Goal: Task Accomplishment & Management: Use online tool/utility

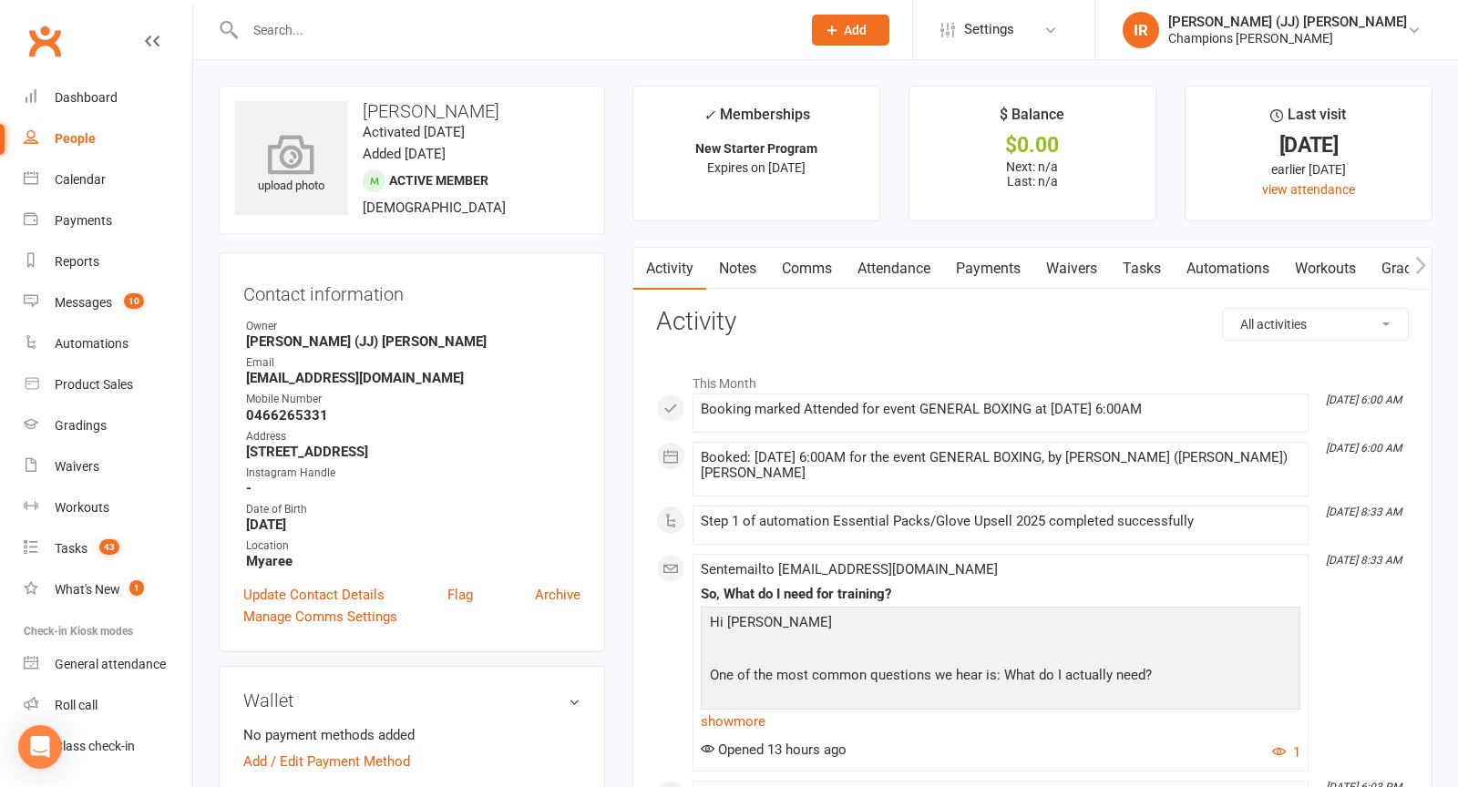
click at [306, 128] on div "upload photo" at bounding box center [291, 158] width 114 height 114
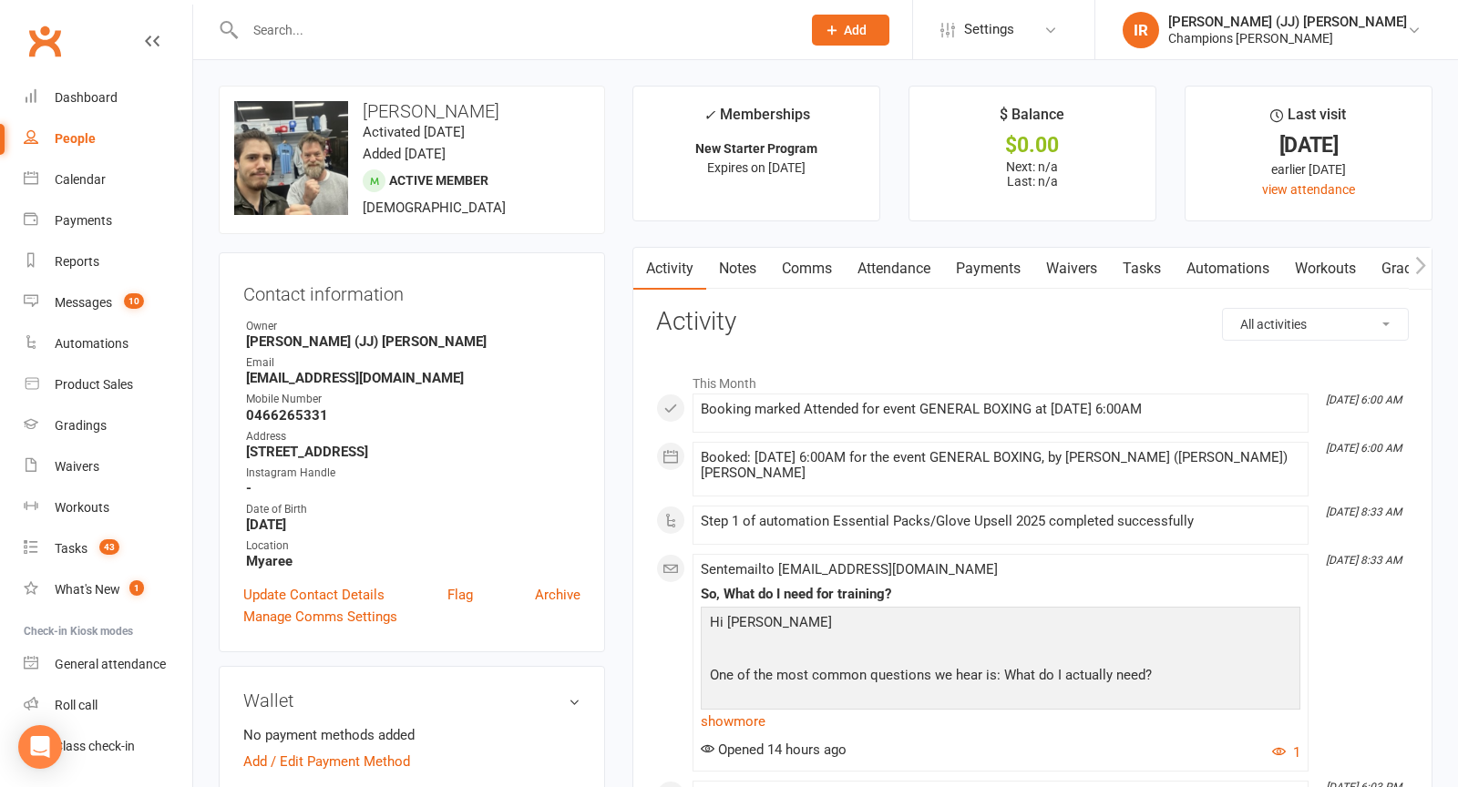
click at [454, 26] on input "text" at bounding box center [514, 30] width 548 height 26
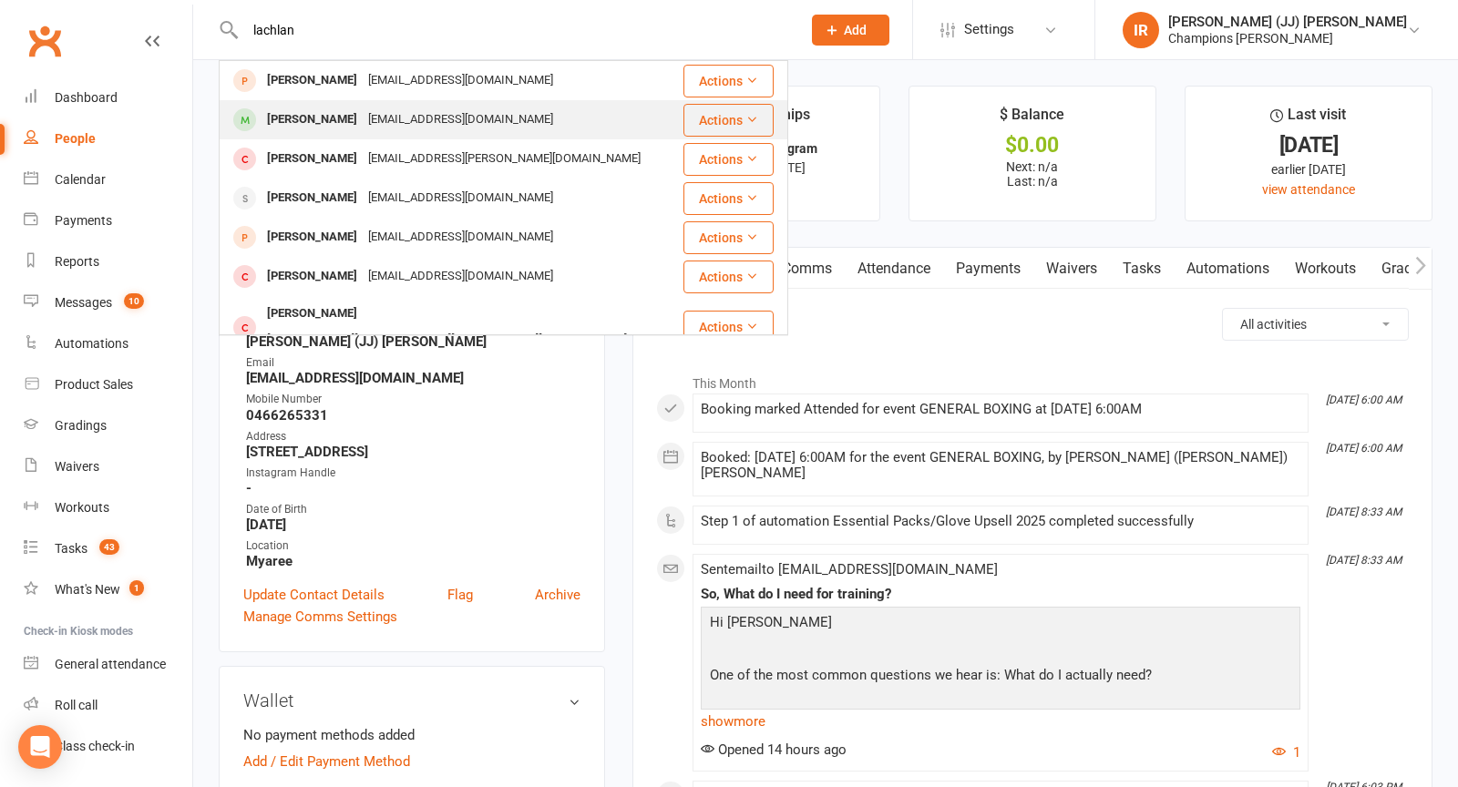
type input "lachlan"
click at [395, 128] on div "lsteiny2@gmail.com" at bounding box center [461, 120] width 196 height 26
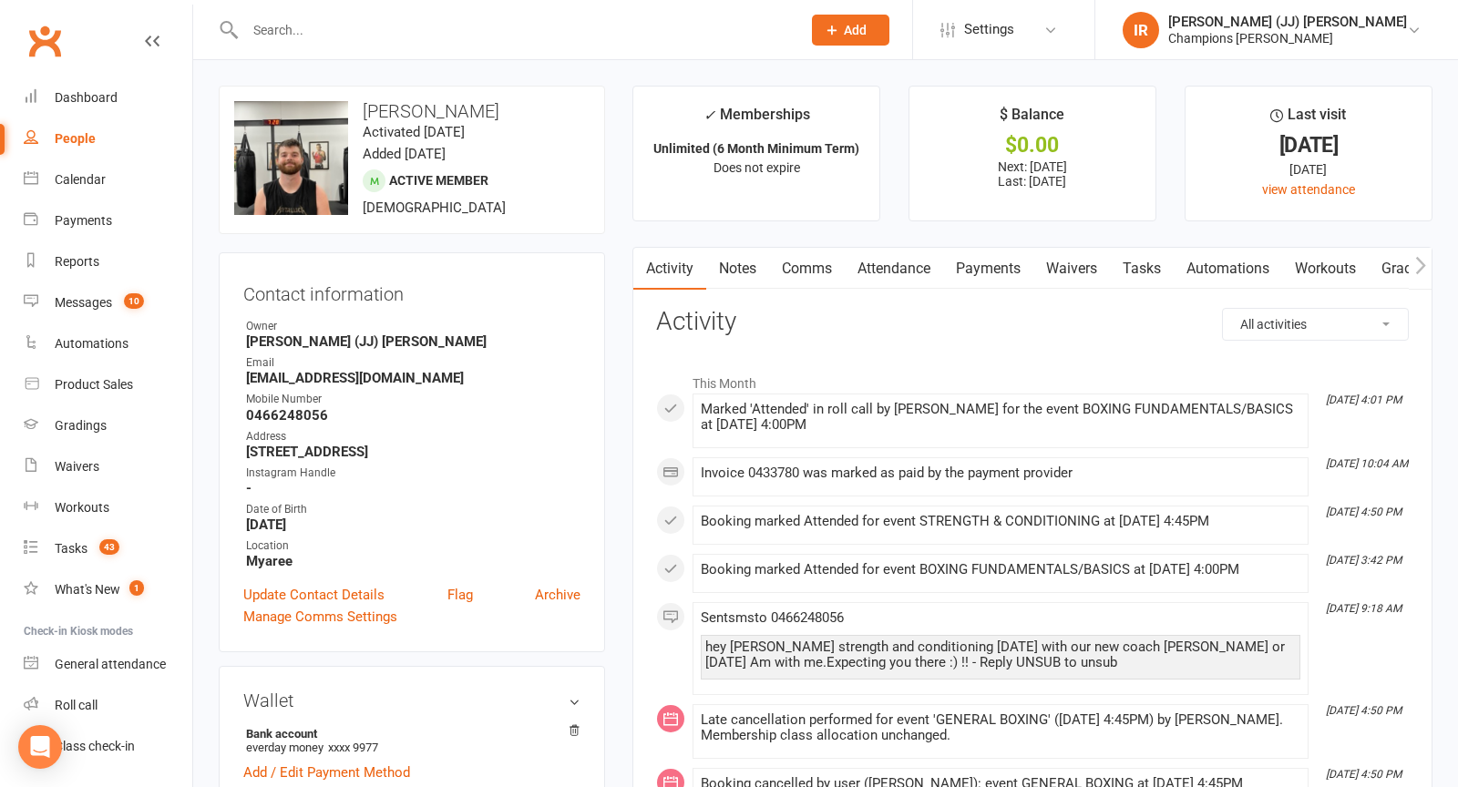
click at [398, 103] on h3 "Lachlan Stein" at bounding box center [411, 111] width 355 height 20
click at [399, 103] on h3 "Lachlan Stein" at bounding box center [411, 111] width 355 height 20
copy h3 "Lachlan Stein"
click at [79, 429] on div "Gradings" at bounding box center [81, 425] width 52 height 15
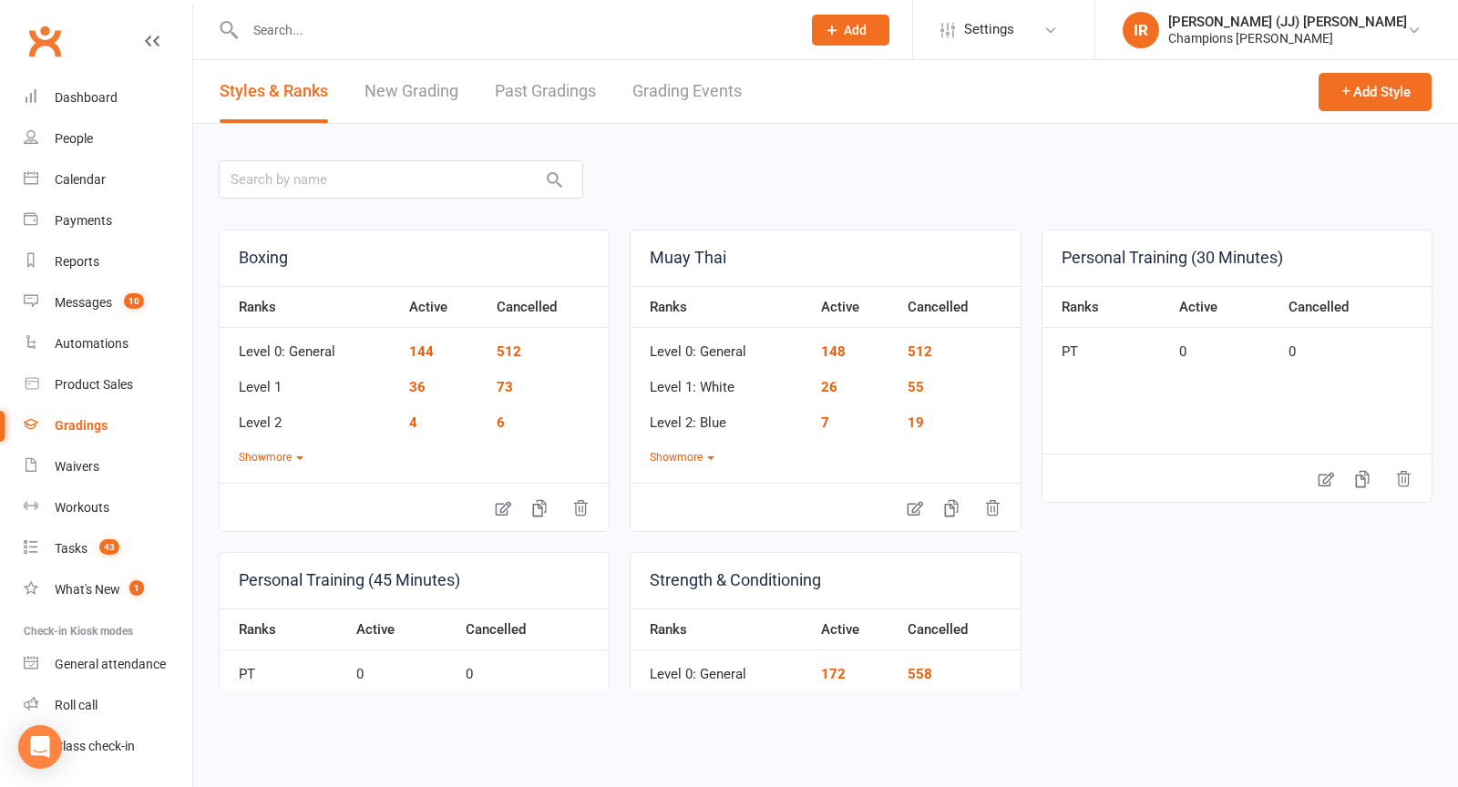
click at [697, 96] on link "Grading Events" at bounding box center [686, 91] width 109 height 63
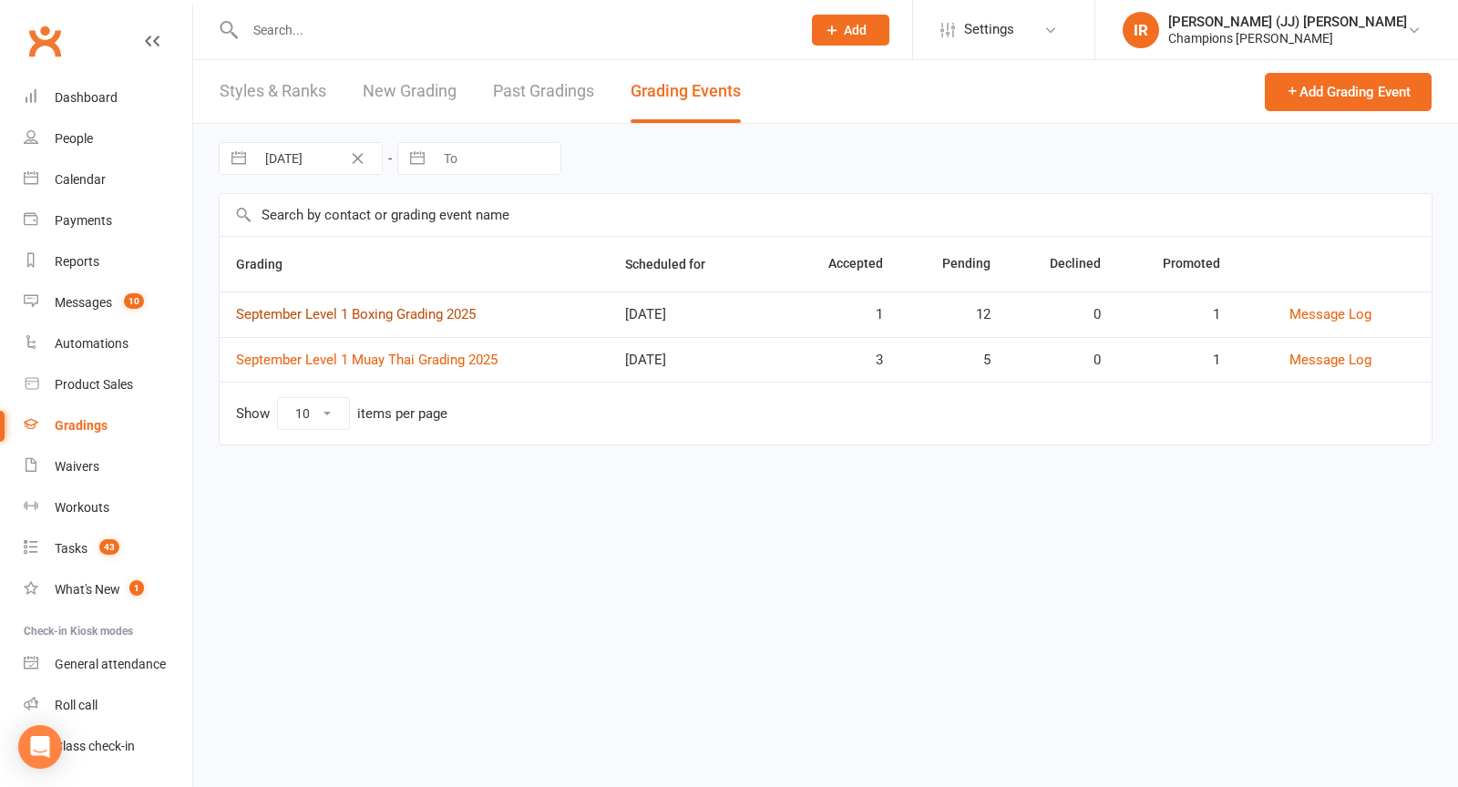
click at [381, 317] on link "September Level 1 Boxing Grading 2025" at bounding box center [356, 314] width 240 height 16
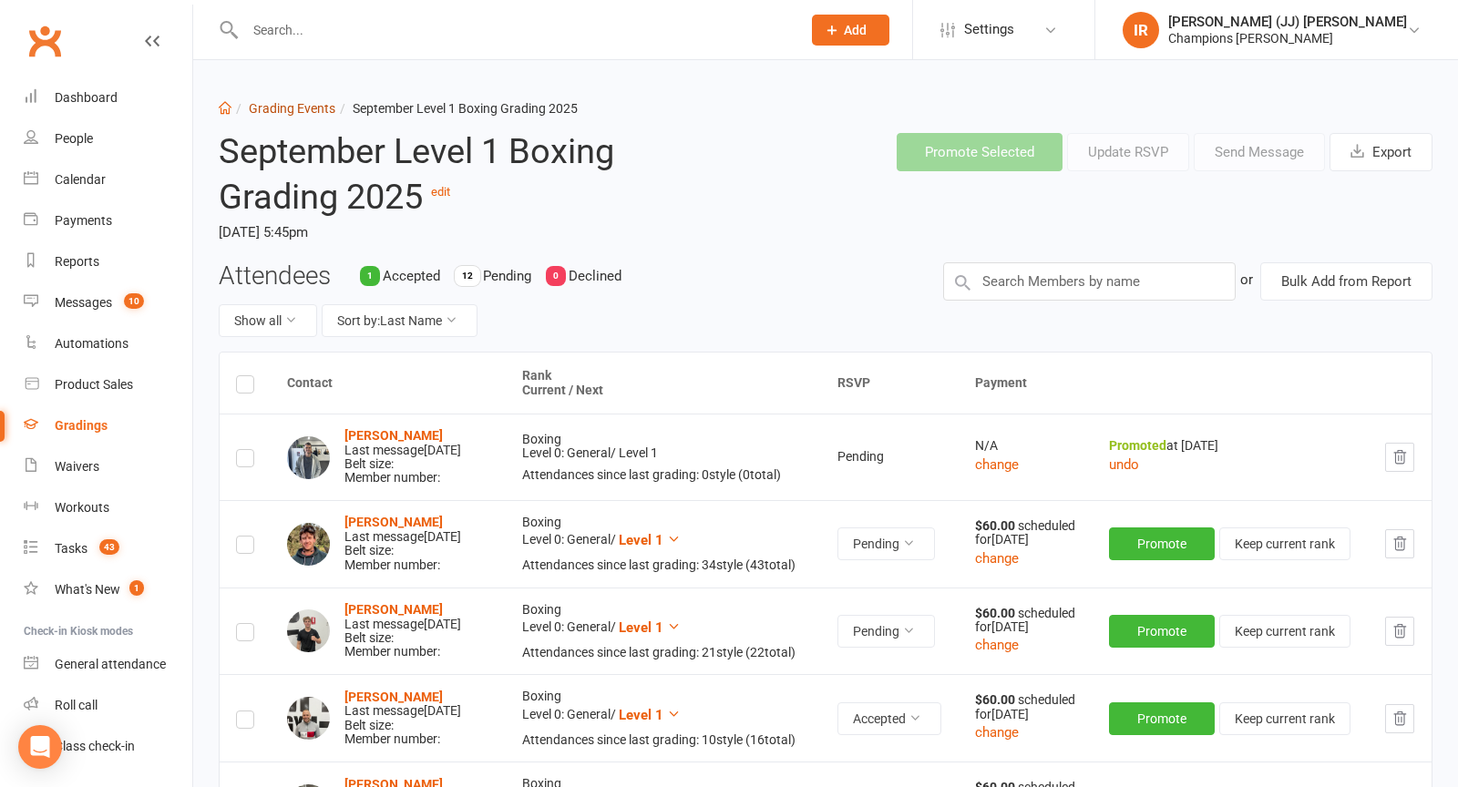
click at [314, 109] on link "Grading Events" at bounding box center [292, 108] width 87 height 15
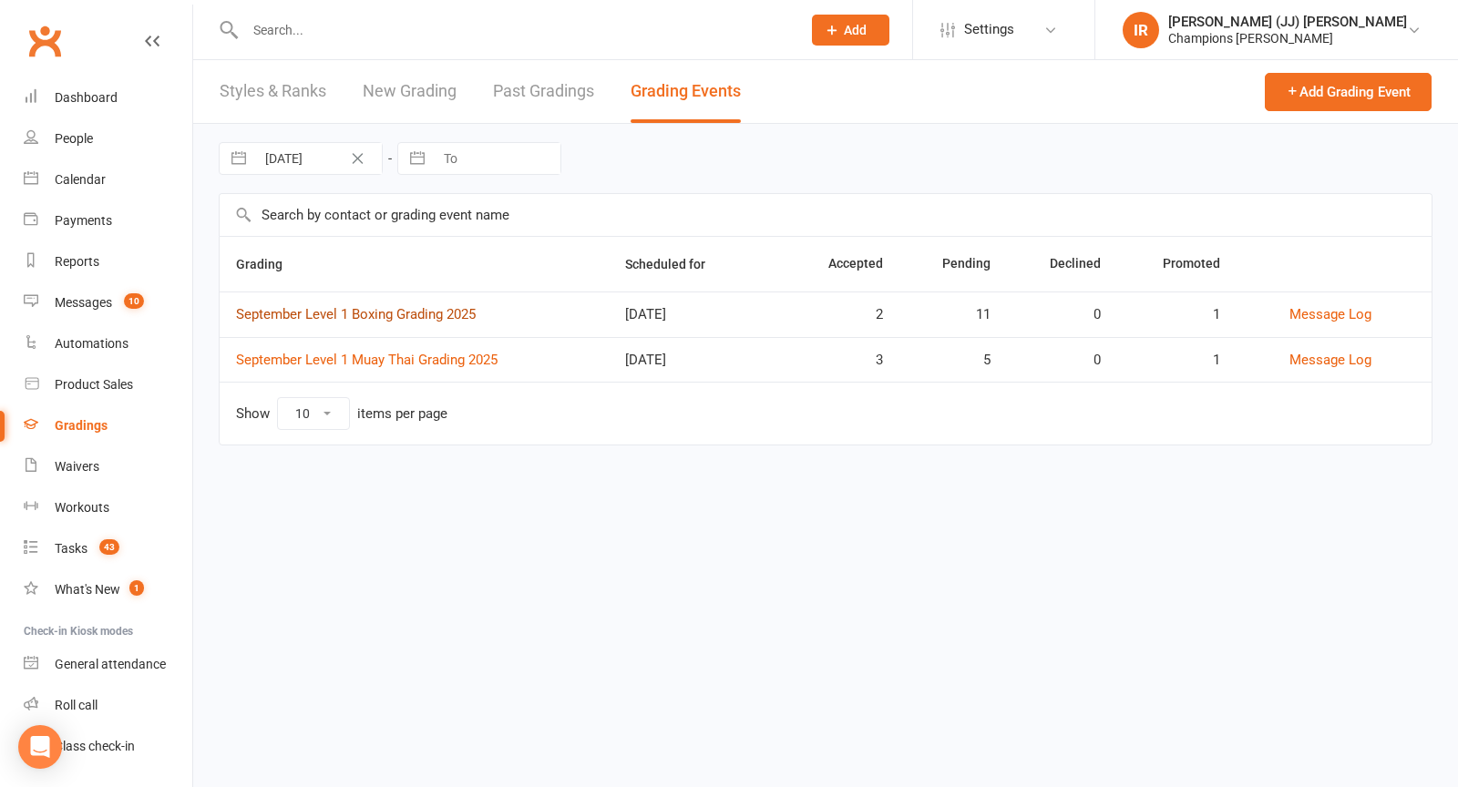
click at [415, 314] on link "September Level 1 Boxing Grading 2025" at bounding box center [356, 314] width 240 height 16
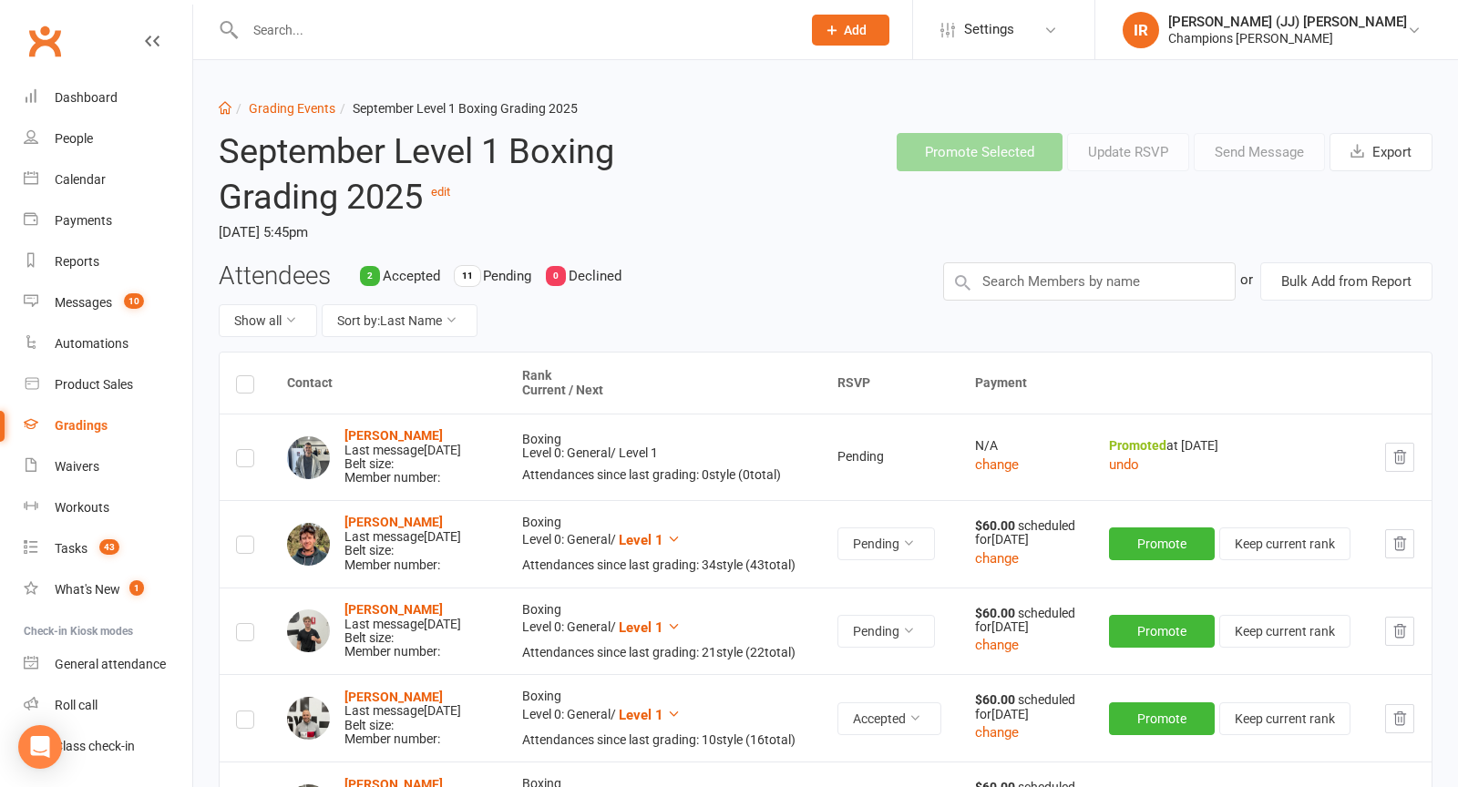
click at [297, 101] on link "Grading Events" at bounding box center [292, 108] width 87 height 15
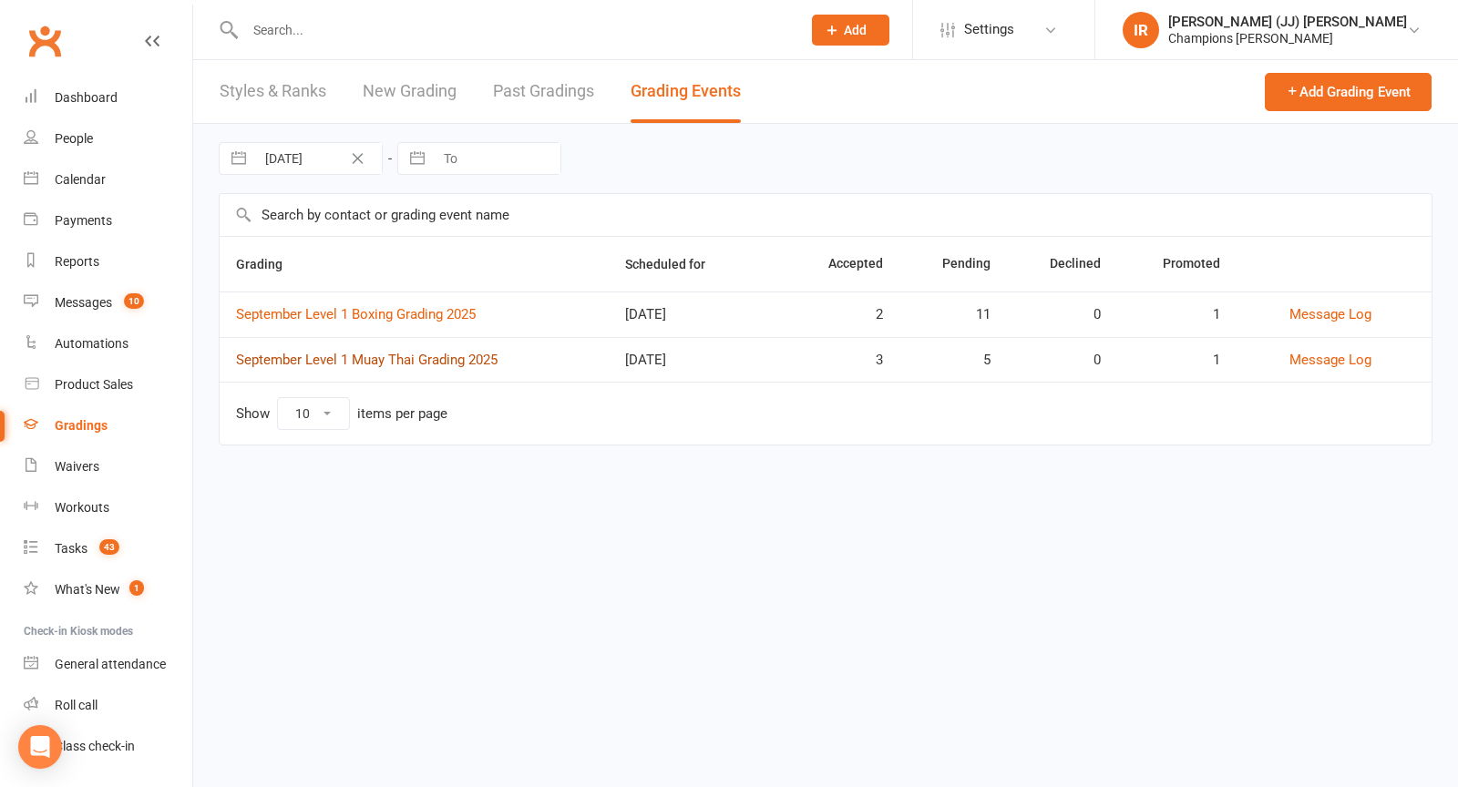
click at [429, 359] on link "September Level 1 Muay Thai Grading 2025" at bounding box center [366, 360] width 261 height 16
click at [431, 308] on link "September Level 1 Boxing Grading 2025" at bounding box center [356, 314] width 240 height 16
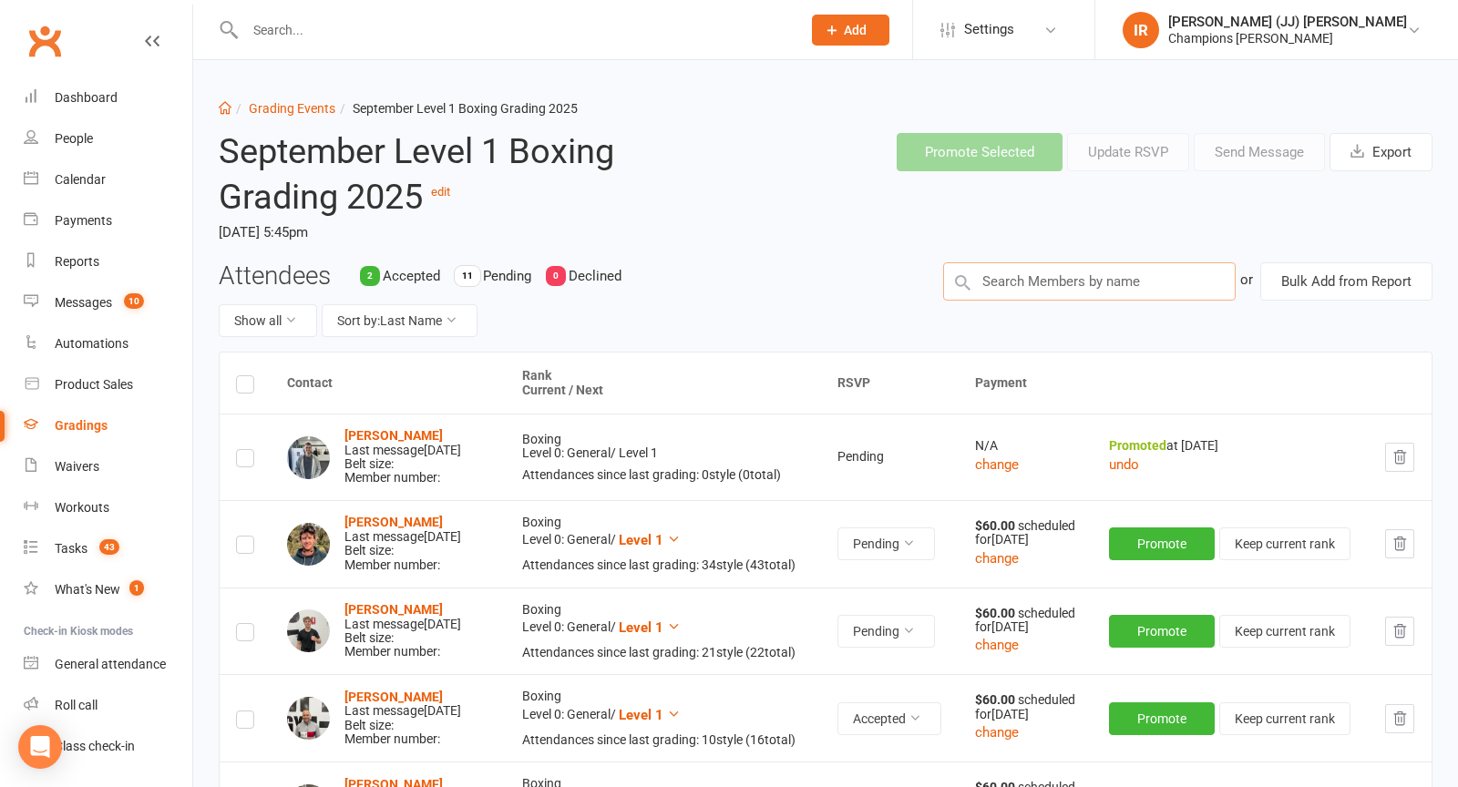
click at [997, 286] on input "text" at bounding box center [1089, 281] width 293 height 38
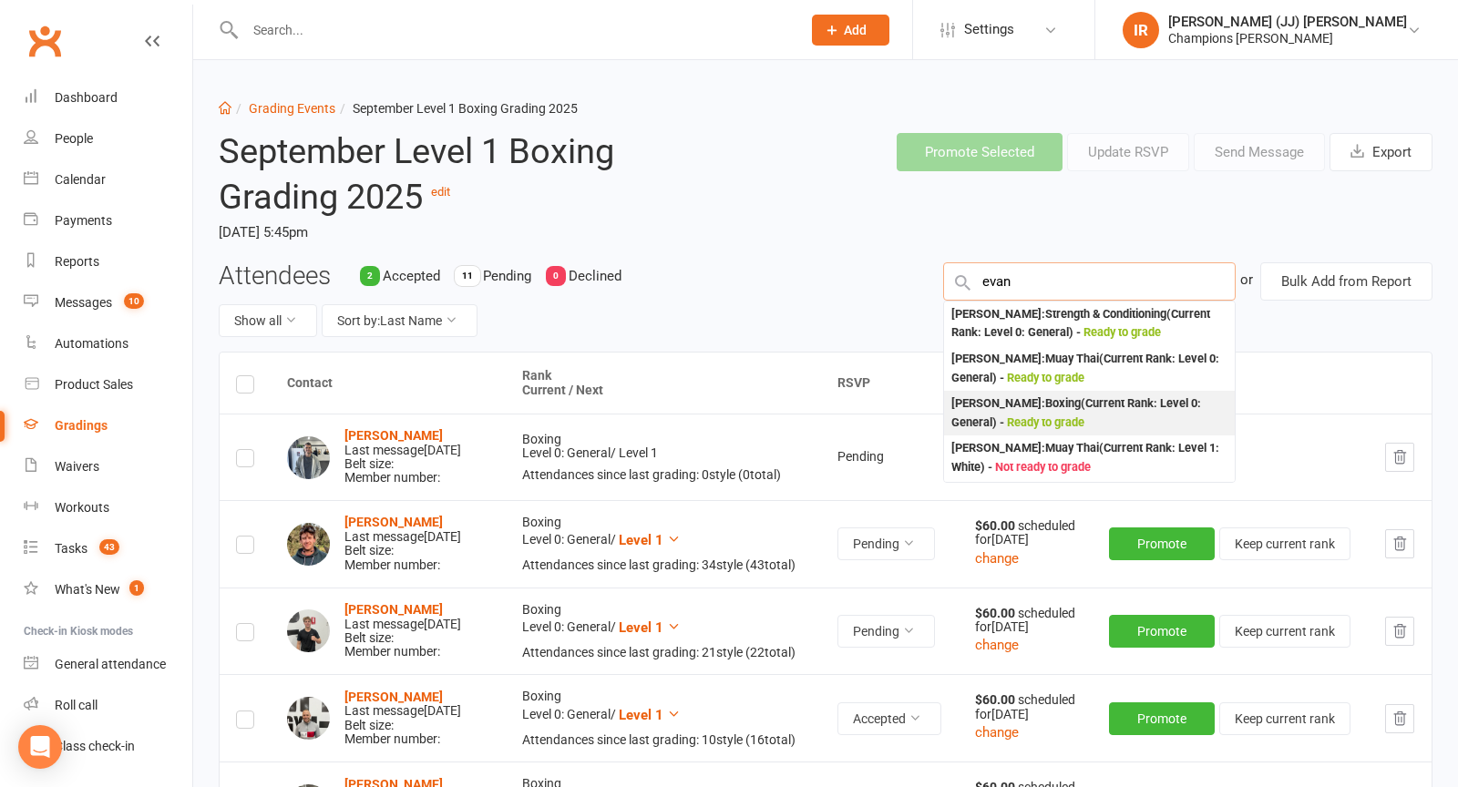
type input "evan"
click at [1102, 417] on div "Evan Johnjimmi : Boxing (Current Rank: Level 0: General ) - Ready to grade" at bounding box center [1089, 412] width 277 height 37
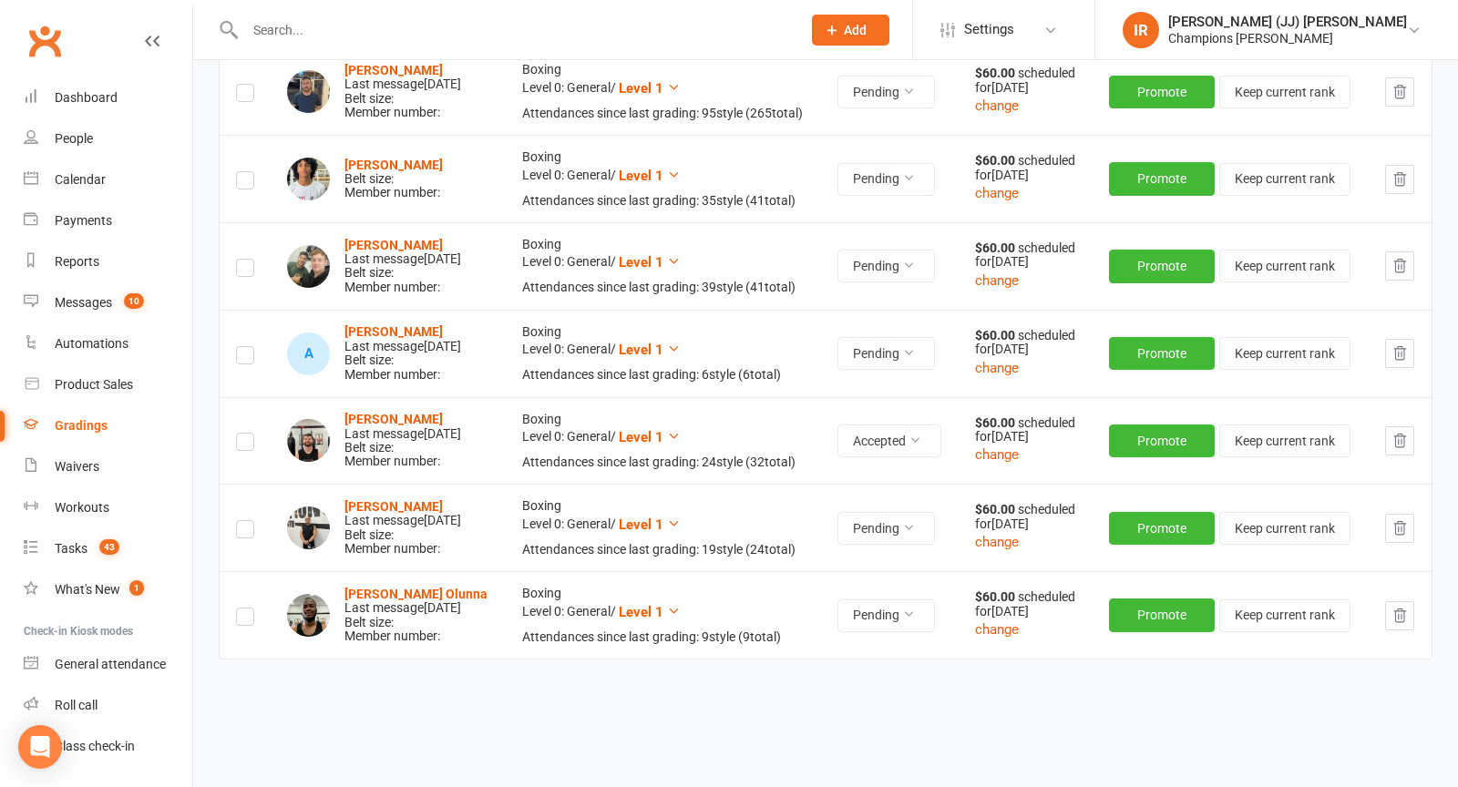
scroll to position [968, 0]
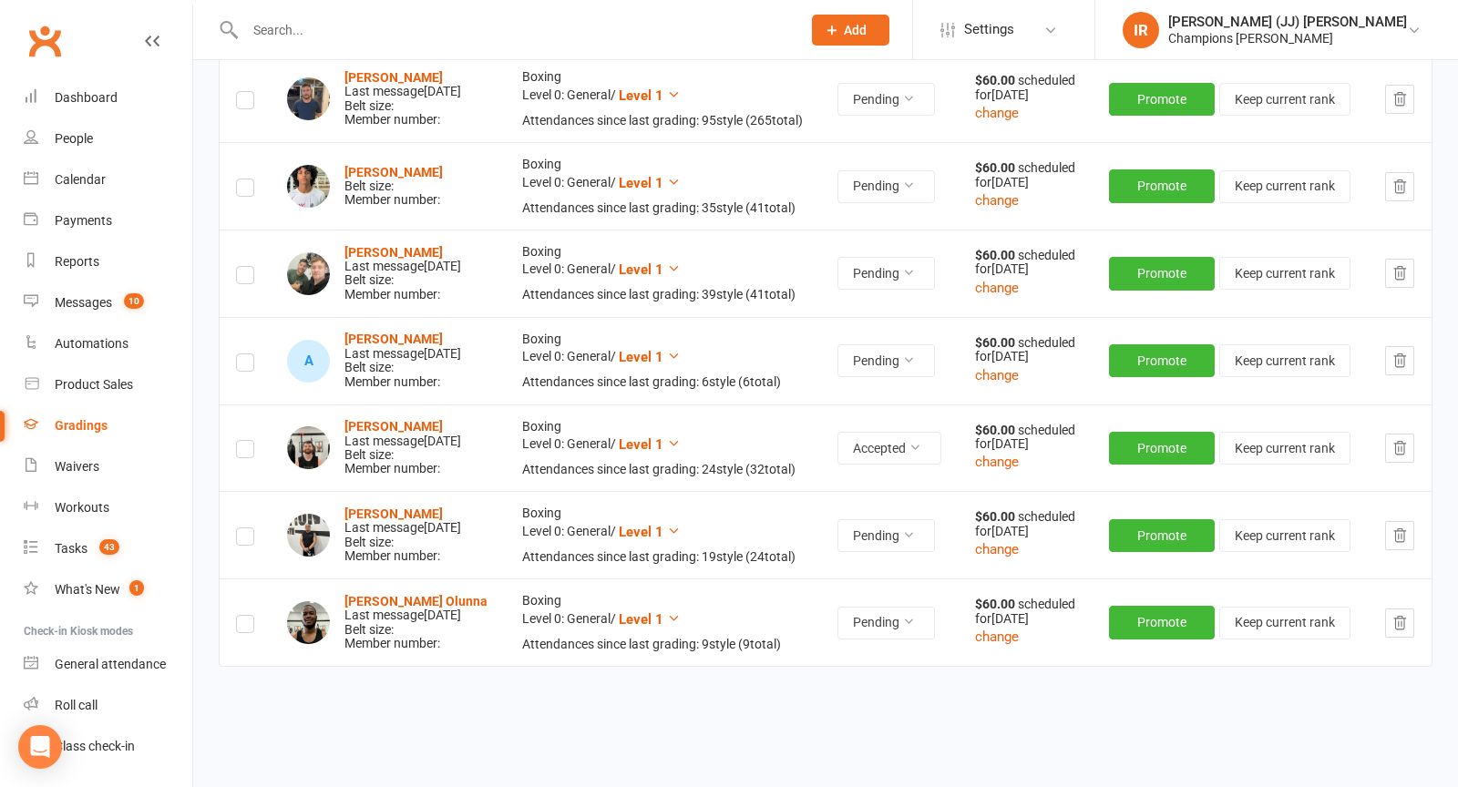
click at [243, 190] on label at bounding box center [245, 190] width 18 height 0
click at [243, 179] on input "checkbox" at bounding box center [245, 179] width 18 height 0
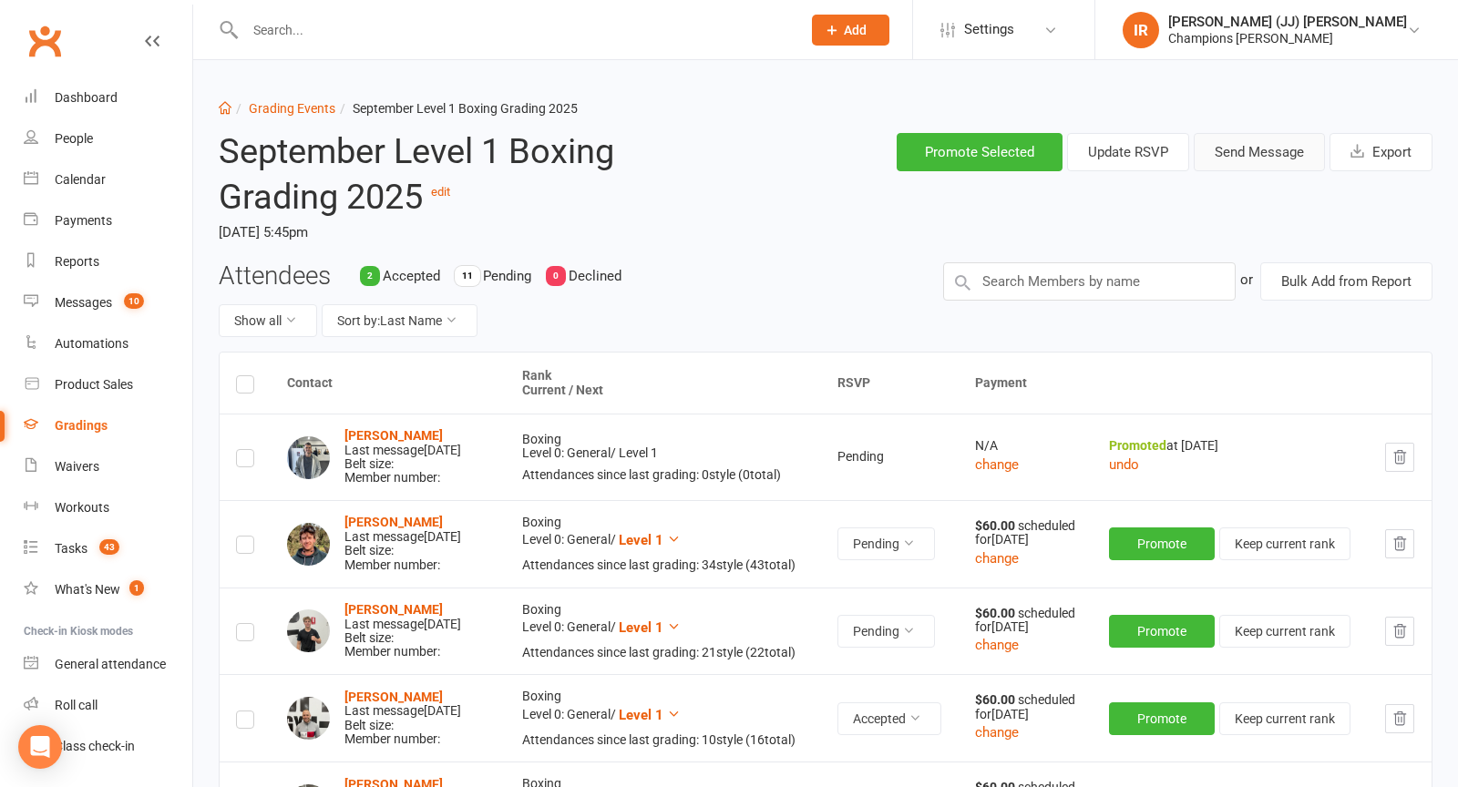
click at [1253, 162] on button "Send Message" at bounding box center [1258, 152] width 131 height 38
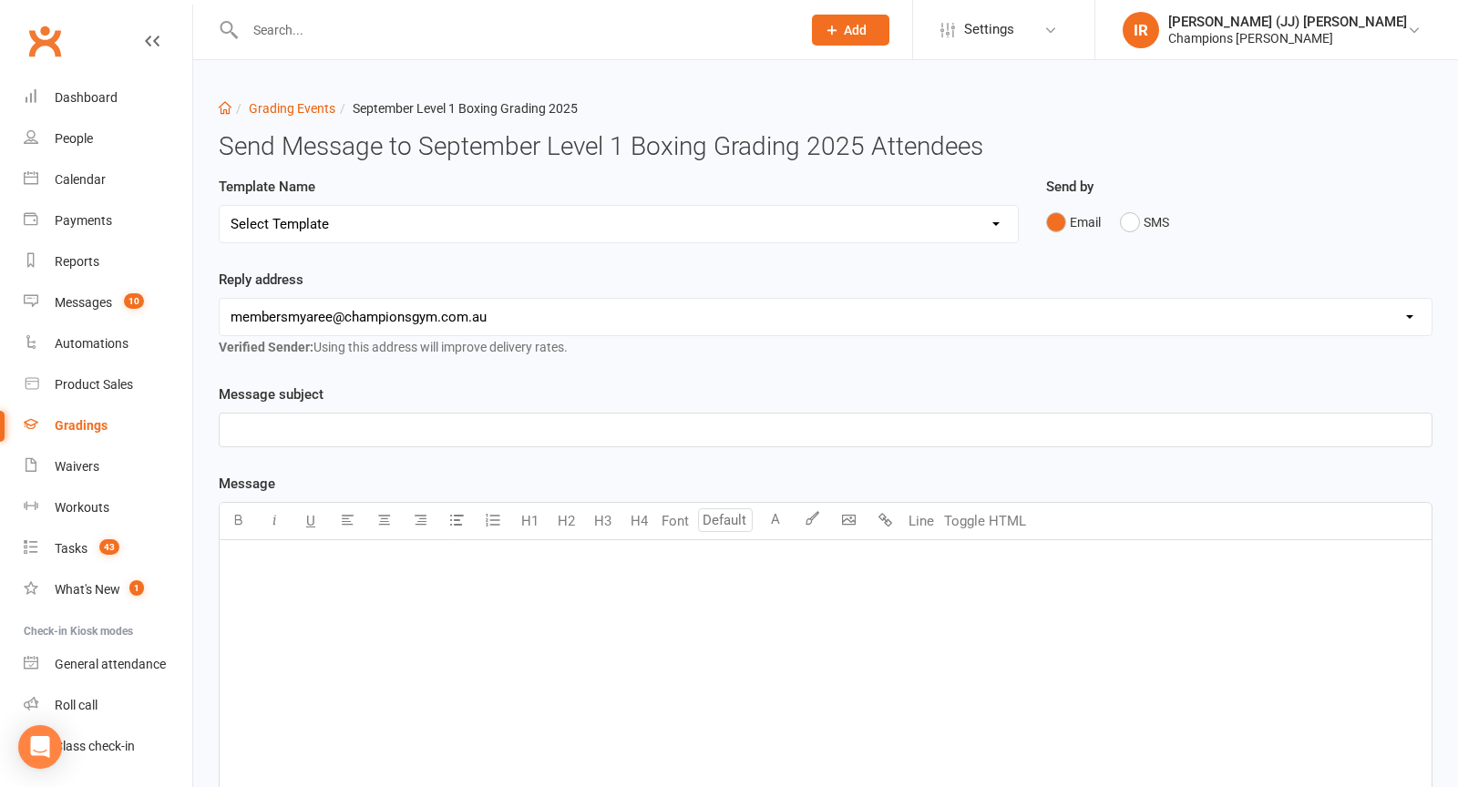
click at [739, 219] on select "Select Template [Email] Confirmation of Successful Grading + Fight Team Handboo…" at bounding box center [619, 224] width 798 height 36
click at [842, 229] on select "Select Template [Email] Confirmation of Successful Grading + Fight Team Handboo…" at bounding box center [619, 224] width 798 height 36
select select "4"
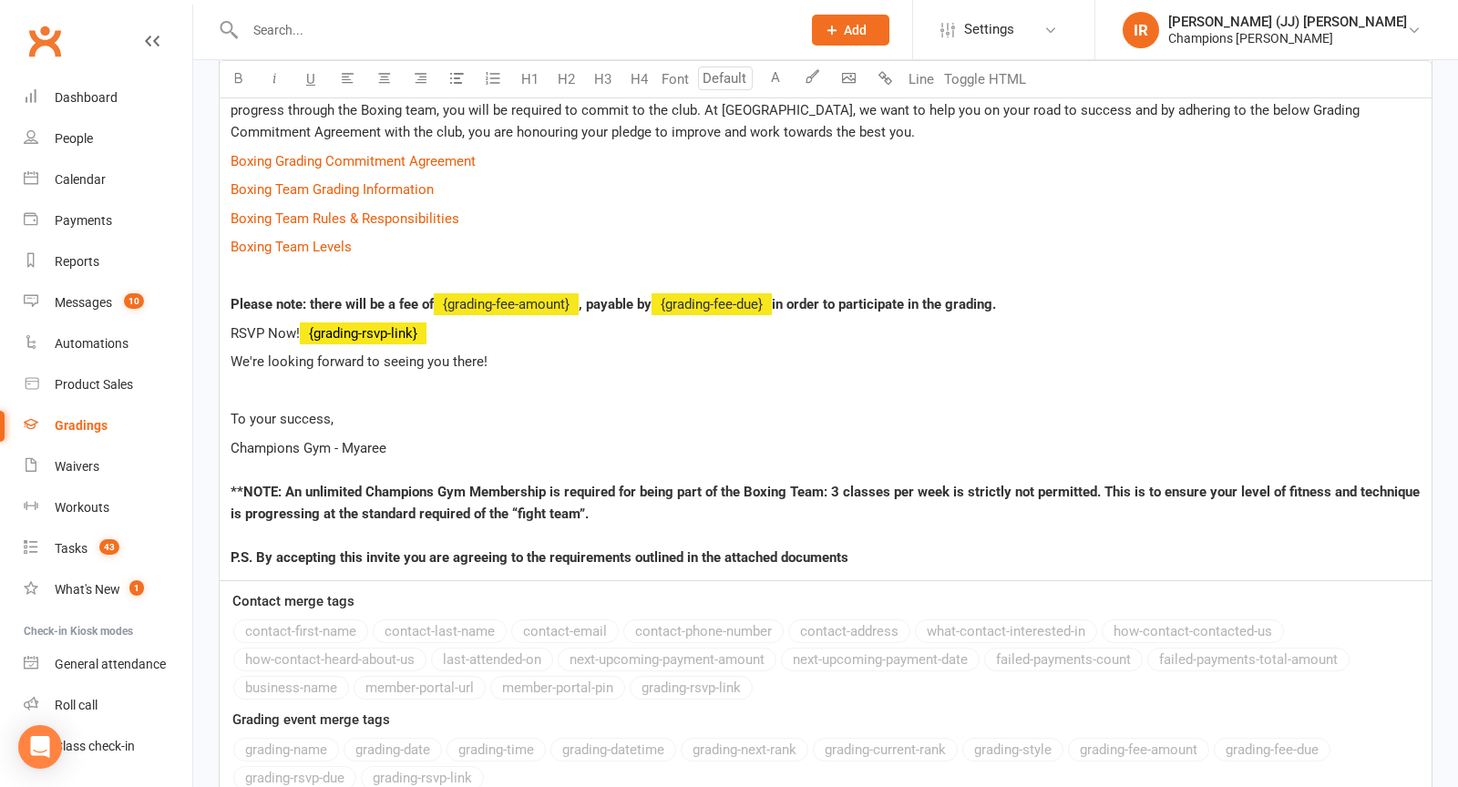
scroll to position [780, 0]
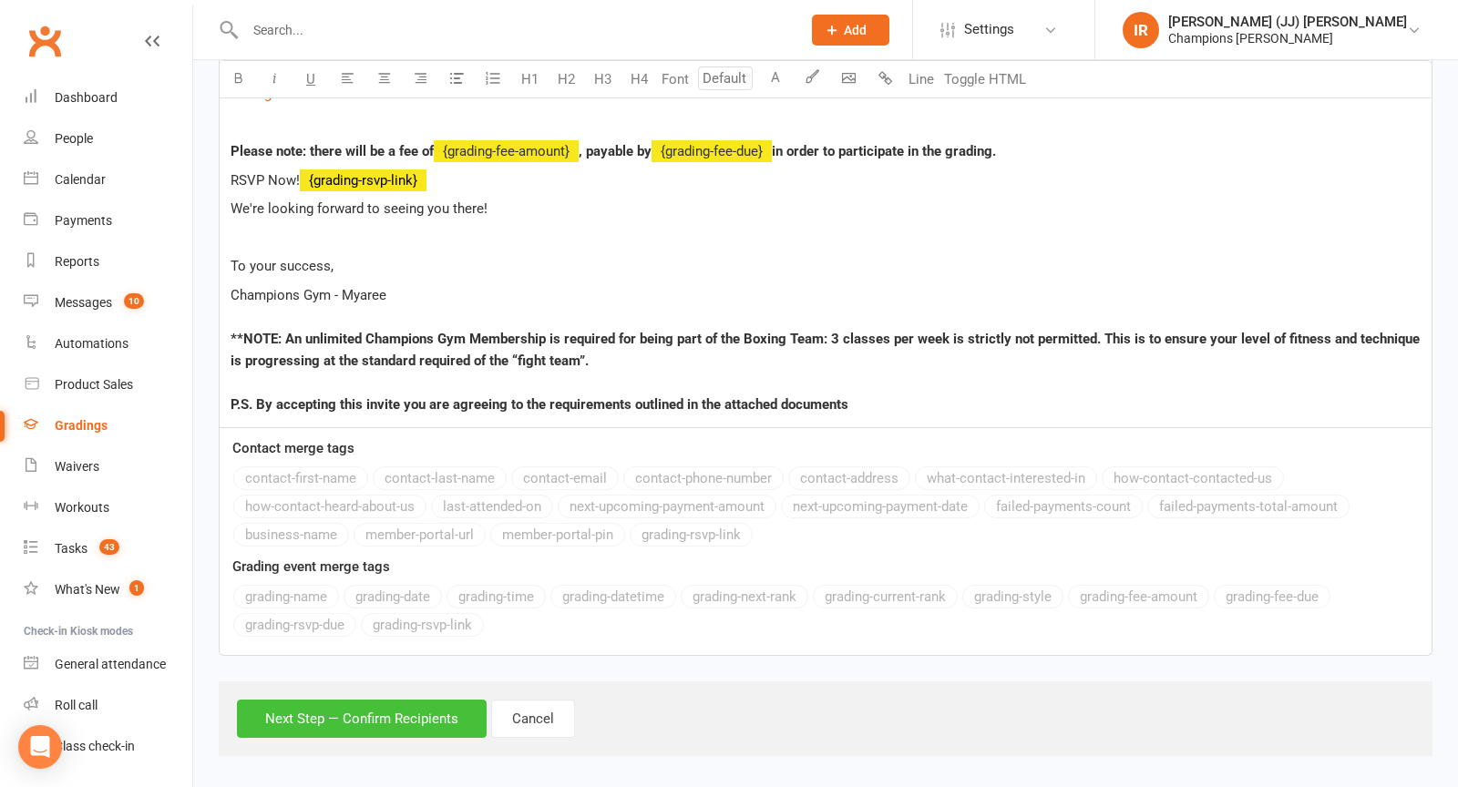
click at [348, 712] on button "Next Step — Confirm Recipients" at bounding box center [362, 719] width 250 height 38
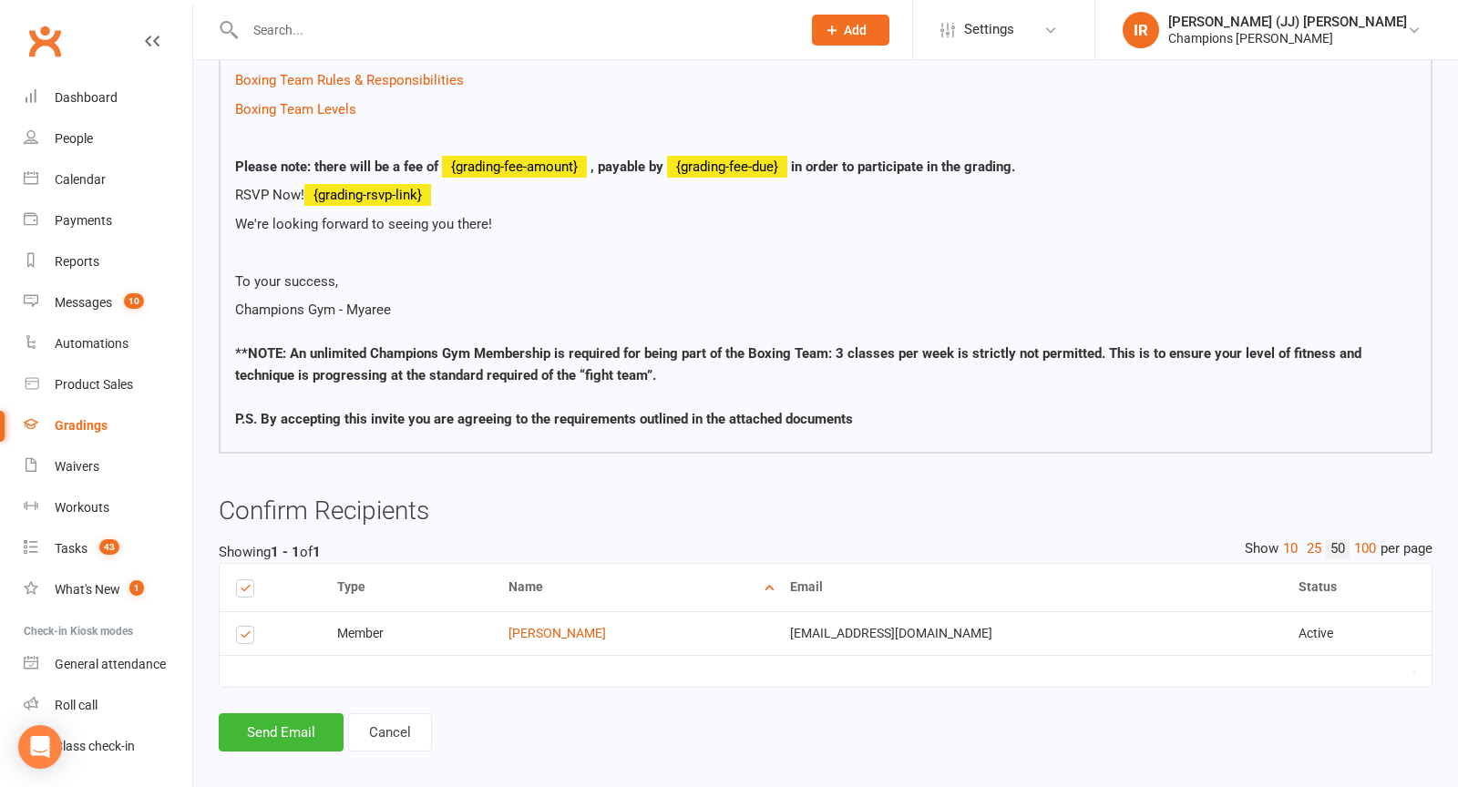
scroll to position [647, 0]
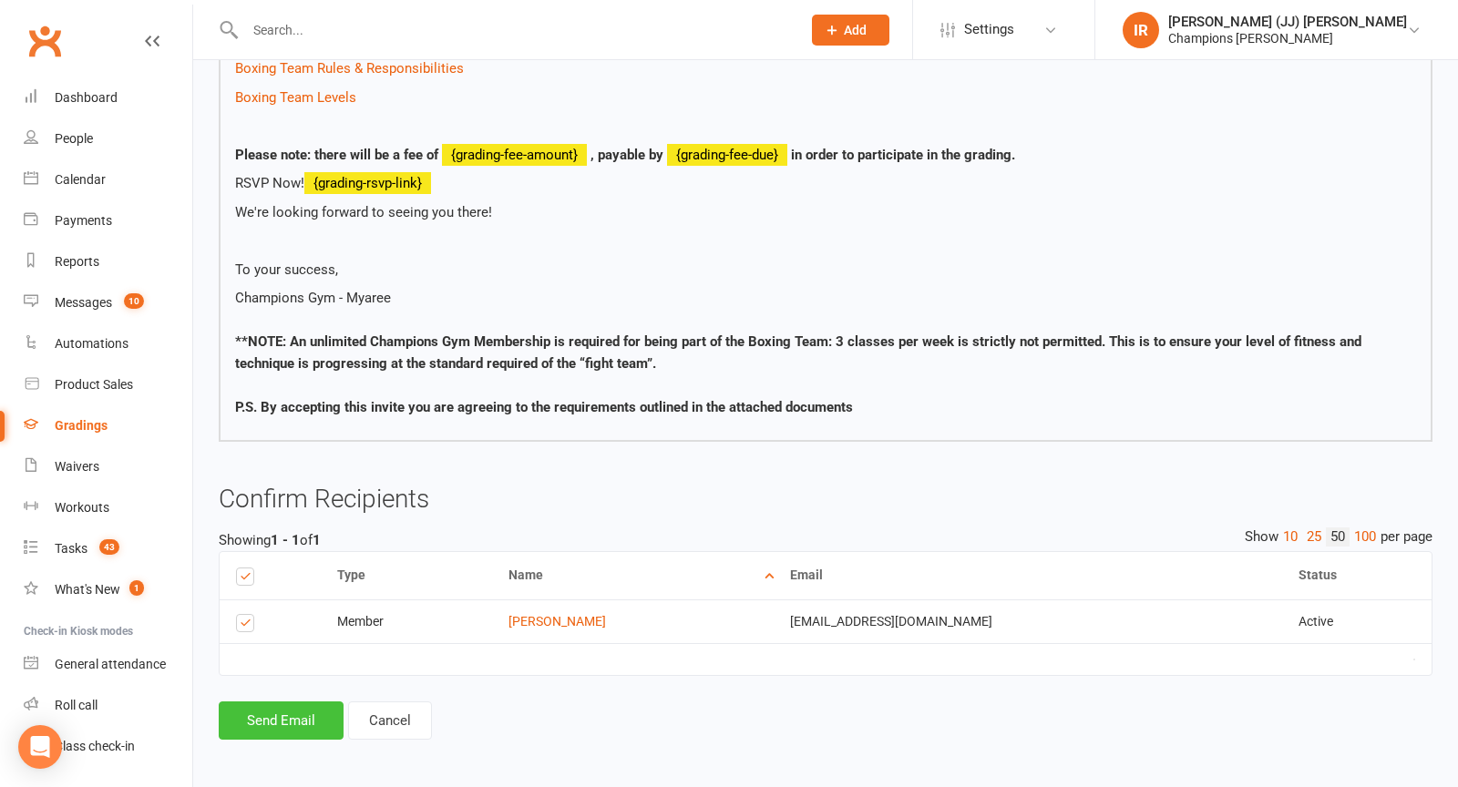
click at [250, 707] on button "Send Email" at bounding box center [281, 721] width 125 height 38
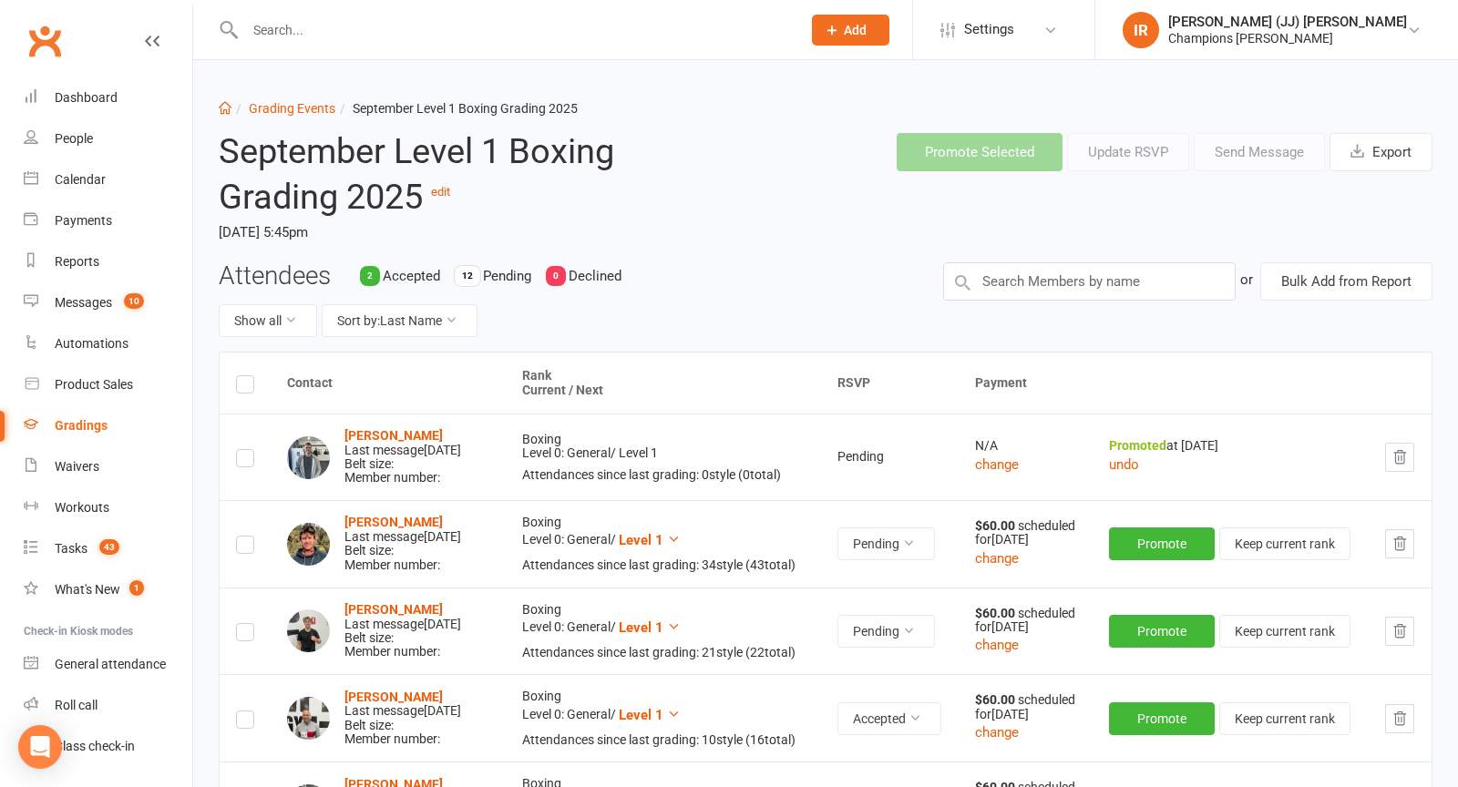
click at [470, 45] on div at bounding box center [503, 29] width 569 height 59
click at [458, 29] on input "text" at bounding box center [514, 30] width 548 height 26
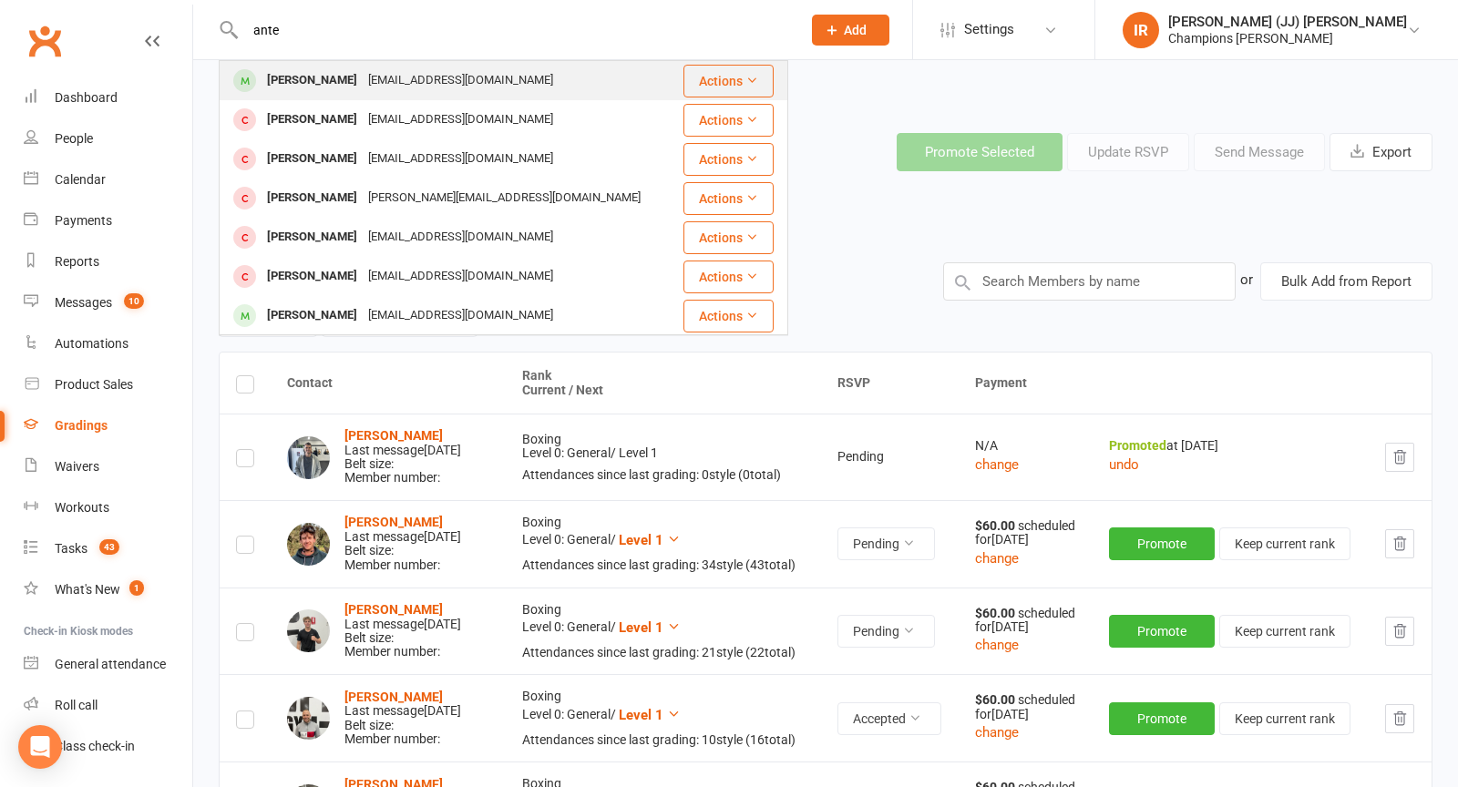
type input "ante"
click at [437, 85] on div "ante.bicanic@hotmail.com" at bounding box center [461, 80] width 196 height 26
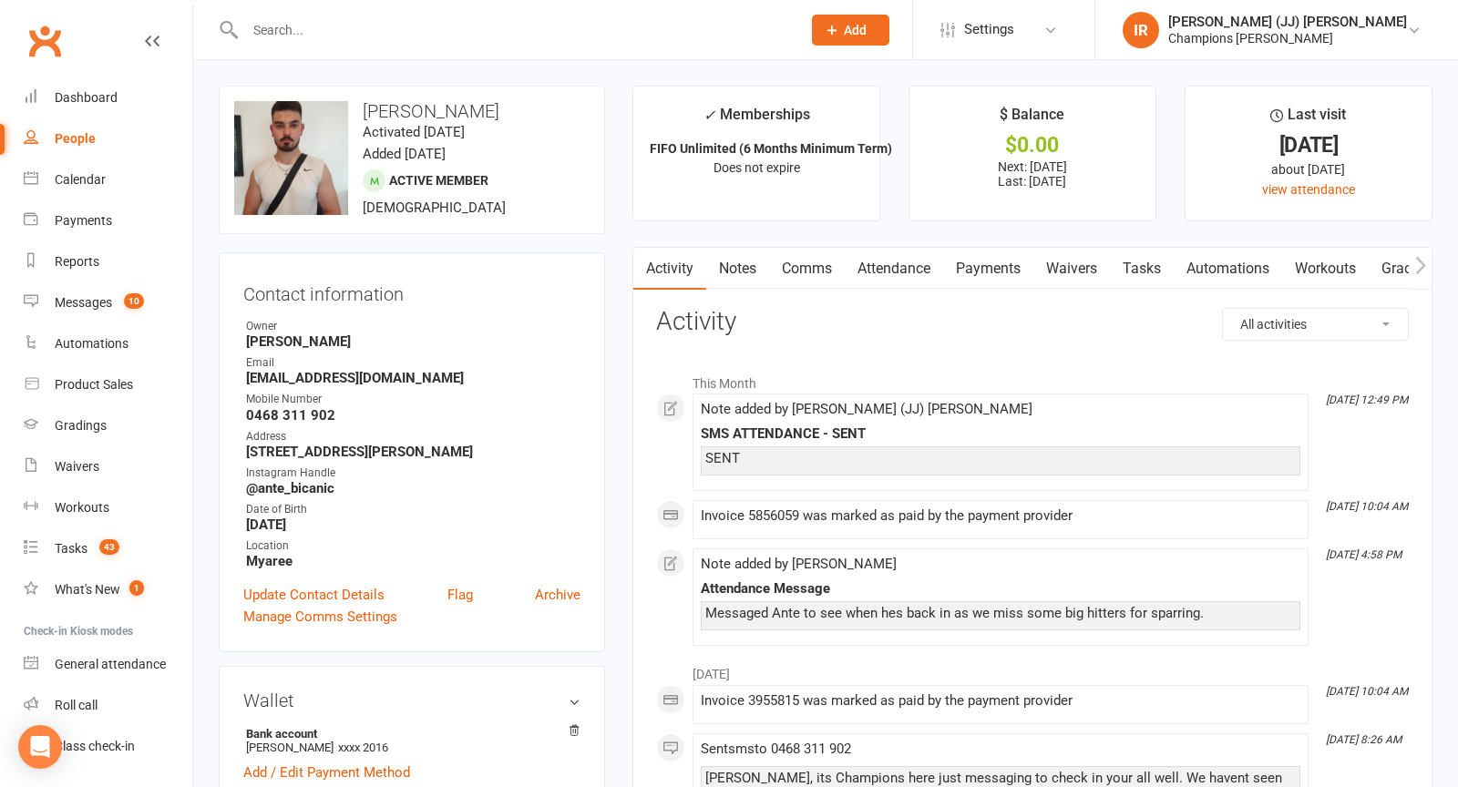
click at [909, 274] on link "Attendance" at bounding box center [894, 269] width 98 height 42
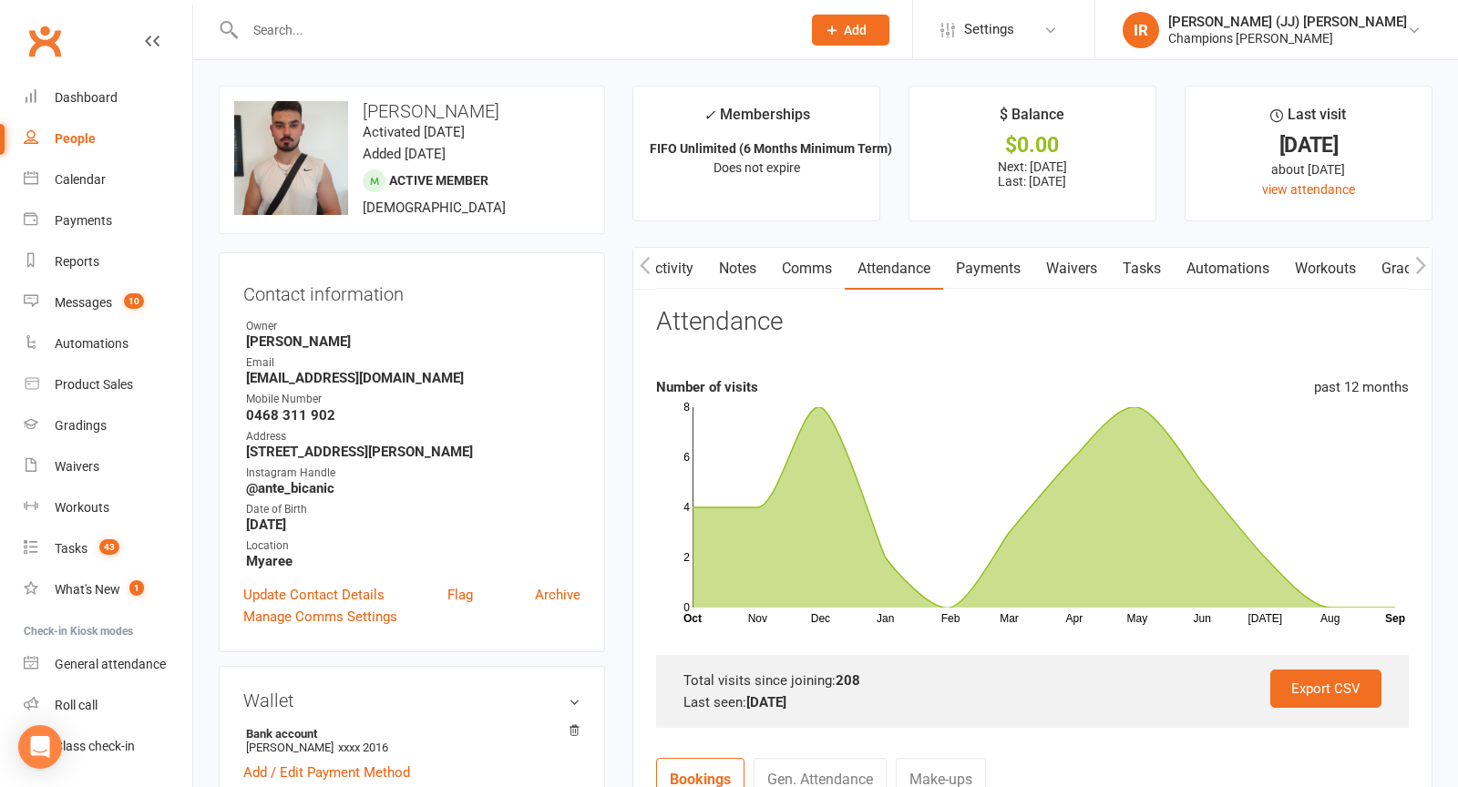
click at [668, 271] on link "Activity" at bounding box center [669, 269] width 73 height 42
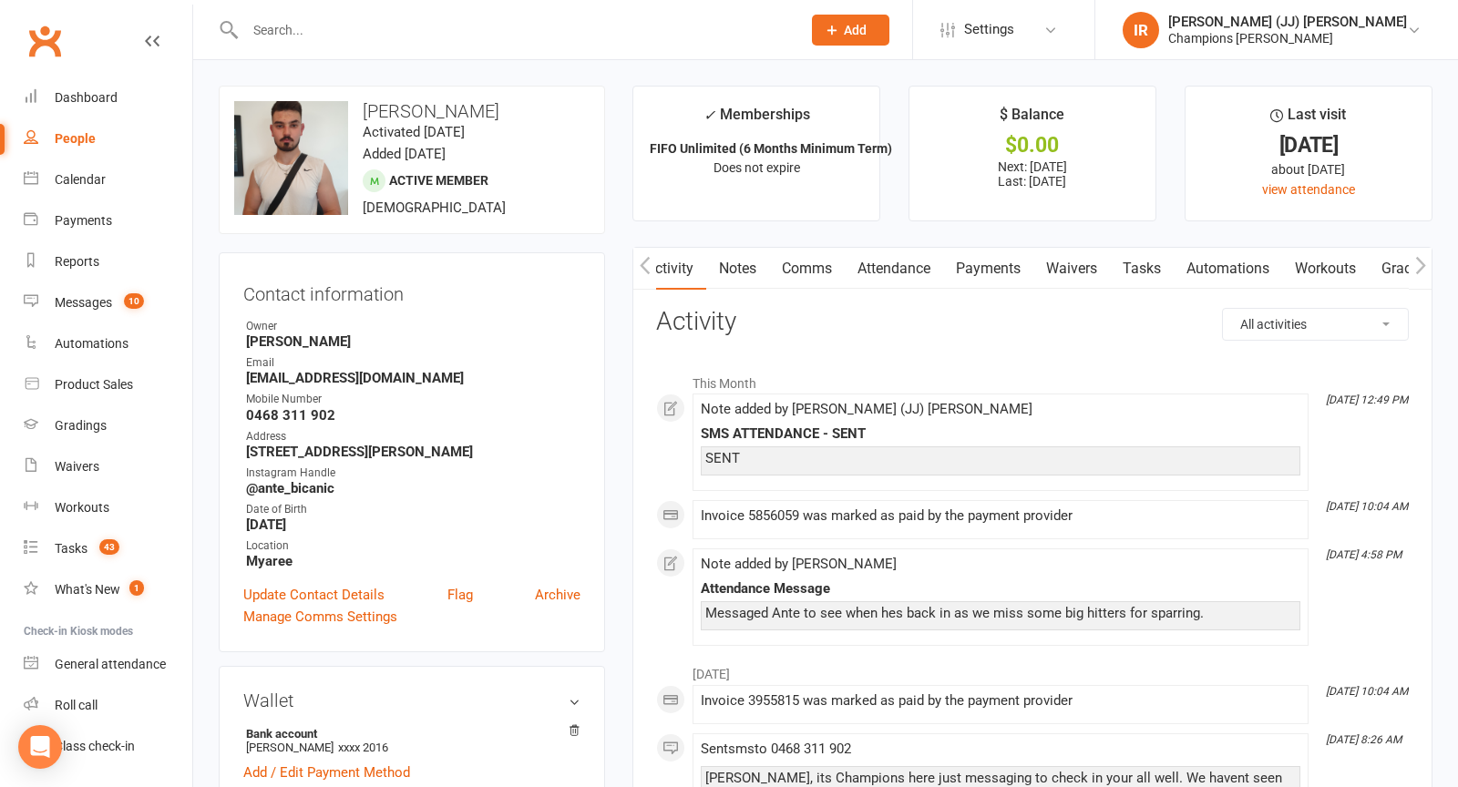
click at [737, 278] on link "Notes" at bounding box center [737, 269] width 63 height 42
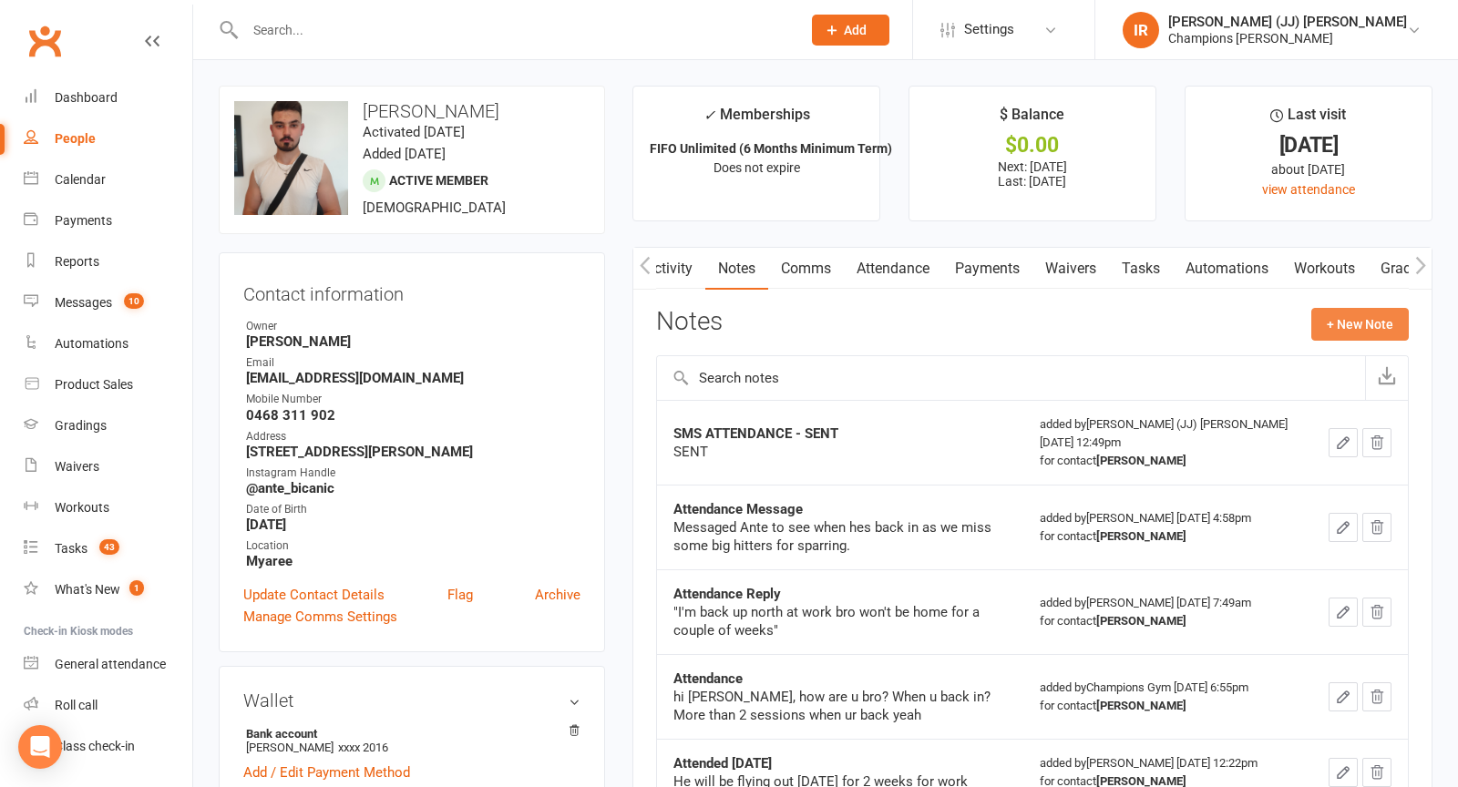
click at [1358, 323] on button "+ New Note" at bounding box center [1359, 324] width 97 height 33
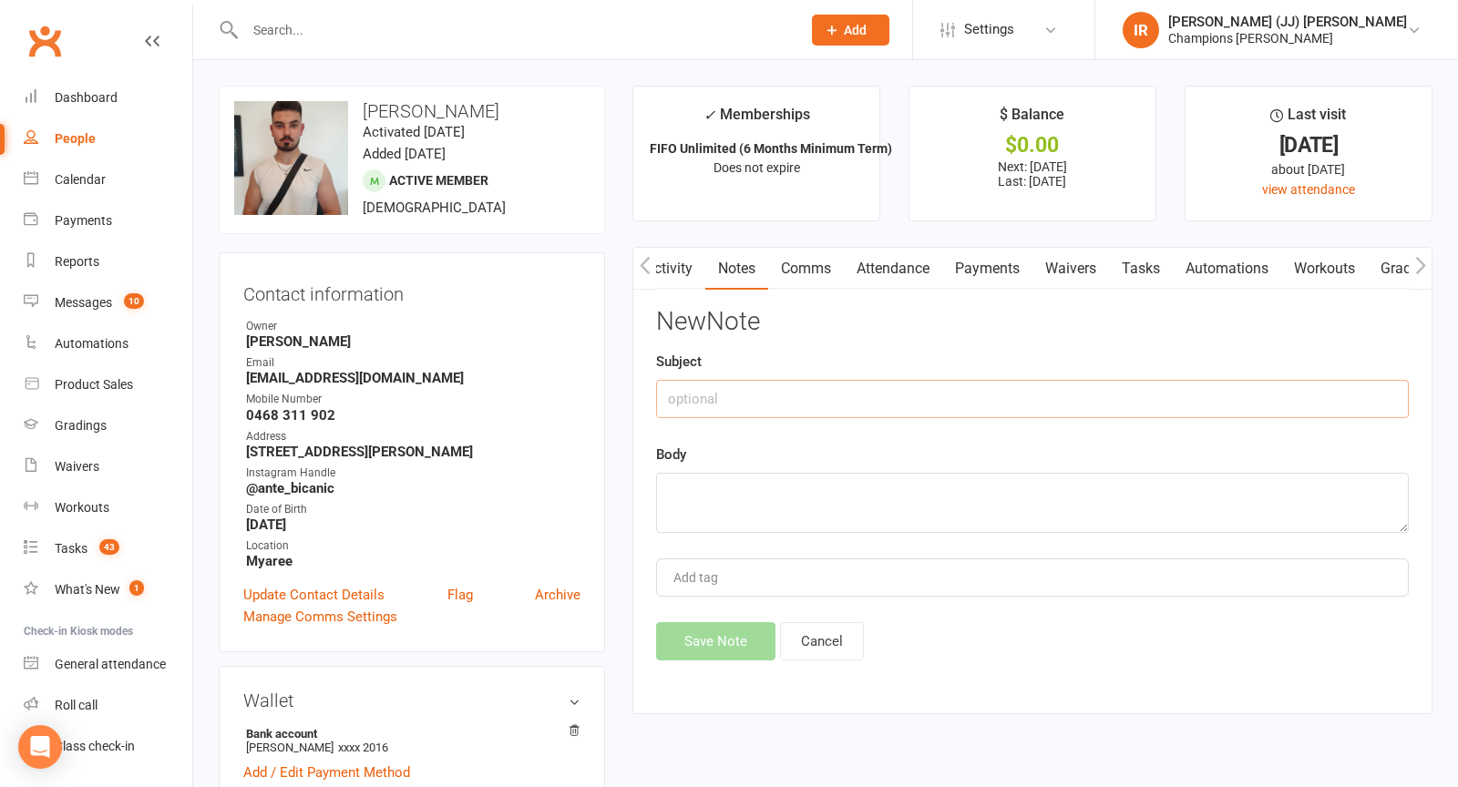
click at [925, 394] on input "text" at bounding box center [1032, 399] width 753 height 38
click at [861, 393] on input "SMS SUSPENSION REQUEST - SENT" at bounding box center [1032, 399] width 753 height 38
type input "SMS SUSPENSION REQUEST - RECEIVED"
click at [759, 487] on textarea at bounding box center [1032, 503] width 753 height 60
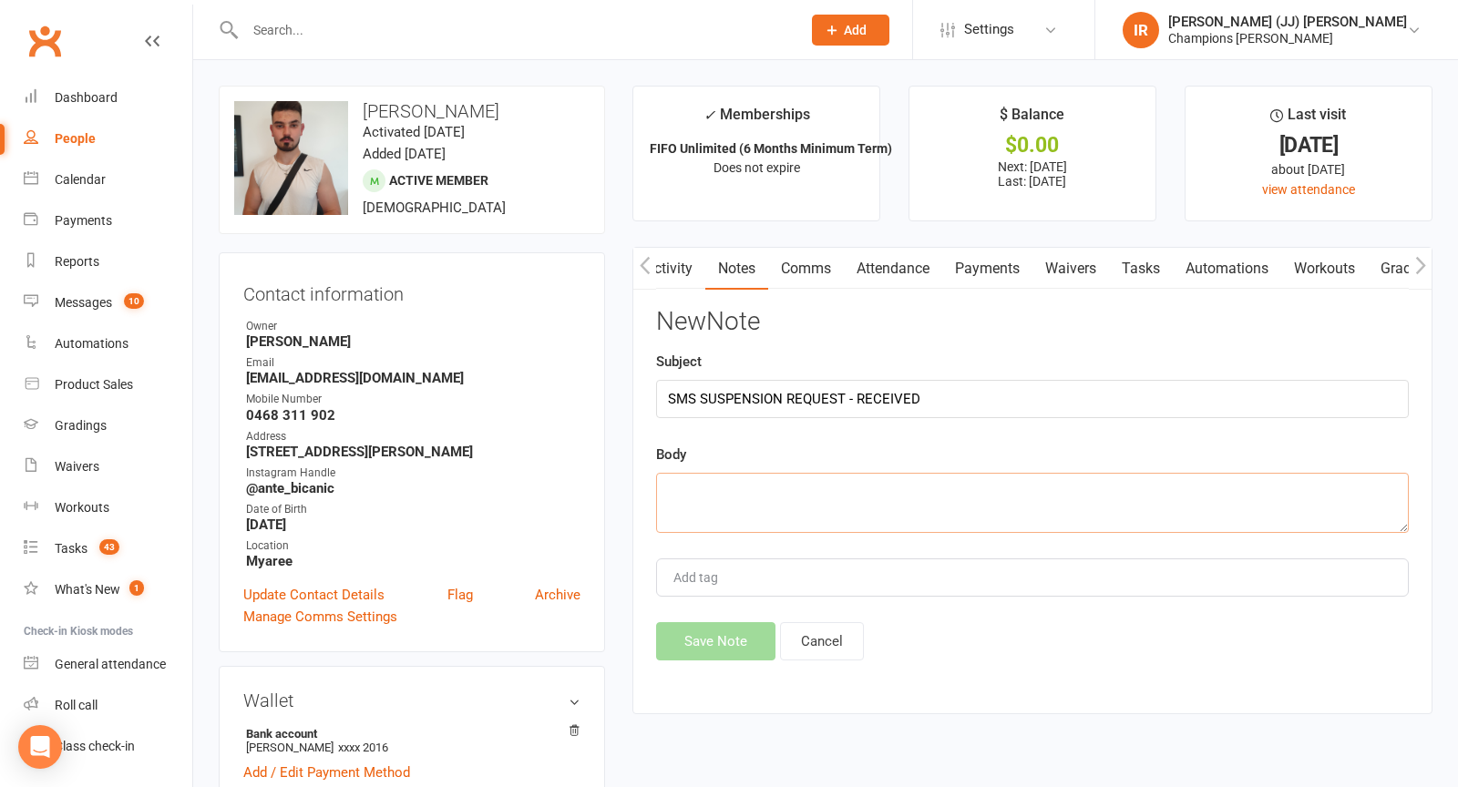
paste textarea "Yeah I’m good man back at work. I was meaning to pop into the gym the other day…"
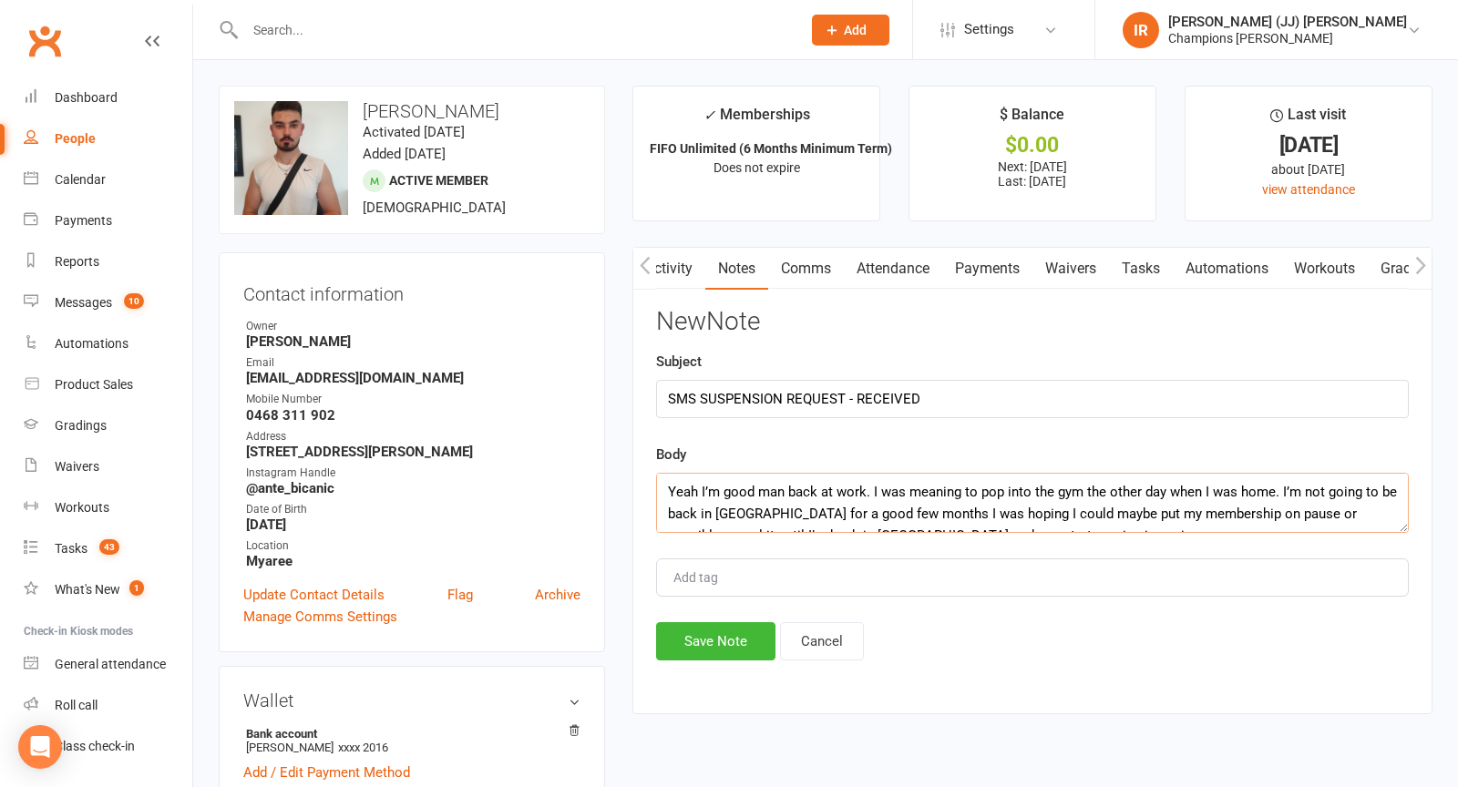
scroll to position [11, 0]
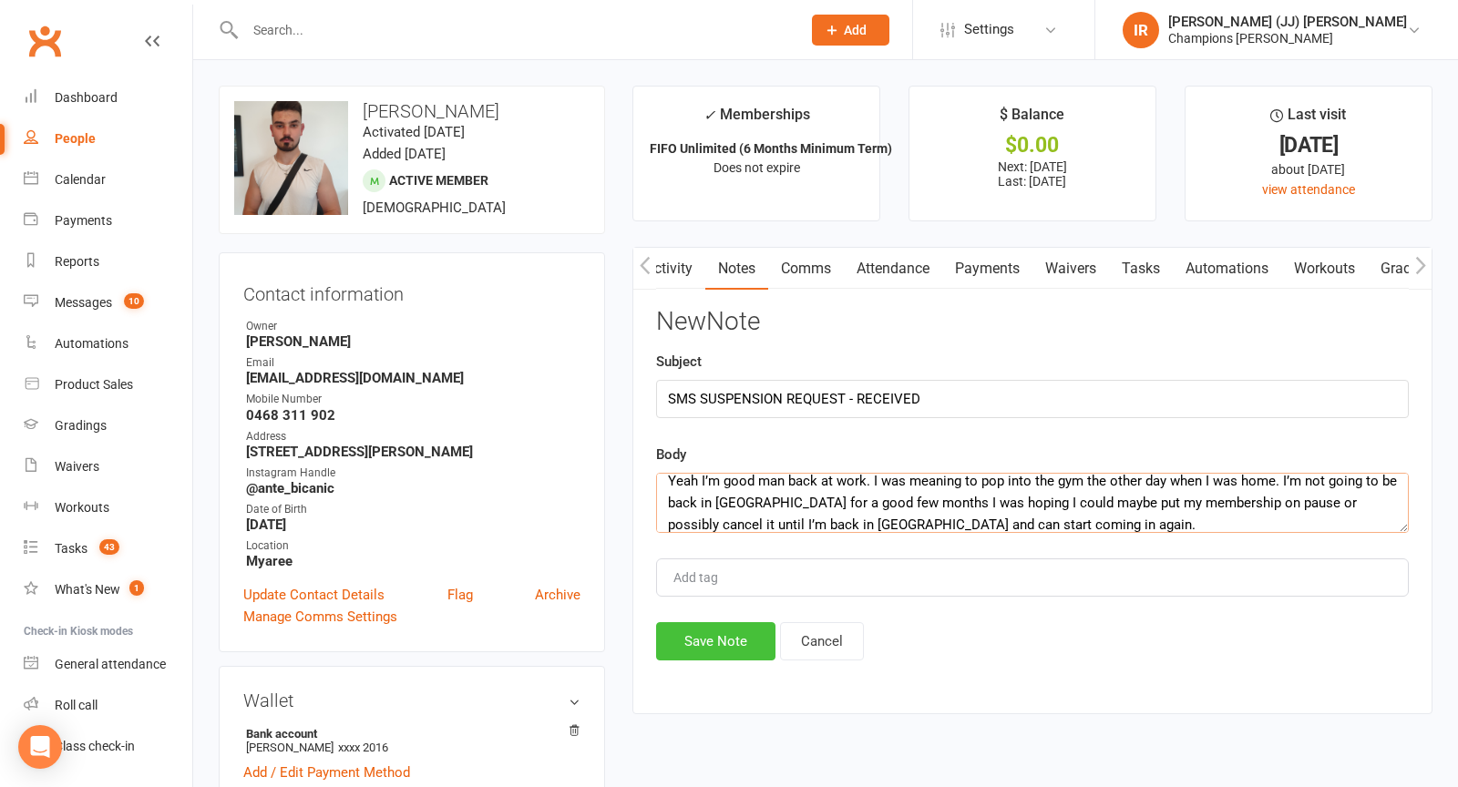
type textarea "Yeah I’m good man back at work. I was meaning to pop into the gym the other day…"
click at [715, 638] on button "Save Note" at bounding box center [715, 641] width 119 height 38
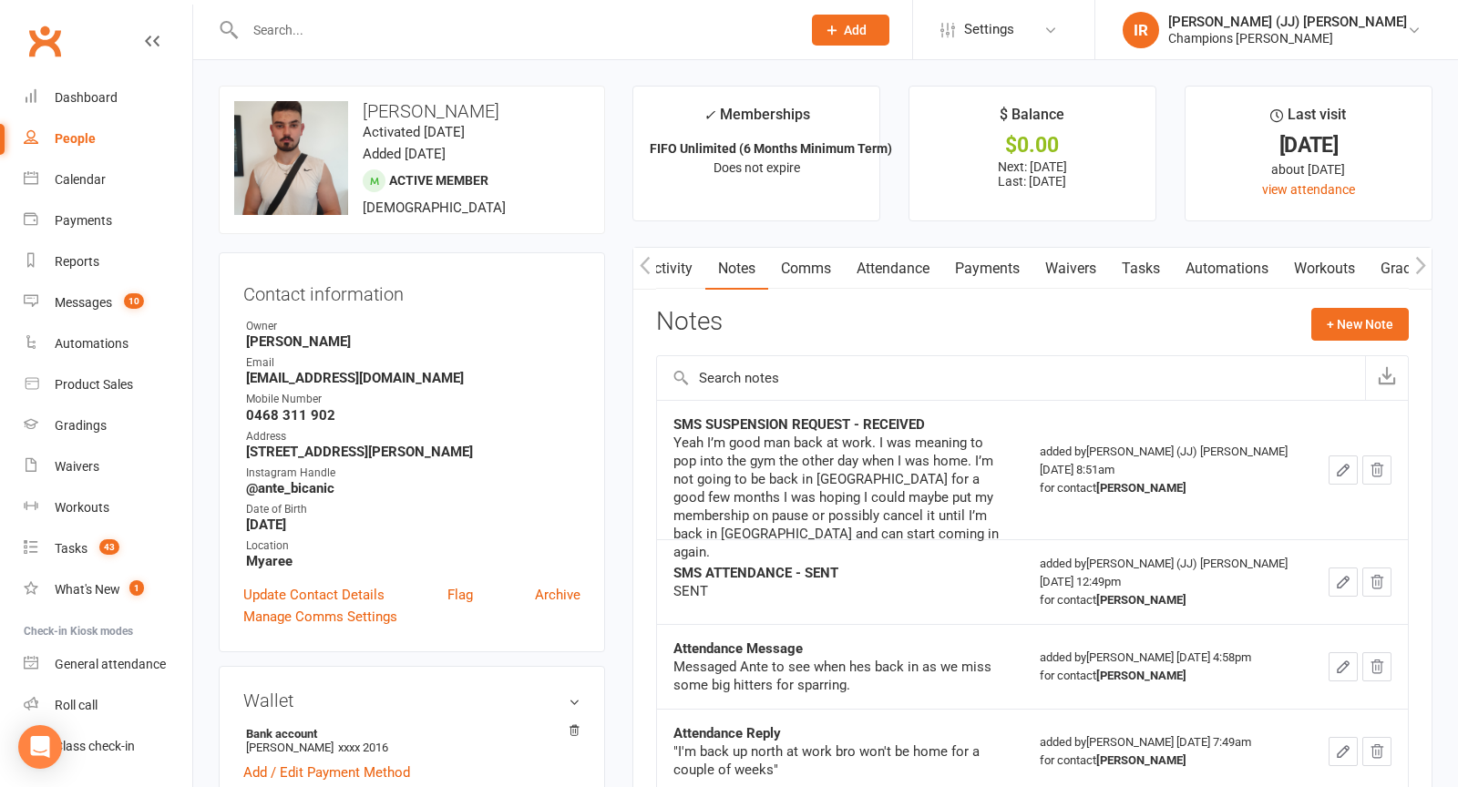
click at [449, 44] on div at bounding box center [503, 29] width 569 height 59
click at [449, 43] on div at bounding box center [503, 29] width 569 height 59
click at [435, 36] on input "text" at bounding box center [514, 30] width 548 height 26
click at [429, 28] on input "text" at bounding box center [514, 30] width 548 height 26
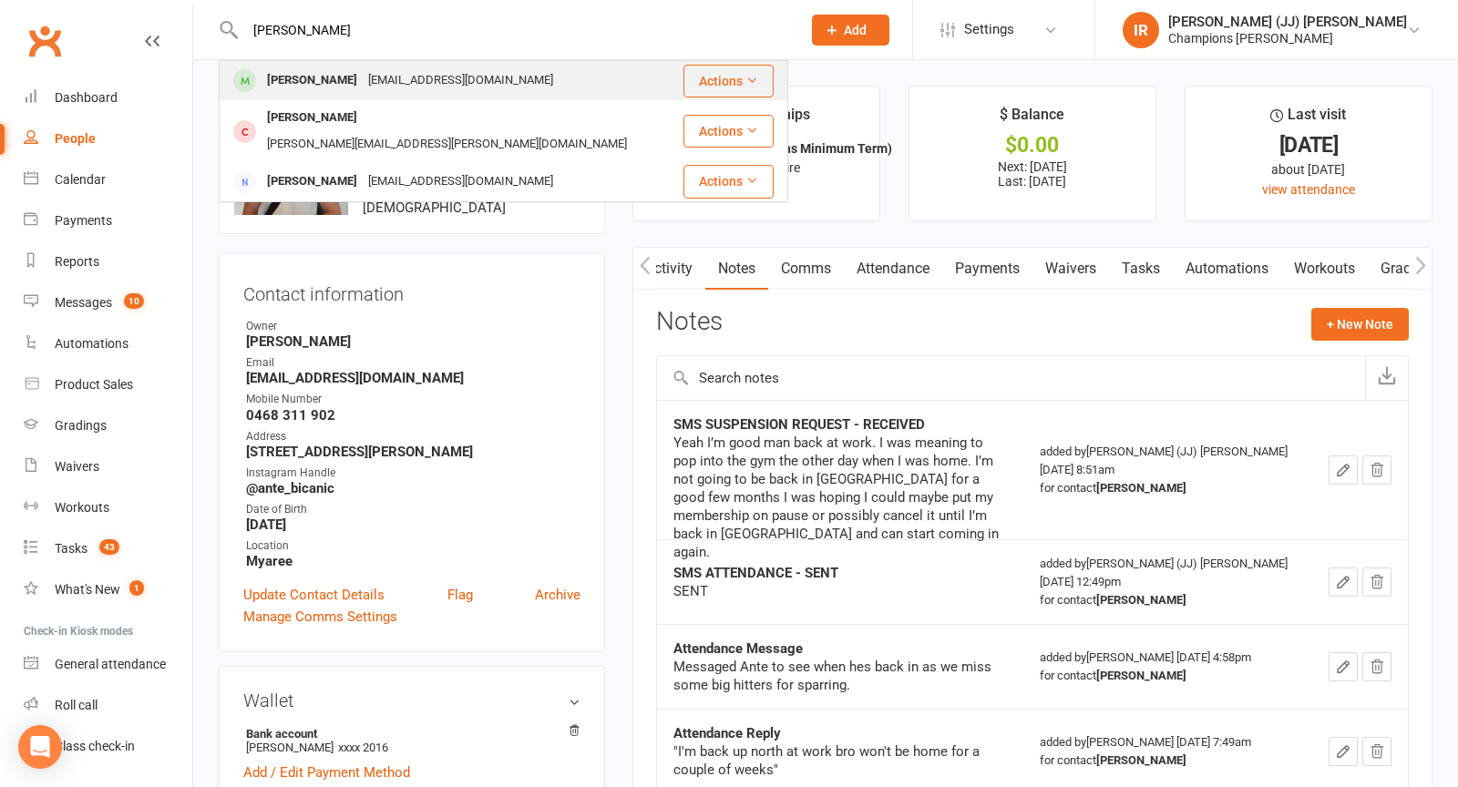
type input "amedeo"
click at [472, 77] on div "[EMAIL_ADDRESS][DOMAIN_NAME]" at bounding box center [461, 80] width 196 height 26
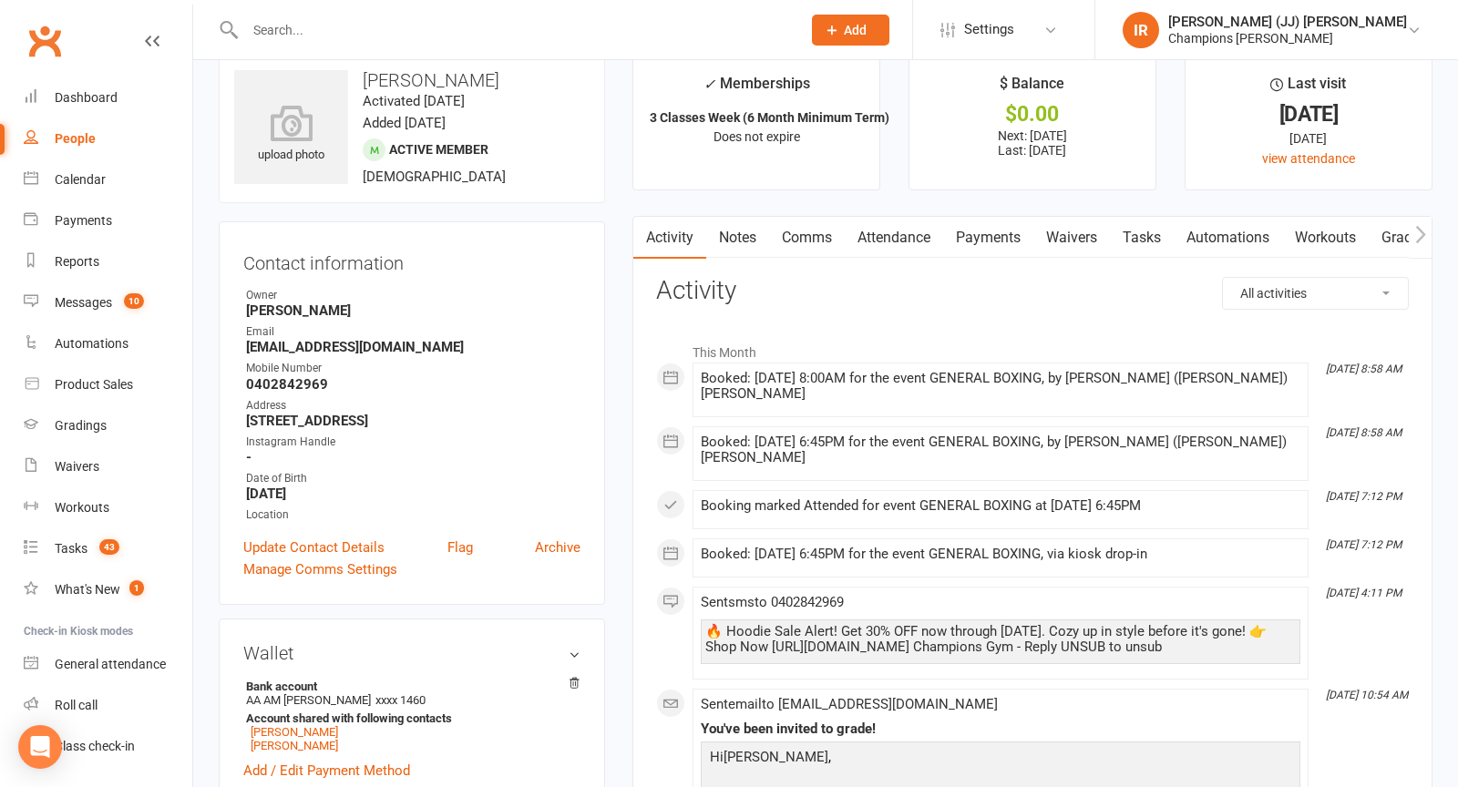
scroll to position [32, 0]
click at [323, 342] on strong "[EMAIL_ADDRESS][DOMAIN_NAME]" at bounding box center [413, 346] width 334 height 16
copy strong "maryspagnolo1"
click at [388, 339] on strong "[EMAIL_ADDRESS][DOMAIN_NAME]" at bounding box center [413, 346] width 334 height 16
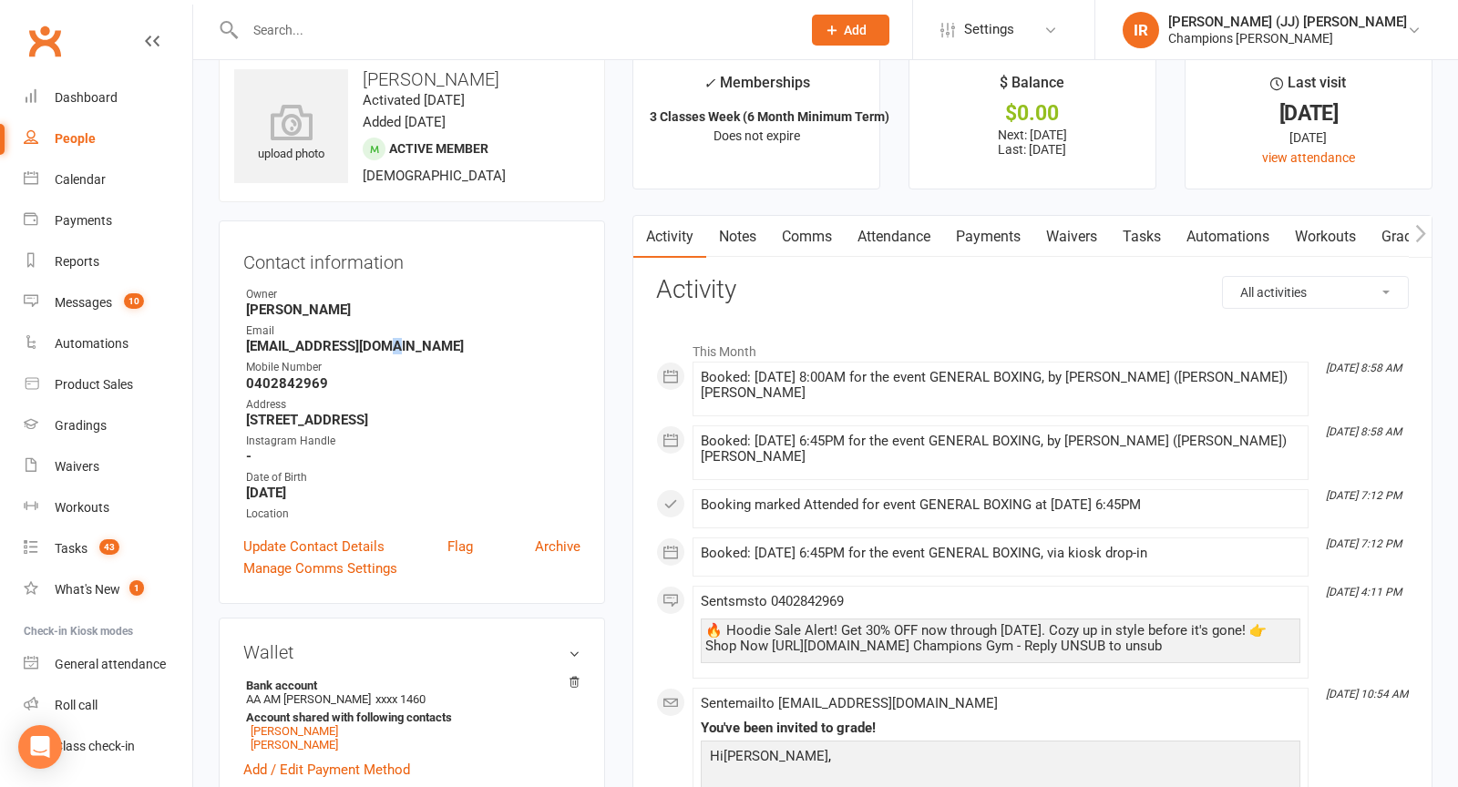
click at [388, 339] on strong "[EMAIL_ADDRESS][DOMAIN_NAME]" at bounding box center [413, 346] width 334 height 16
copy render-form-field "[EMAIL_ADDRESS][DOMAIN_NAME]"
click at [498, 306] on strong "[PERSON_NAME]" at bounding box center [413, 310] width 334 height 16
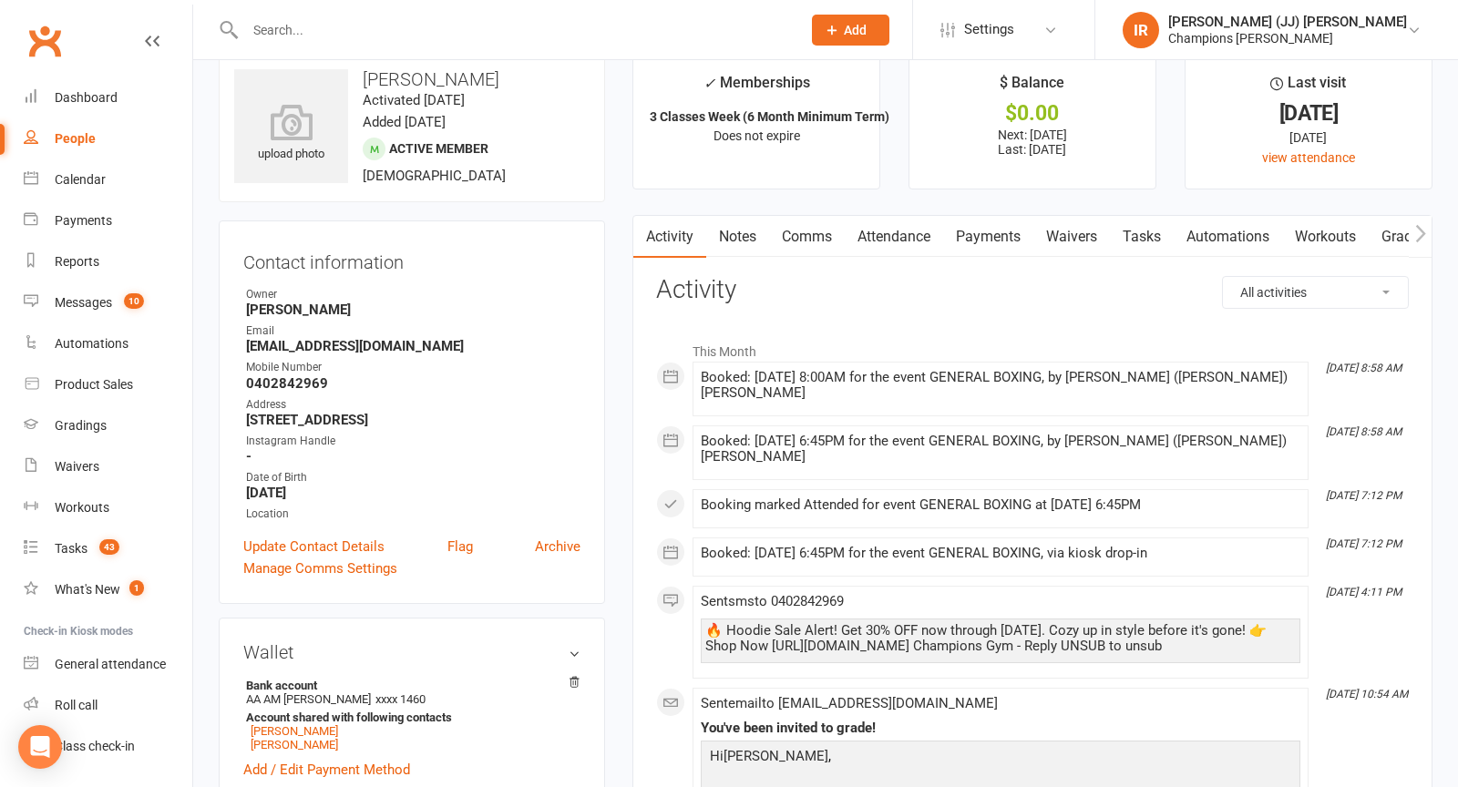
click at [342, 346] on strong "[EMAIL_ADDRESS][DOMAIN_NAME]" at bounding box center [413, 346] width 334 height 16
copy render-form-field "[EMAIL_ADDRESS][DOMAIN_NAME]"
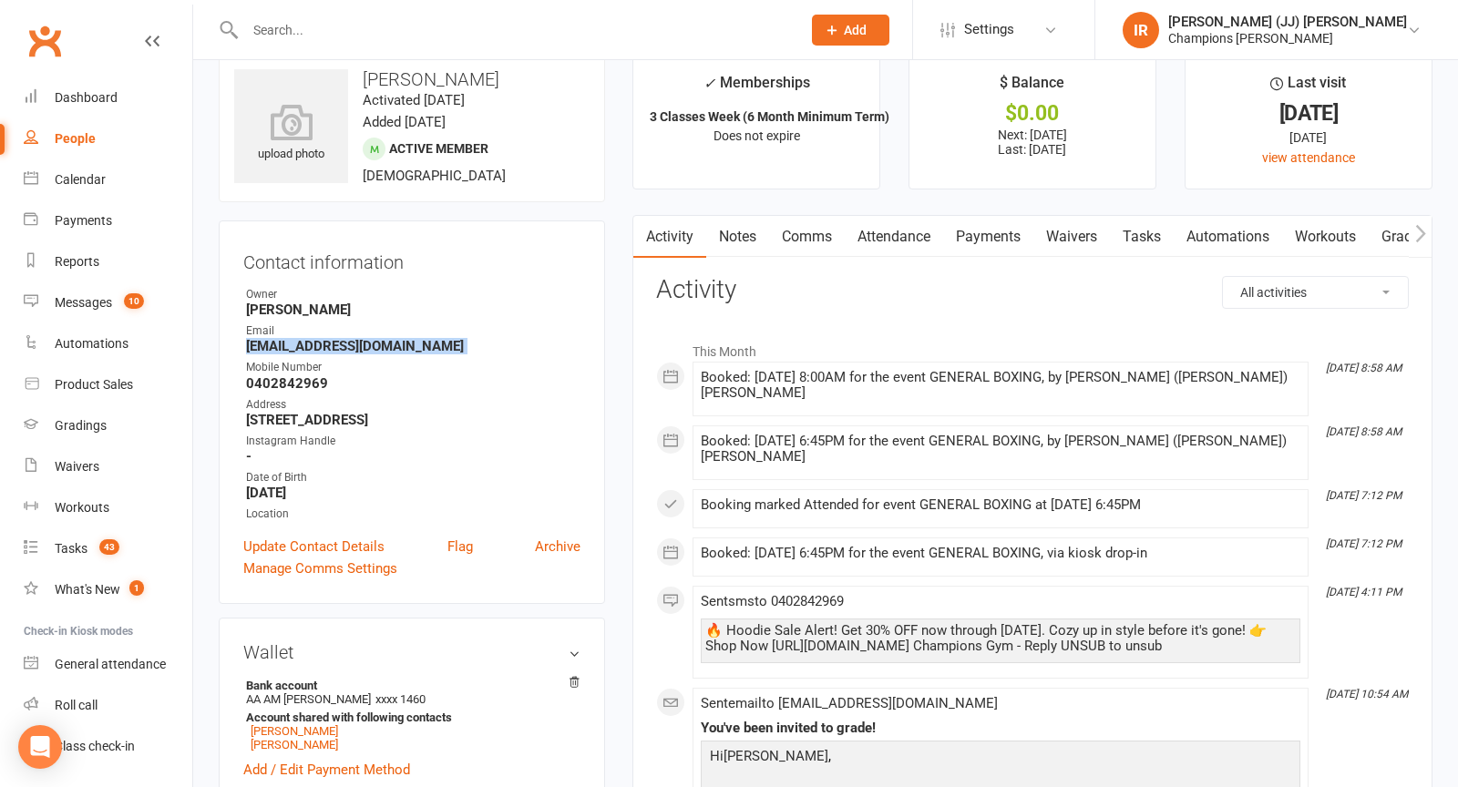
click at [456, 355] on ul "Owner Owen Chandler Email maryspagnolo1@yahoo.com.au Mobile Number 0402842969 A…" at bounding box center [411, 404] width 337 height 237
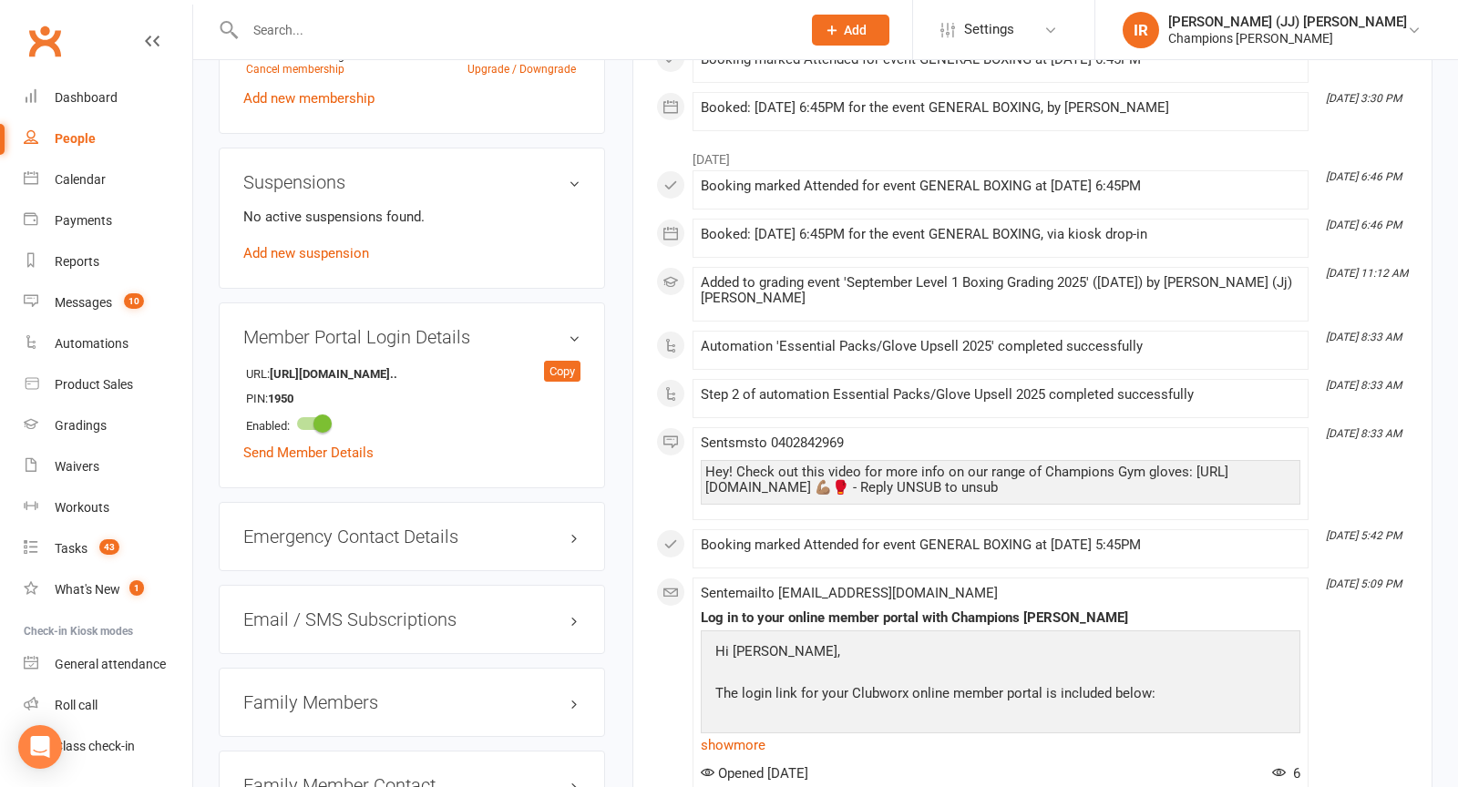
scroll to position [1104, 0]
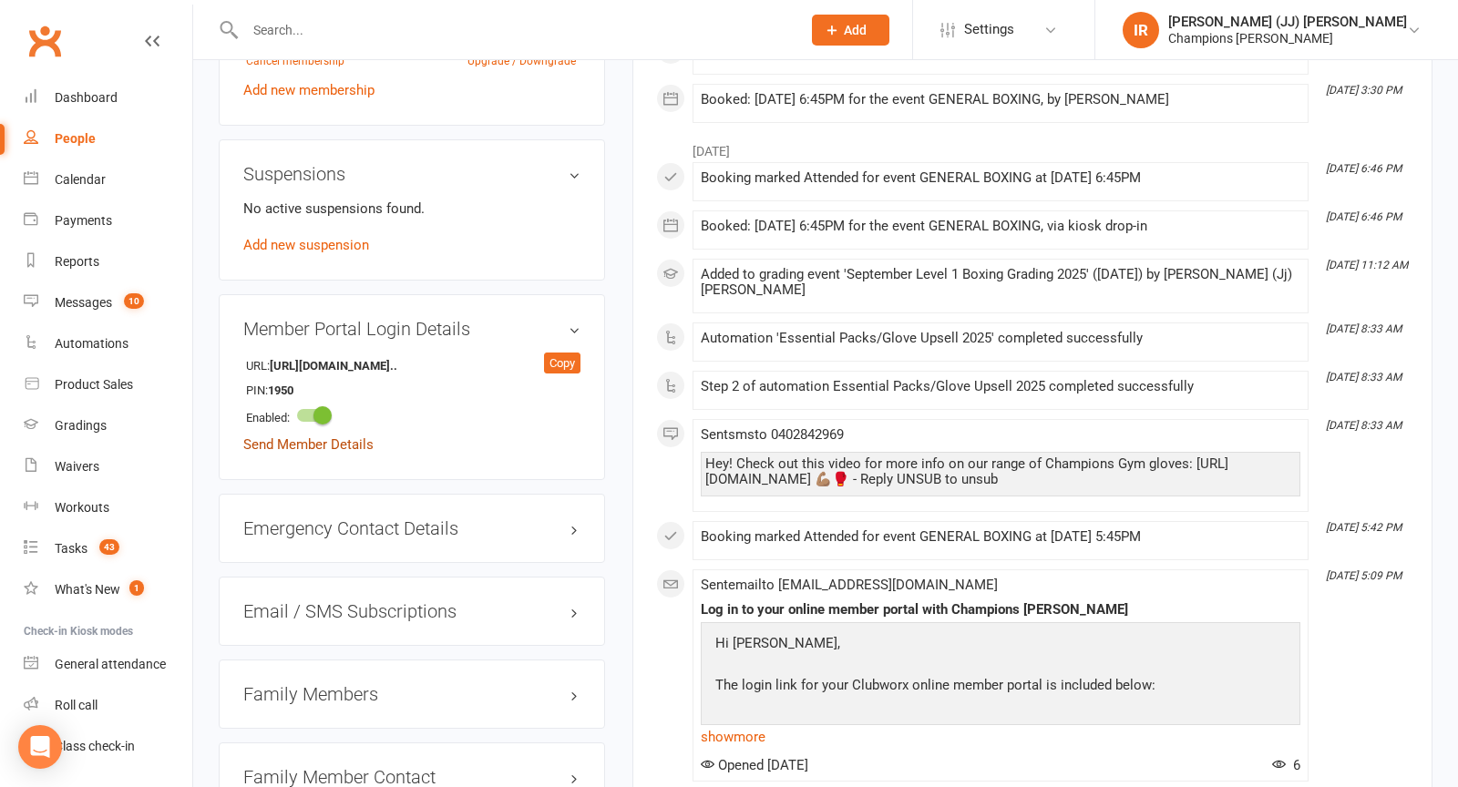
click at [303, 443] on link "Send Member Details" at bounding box center [308, 444] width 130 height 16
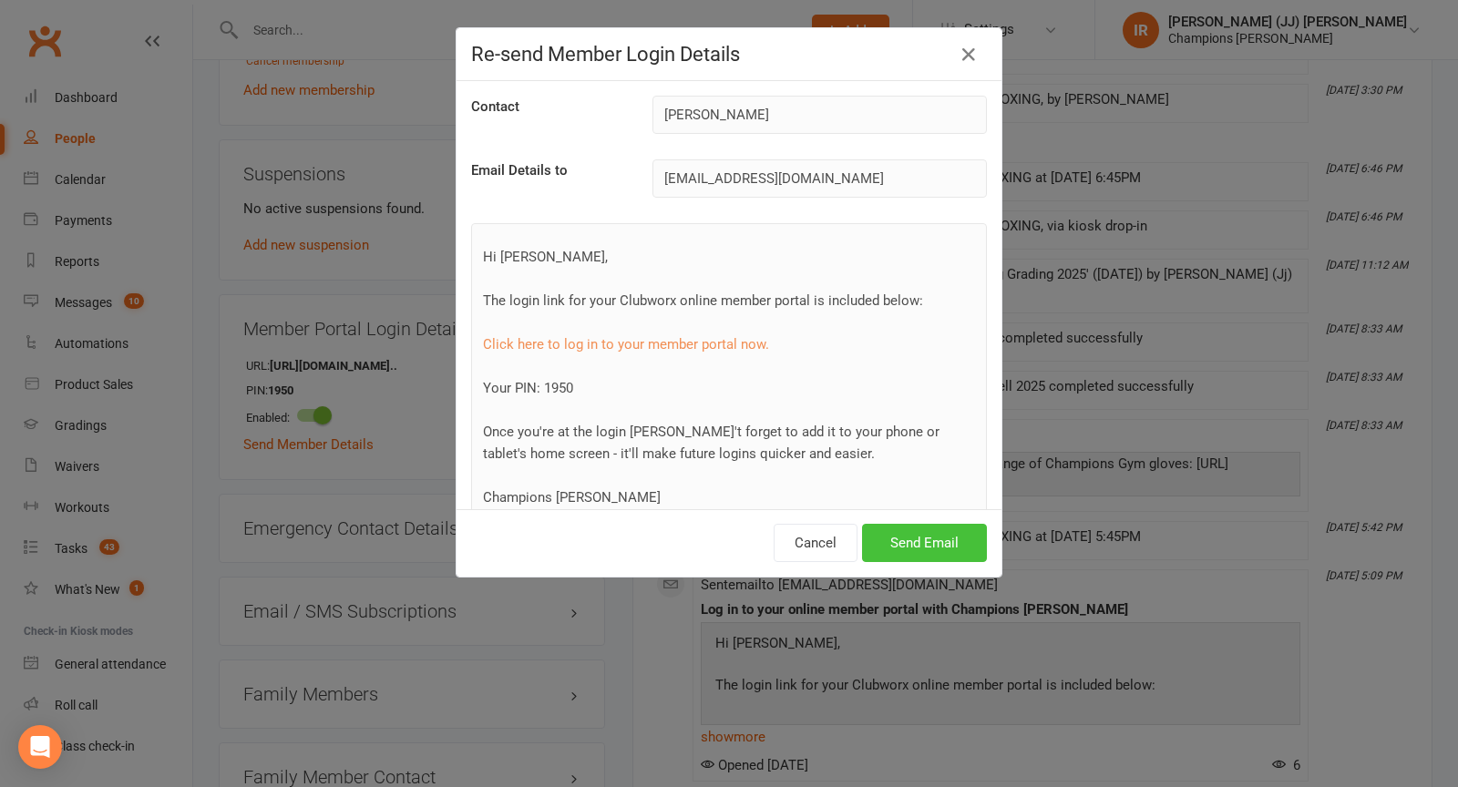
click at [913, 538] on button "Send Email" at bounding box center [924, 543] width 125 height 38
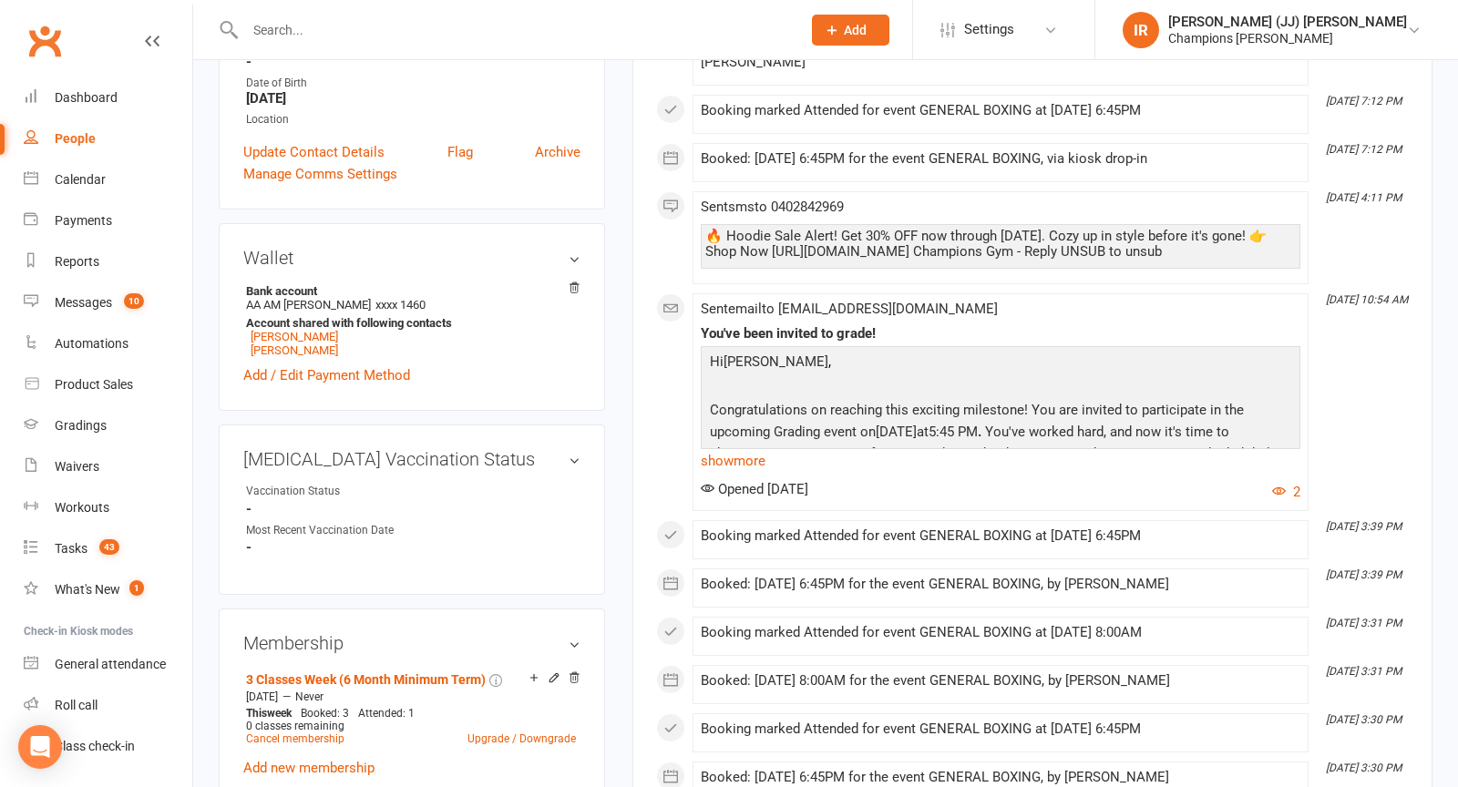
scroll to position [0, 0]
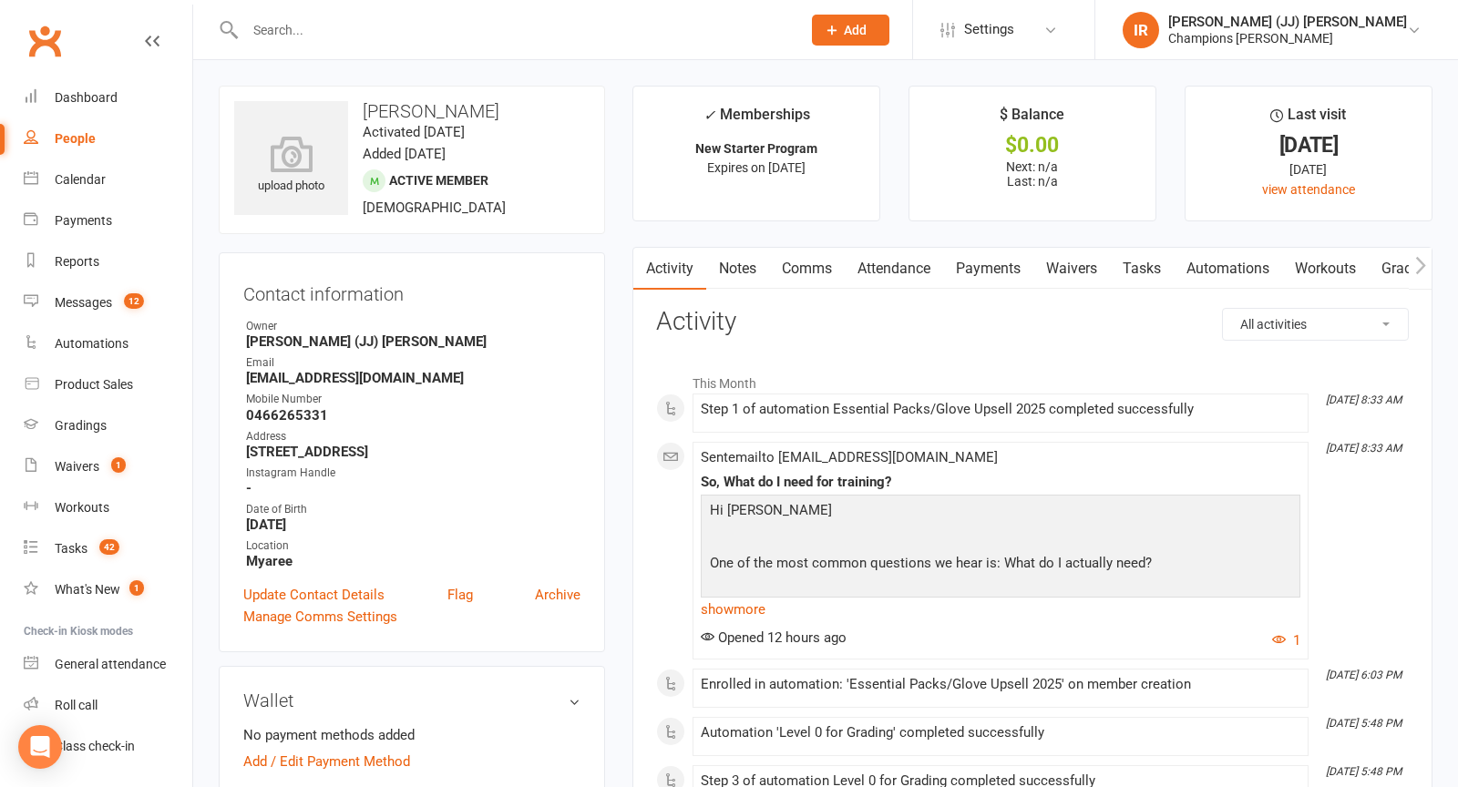
drag, startPoint x: 0, startPoint y: 0, endPoint x: 470, endPoint y: 31, distance: 471.1
click at [475, 35] on input "text" at bounding box center [514, 30] width 548 height 26
click at [463, 25] on input "text" at bounding box center [514, 30] width 548 height 26
paste input "Leila"
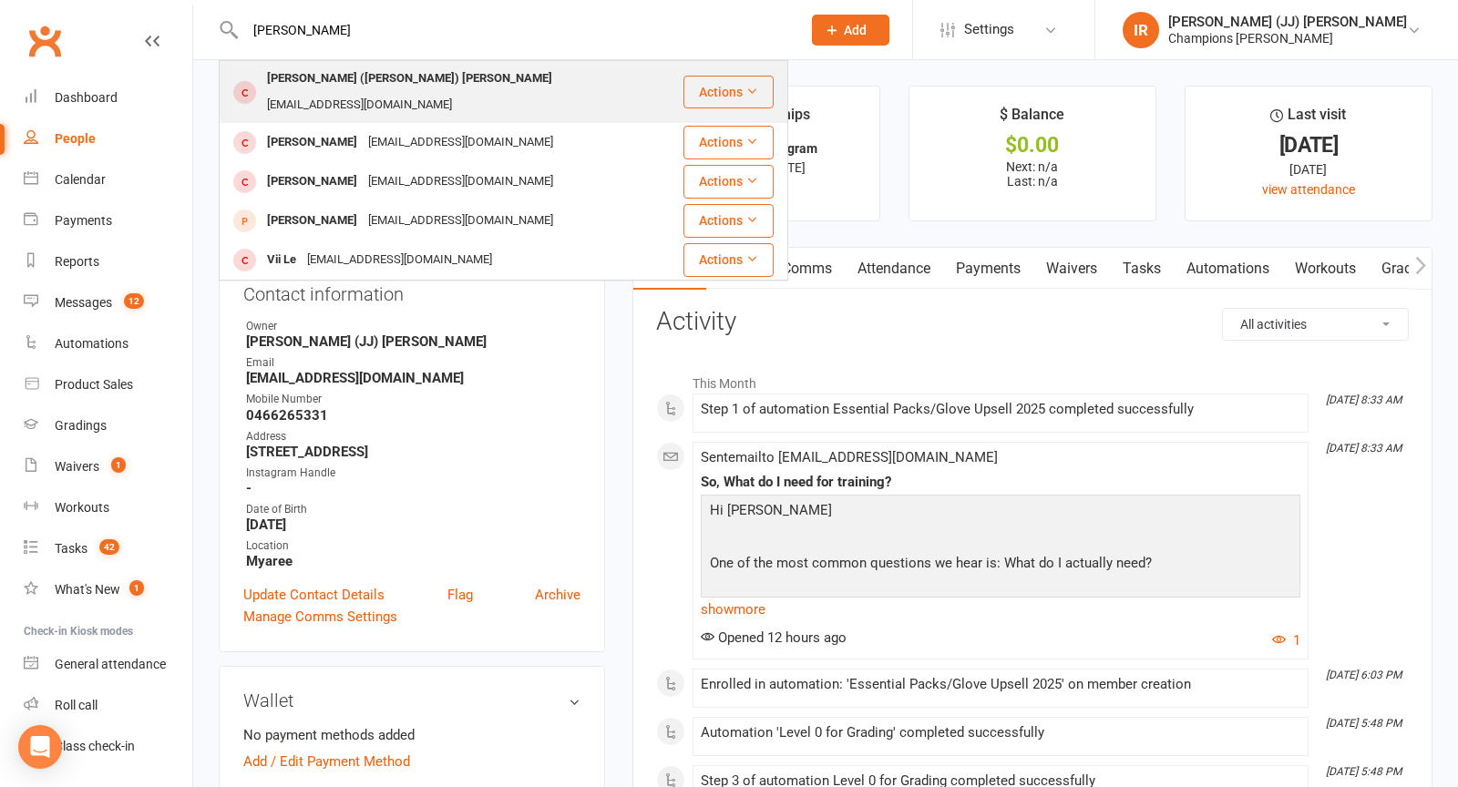
type input "Leila"
click at [419, 92] on div "leilaloola09@gmail.com" at bounding box center [359, 105] width 196 height 26
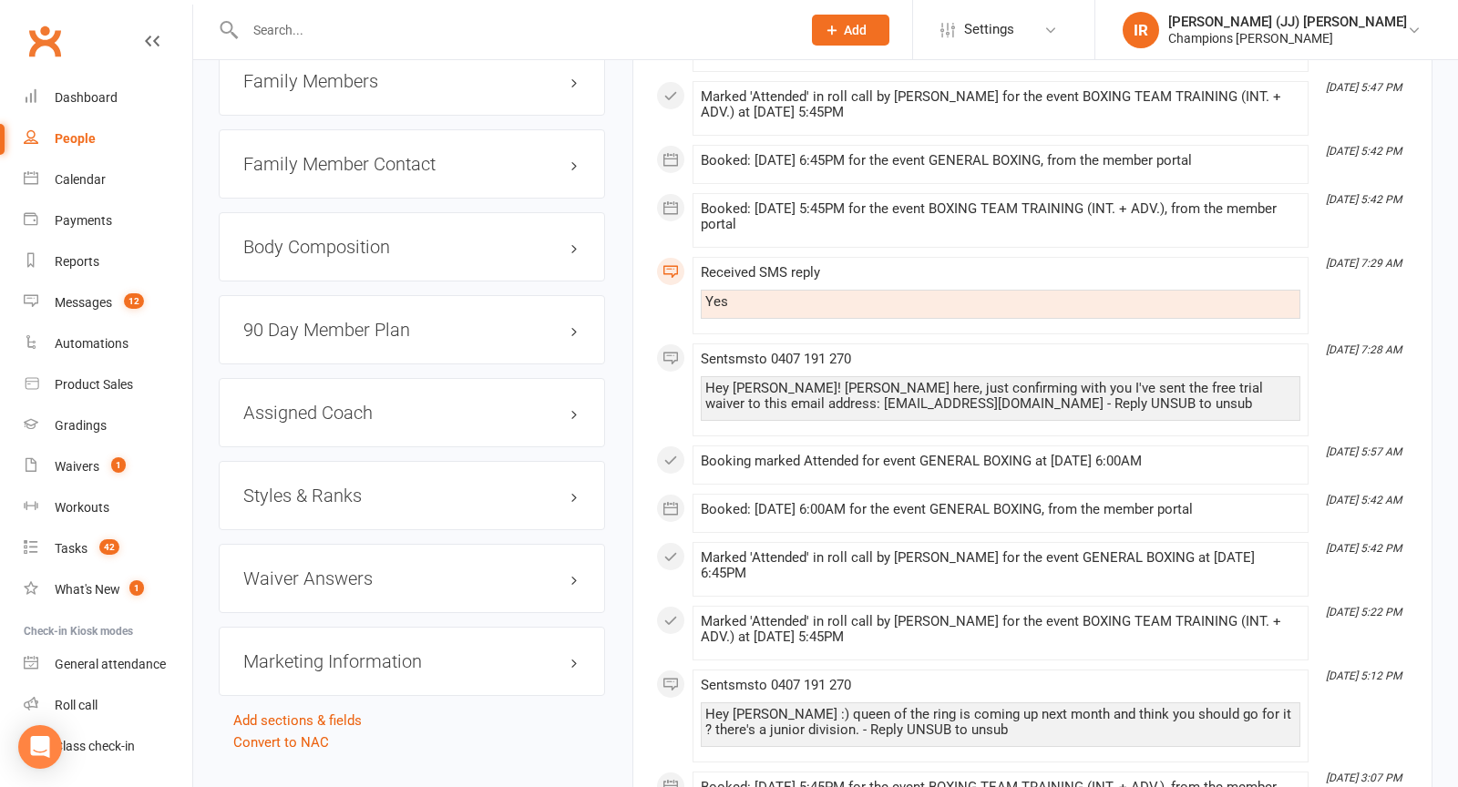
scroll to position [1764, 0]
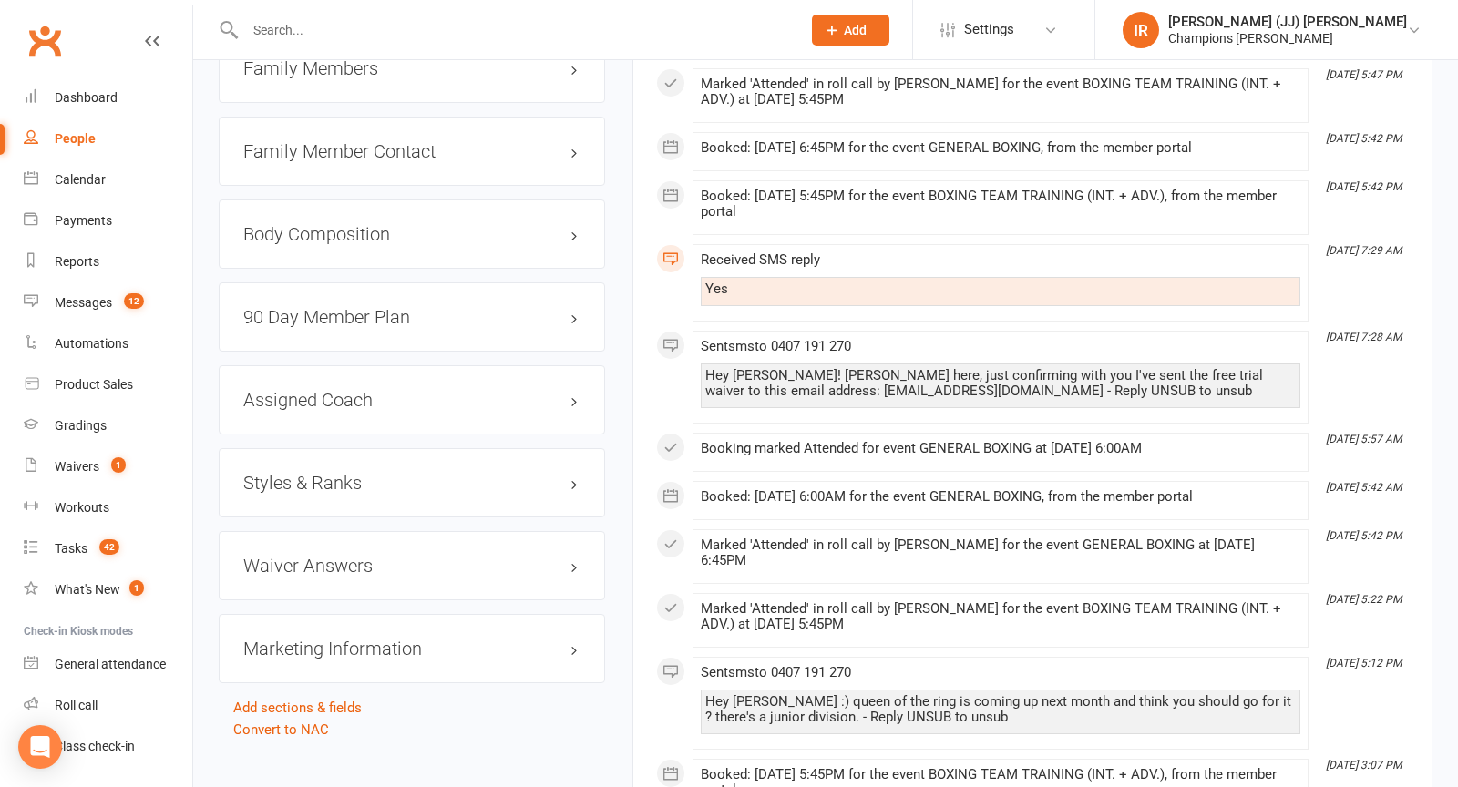
click at [358, 448] on div "Styles & Ranks" at bounding box center [412, 482] width 386 height 69
click at [353, 473] on h3 "Styles & Ranks" at bounding box center [411, 483] width 337 height 20
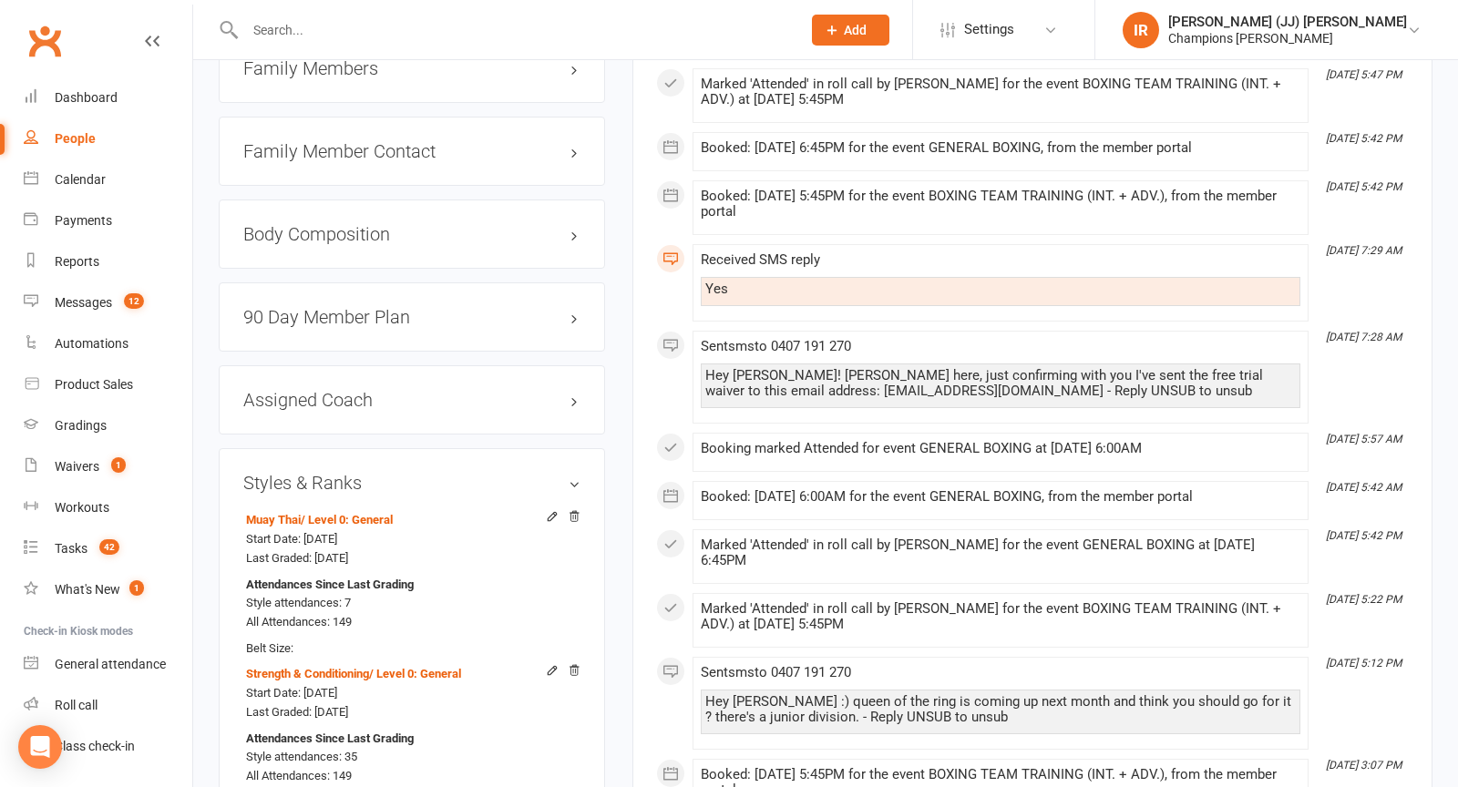
click at [353, 473] on h3 "Styles & Ranks" at bounding box center [411, 483] width 337 height 20
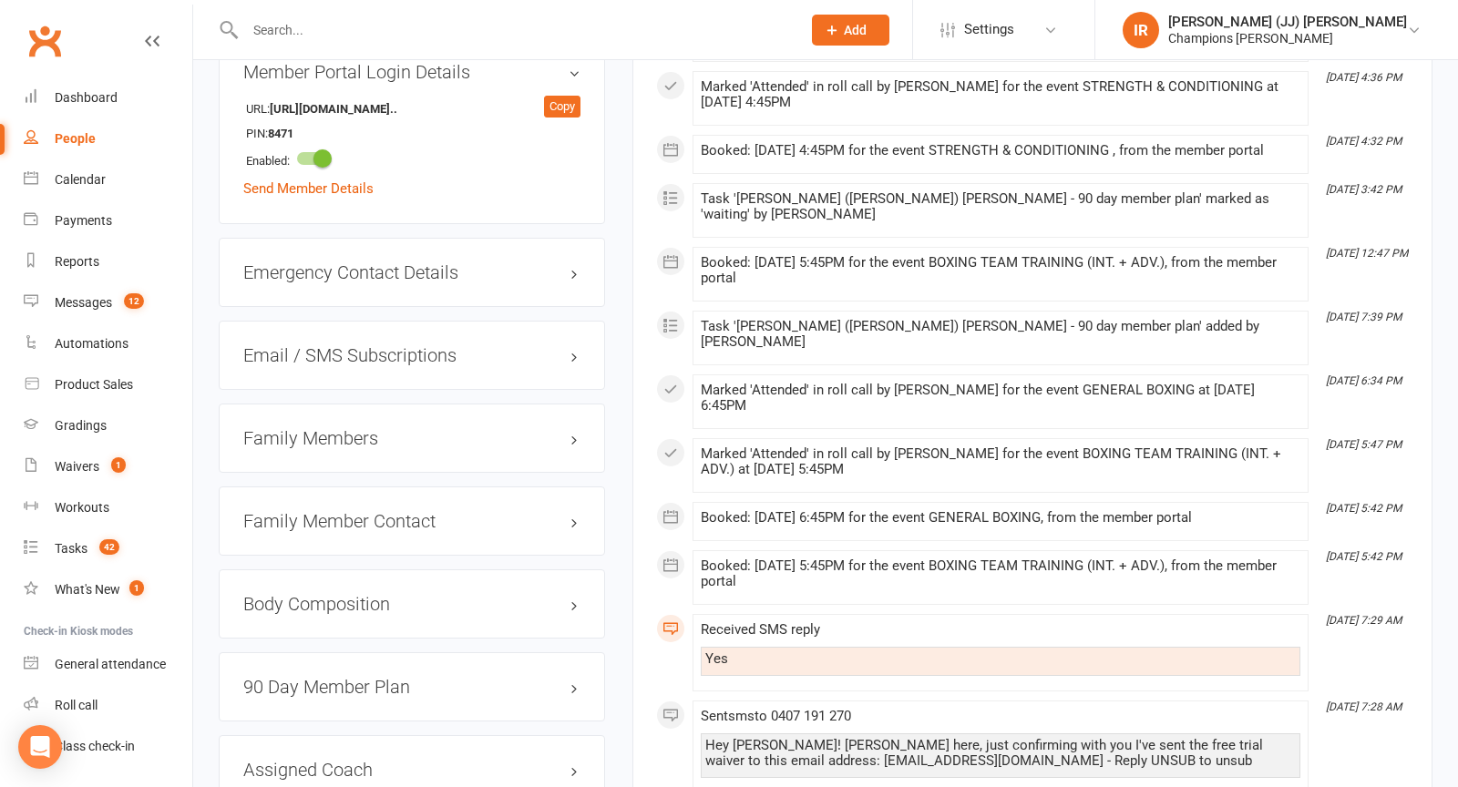
scroll to position [1385, 0]
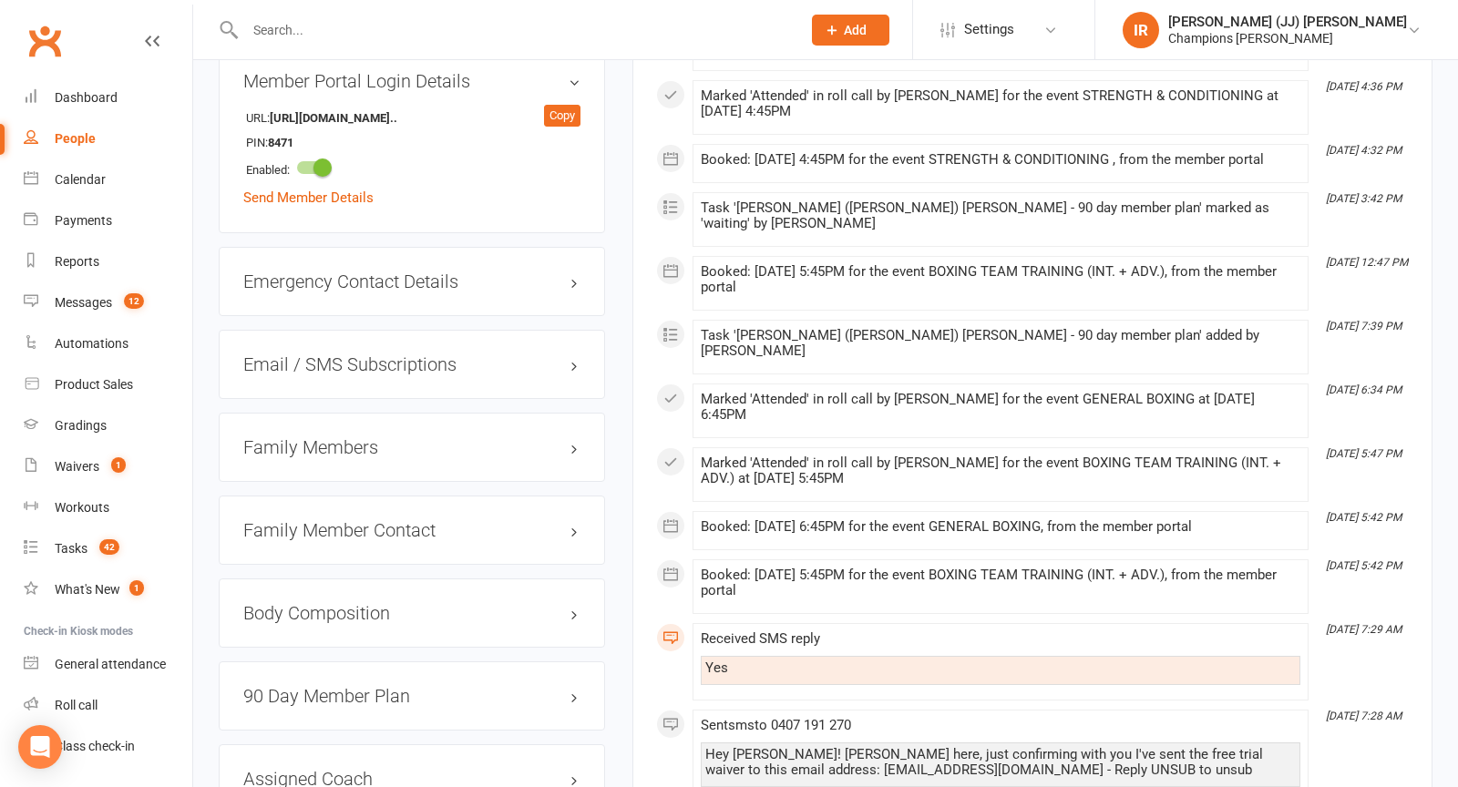
click at [351, 437] on h3 "Family Members" at bounding box center [411, 447] width 337 height 20
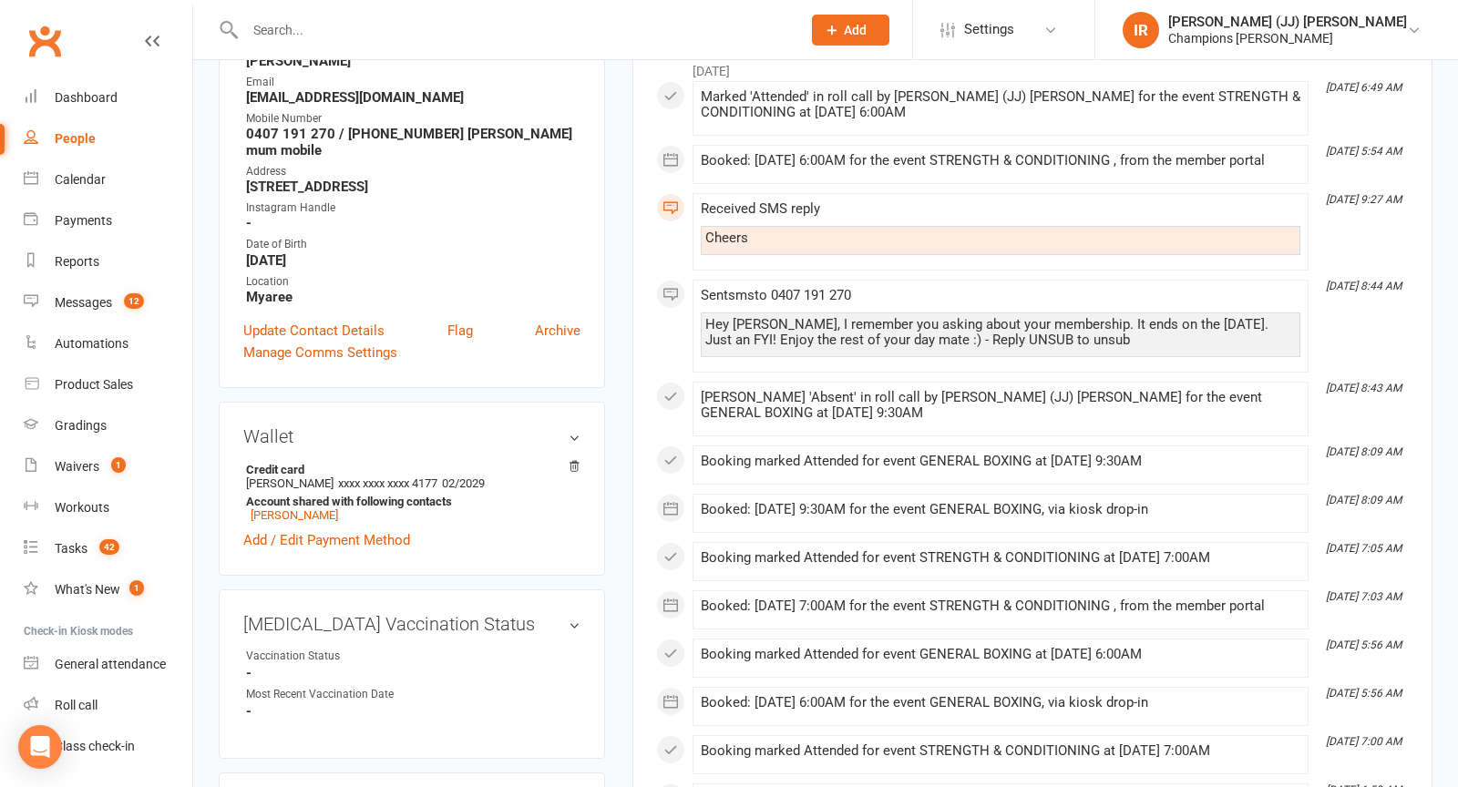
scroll to position [0, 0]
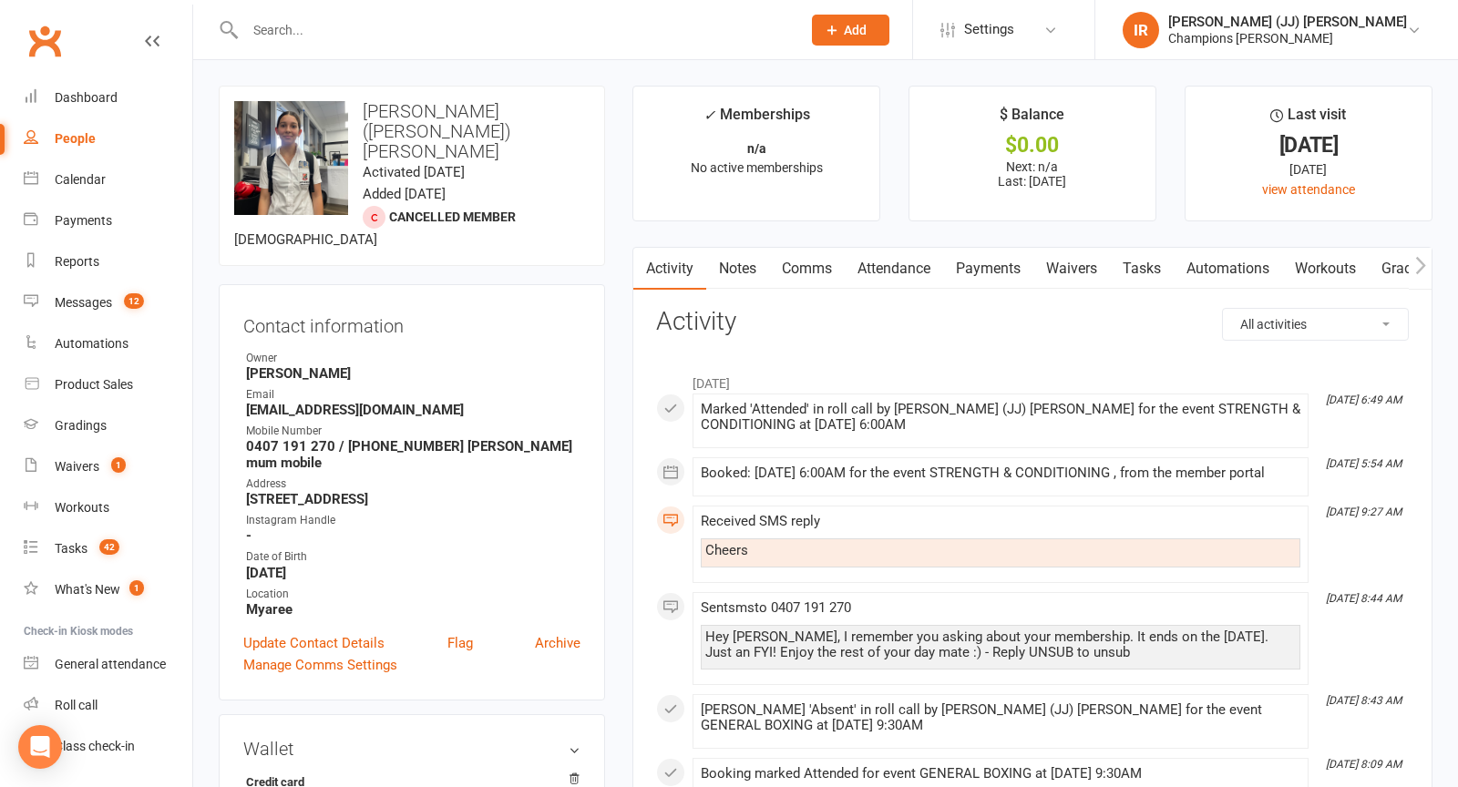
click at [516, 165] on div "upload photo change photo Leila (Lee-lah) Montgomery Activated 3 February, 2025…" at bounding box center [412, 176] width 386 height 180
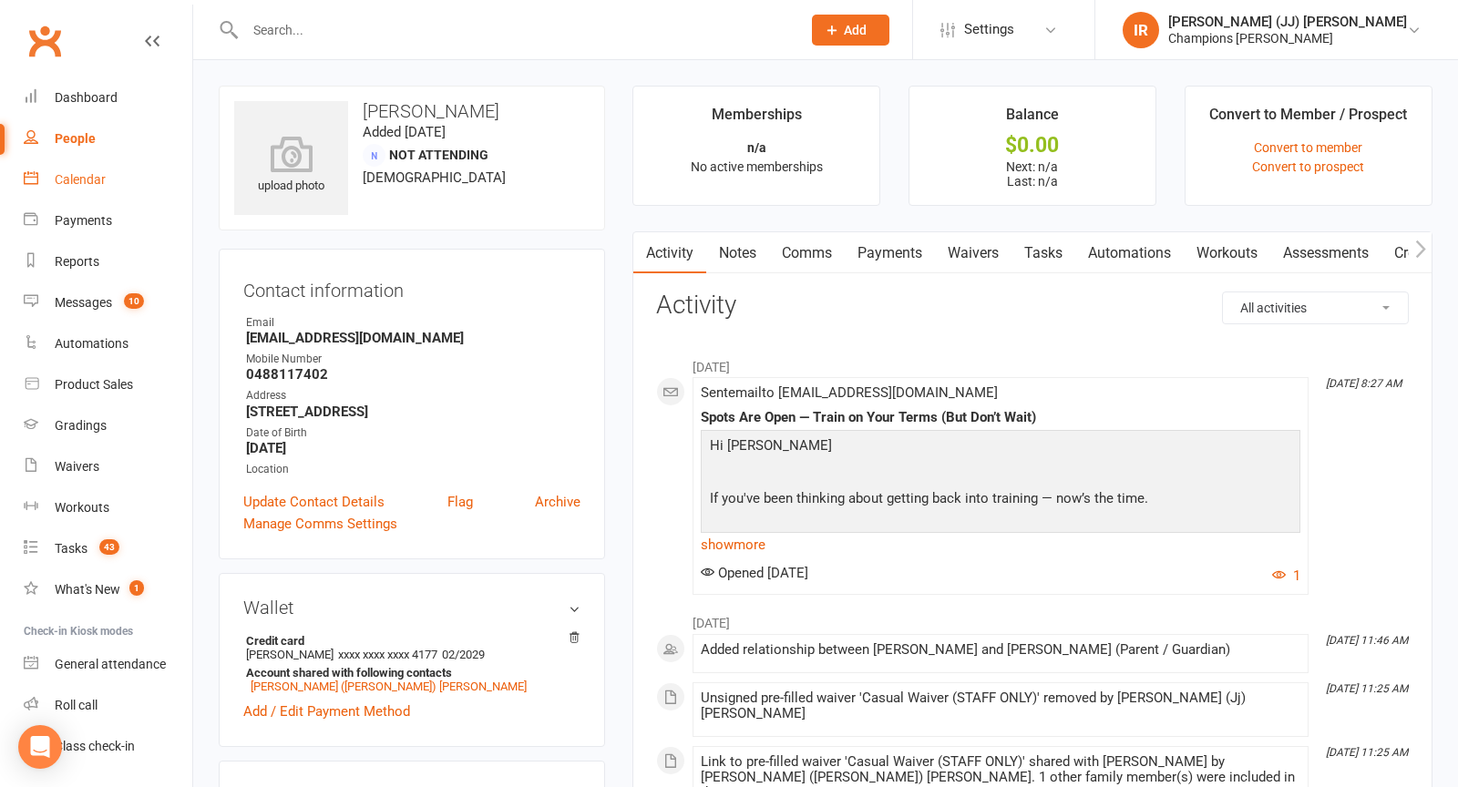
click at [93, 174] on div "Calendar" at bounding box center [80, 179] width 51 height 15
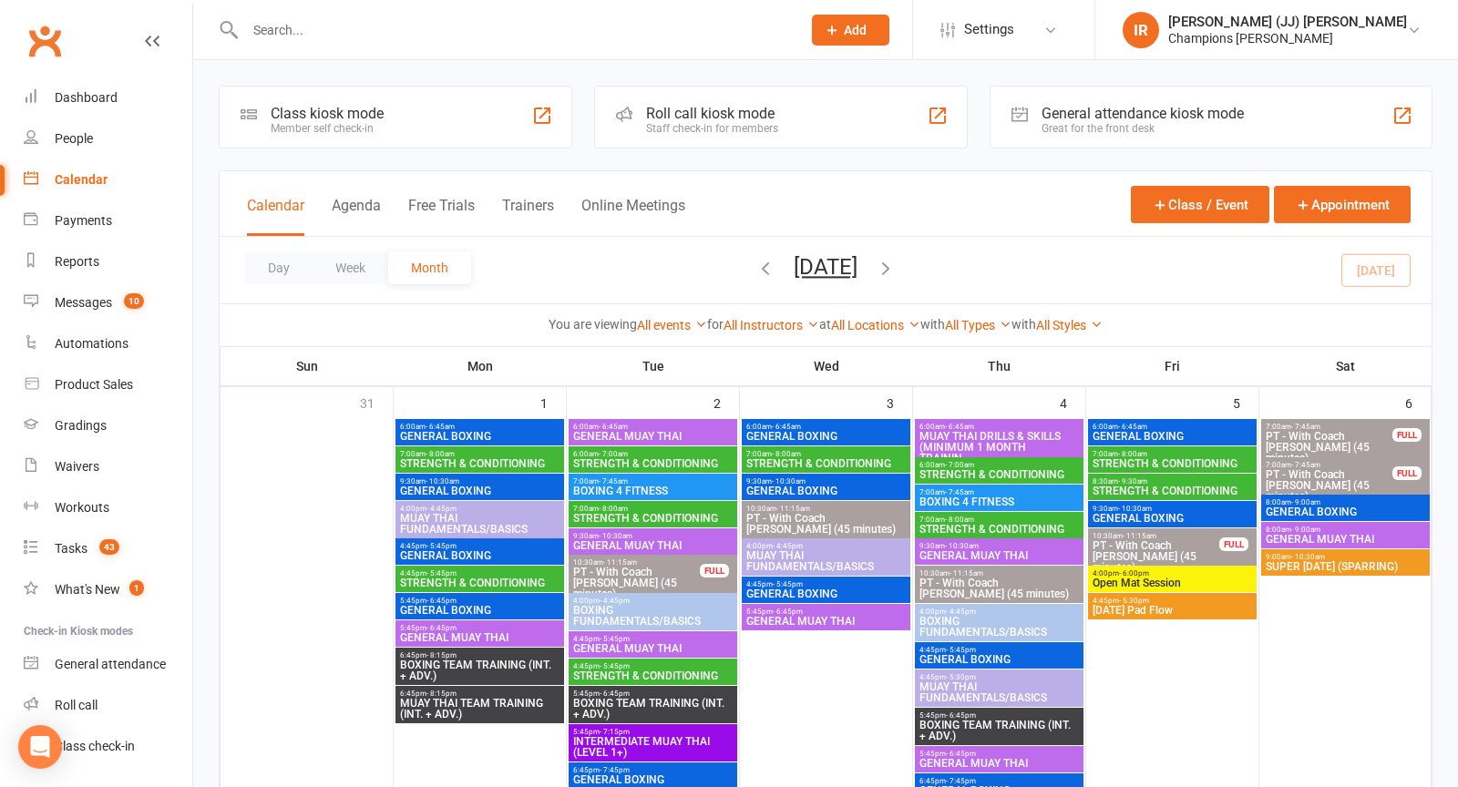
click at [383, 14] on div at bounding box center [503, 29] width 569 height 59
click at [368, 36] on input "text" at bounding box center [514, 30] width 548 height 26
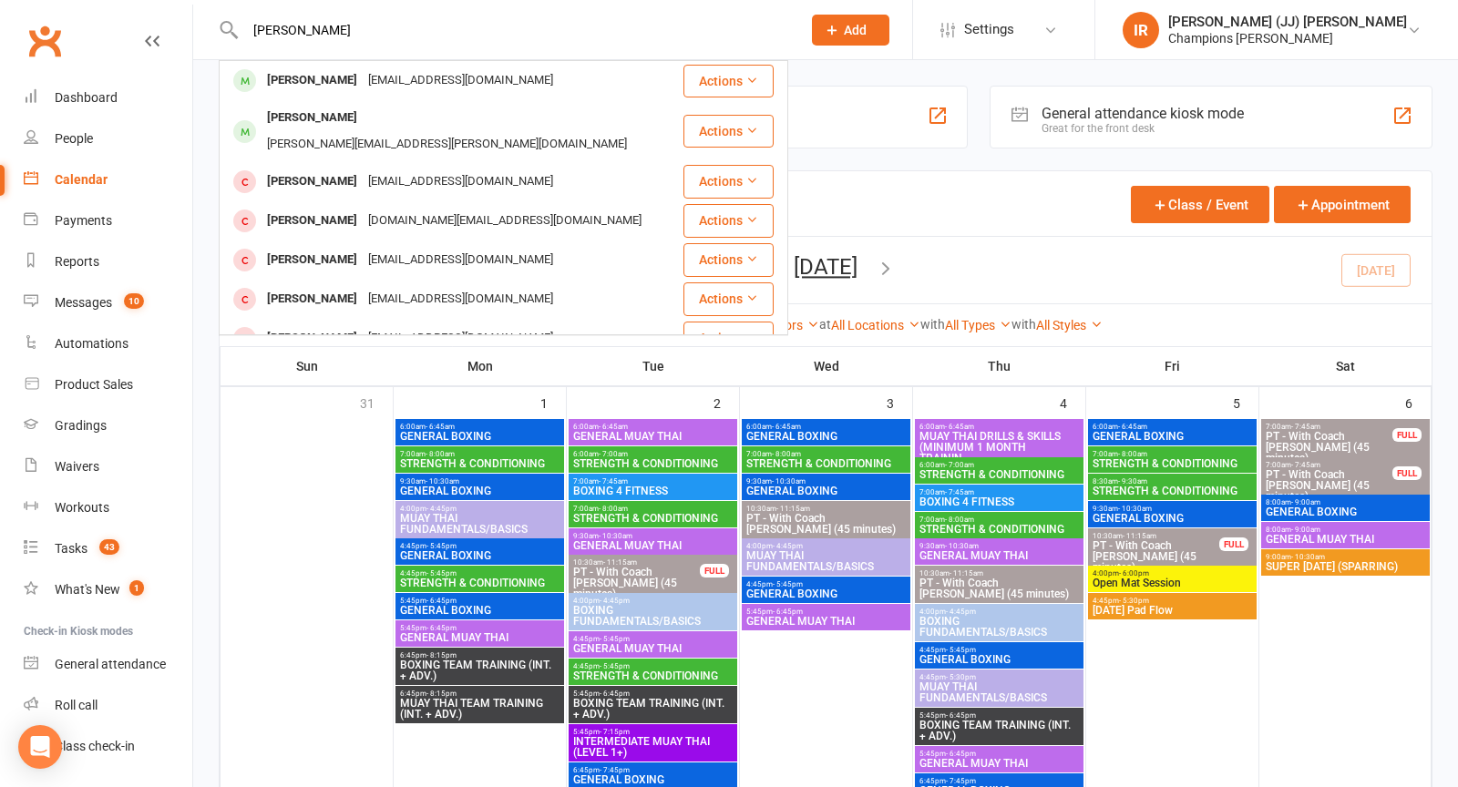
type input "[PERSON_NAME]"
click at [287, 76] on div "[PERSON_NAME]" at bounding box center [311, 80] width 101 height 26
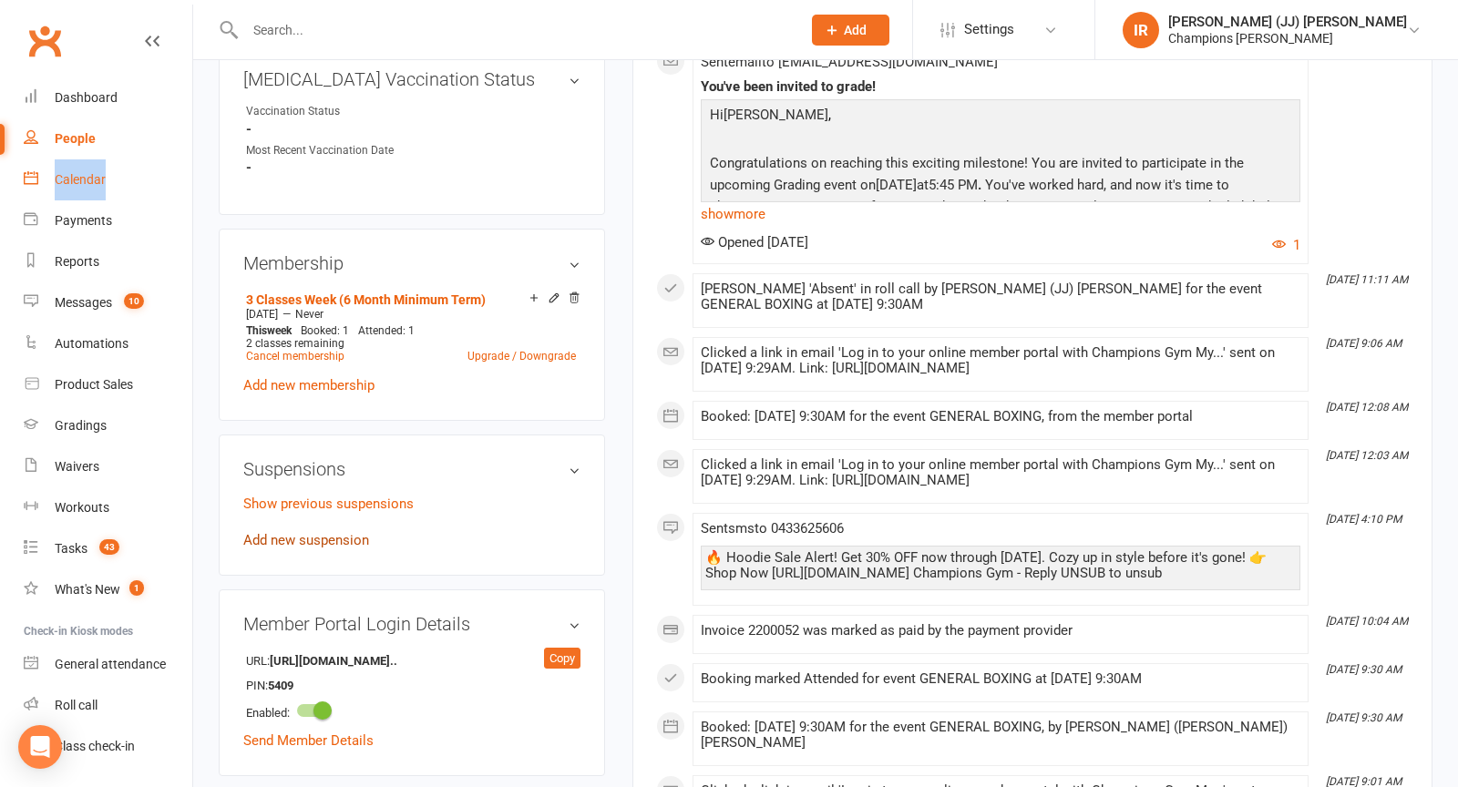
scroll to position [782, 0]
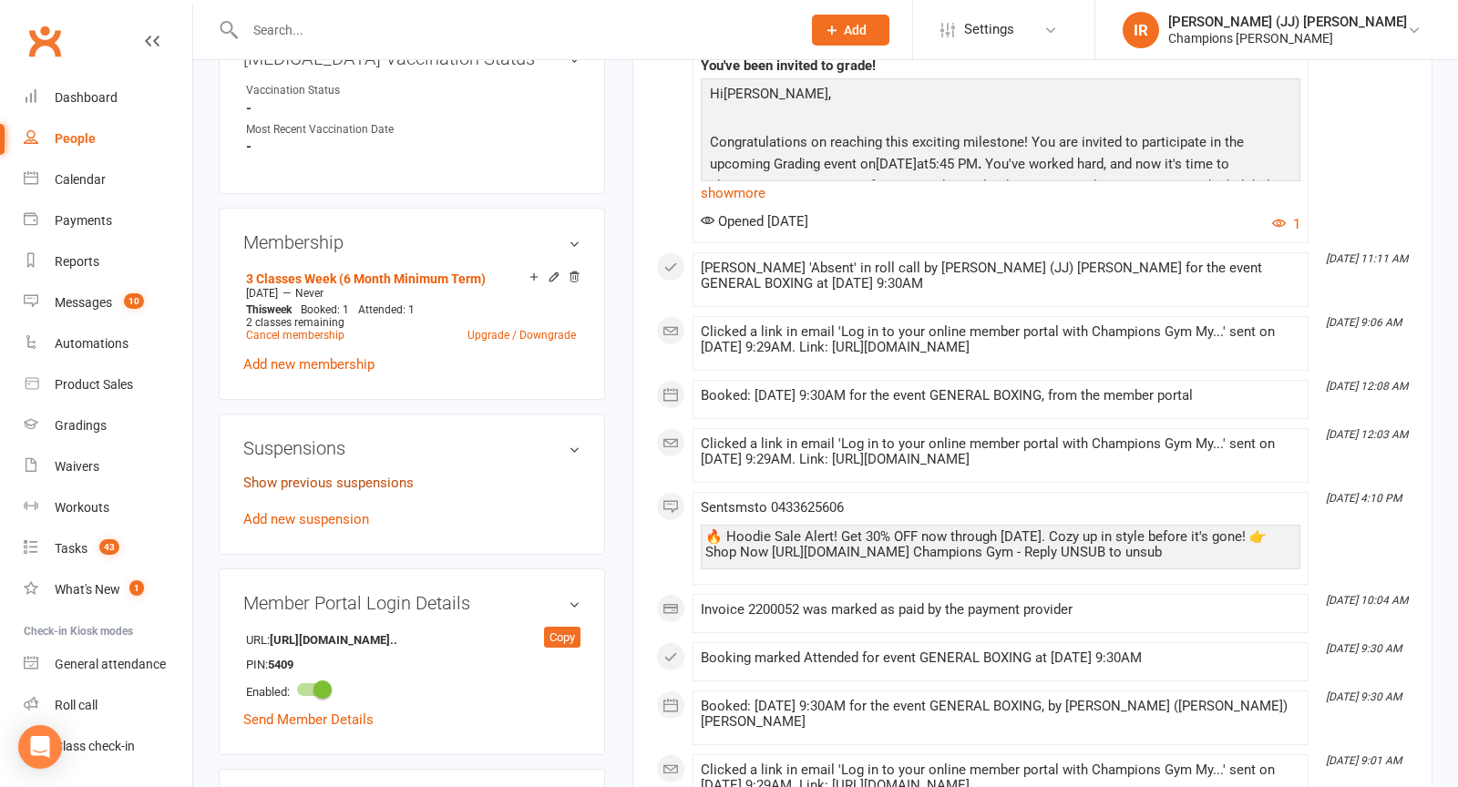
click at [336, 475] on link "Show previous suspensions" at bounding box center [328, 483] width 170 height 16
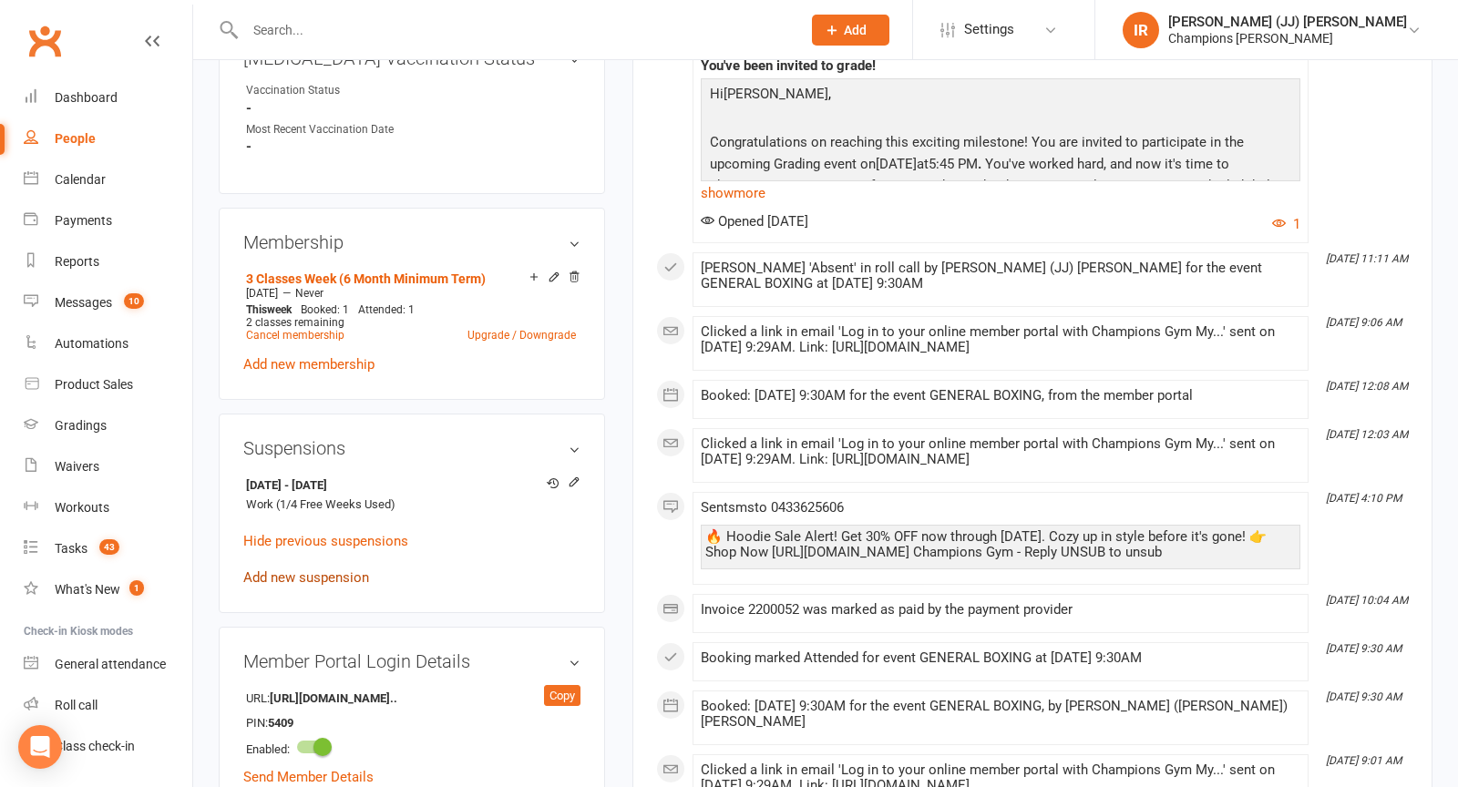
click at [313, 569] on link "Add new suspension" at bounding box center [306, 577] width 126 height 16
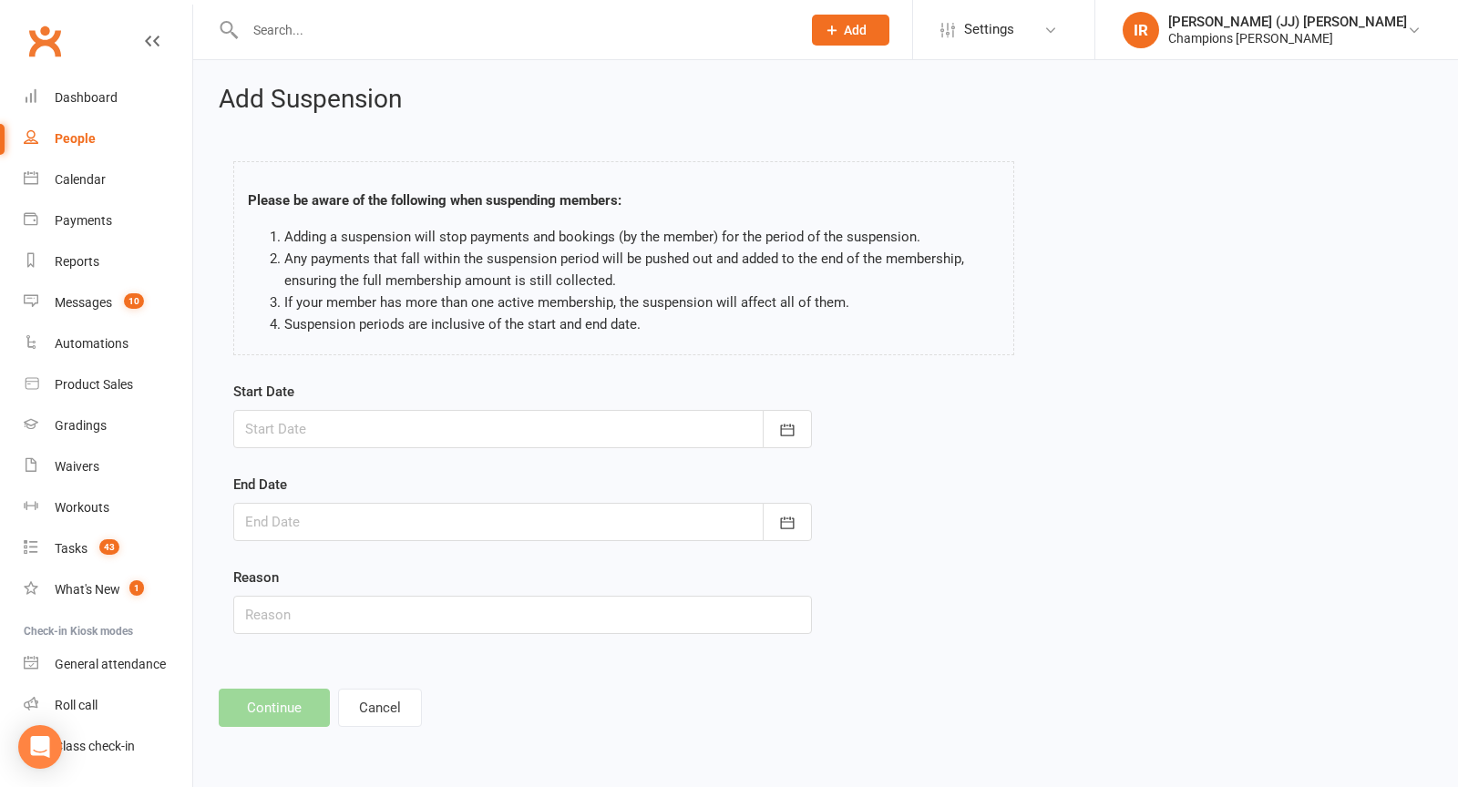
click at [571, 417] on div at bounding box center [522, 429] width 579 height 38
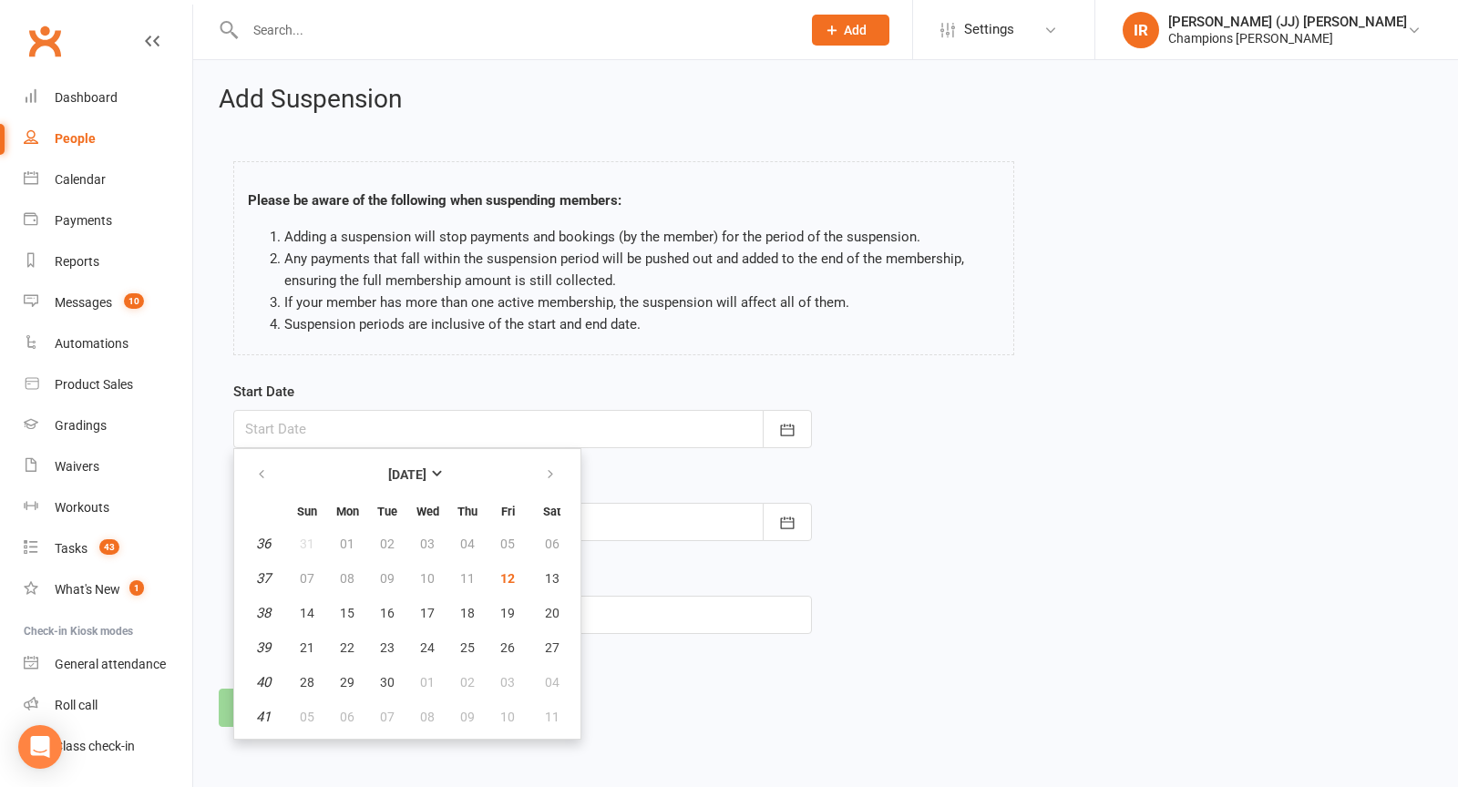
click at [504, 557] on td "05" at bounding box center [507, 543] width 38 height 33
click at [502, 571] on span "12" at bounding box center [507, 578] width 15 height 15
type input "[DATE]"
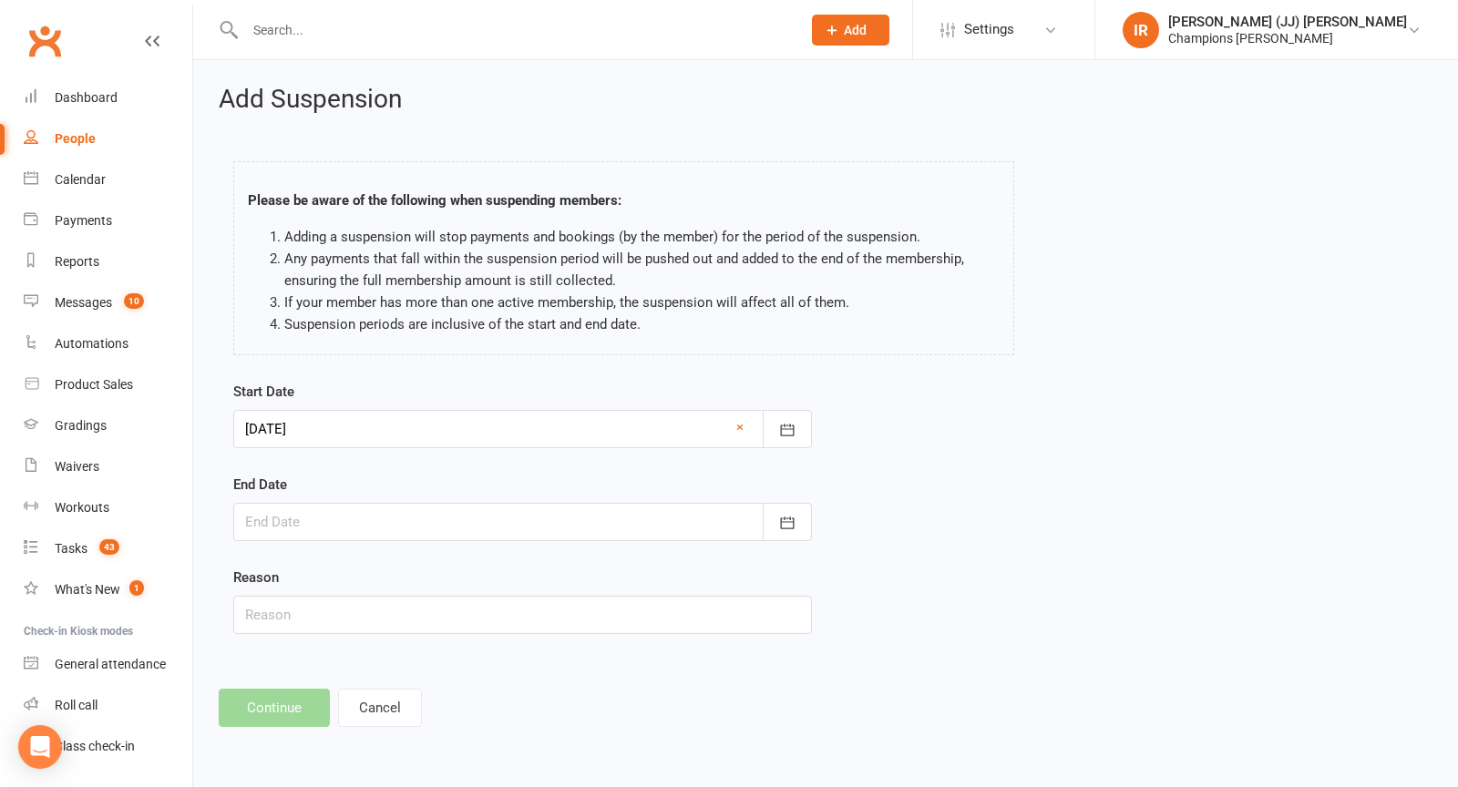
click at [463, 507] on div at bounding box center [522, 522] width 579 height 38
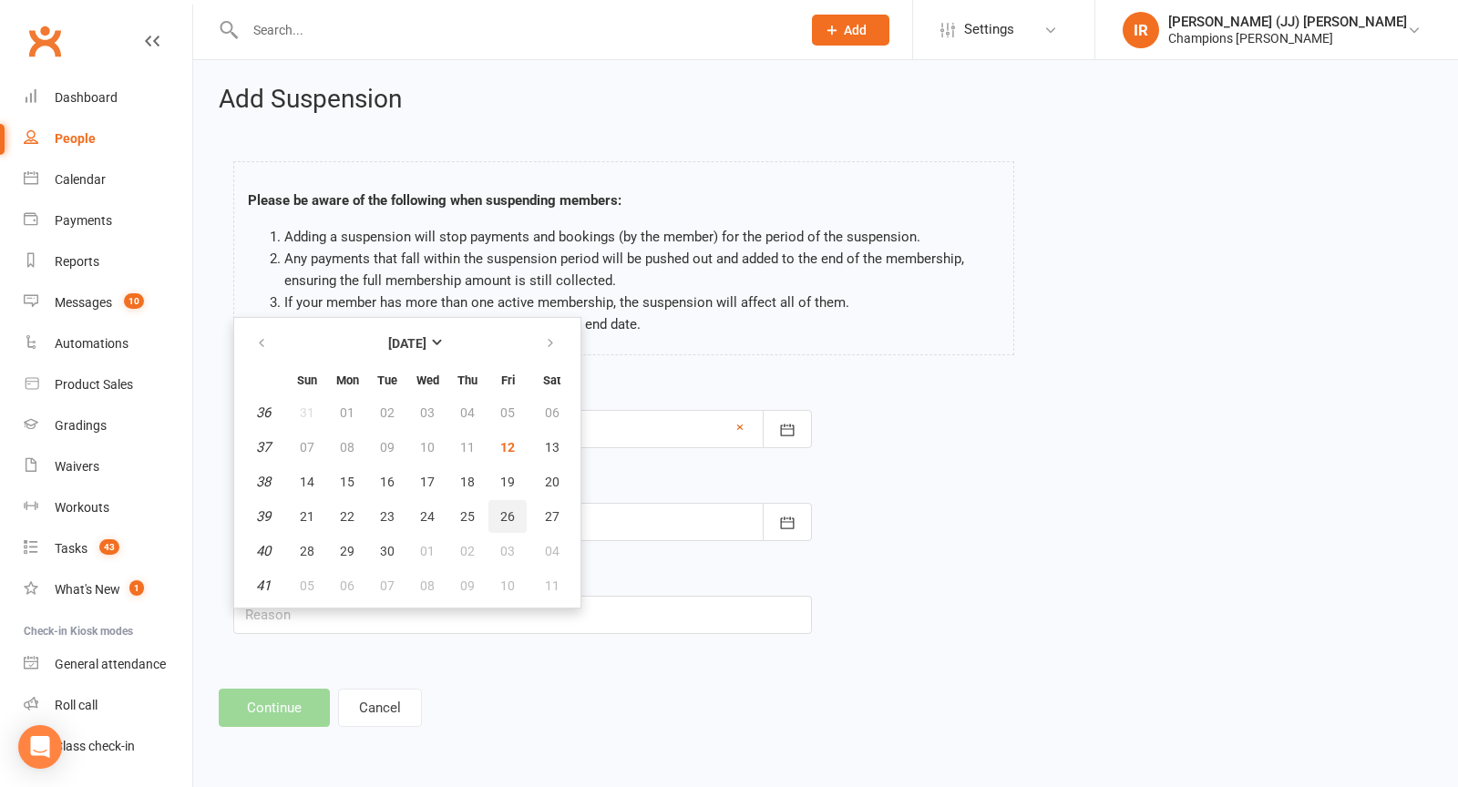
click at [500, 509] on span "26" at bounding box center [507, 516] width 15 height 15
type input "[DATE]"
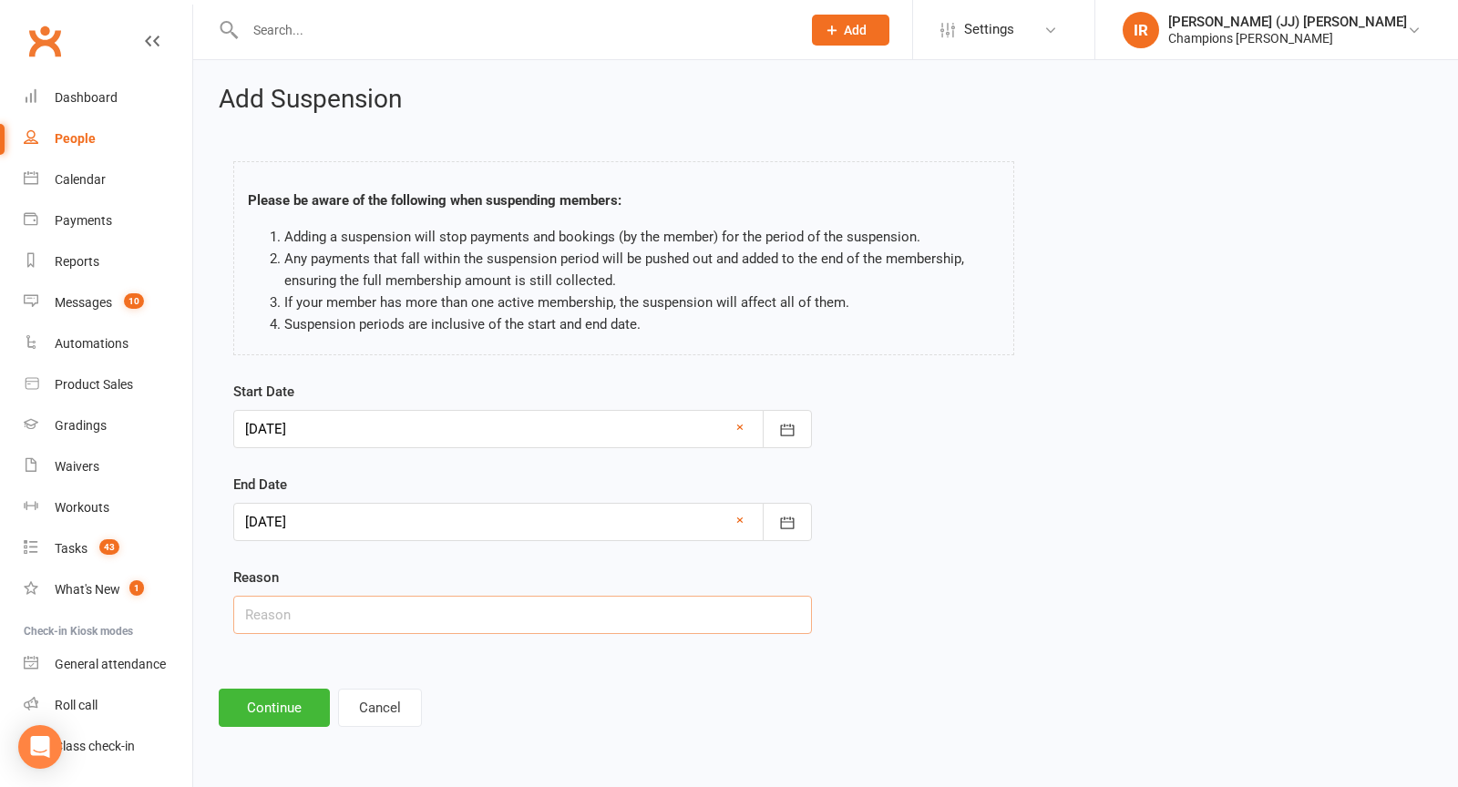
click at [421, 608] on input "text" at bounding box center [522, 615] width 579 height 38
click at [345, 609] on input "Out of country (2/4 Free Weeks Used)" at bounding box center [522, 615] width 579 height 38
drag, startPoint x: 345, startPoint y: 609, endPoint x: 386, endPoint y: 609, distance: 41.0
click at [374, 609] on input "Out of country (2/4 Free Weeks Used)" at bounding box center [522, 615] width 579 height 38
drag, startPoint x: 333, startPoint y: 610, endPoint x: 229, endPoint y: 610, distance: 104.8
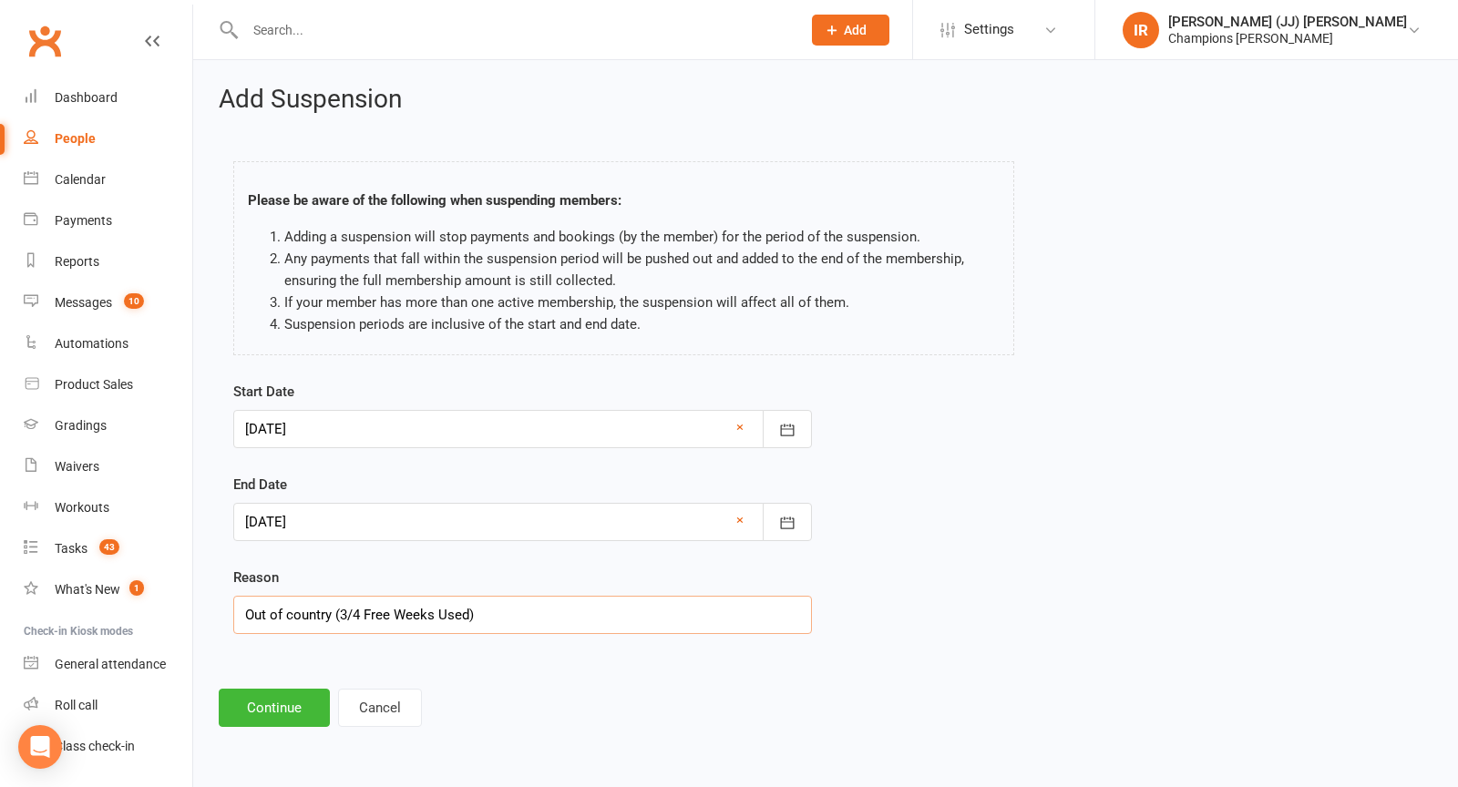
click at [229, 610] on div "Start Date 12 Sep 2025 September 2025 Sun Mon Tue Wed Thu Fri Sat 36 31 01 02 0…" at bounding box center [523, 520] width 606 height 279
type input "Medical (3/4 Free Weeks Used)"
click at [300, 689] on button "Continue" at bounding box center [274, 708] width 111 height 38
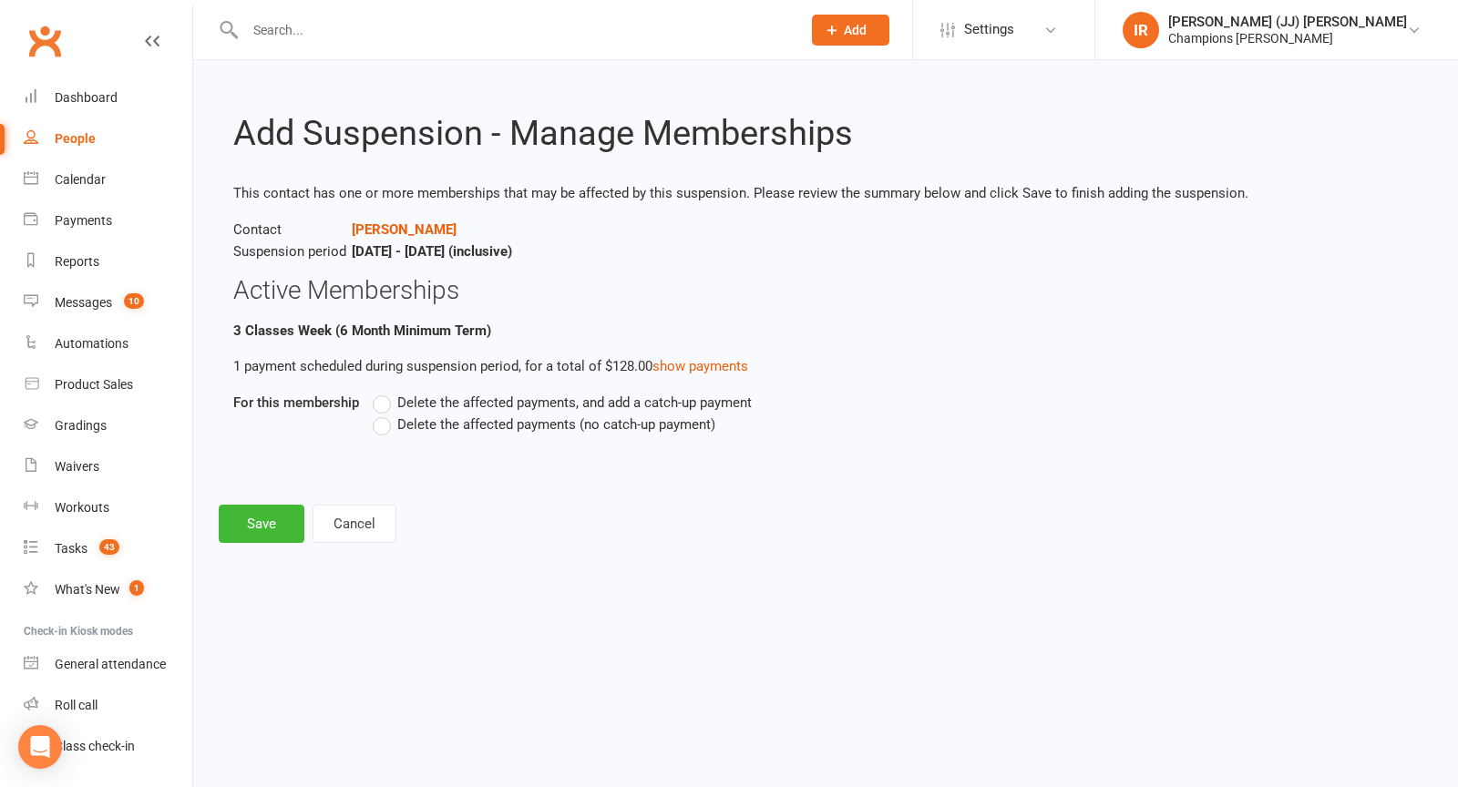
click at [435, 427] on span "Delete the affected payments (no catch-up payment)" at bounding box center [556, 423] width 318 height 19
click at [384, 414] on input "Delete the affected payments (no catch-up payment)" at bounding box center [379, 414] width 12 height 0
click at [276, 513] on button "Save" at bounding box center [262, 524] width 86 height 38
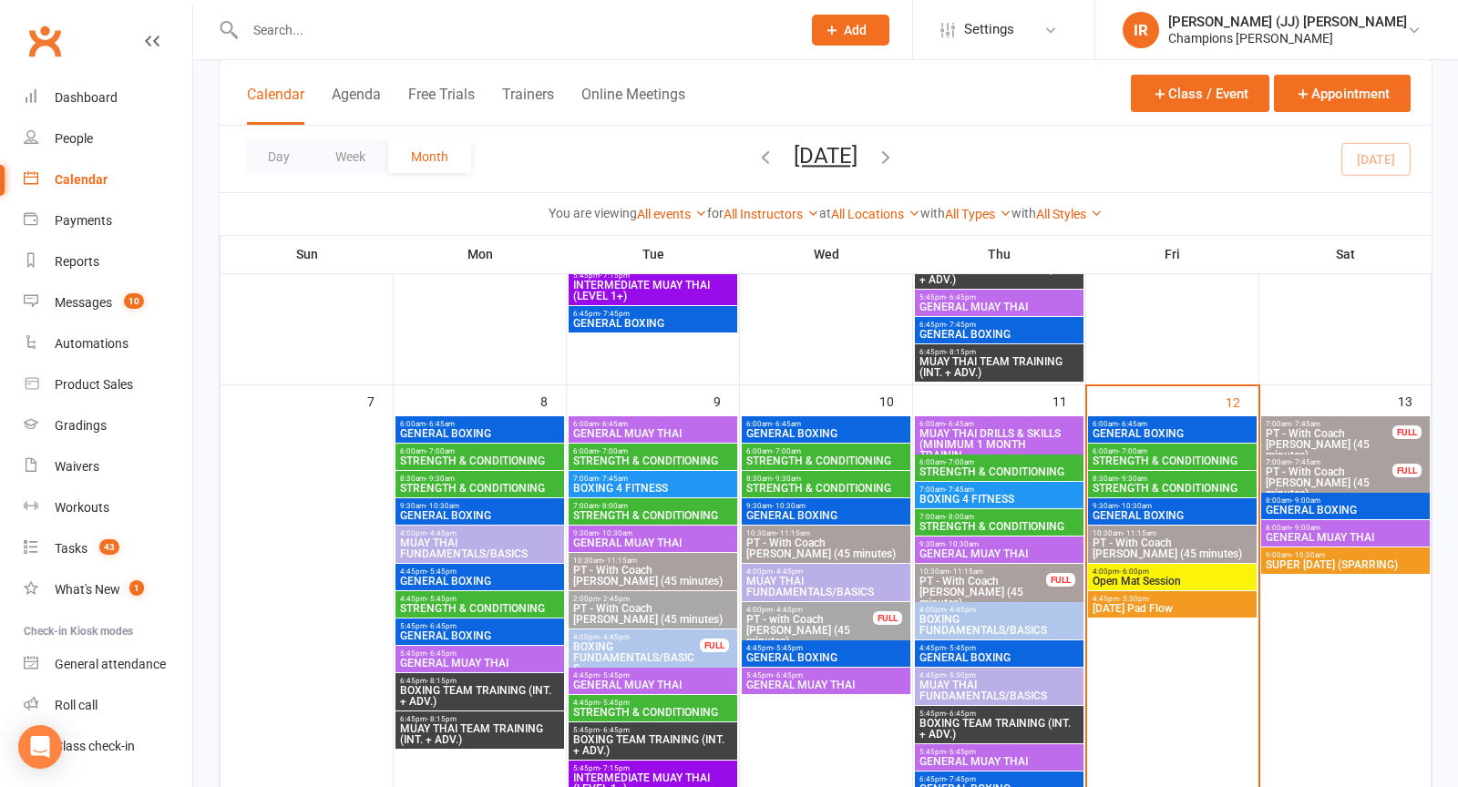
scroll to position [463, 0]
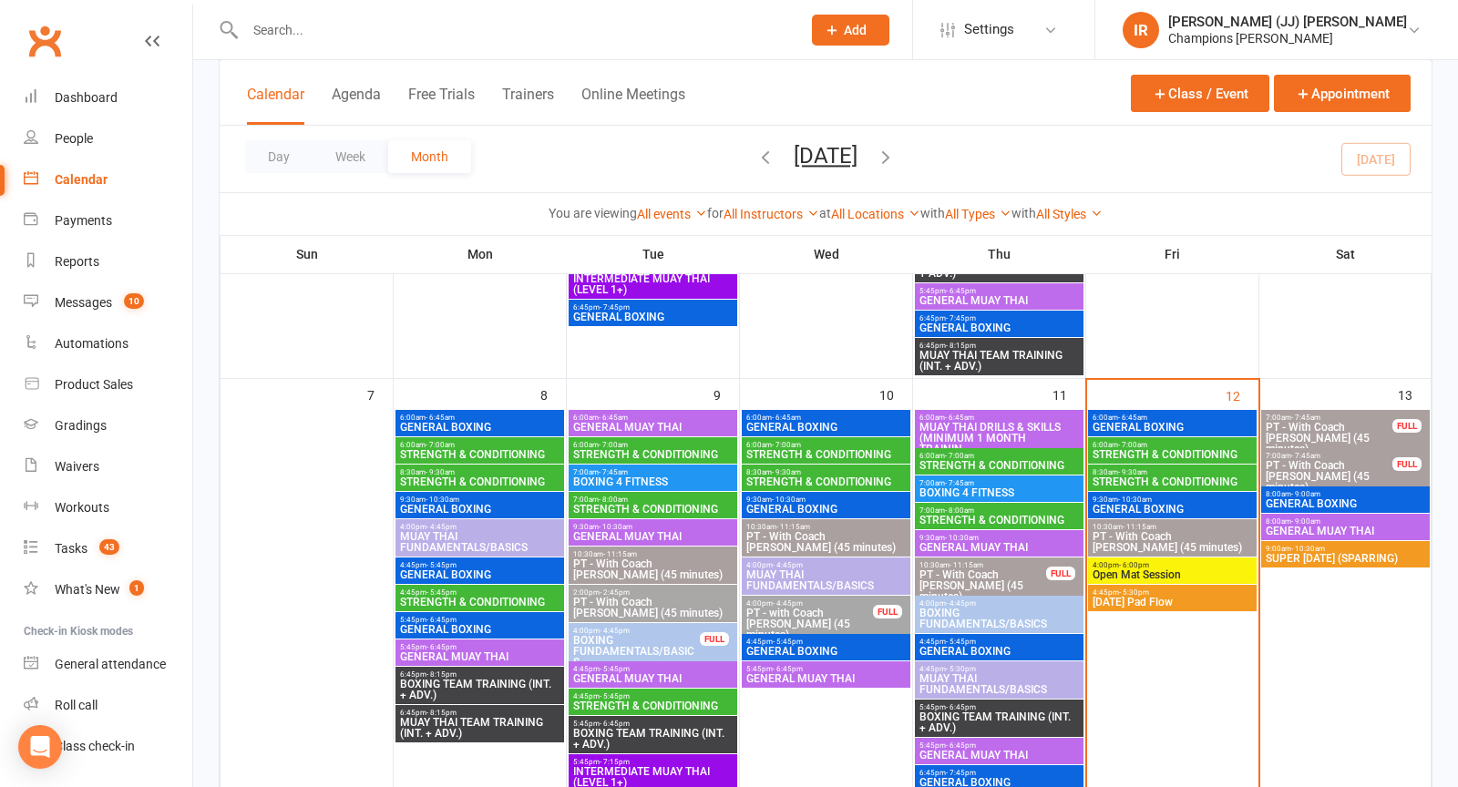
click at [774, 111] on div "Calendar Agenda Free Trials Trainers Online Meetings Class / Event Appointment" at bounding box center [826, 93] width 1212 height 66
click at [687, 24] on input "text" at bounding box center [514, 30] width 548 height 26
paste input "Alessandro"
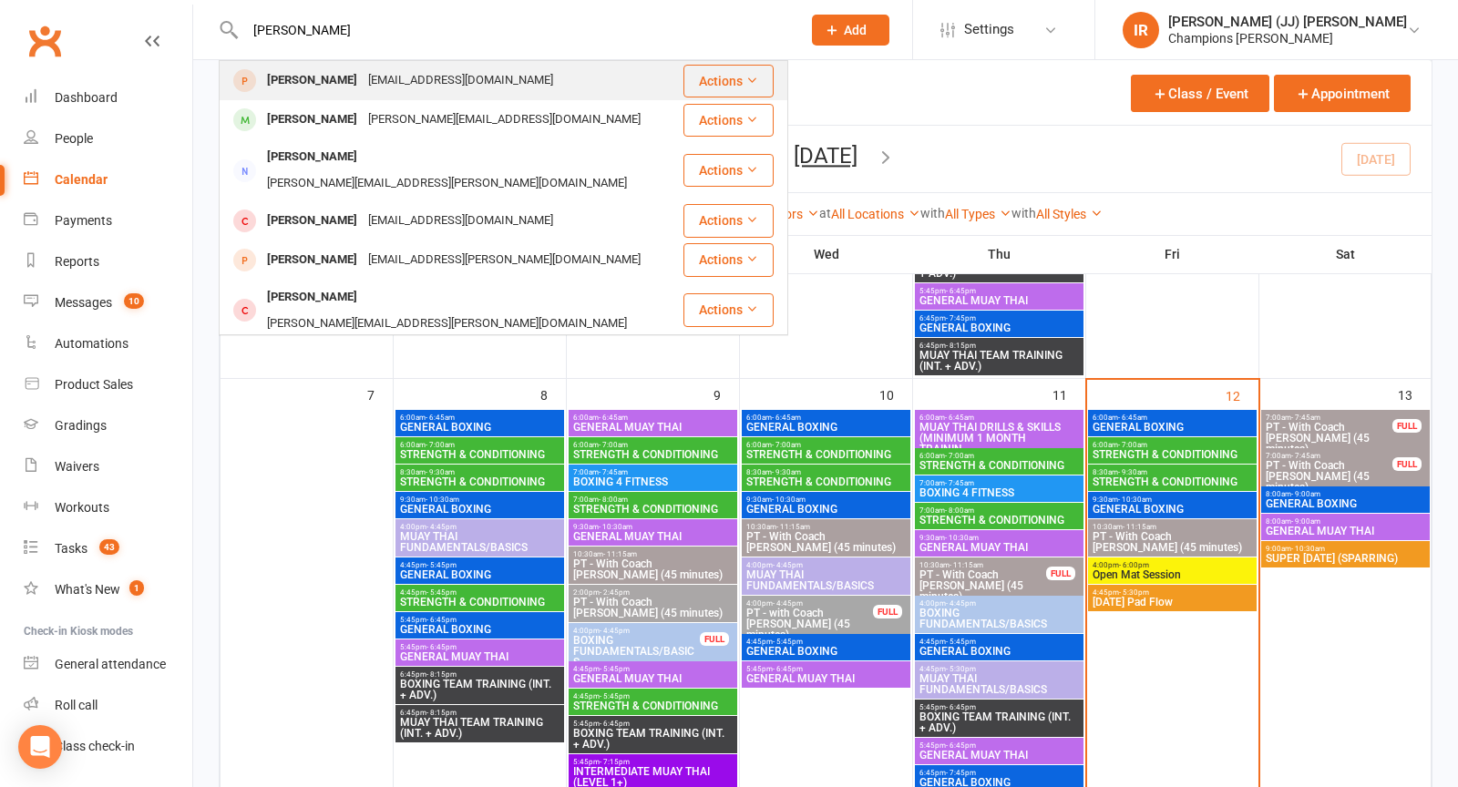
type input "Alessandro"
click at [509, 81] on div "alessandrotgue22@gmail.com" at bounding box center [461, 80] width 196 height 26
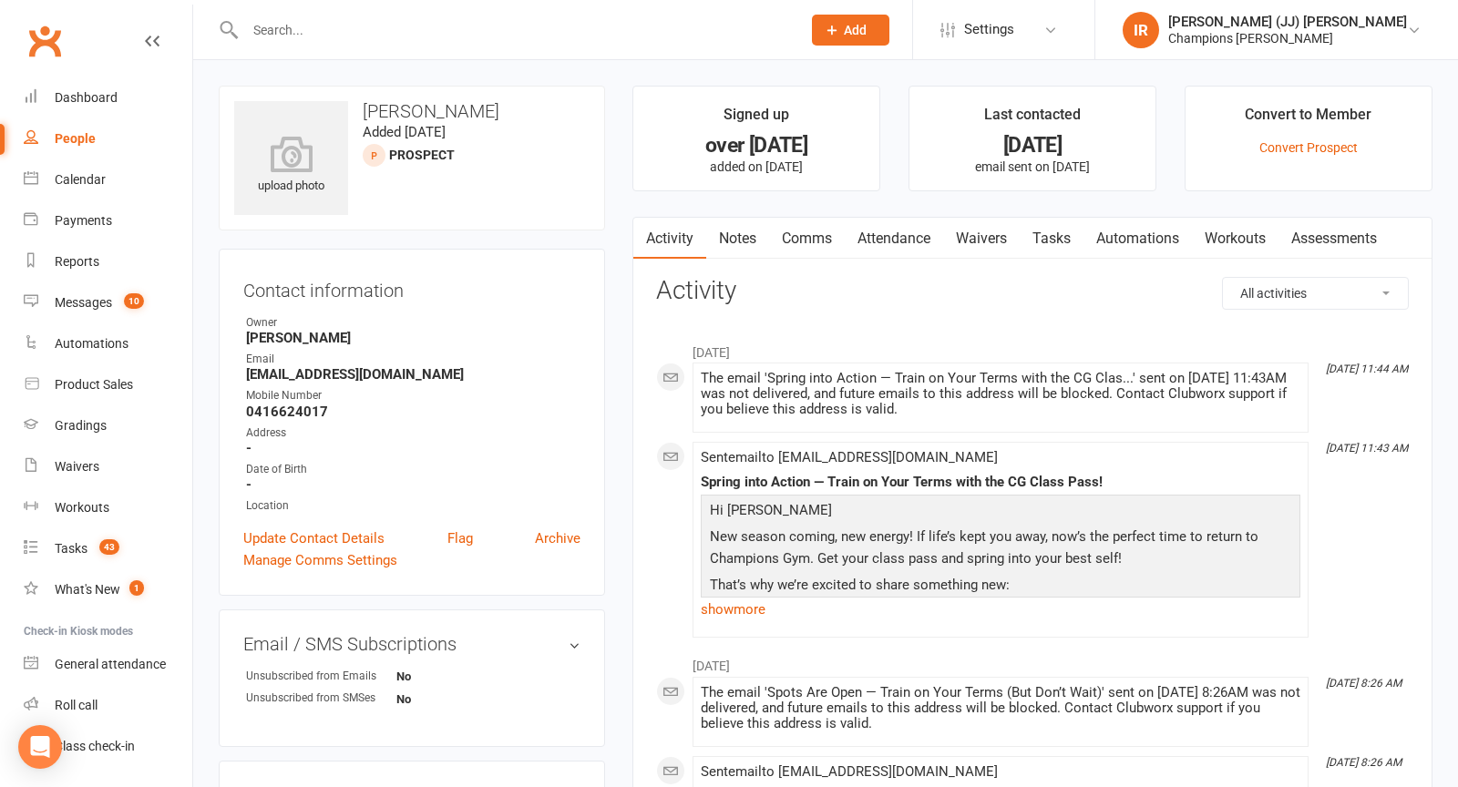
click at [473, 17] on input "text" at bounding box center [514, 30] width 548 height 26
paste input "Alessandro"
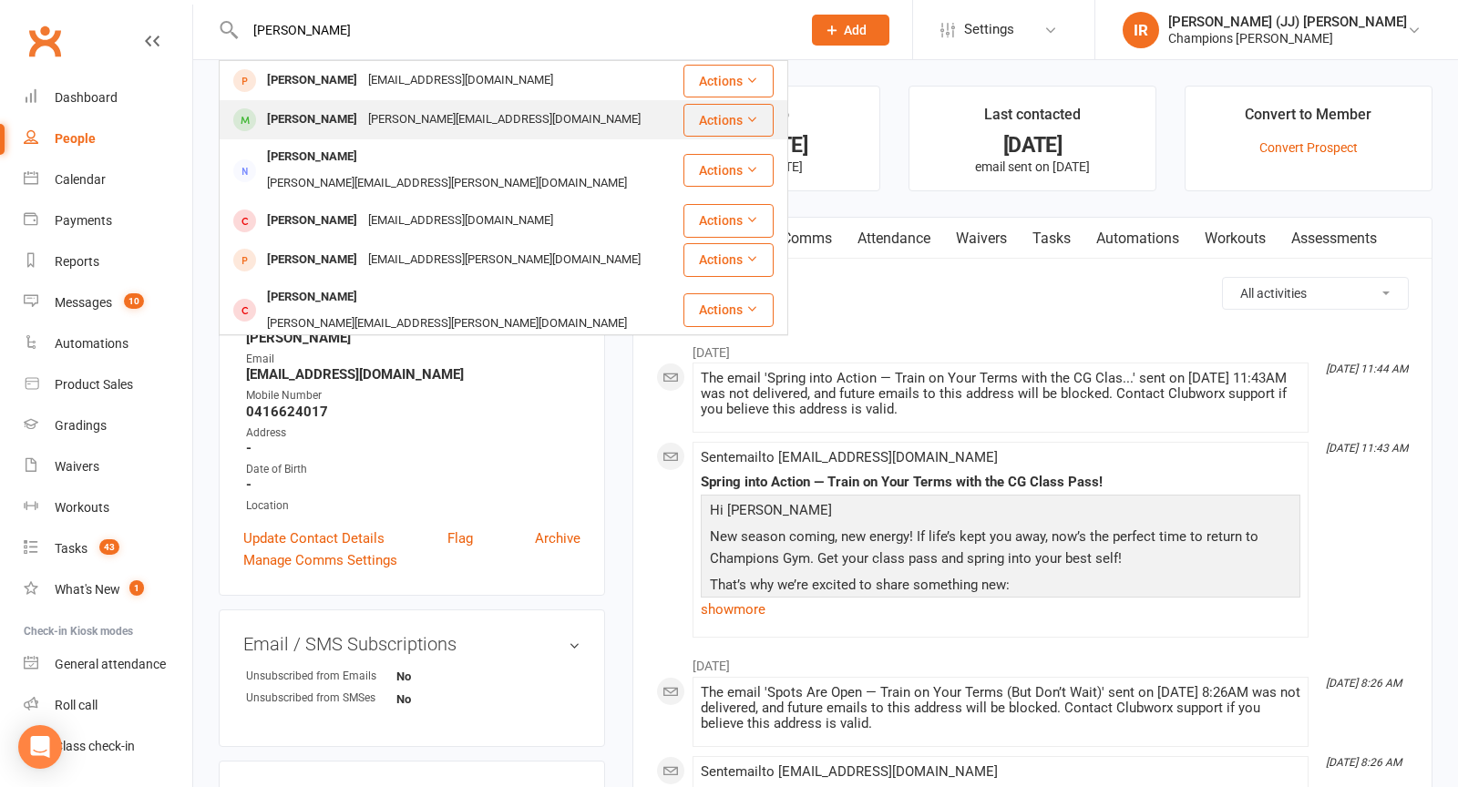
type input "Alessandro"
click at [358, 109] on div "Alessandra Rodrigo" at bounding box center [311, 120] width 101 height 26
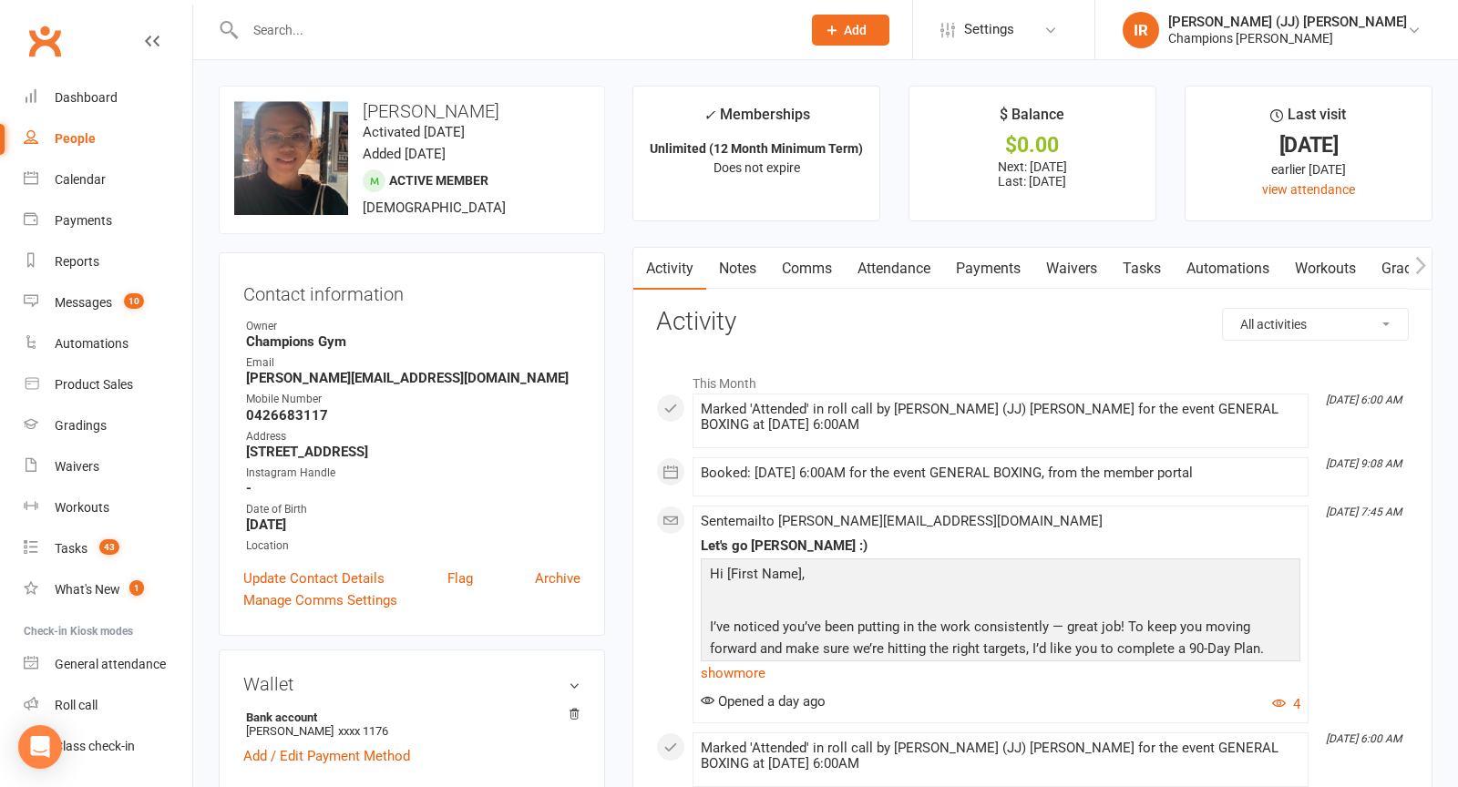
click at [561, 42] on input "text" at bounding box center [514, 30] width 548 height 26
paste input "Rhianna Wilcox"
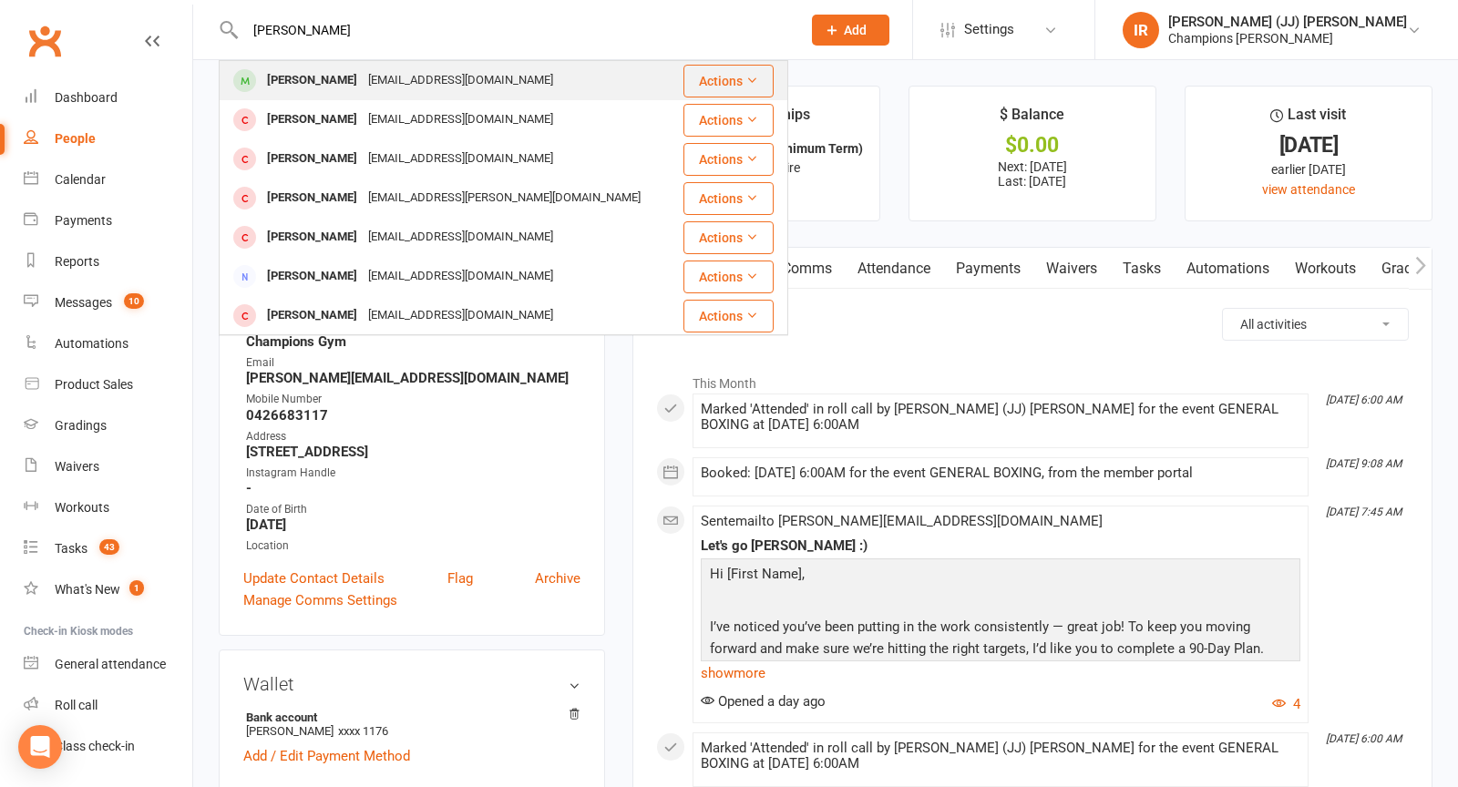
type input "Rhianna Wilcox"
click at [477, 79] on div "Rhiannawilcox97@gmail.com" at bounding box center [461, 80] width 196 height 26
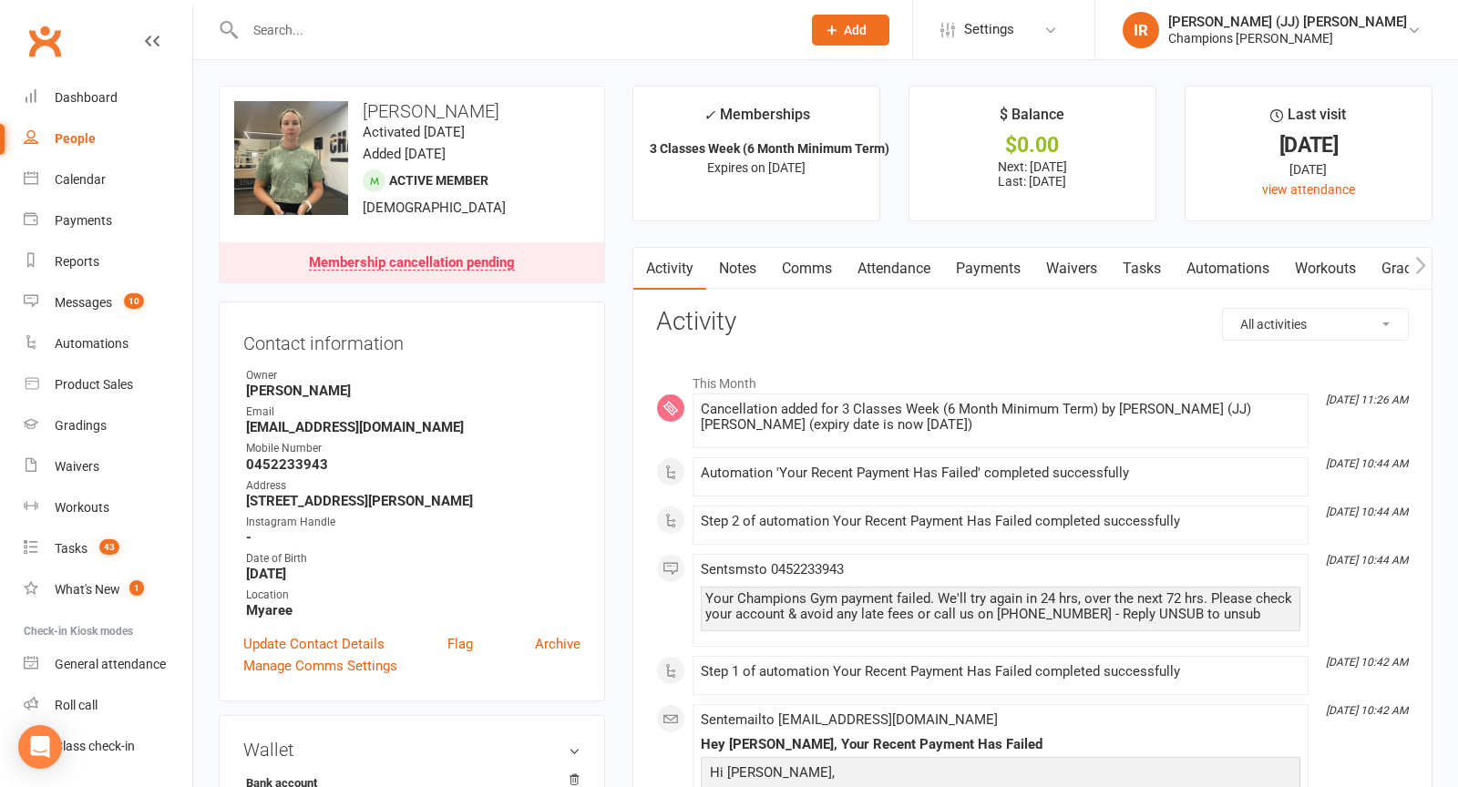
click at [396, 110] on h3 "Rhianna Wilcox" at bounding box center [411, 111] width 355 height 20
copy h3 "Rhianna Wilcox"
click at [559, 198] on div "upload photo change photo Rhianna Wilcox Activated 13 January, 2025 Added 21 No…" at bounding box center [412, 185] width 386 height 198
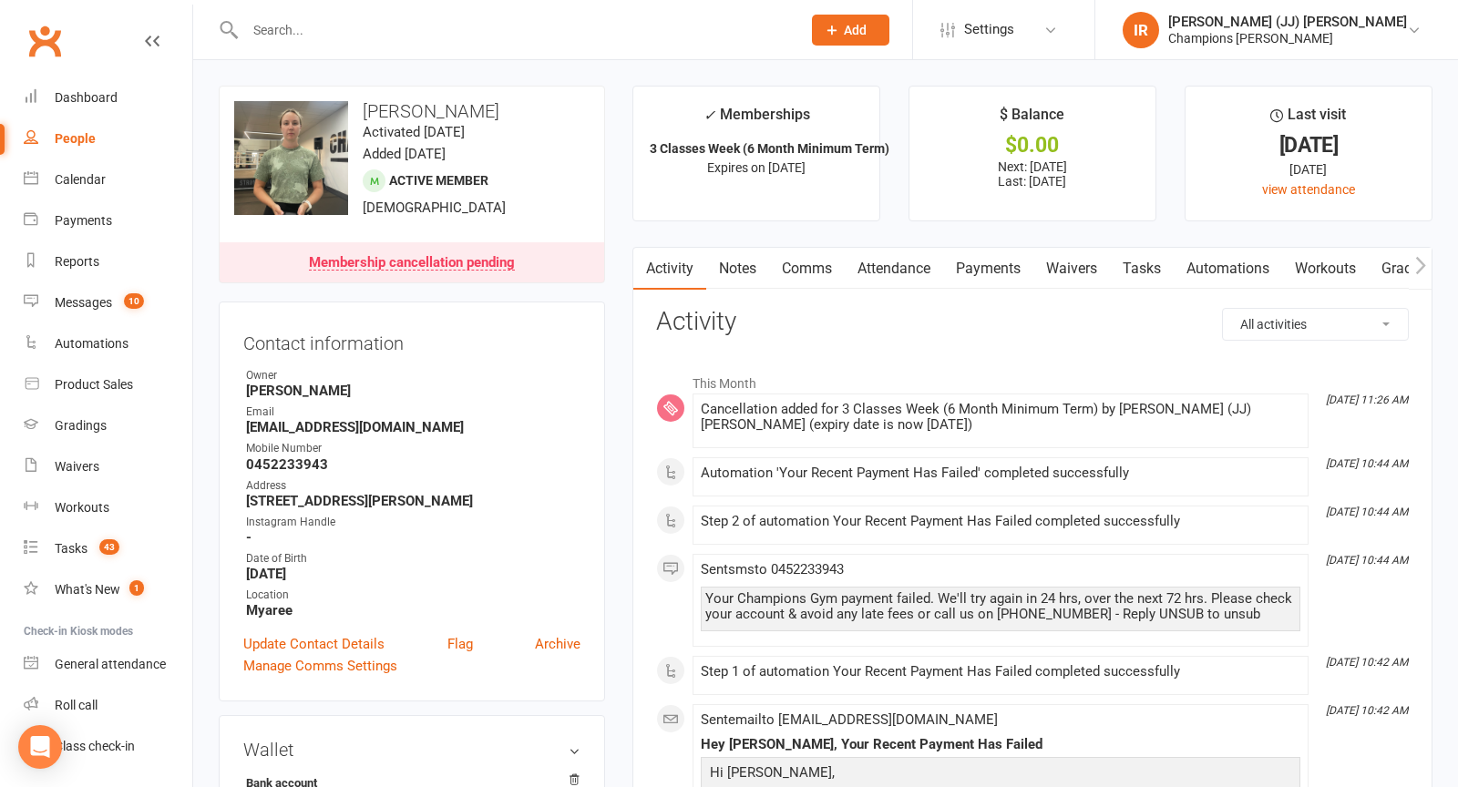
click at [446, 111] on h3 "Rhianna Wilcox" at bounding box center [411, 111] width 355 height 20
click at [446, 112] on h3 "Rhianna Wilcox" at bounding box center [411, 111] width 355 height 20
copy h3 "Rhianna Wilcox"
click at [602, 93] on div "upload photo change photo Rhianna Wilcox Activated 13 January, 2025 Added 21 No…" at bounding box center [412, 185] width 386 height 198
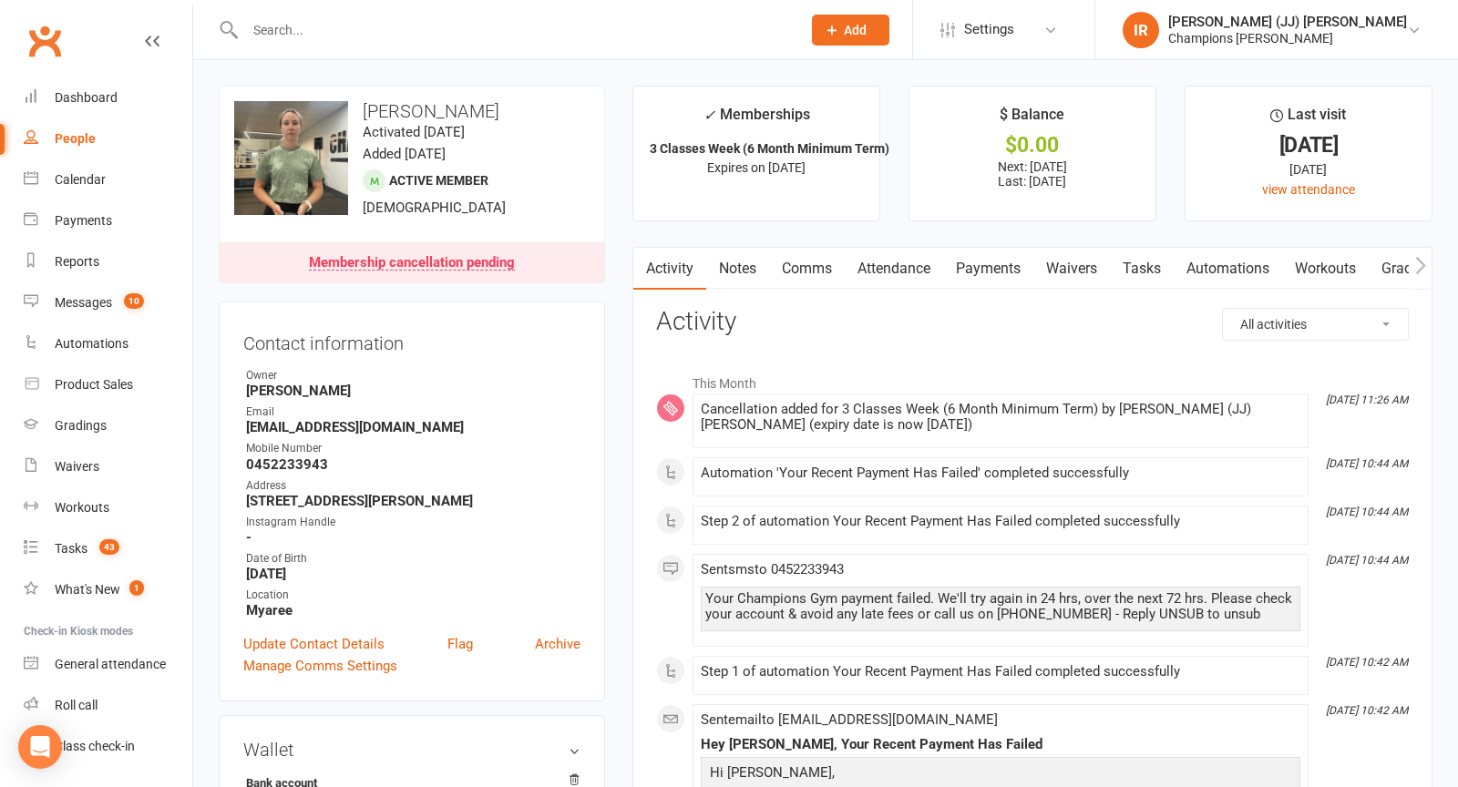
click at [343, 34] on input "text" at bounding box center [514, 30] width 548 height 26
paste input "Michael Fisher"
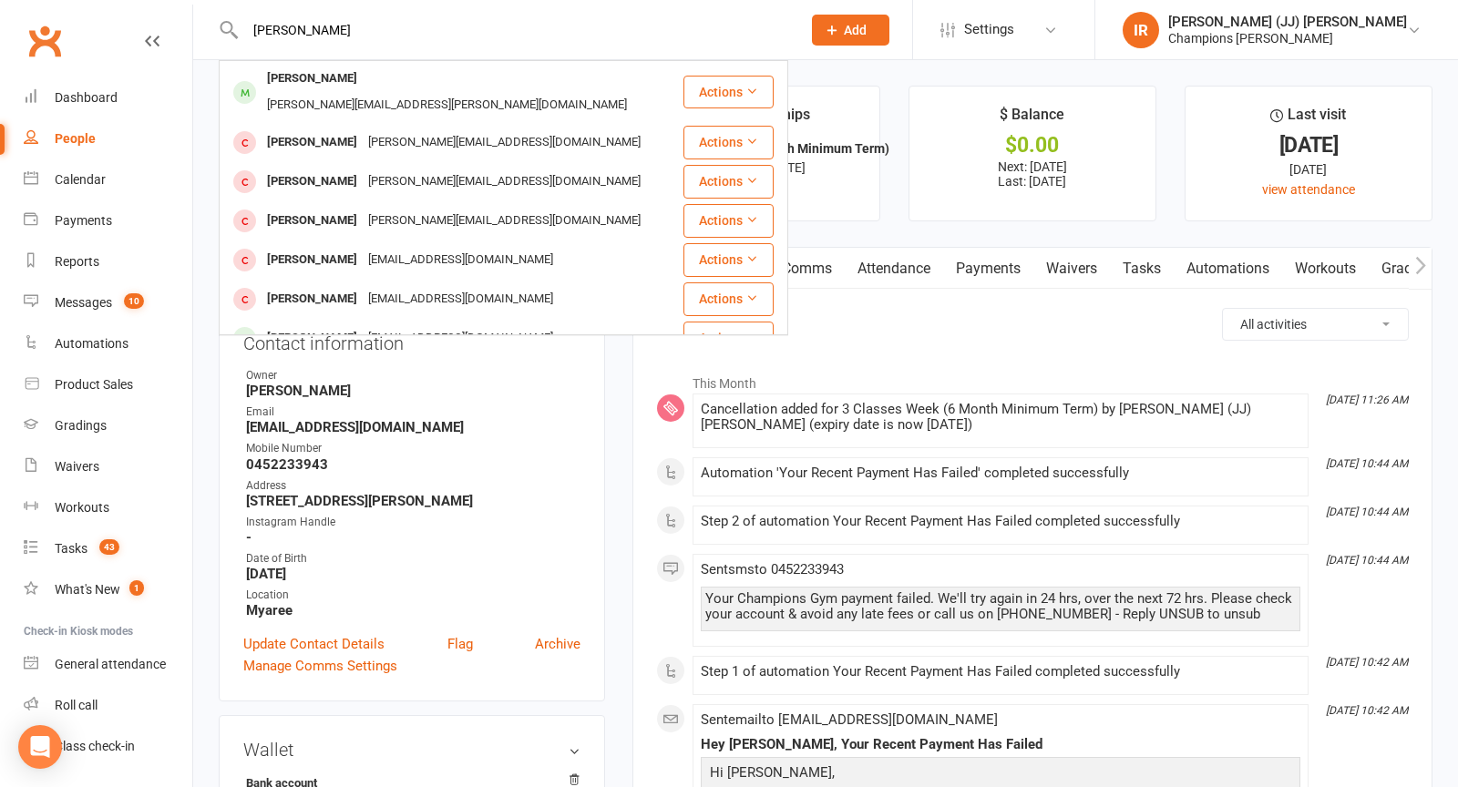
type input "Michael Fisher"
click at [321, 75] on div "Michael Fisher" at bounding box center [311, 79] width 101 height 26
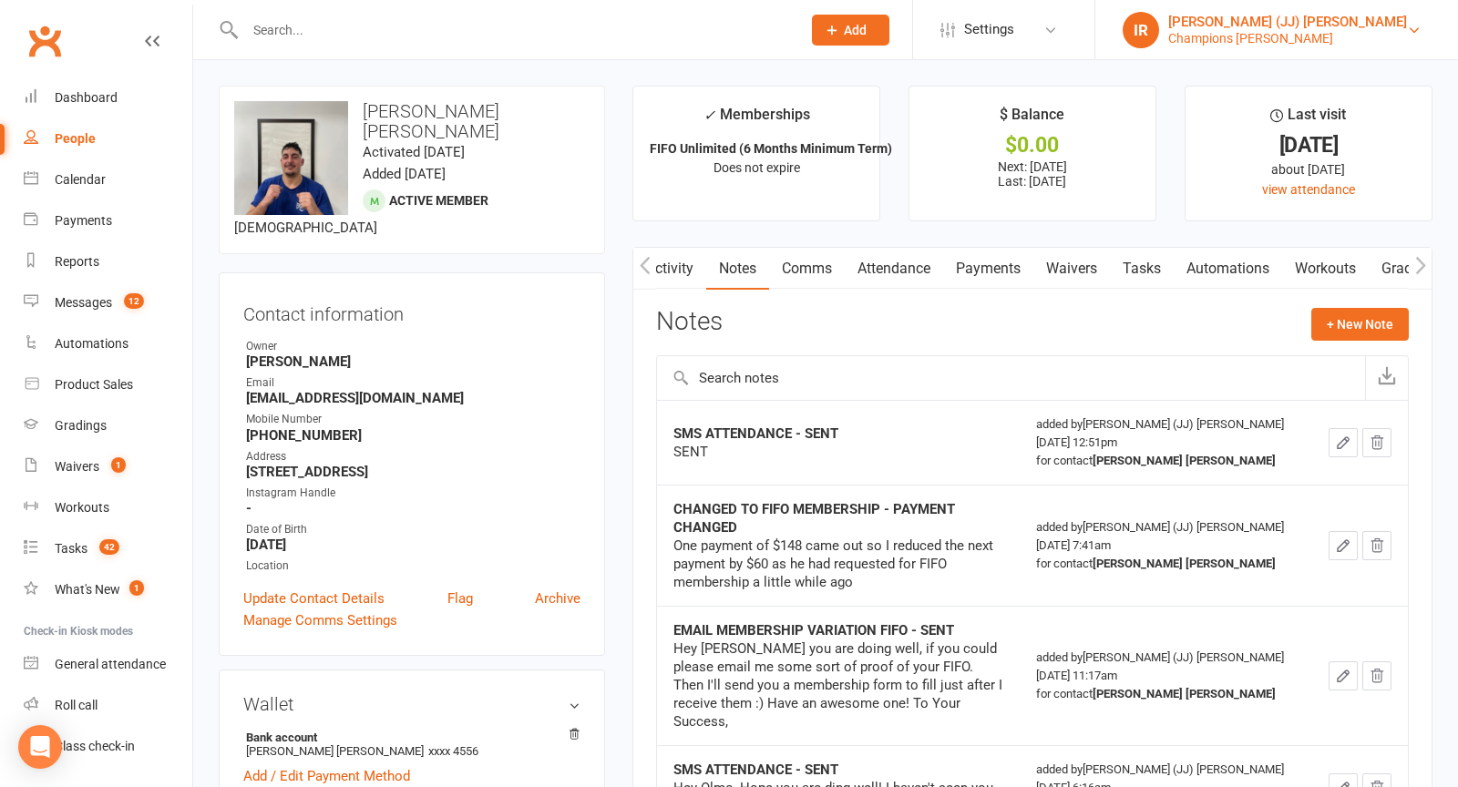
click at [1290, 26] on div "[PERSON_NAME] (JJ) [PERSON_NAME]" at bounding box center [1287, 22] width 239 height 16
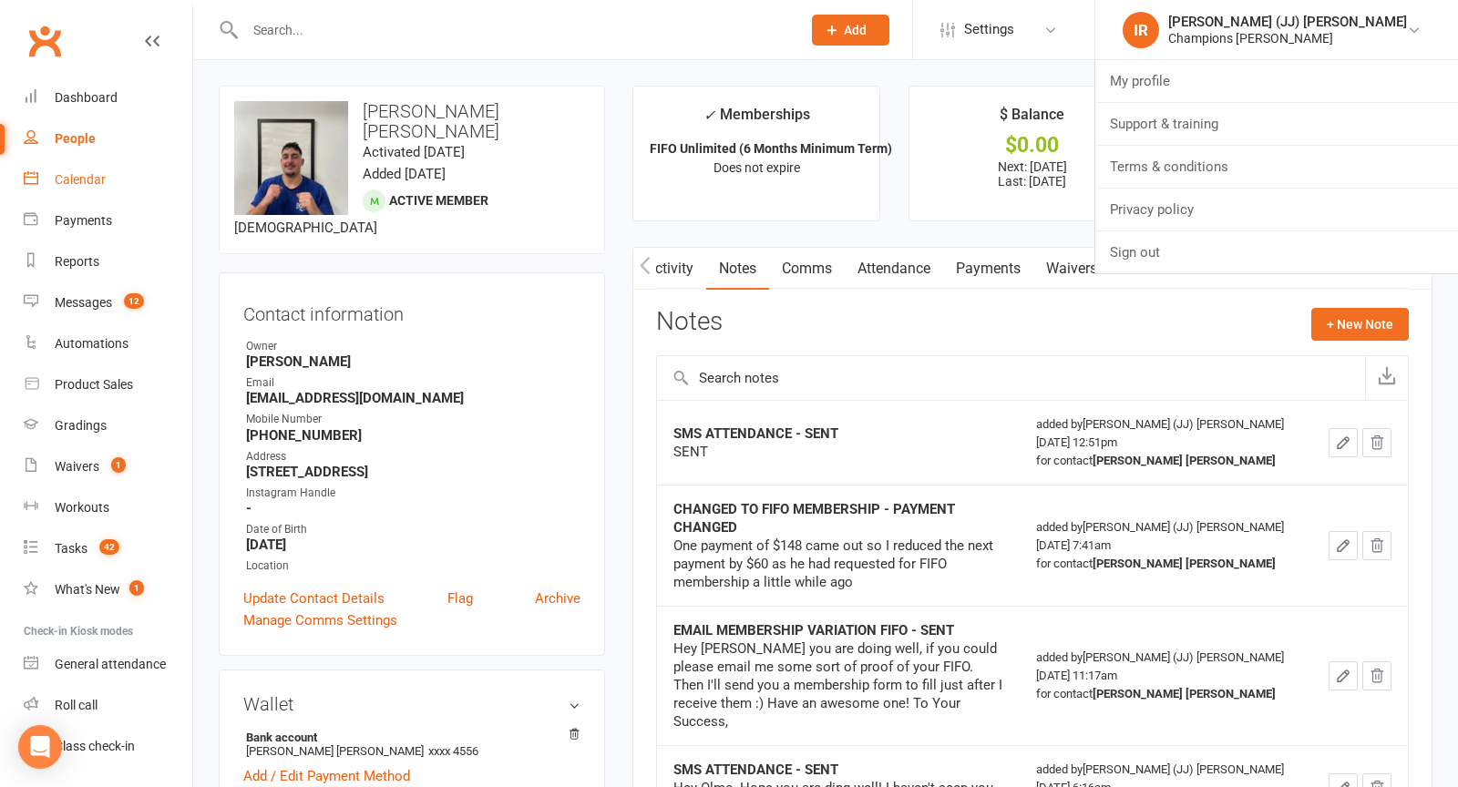
click at [89, 175] on div "Calendar" at bounding box center [80, 179] width 51 height 15
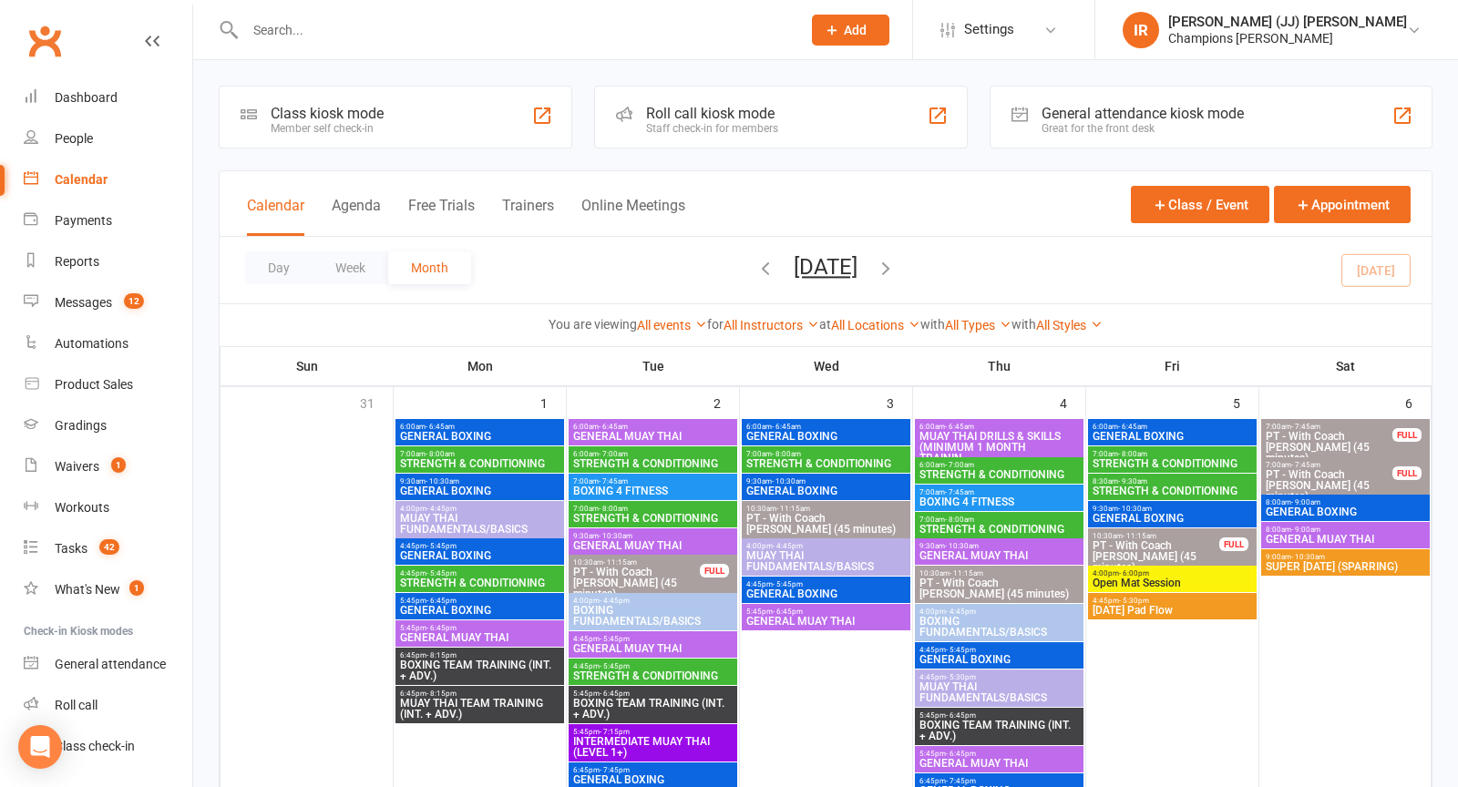
click at [1216, 514] on span "GENERAL BOXING" at bounding box center [1171, 518] width 161 height 11
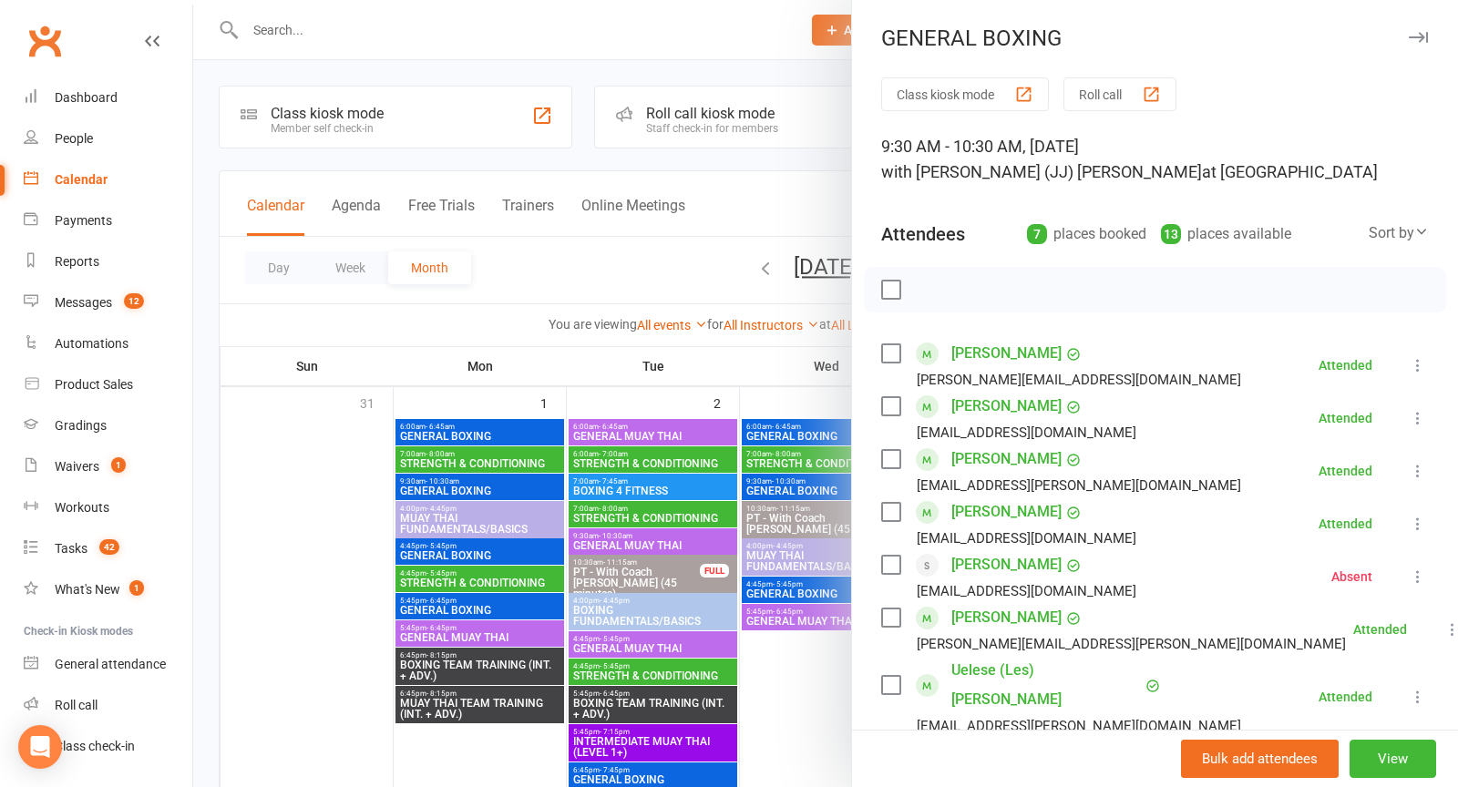
click at [718, 365] on div at bounding box center [825, 393] width 1265 height 787
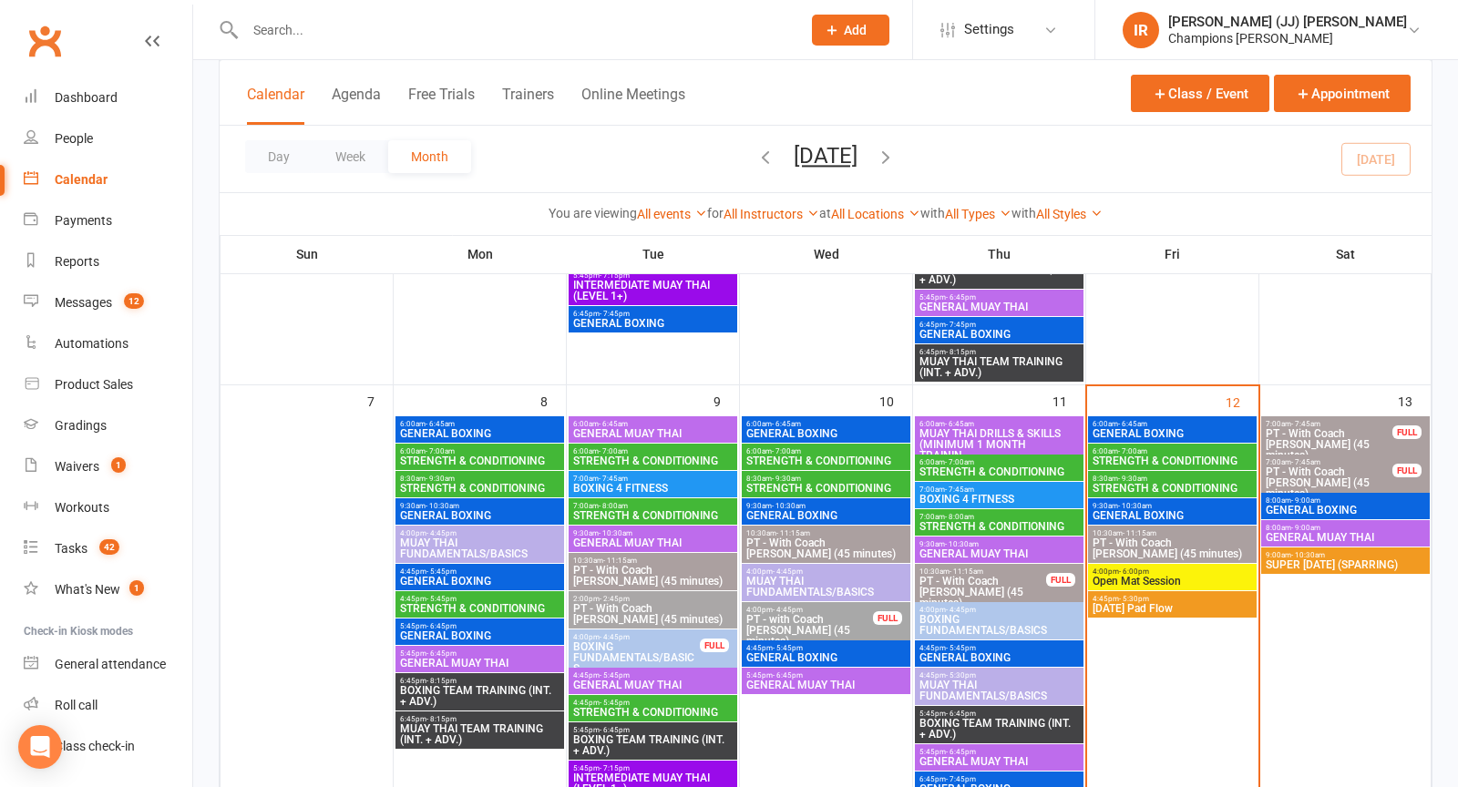
scroll to position [465, 0]
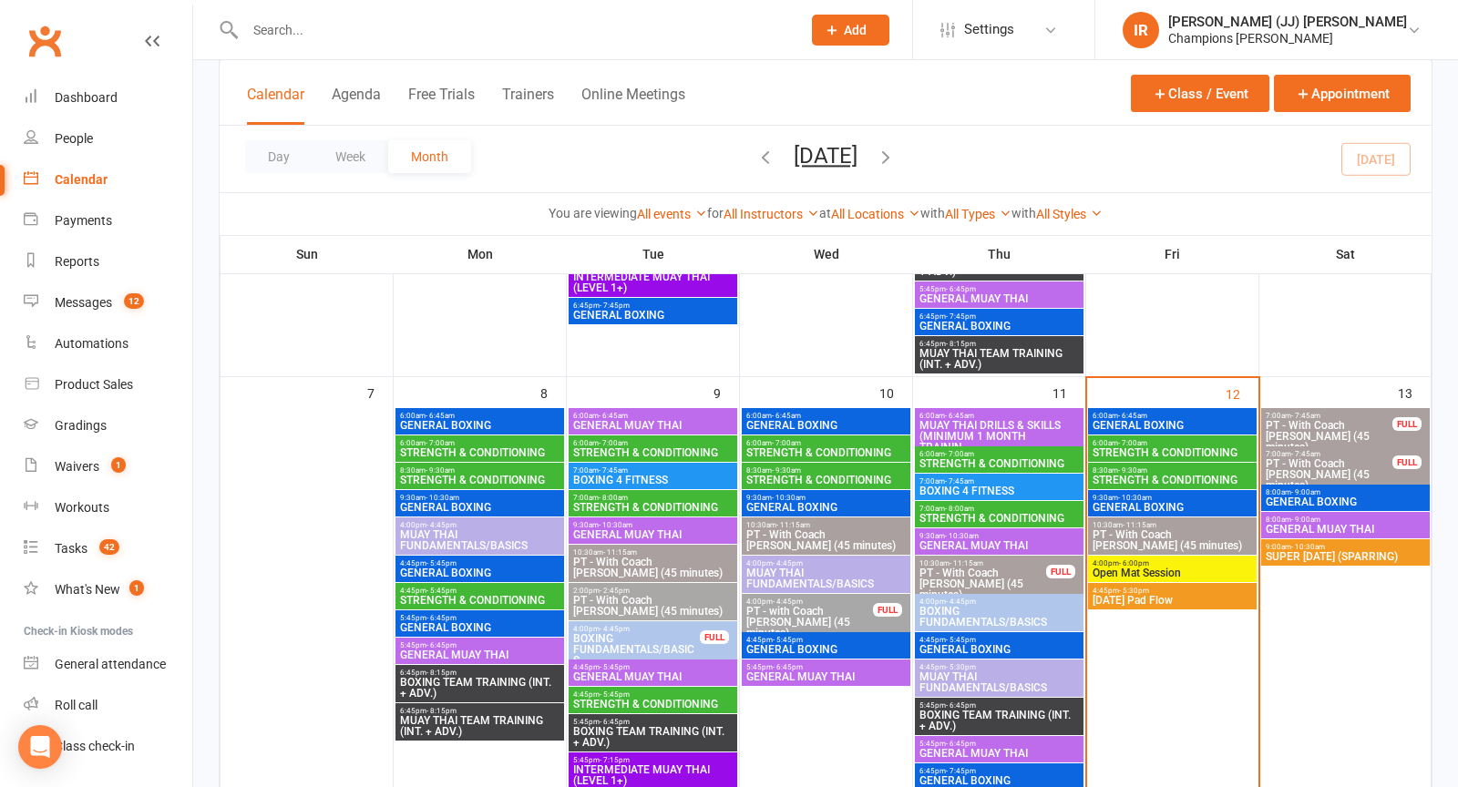
click at [1167, 497] on span "9:30am - 10:30am" at bounding box center [1171, 498] width 161 height 8
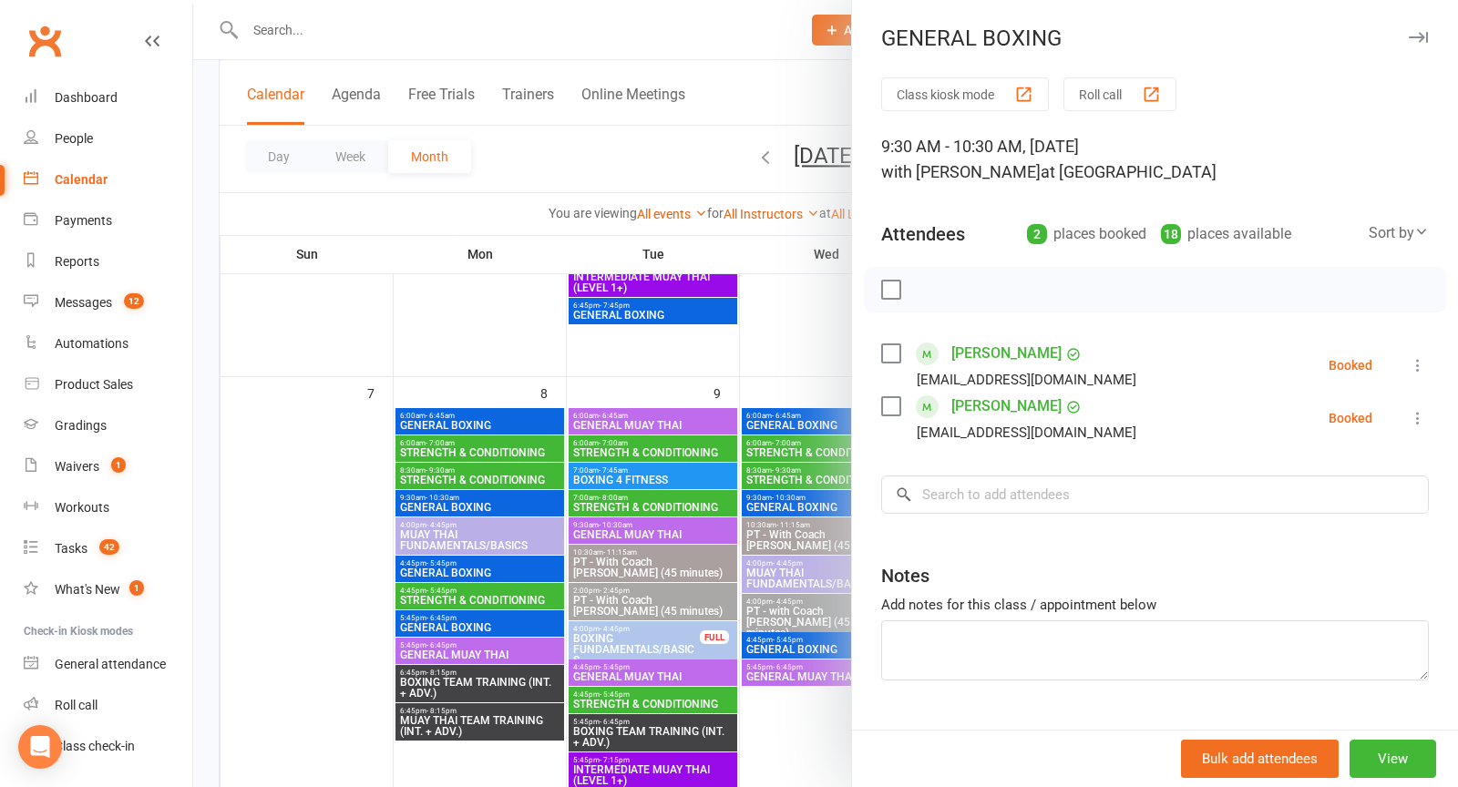
click at [975, 356] on link "Ryan Anderson" at bounding box center [1006, 353] width 110 height 29
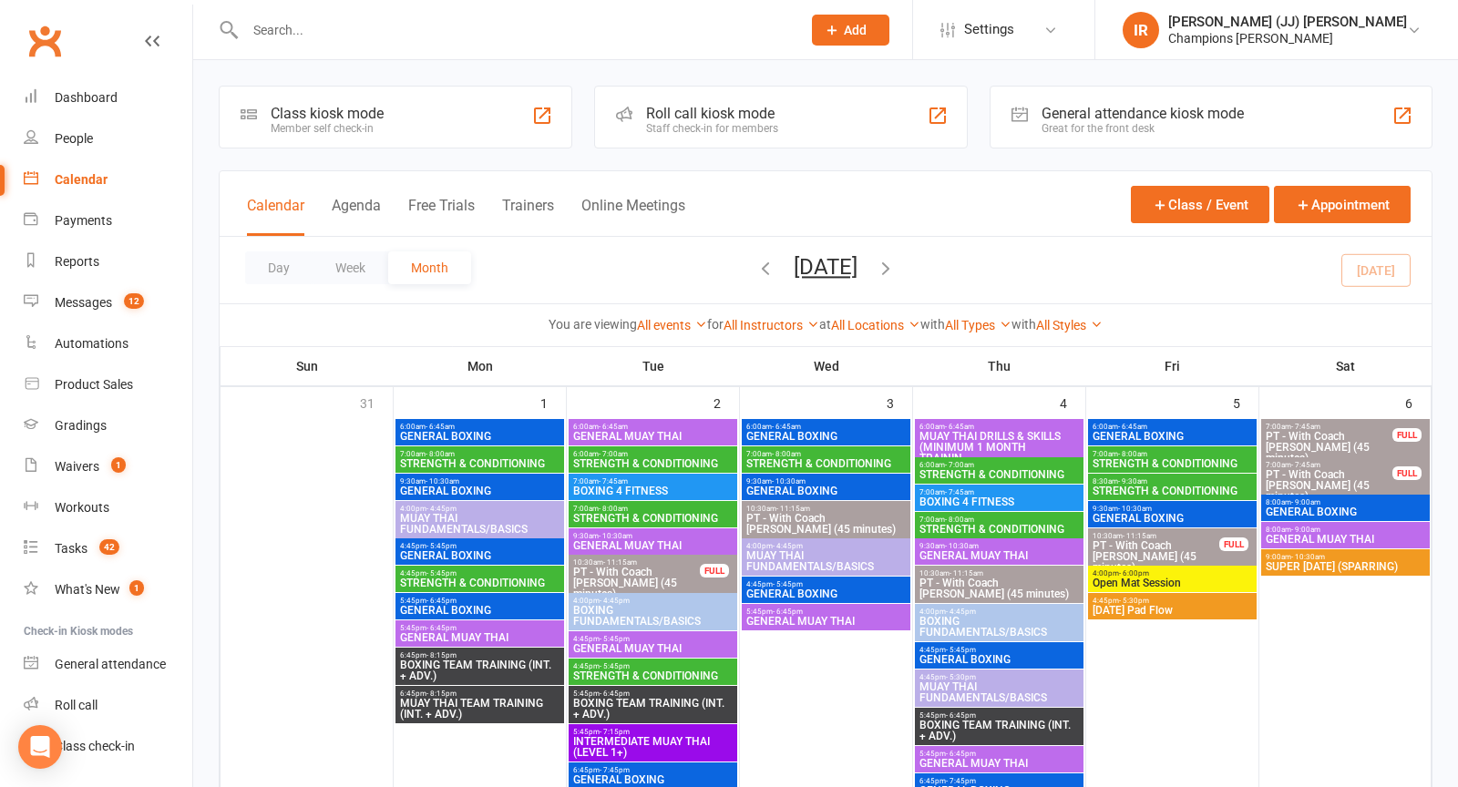
click at [1142, 513] on span "GENERAL BOXING" at bounding box center [1171, 518] width 161 height 11
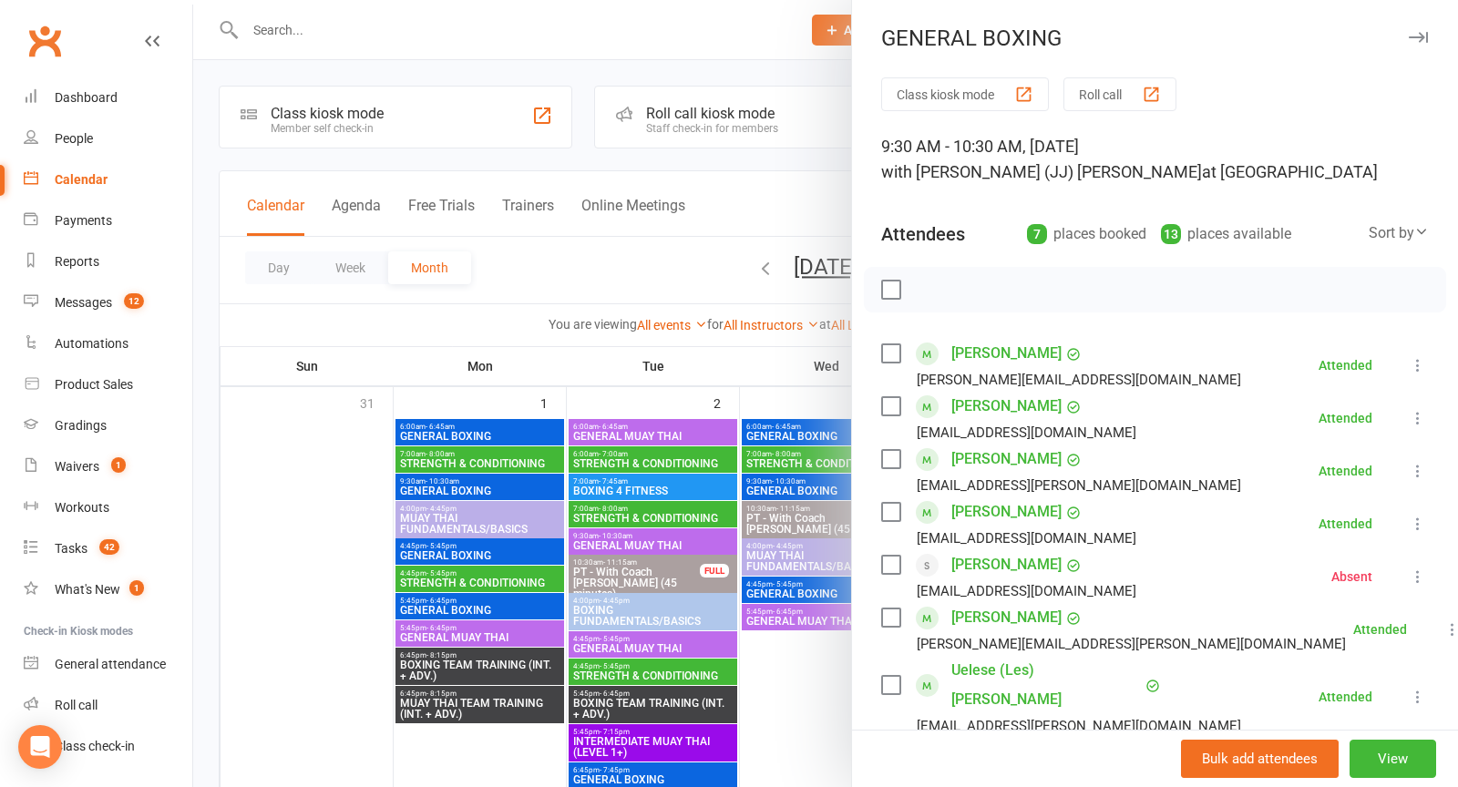
click at [664, 269] on div at bounding box center [825, 393] width 1265 height 787
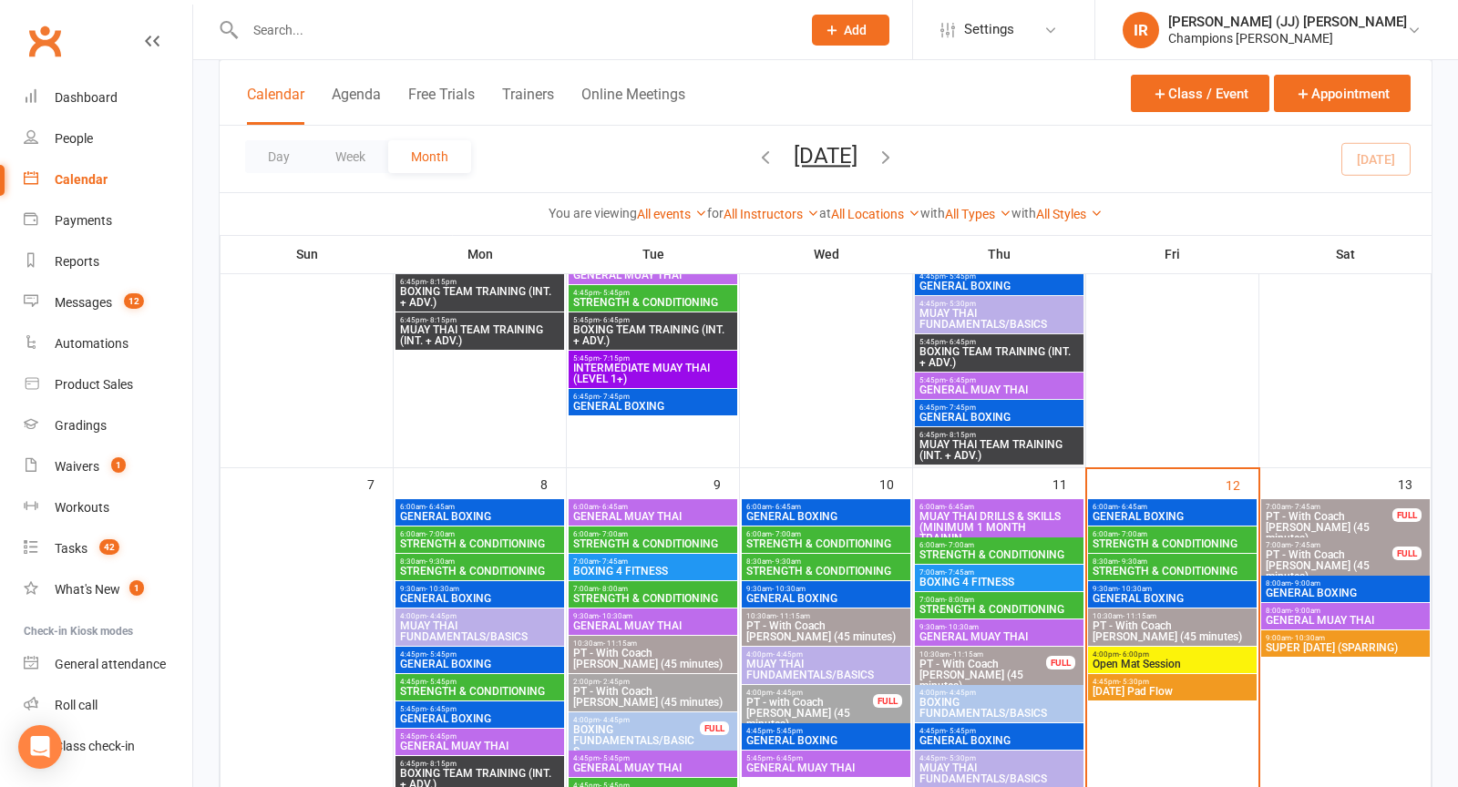
scroll to position [377, 0]
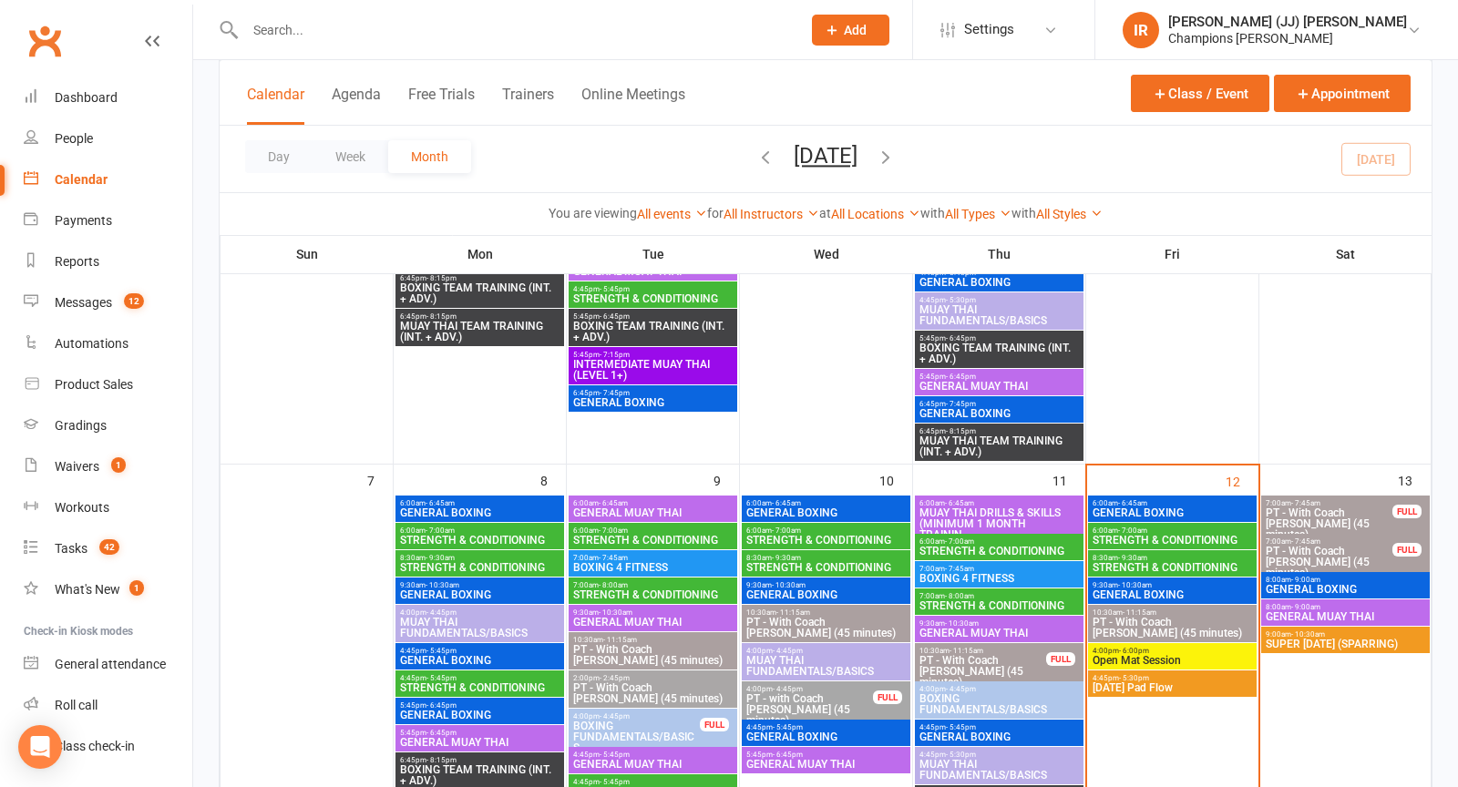
click at [1191, 588] on span "9:30am - 10:30am" at bounding box center [1171, 585] width 161 height 8
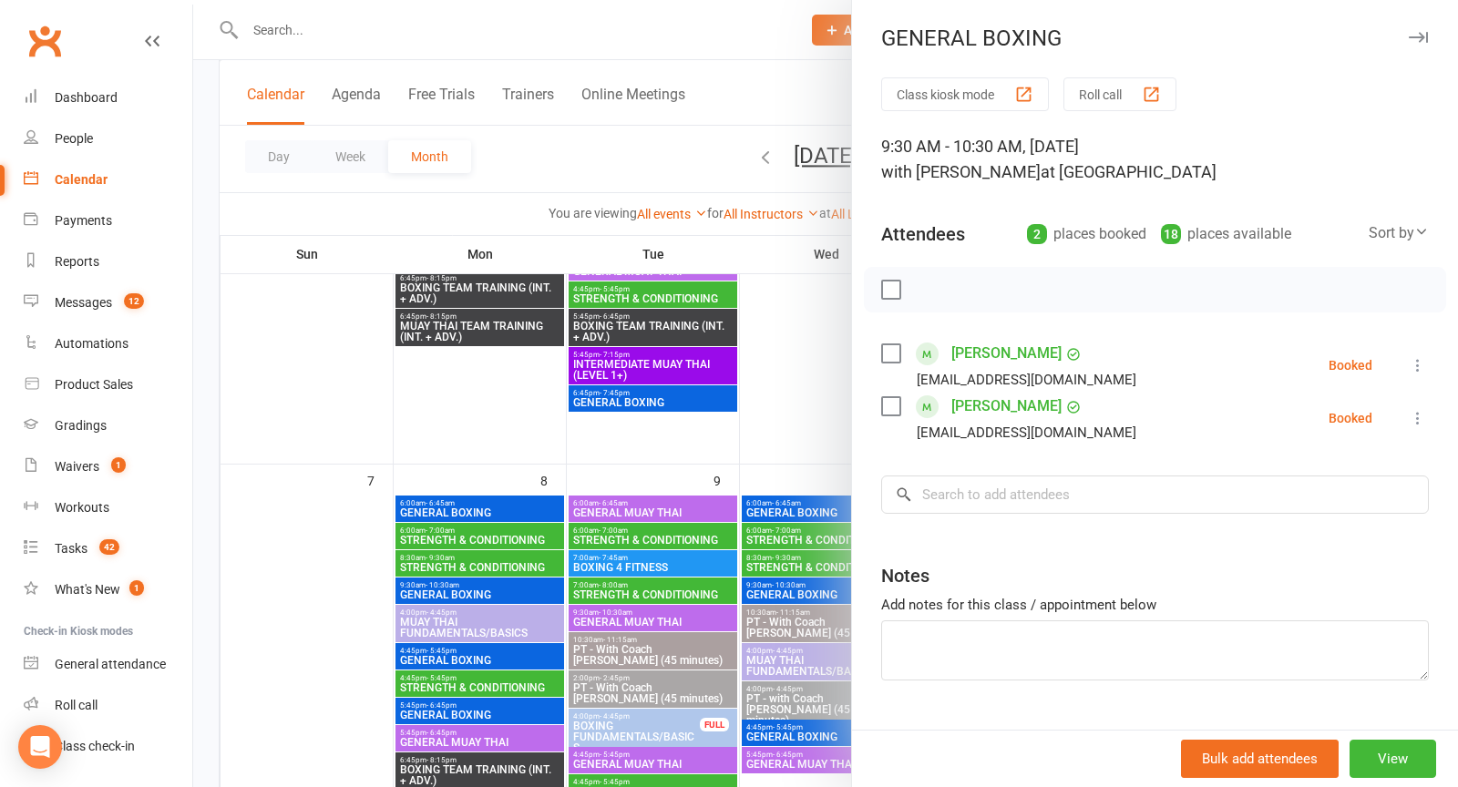
click at [810, 423] on div at bounding box center [825, 393] width 1265 height 787
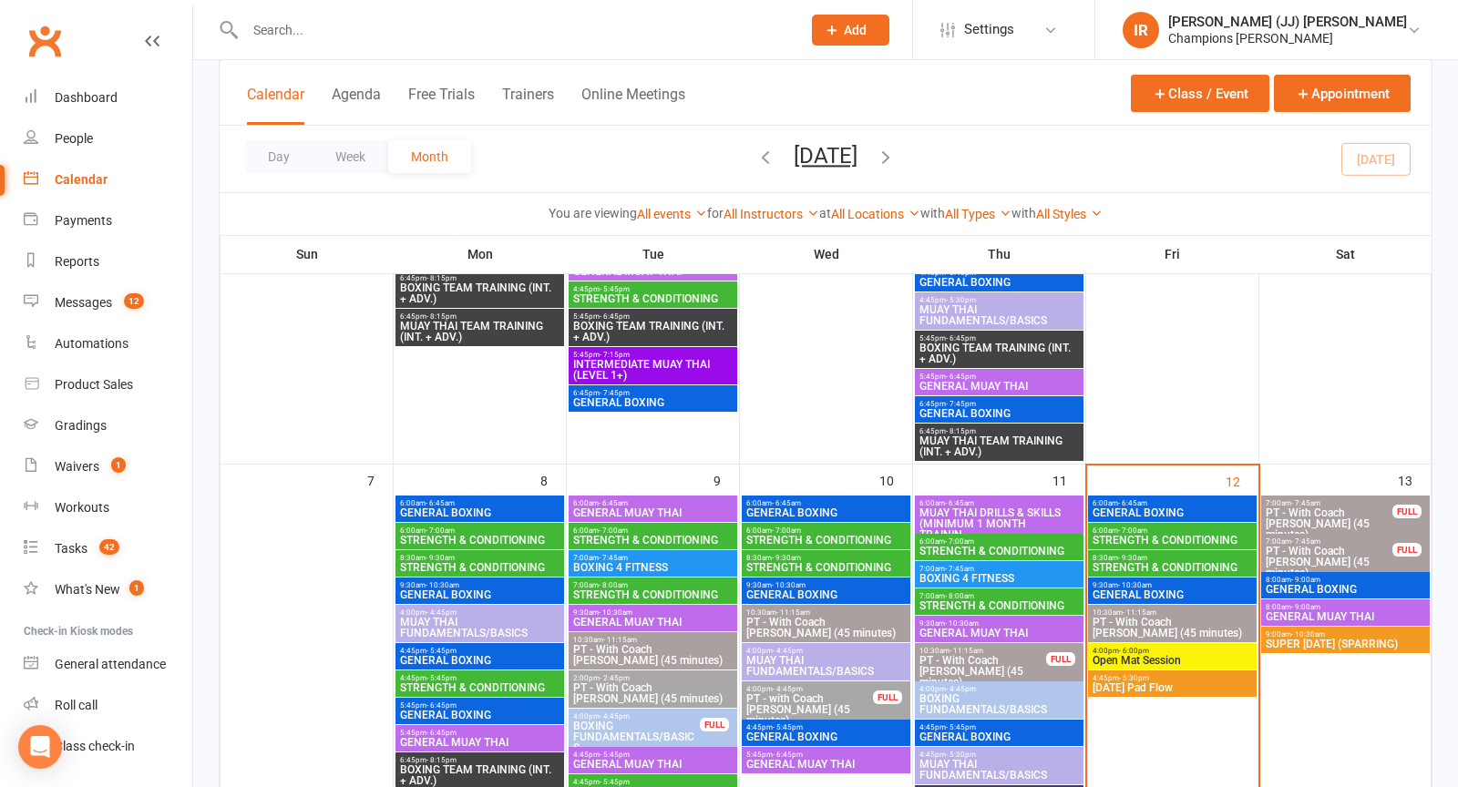
click at [1161, 559] on span "8:30am - 9:30am" at bounding box center [1171, 558] width 161 height 8
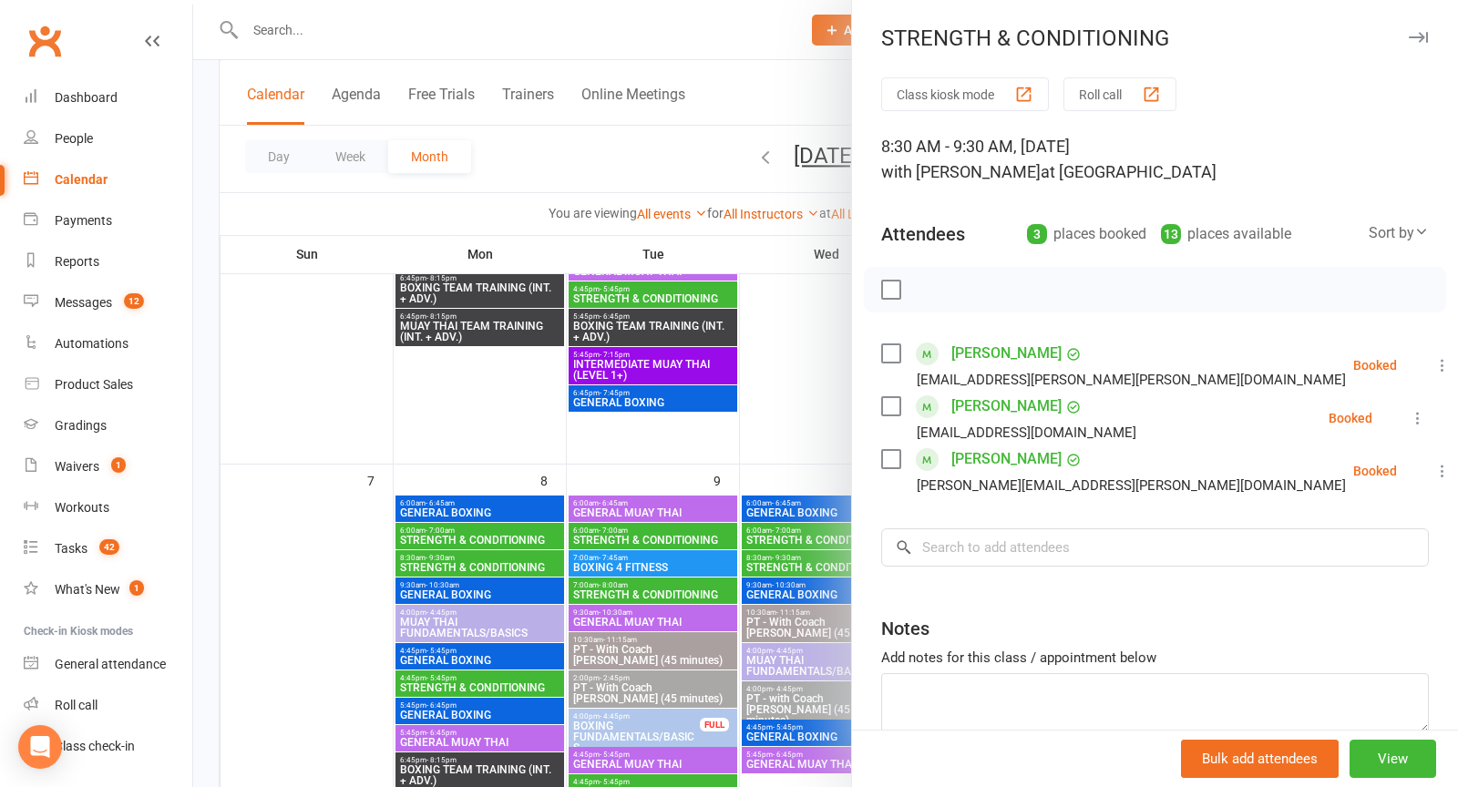
click at [790, 463] on div at bounding box center [825, 393] width 1265 height 787
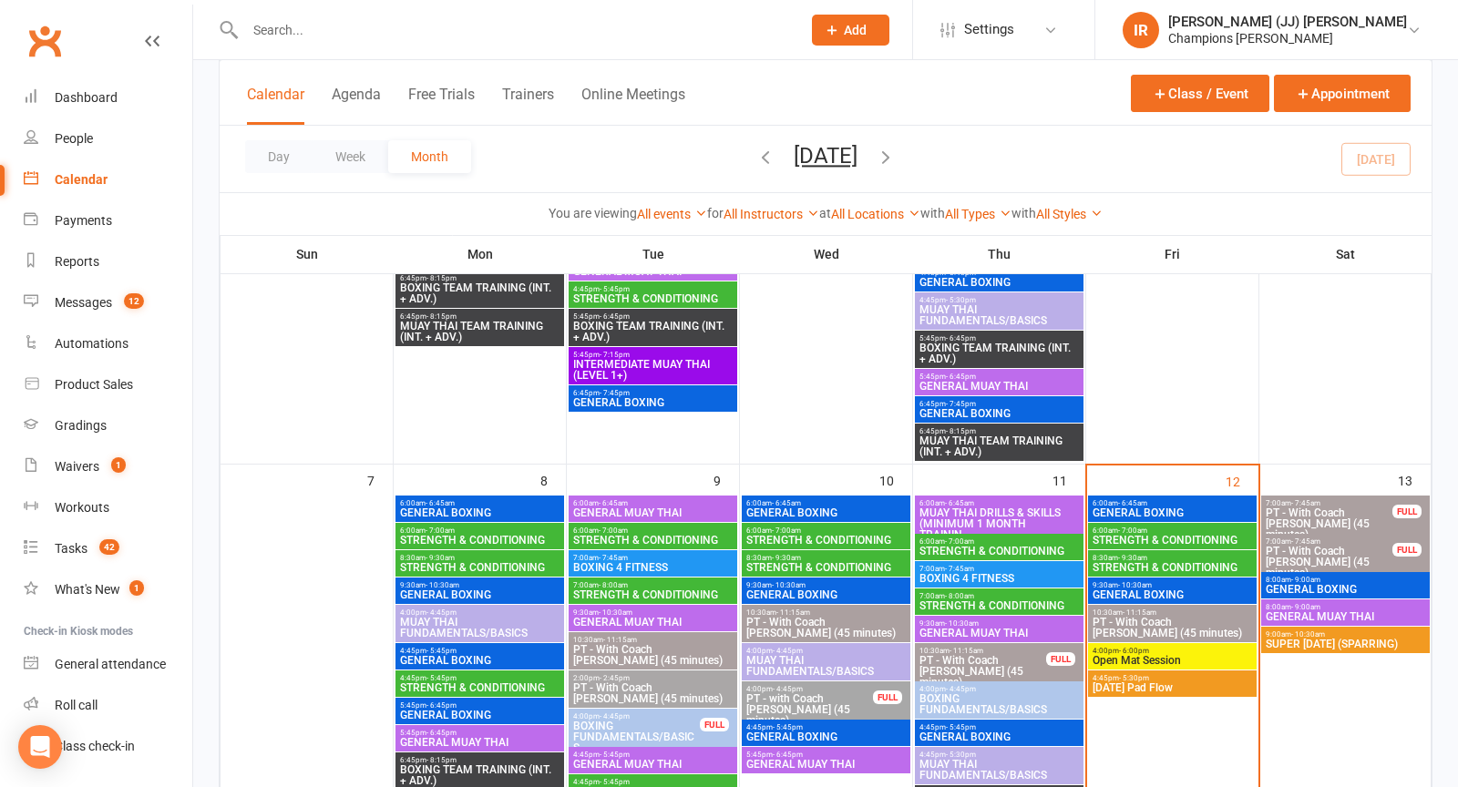
click at [1154, 589] on span "GENERAL BOXING" at bounding box center [1171, 594] width 161 height 11
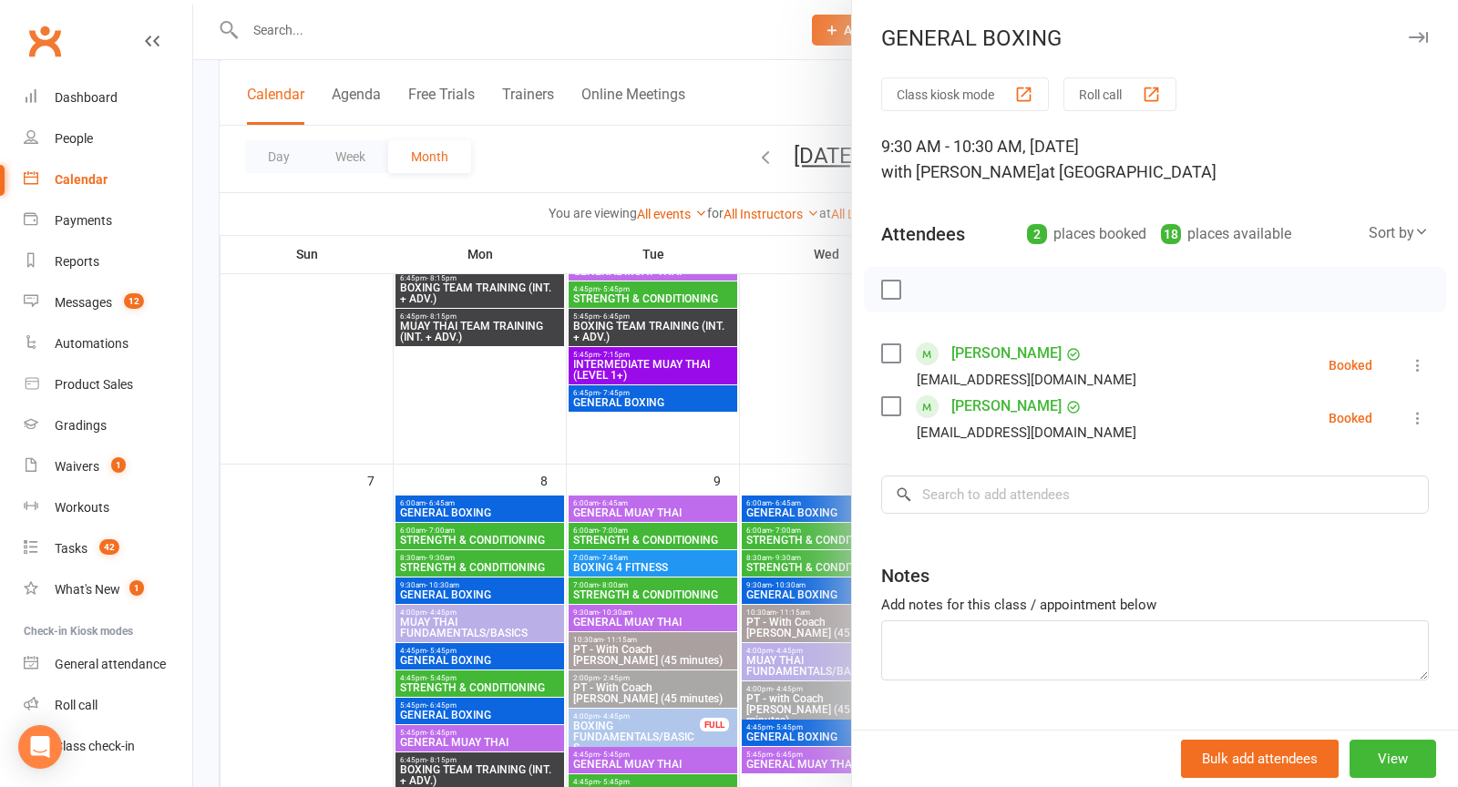
click at [989, 405] on link "Rowan Wellisch" at bounding box center [1006, 406] width 110 height 29
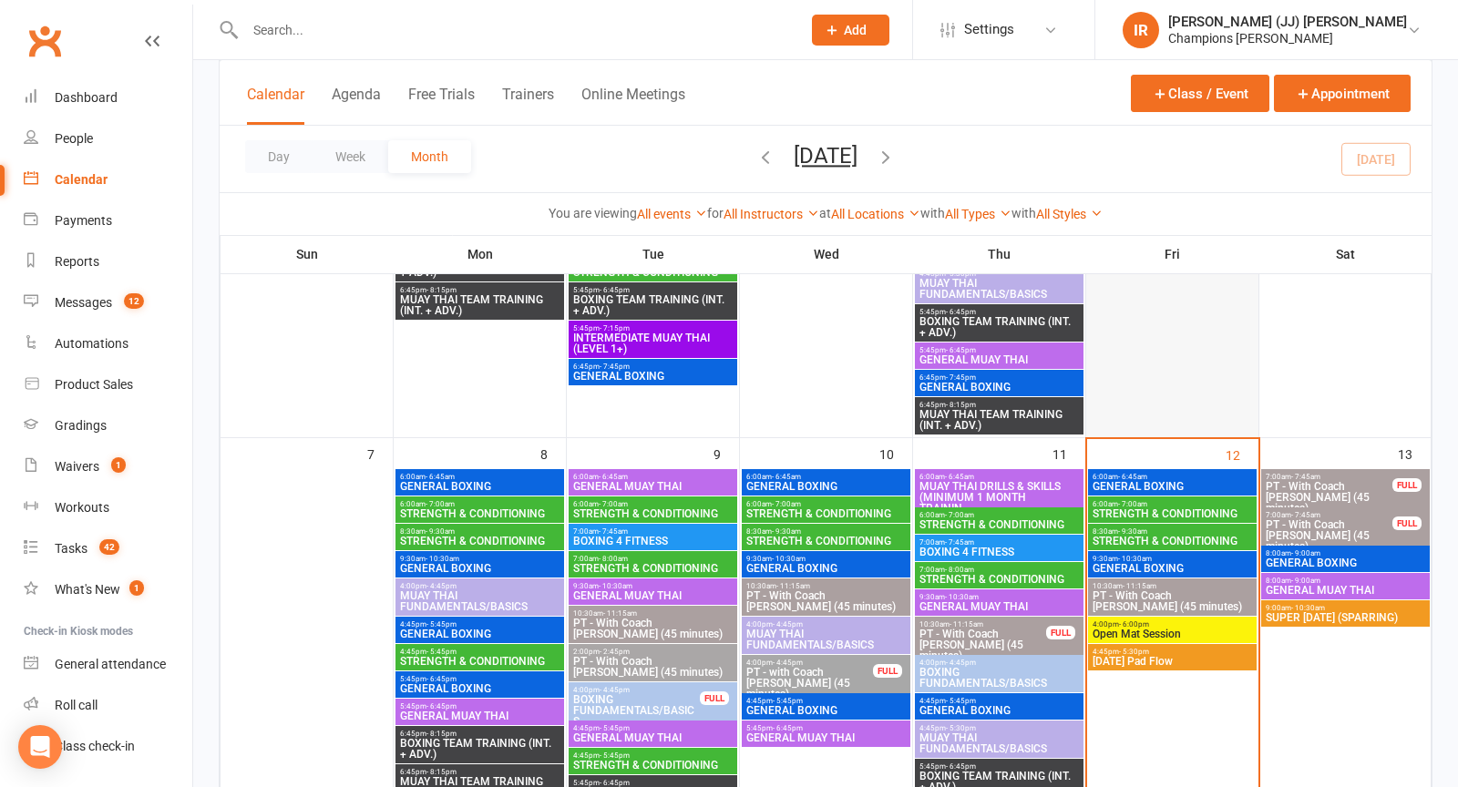
scroll to position [410, 0]
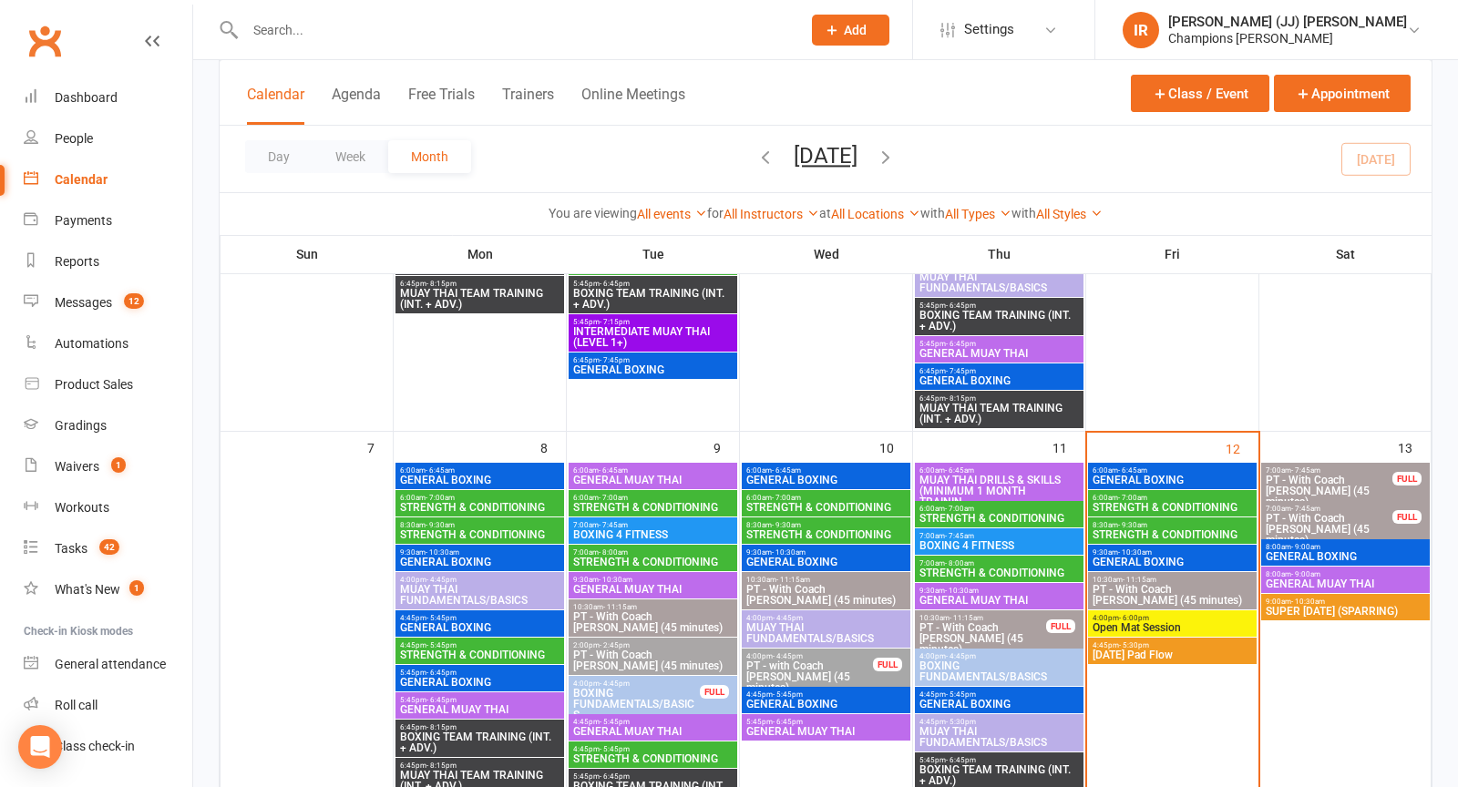
click at [1169, 553] on span "9:30am - 10:30am" at bounding box center [1171, 552] width 161 height 8
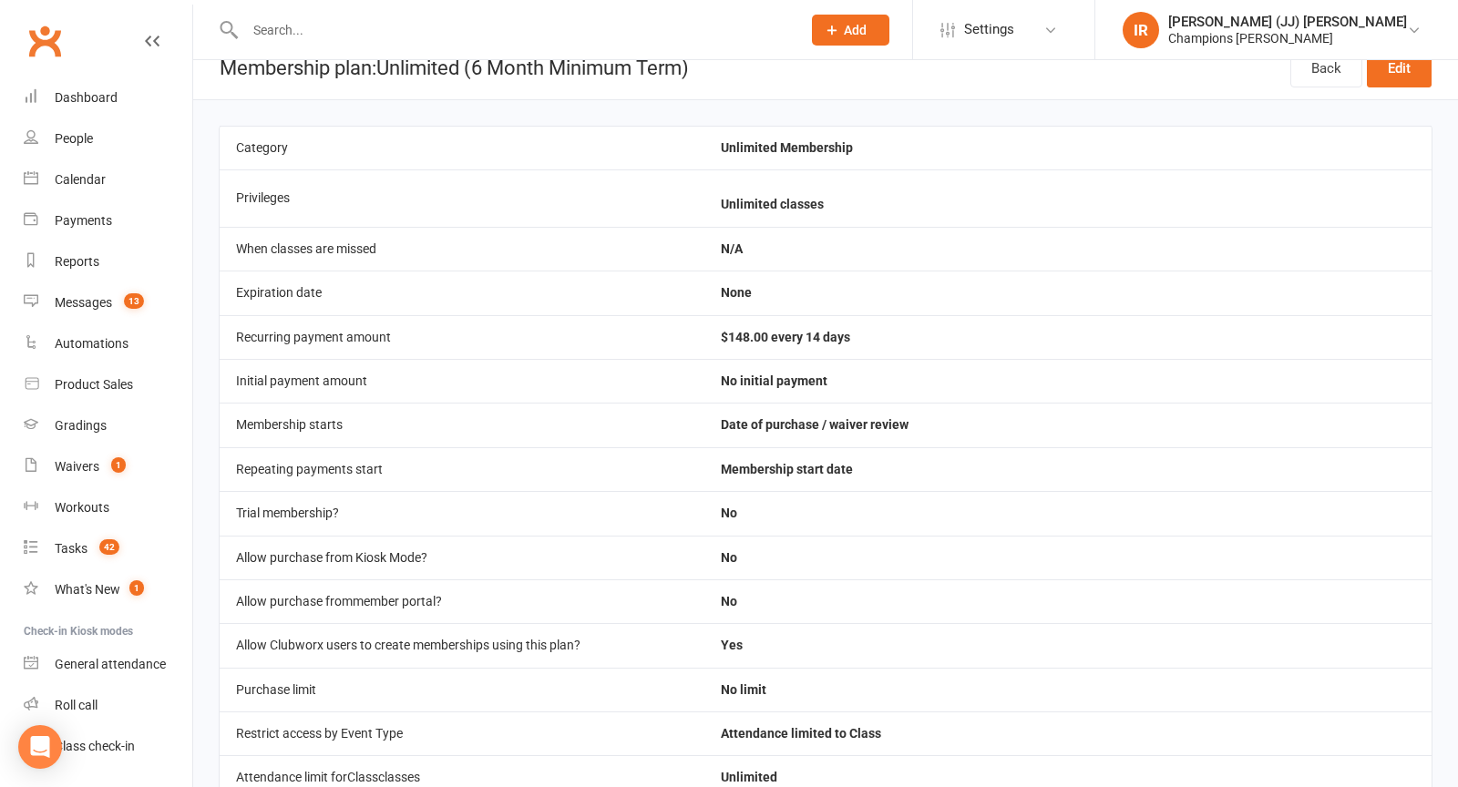
click at [507, 15] on div at bounding box center [503, 29] width 569 height 59
click at [490, 23] on input "text" at bounding box center [514, 30] width 548 height 26
paste input "Kelly Collins"
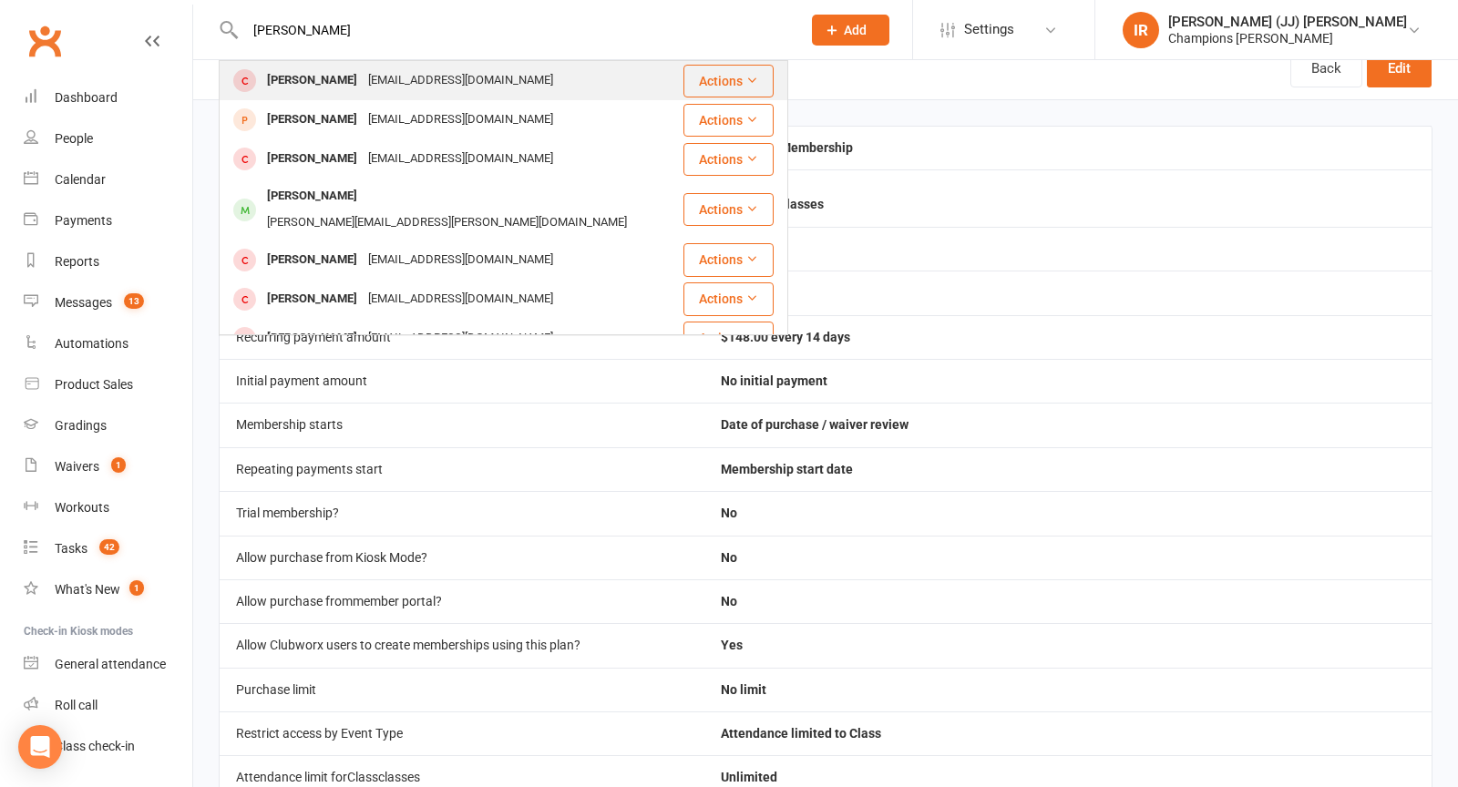
type input "Kelly Collins"
click at [449, 87] on div "Kellyeastman@hotmail.com" at bounding box center [461, 80] width 196 height 26
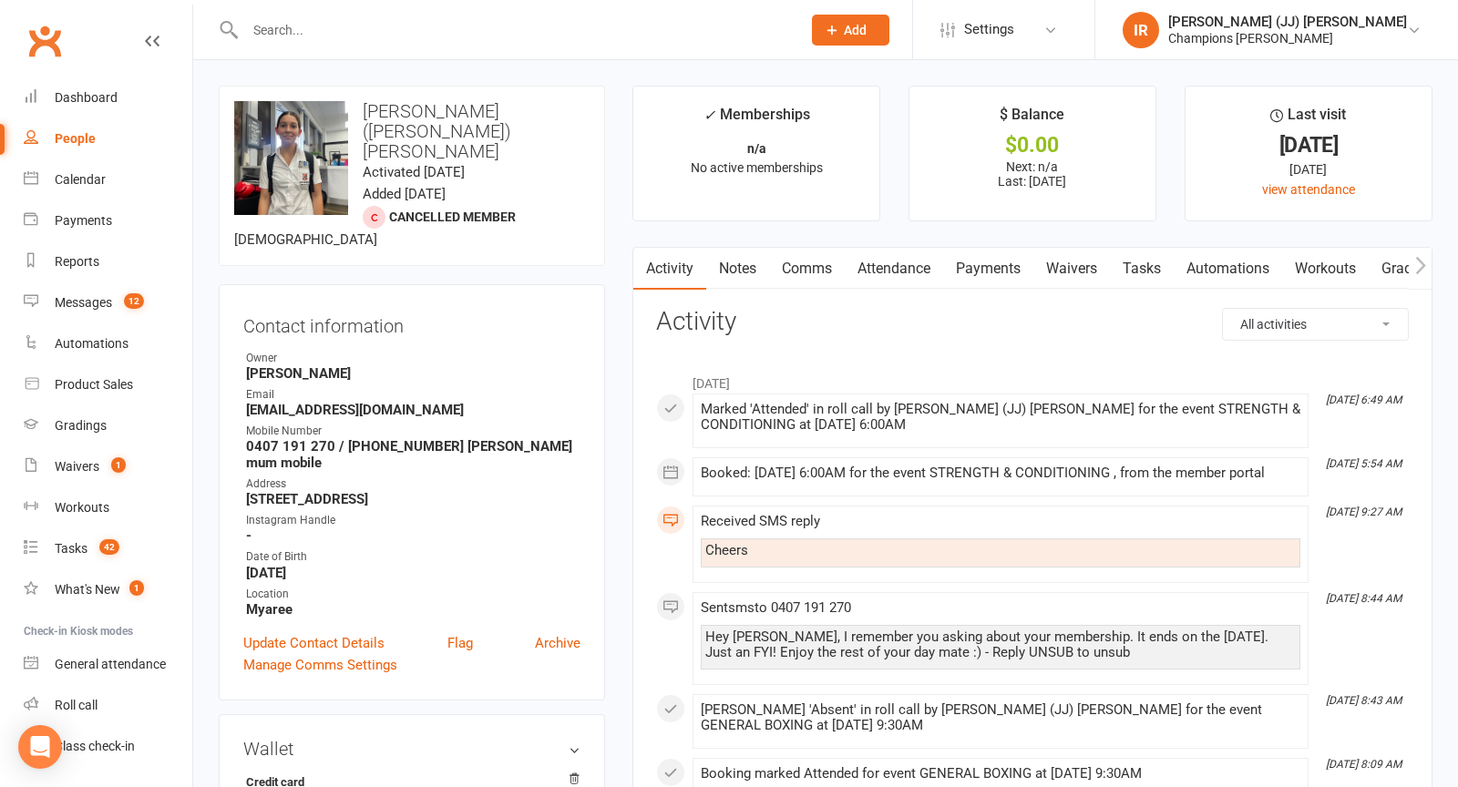
click at [410, 32] on input "text" at bounding box center [514, 30] width 548 height 26
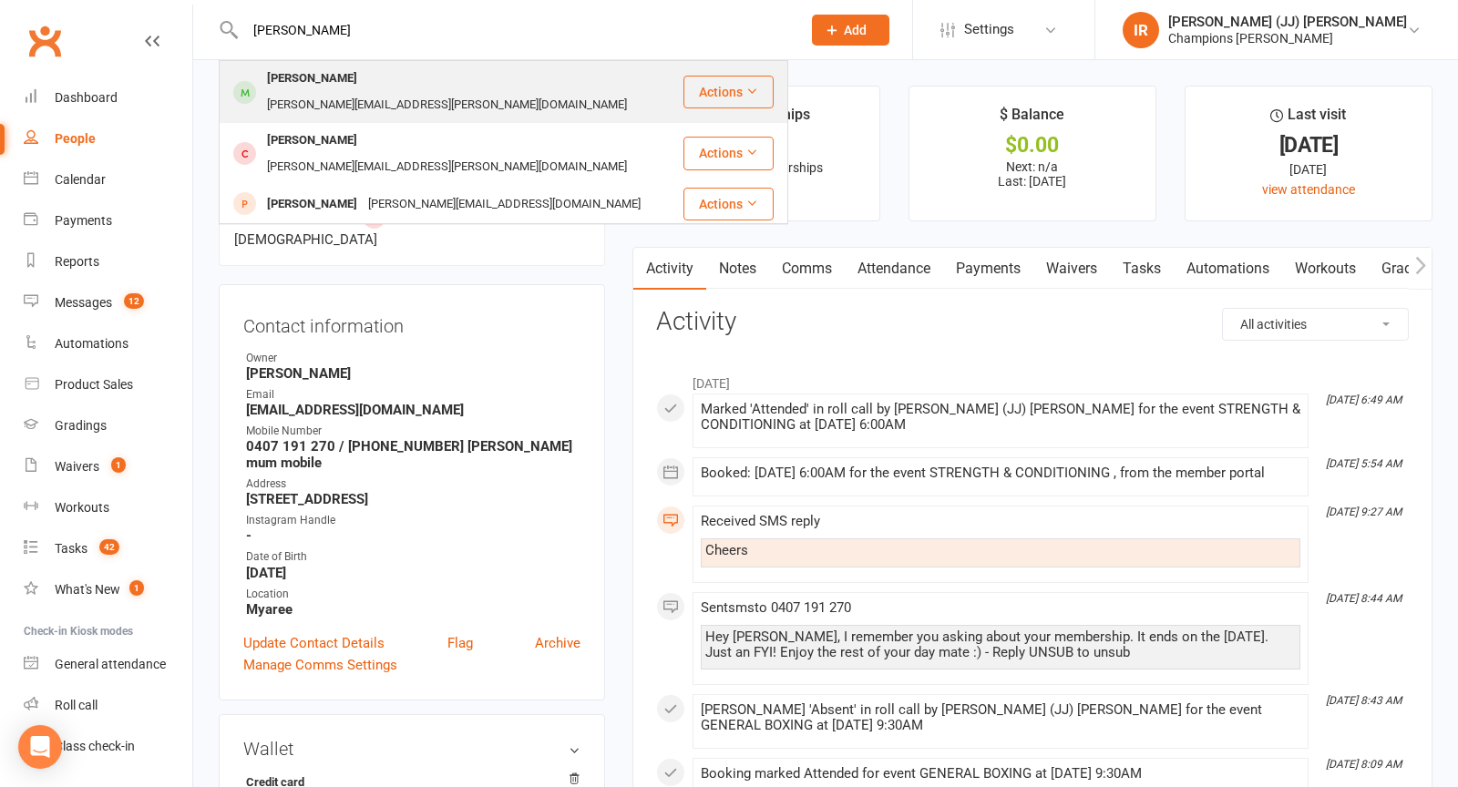
type input "[PERSON_NAME]"
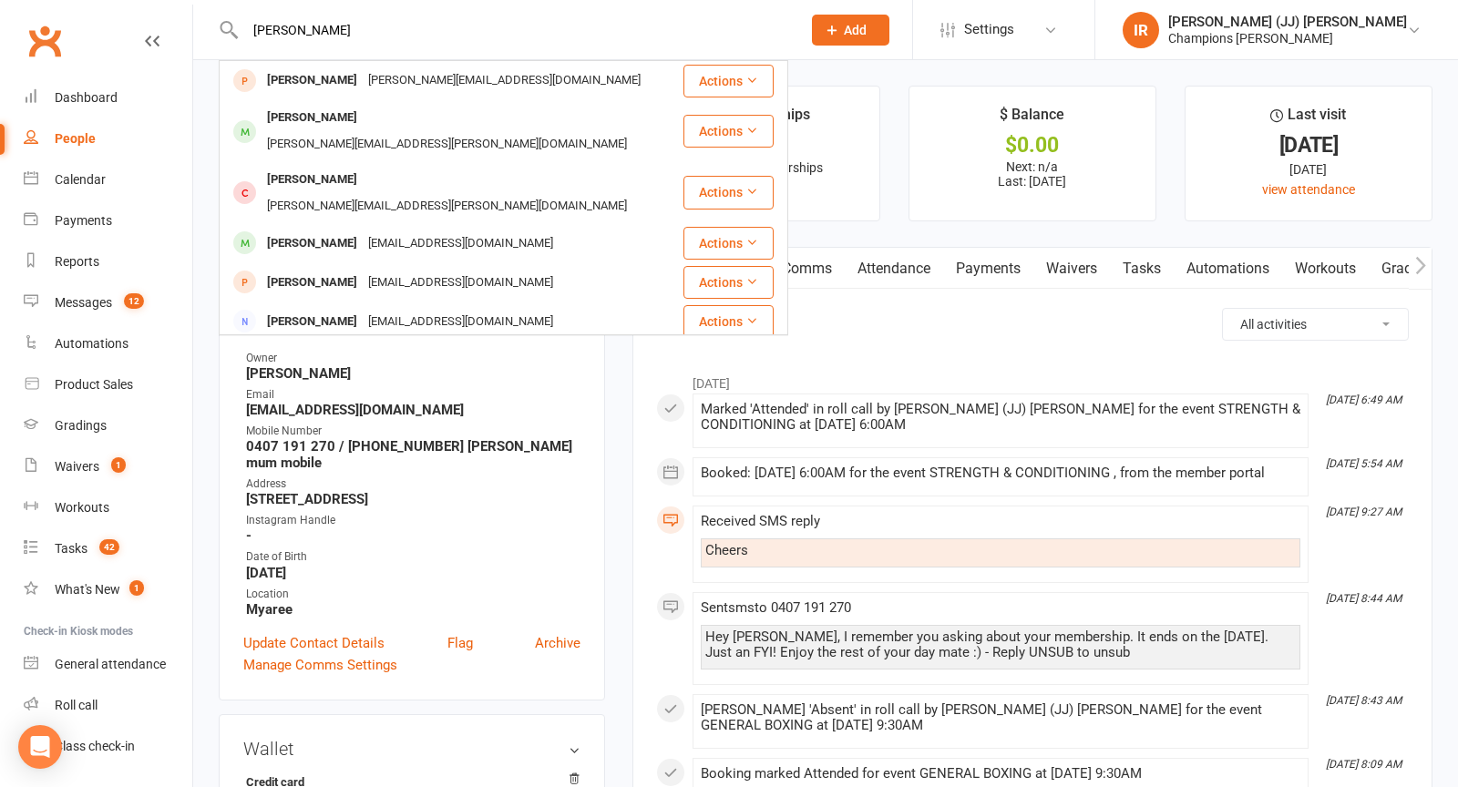
click at [422, 91] on div "[PERSON_NAME][EMAIL_ADDRESS][DOMAIN_NAME]" at bounding box center [504, 80] width 283 height 26
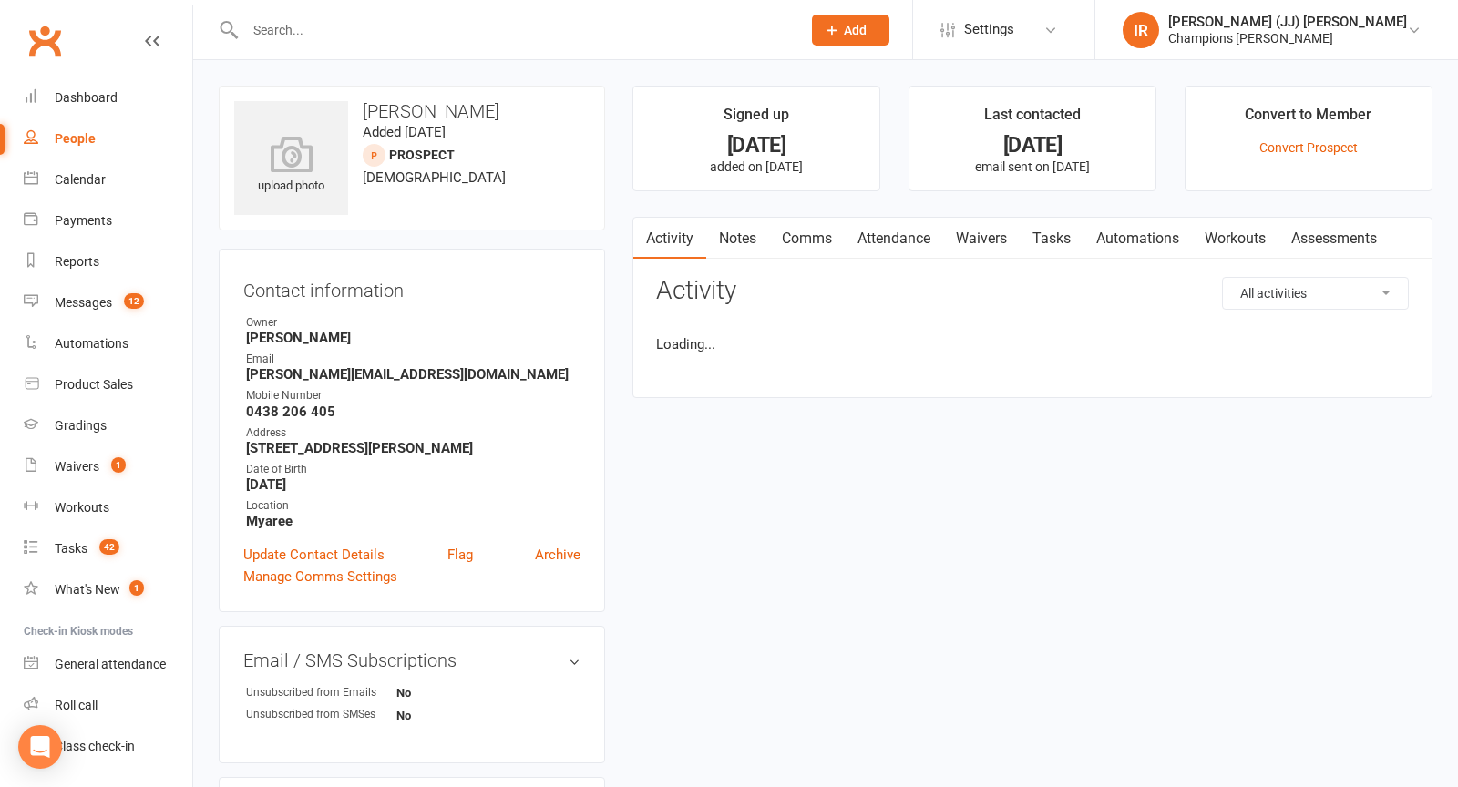
click at [368, 36] on input "text" at bounding box center [514, 30] width 548 height 26
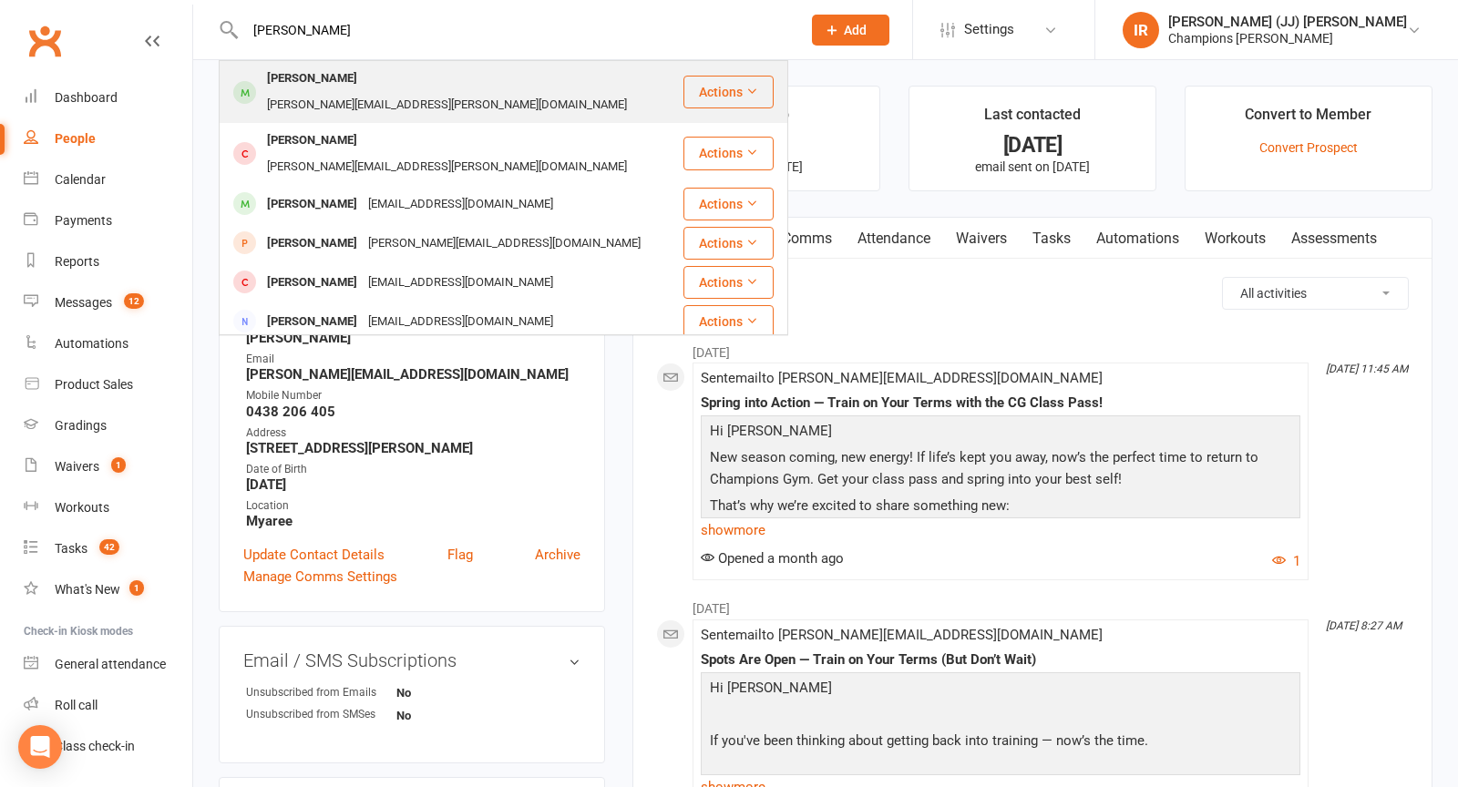
type input "armando"
click at [355, 92] on div "Armando.tedja@yahoo.com" at bounding box center [446, 105] width 371 height 26
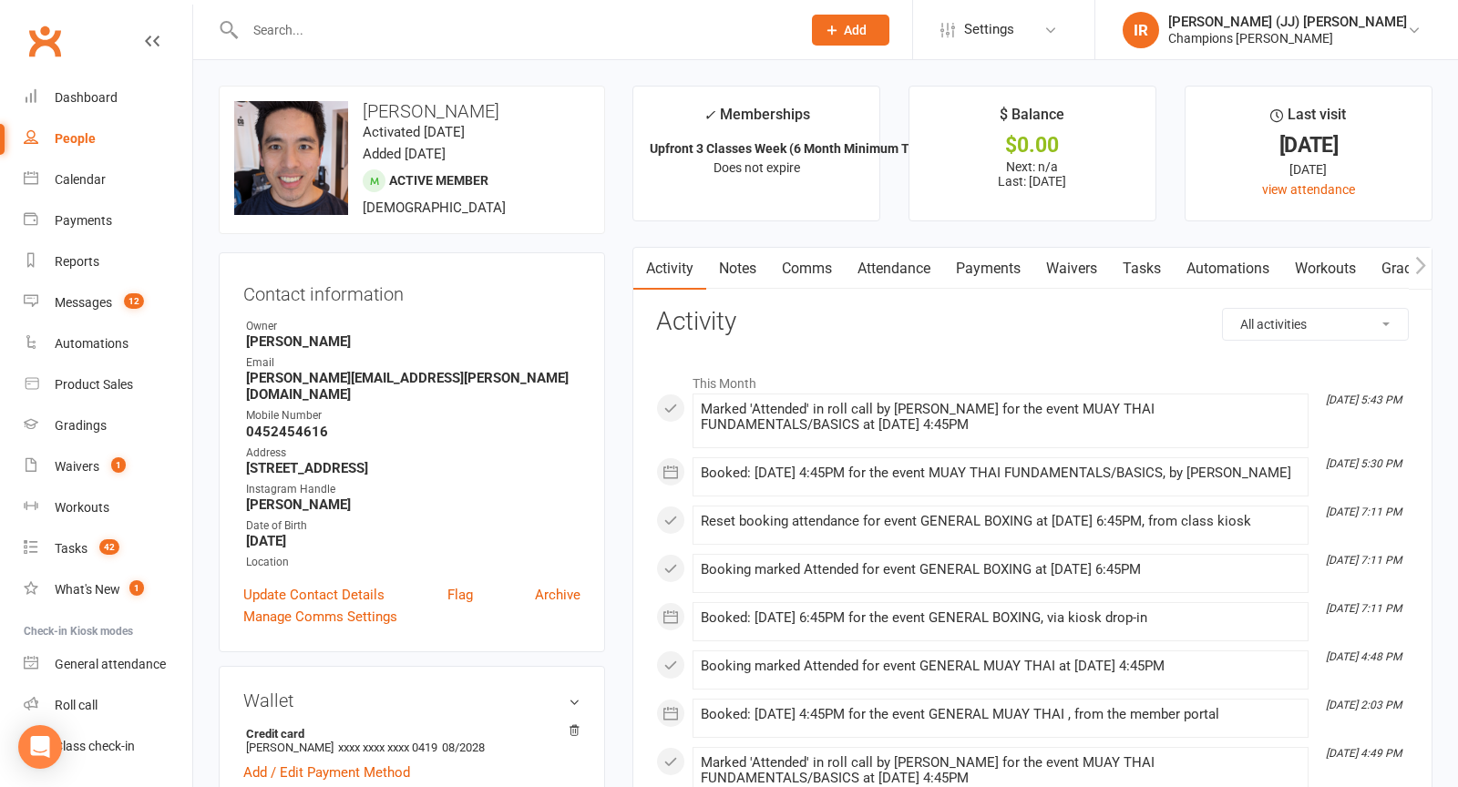
click at [414, 42] on div at bounding box center [503, 29] width 569 height 59
click at [410, 28] on input "text" at bounding box center [514, 30] width 548 height 26
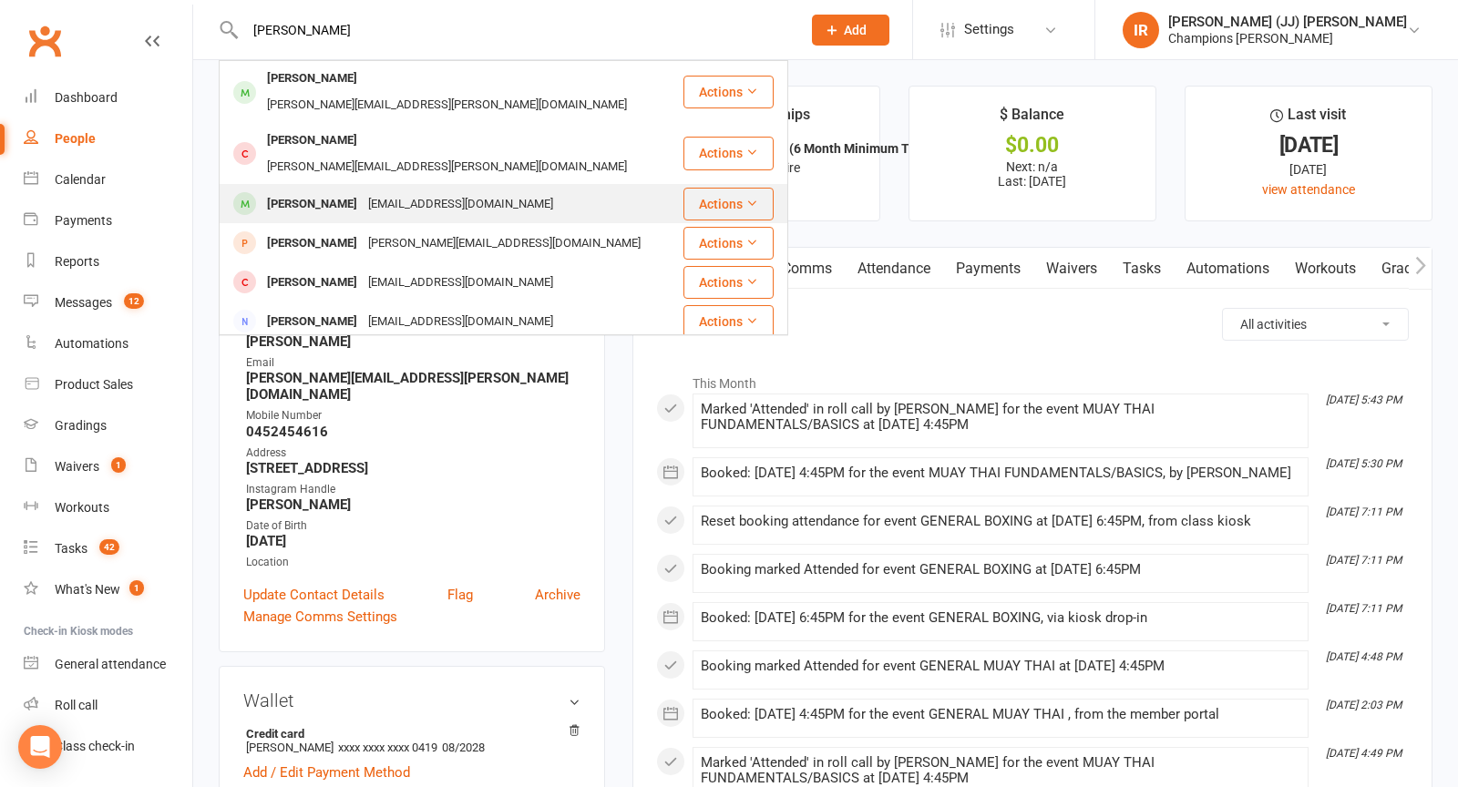
type input "armando"
click at [374, 191] on div "maryspaGNOLO1@YAHOO.COM.AU" at bounding box center [461, 204] width 196 height 26
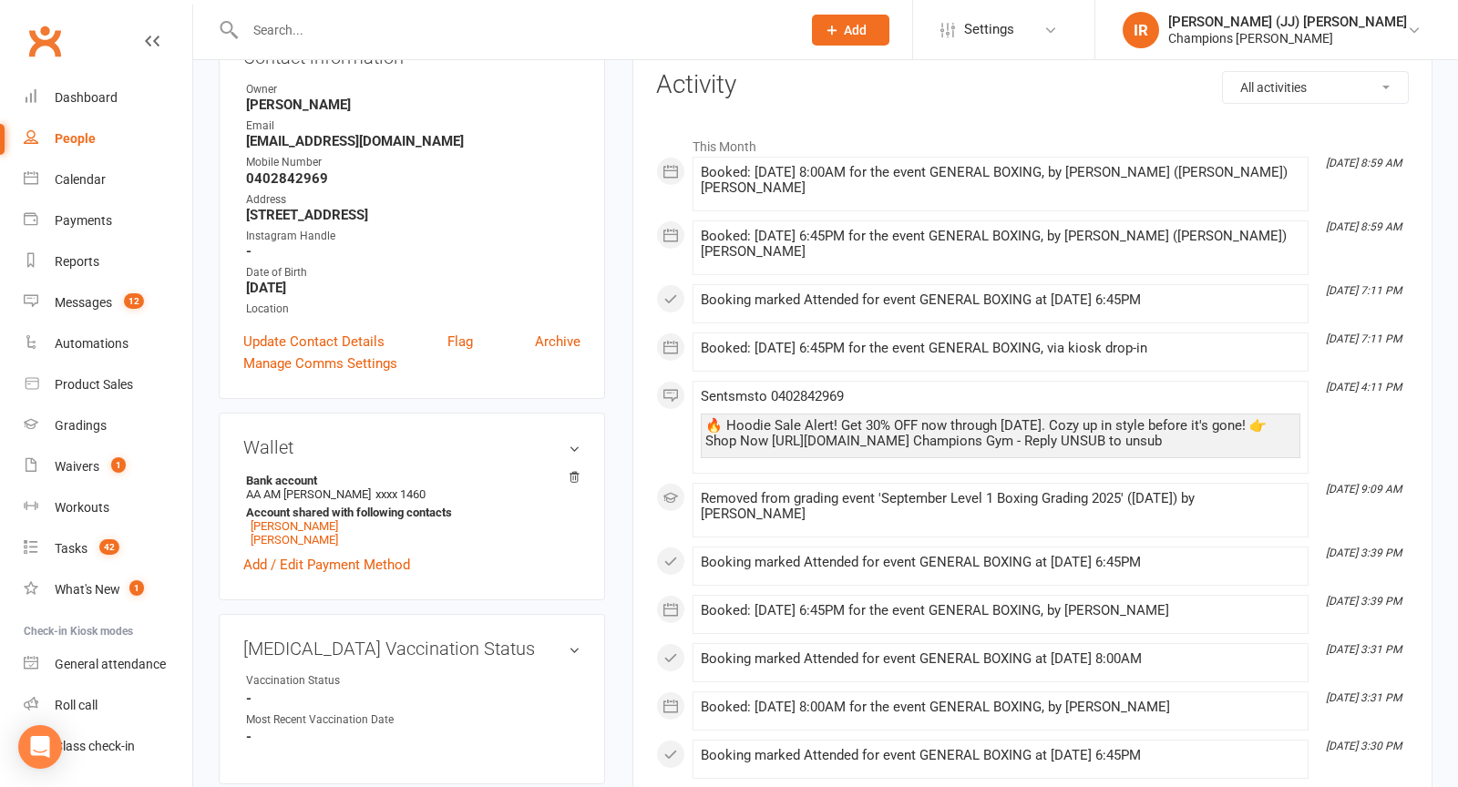
scroll to position [228, 0]
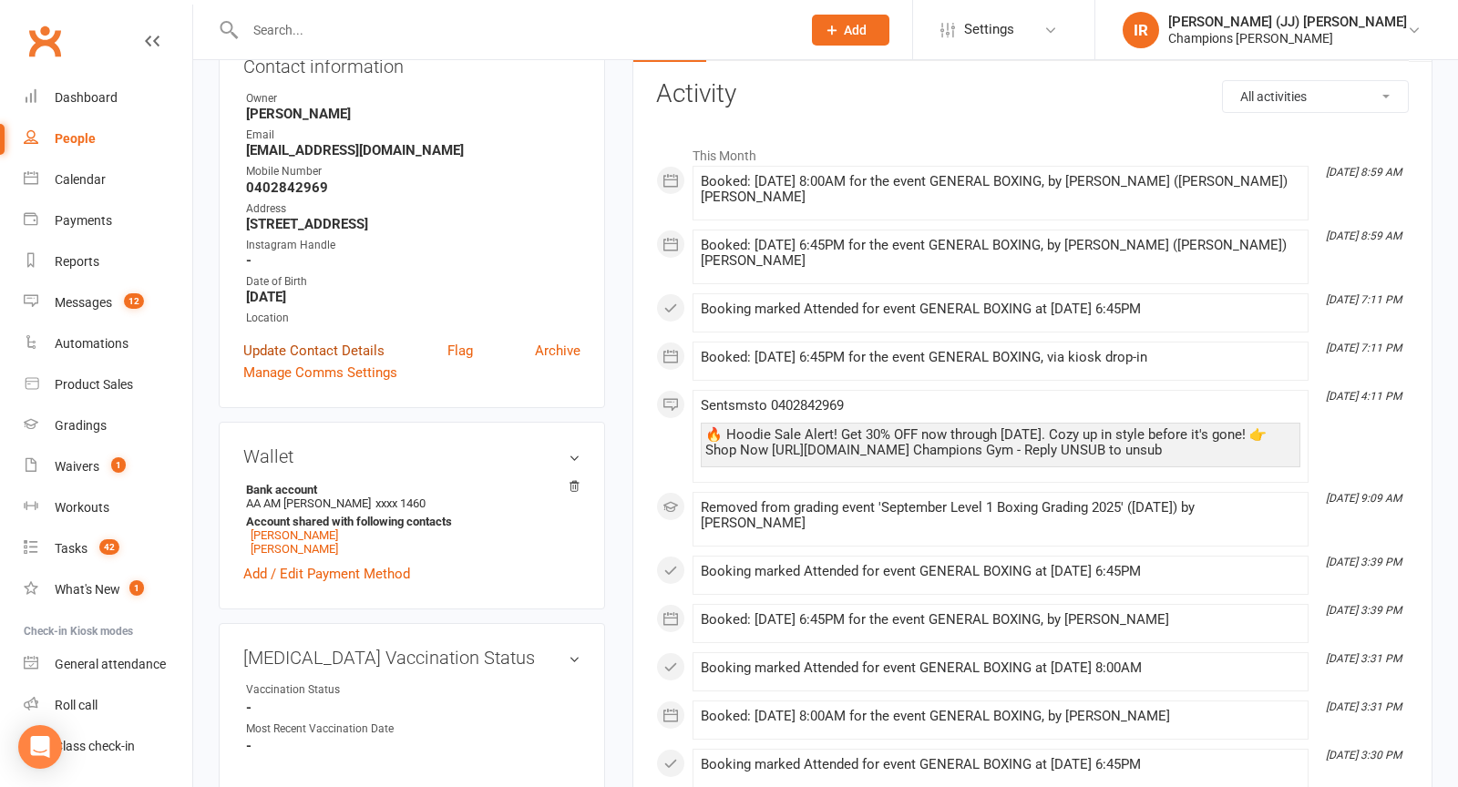
click at [341, 350] on link "Update Contact Details" at bounding box center [313, 351] width 141 height 22
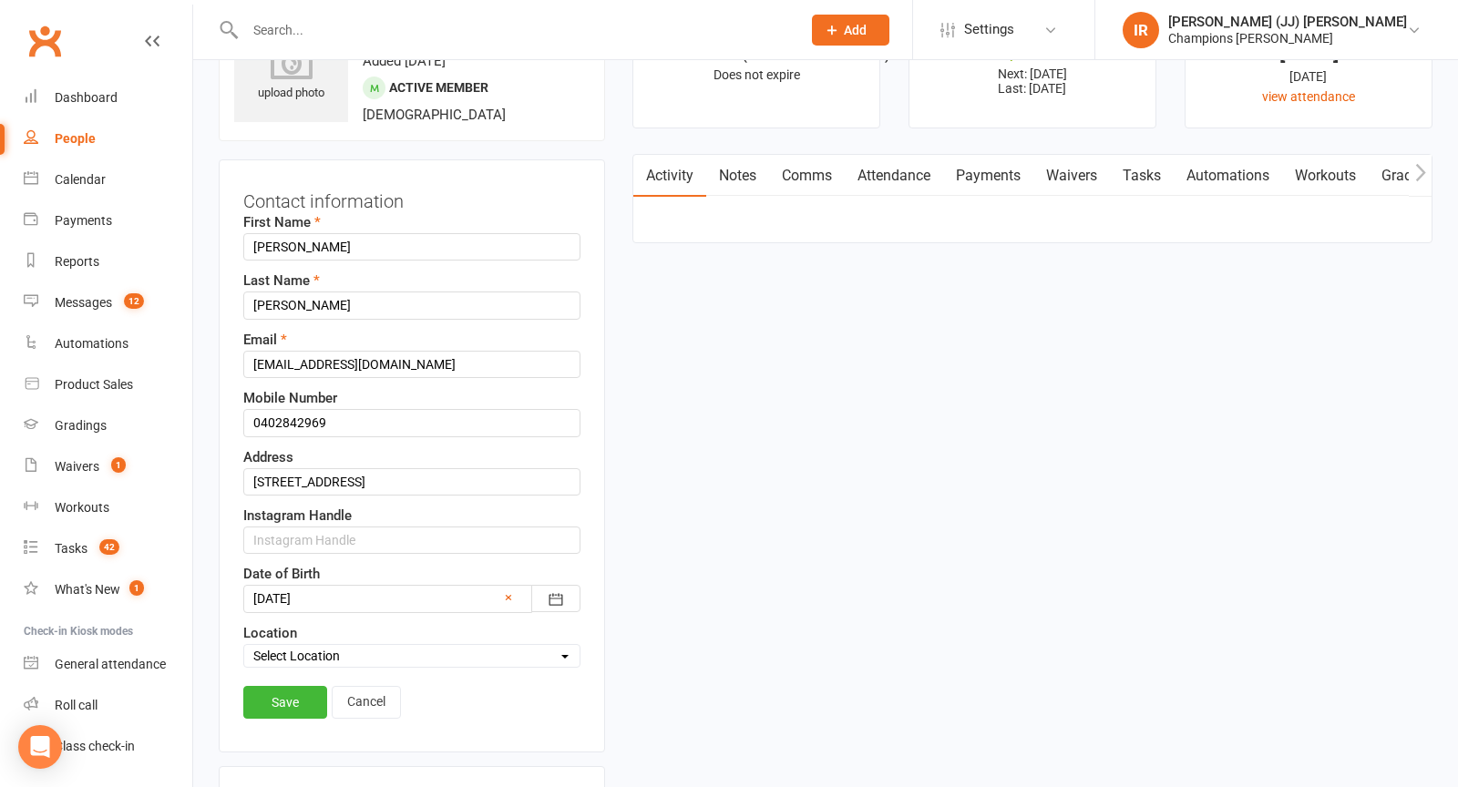
scroll to position [85, 0]
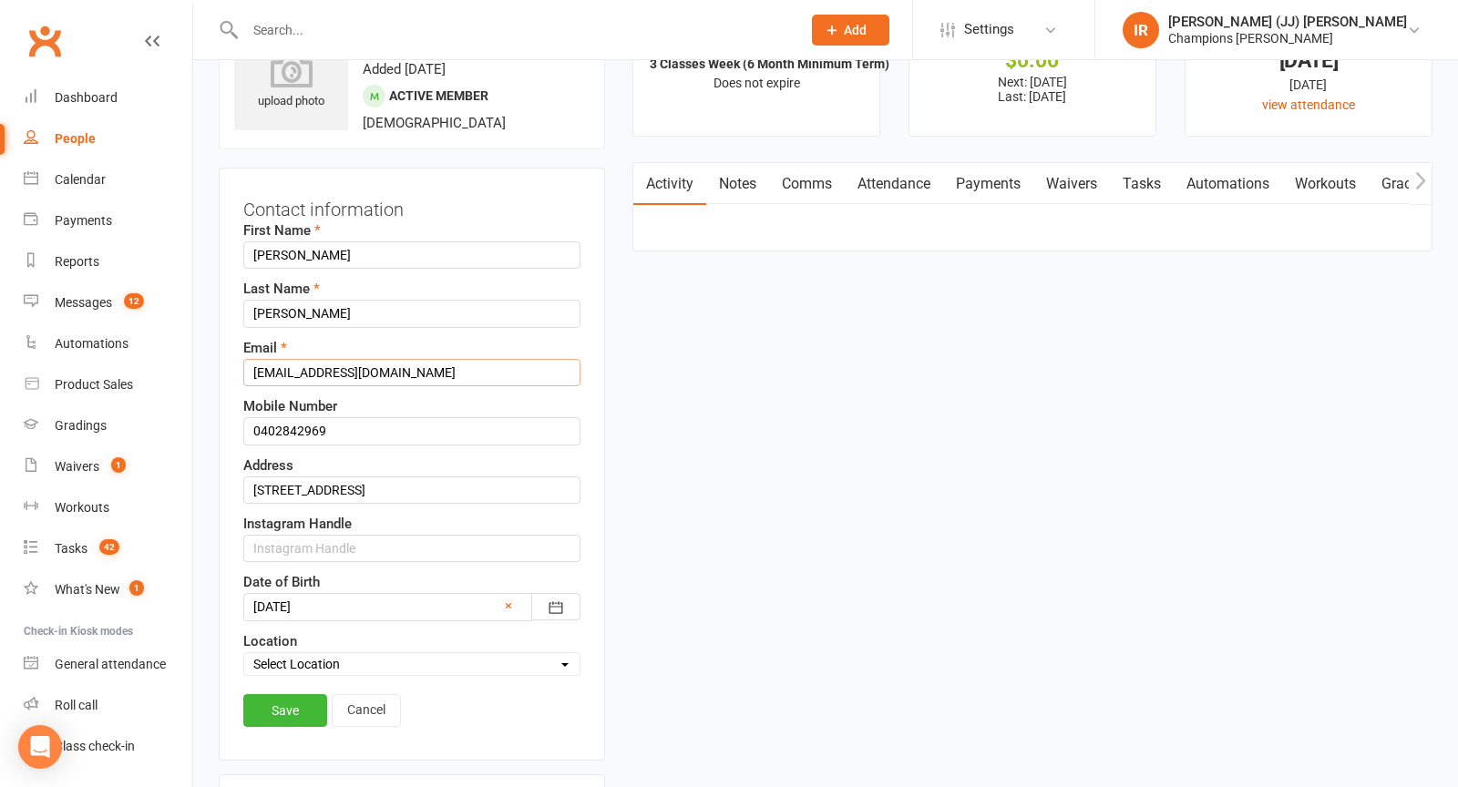
click at [339, 379] on input "maryspaGNOLO1@YAHOO.COM.AU" at bounding box center [411, 372] width 337 height 27
click at [349, 364] on input "maryspaGNOLO1@YAHOO.COM.AU" at bounding box center [411, 372] width 337 height 27
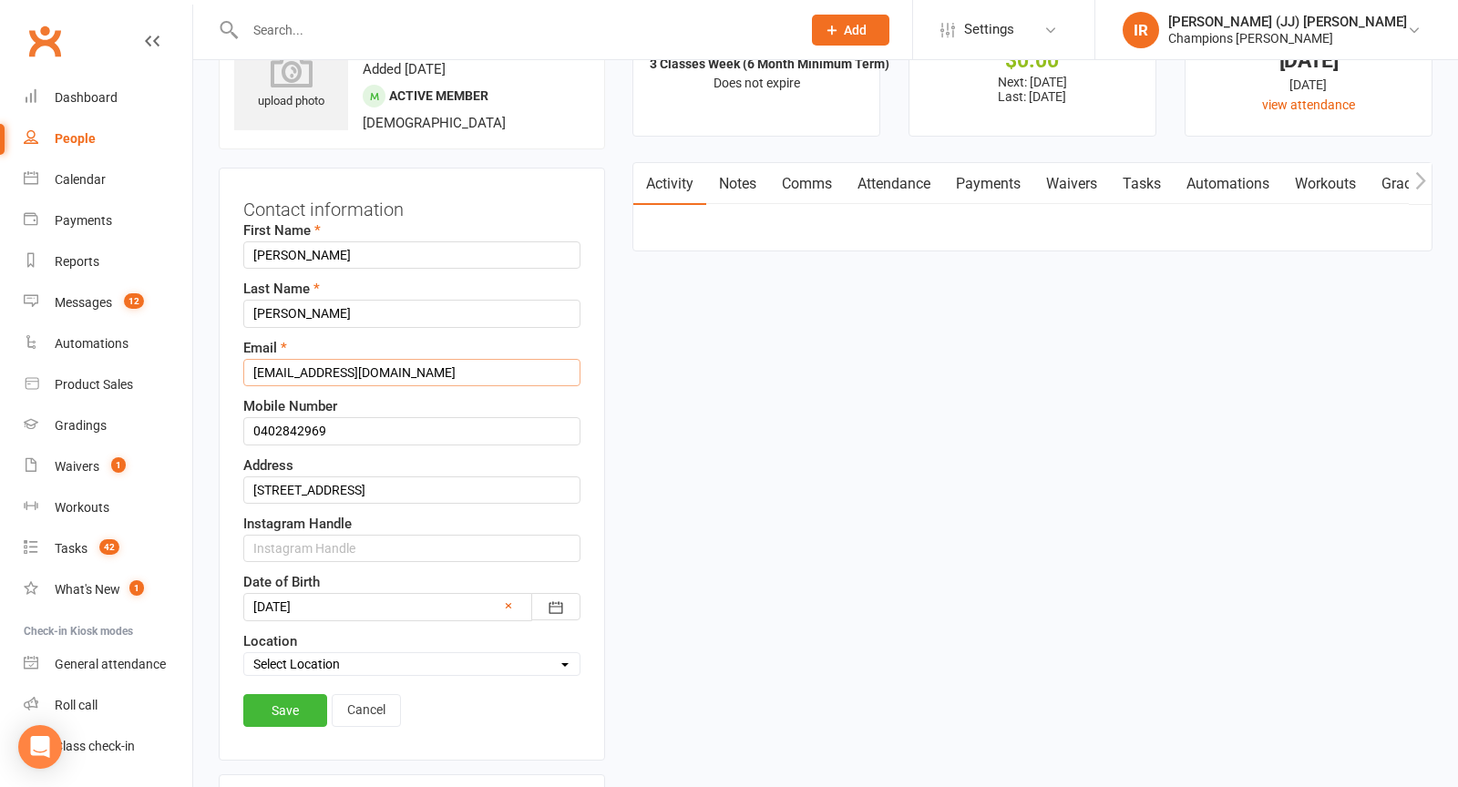
click at [349, 364] on input "maryspaGNOLO1@YAHOO.COM.AU" at bounding box center [411, 372] width 337 height 27
paste input "gnolo1@yahoo.com.au"
type input "maryspagnolo1@yahoo.com.au"
click at [292, 696] on link "Save" at bounding box center [285, 710] width 84 height 33
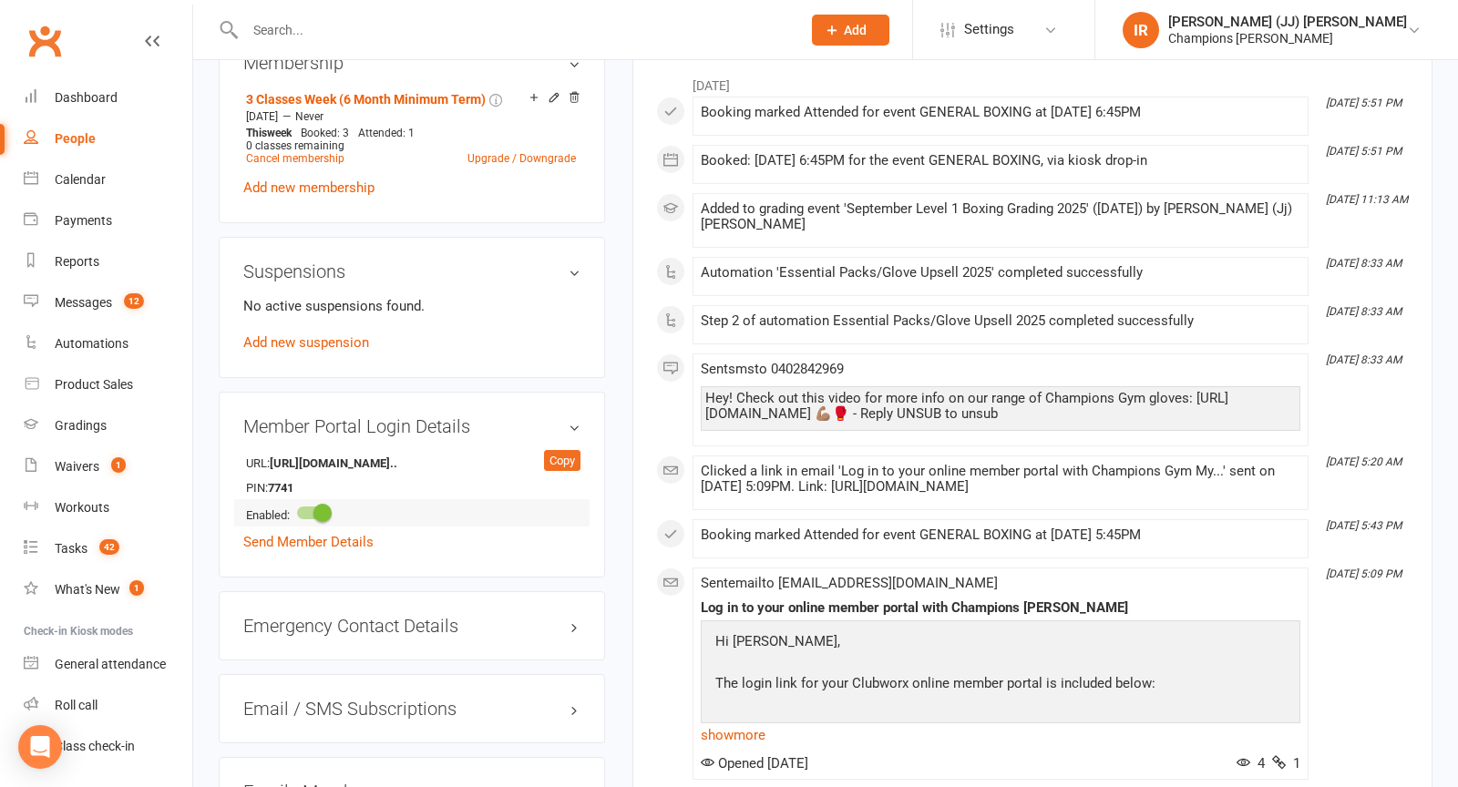
scroll to position [1026, 0]
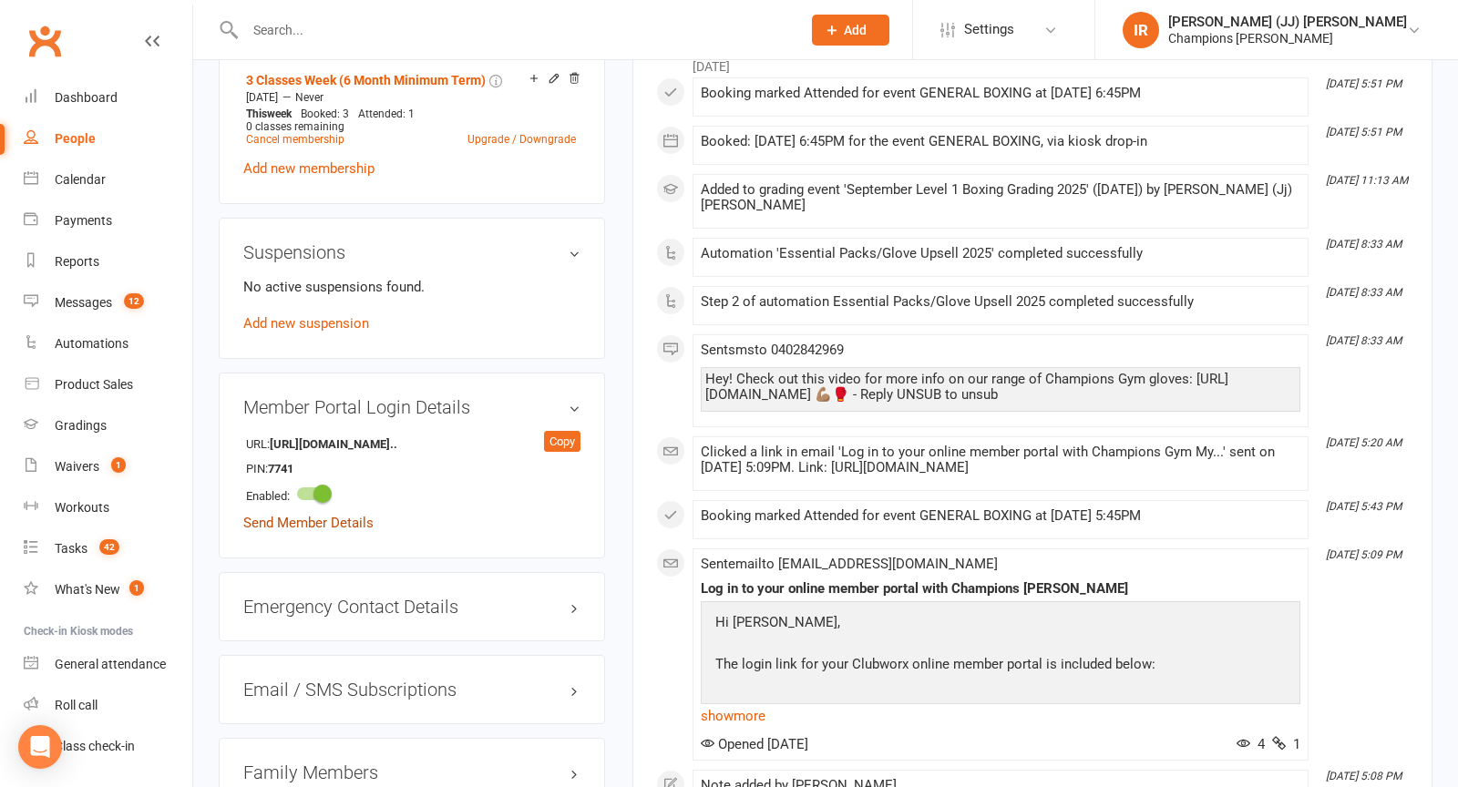
click at [318, 517] on link "Send Member Details" at bounding box center [308, 523] width 130 height 16
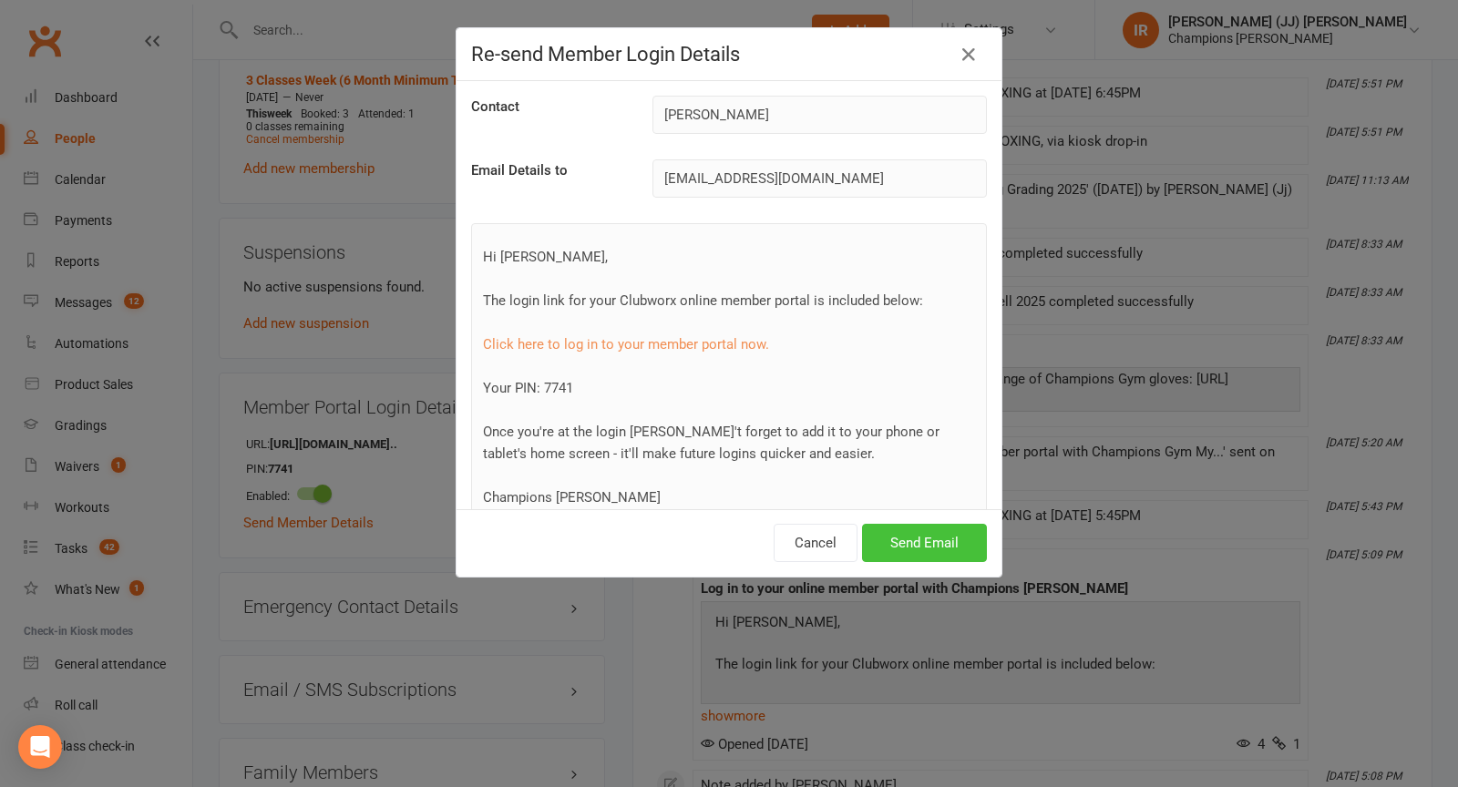
click at [939, 538] on button "Send Email" at bounding box center [924, 543] width 125 height 38
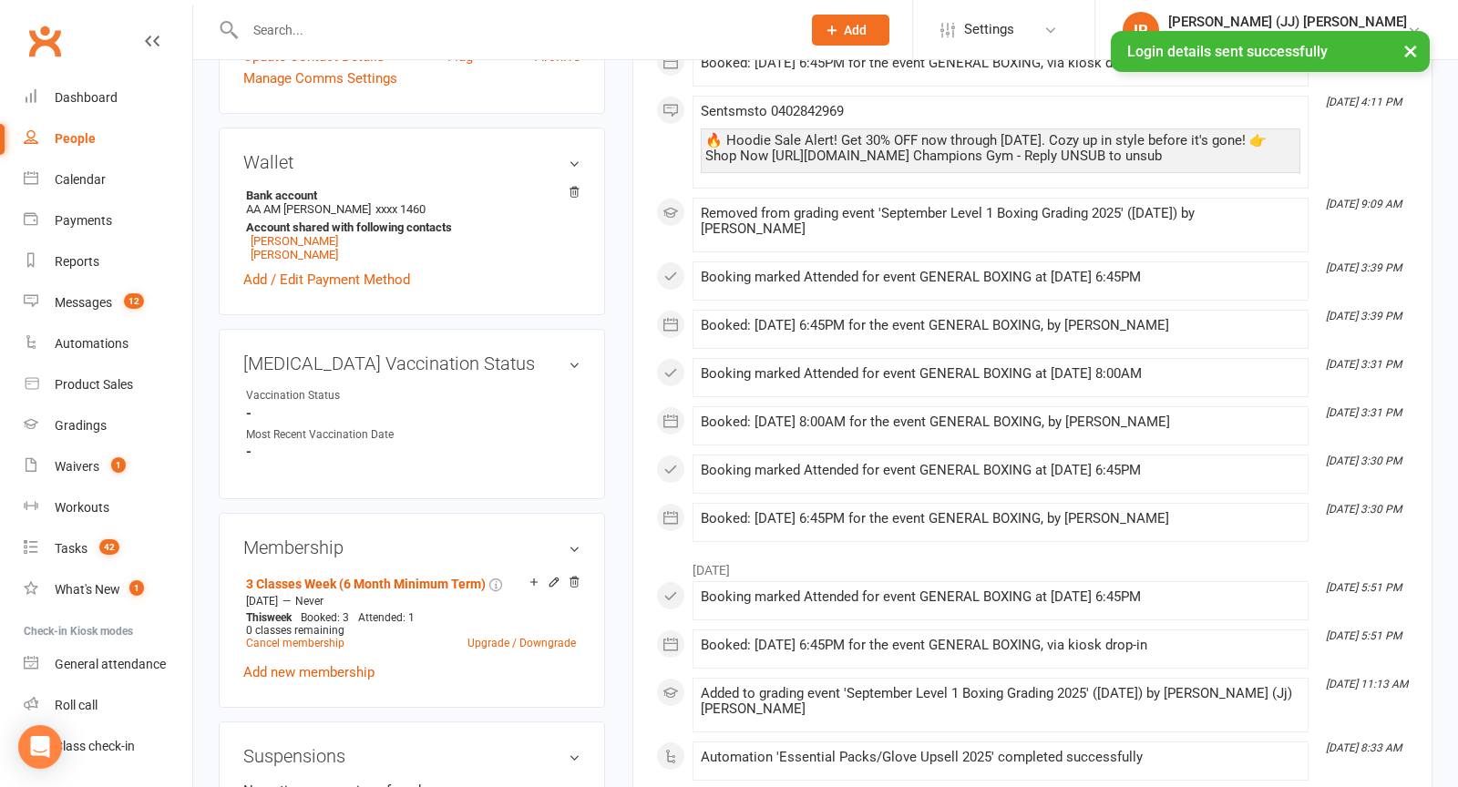
scroll to position [0, 0]
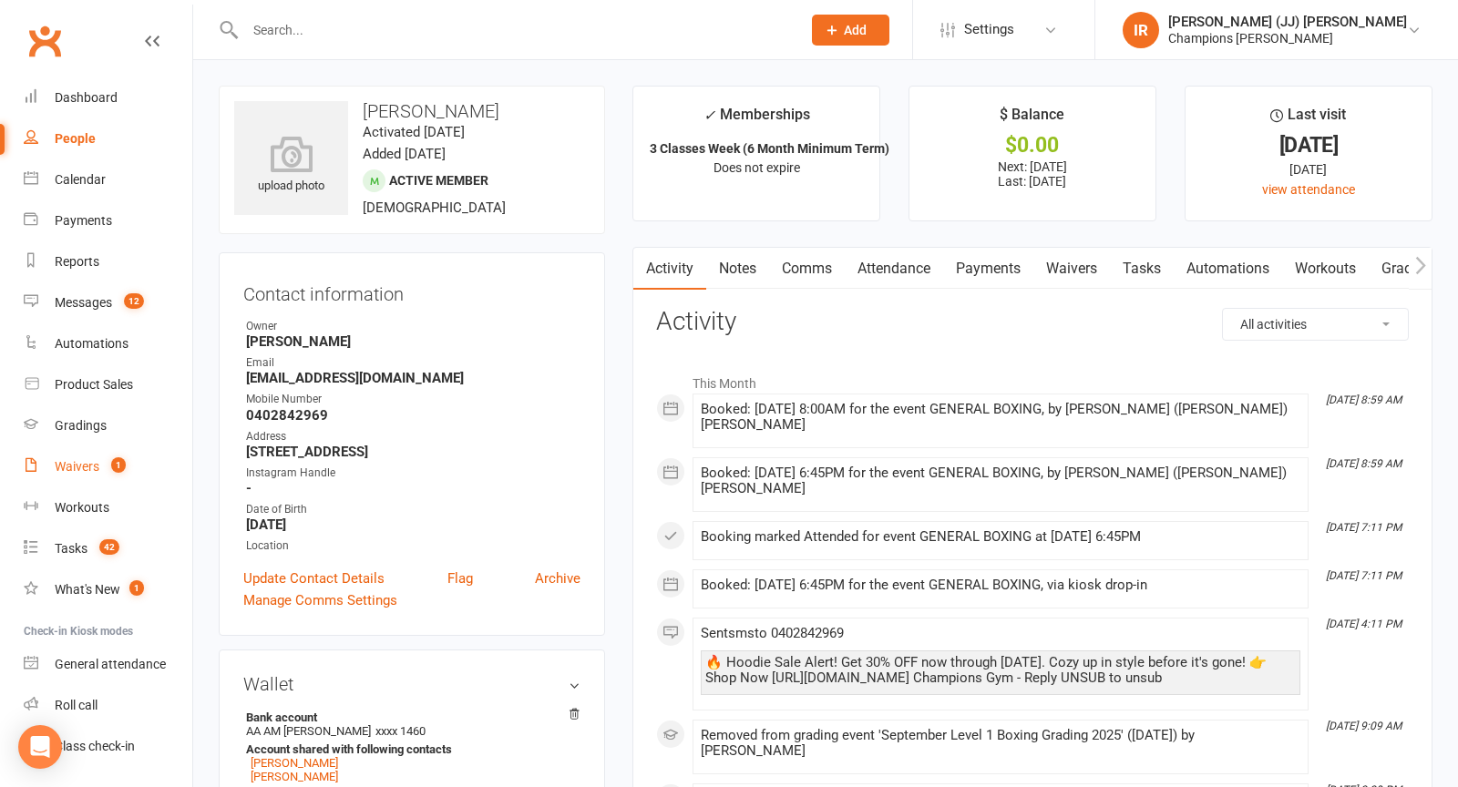
click at [108, 476] on link "Waivers 1" at bounding box center [108, 466] width 169 height 41
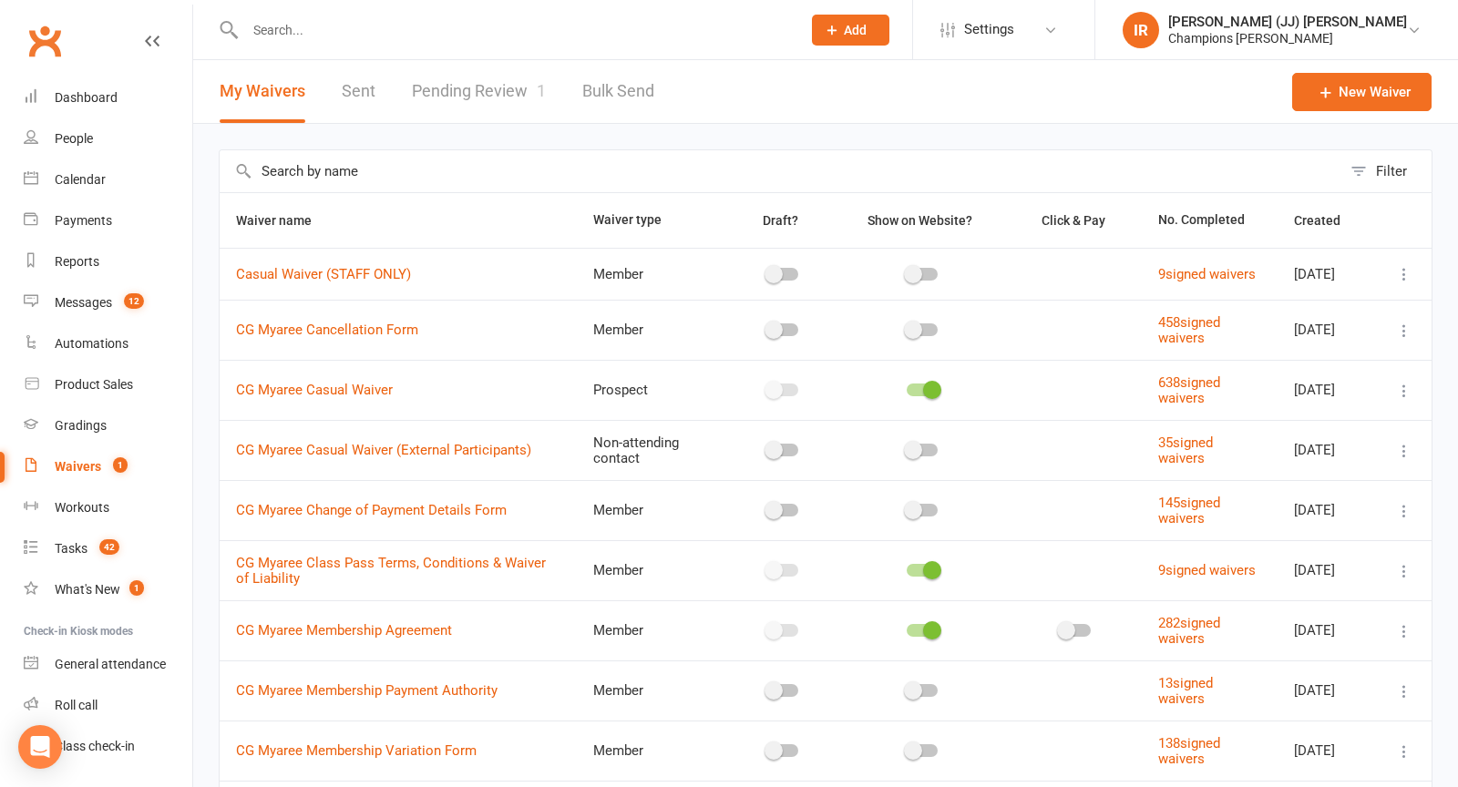
click at [476, 78] on link "Pending Review 1" at bounding box center [479, 91] width 134 height 63
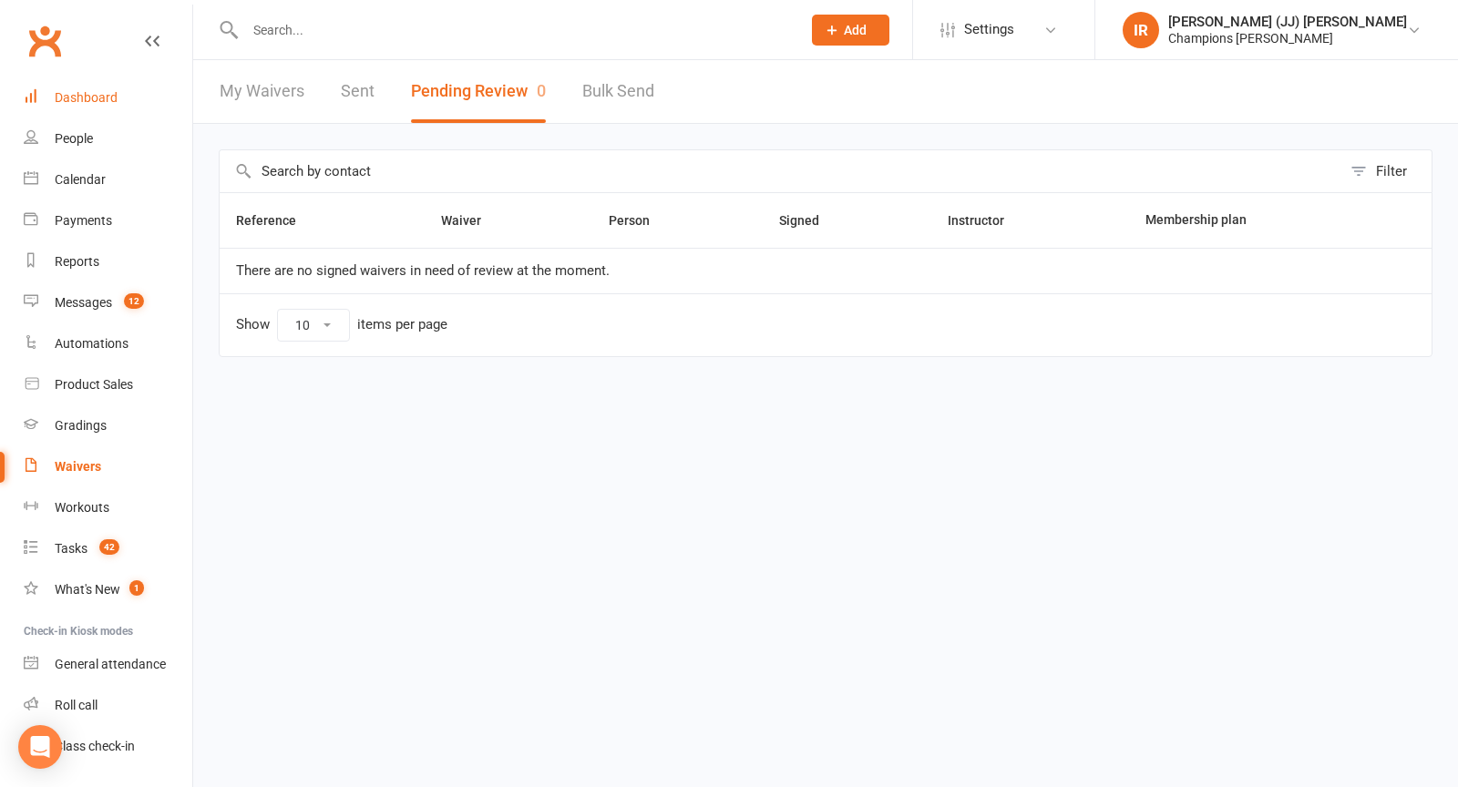
click at [91, 87] on link "Dashboard" at bounding box center [108, 97] width 169 height 41
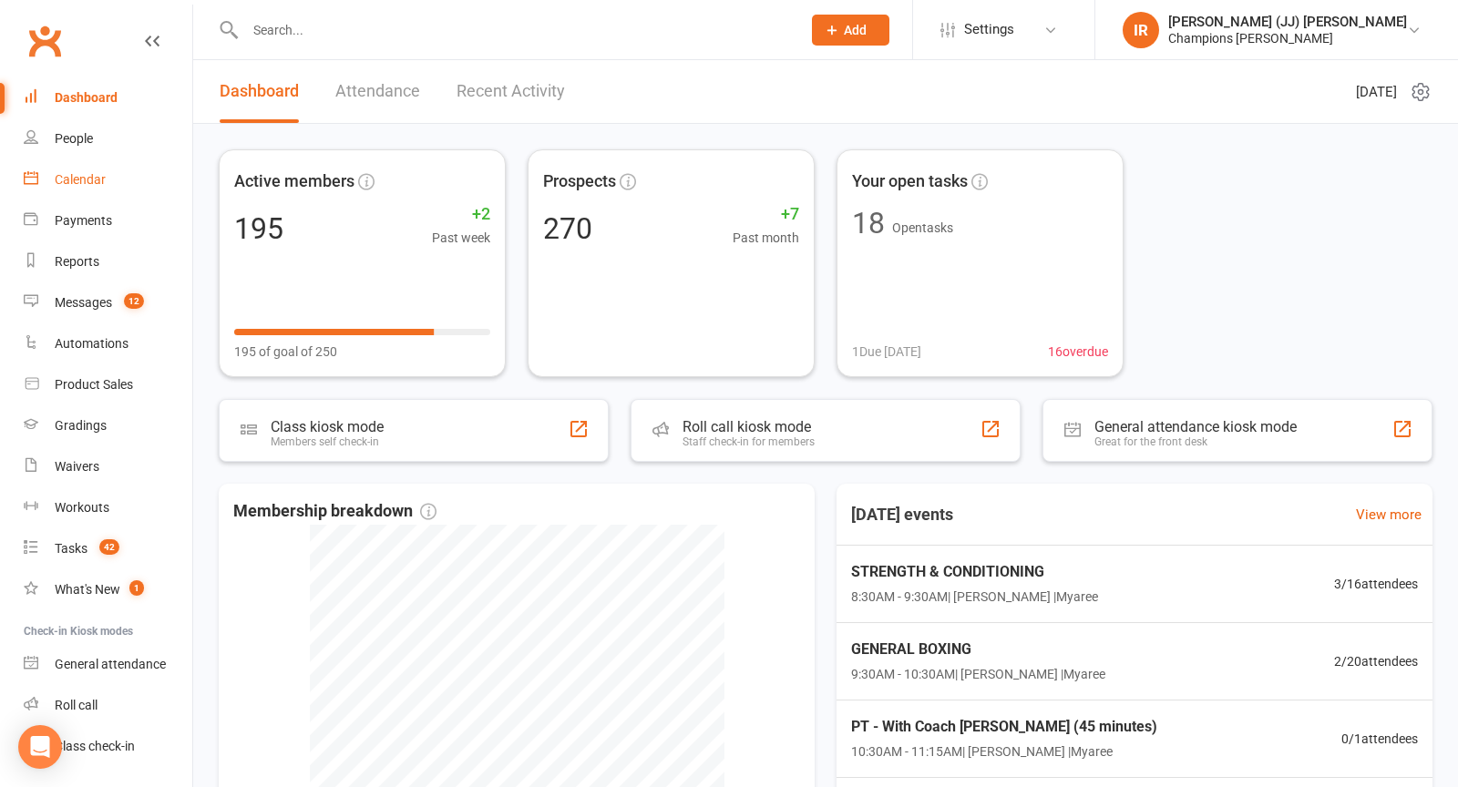
click at [117, 185] on link "Calendar" at bounding box center [108, 179] width 169 height 41
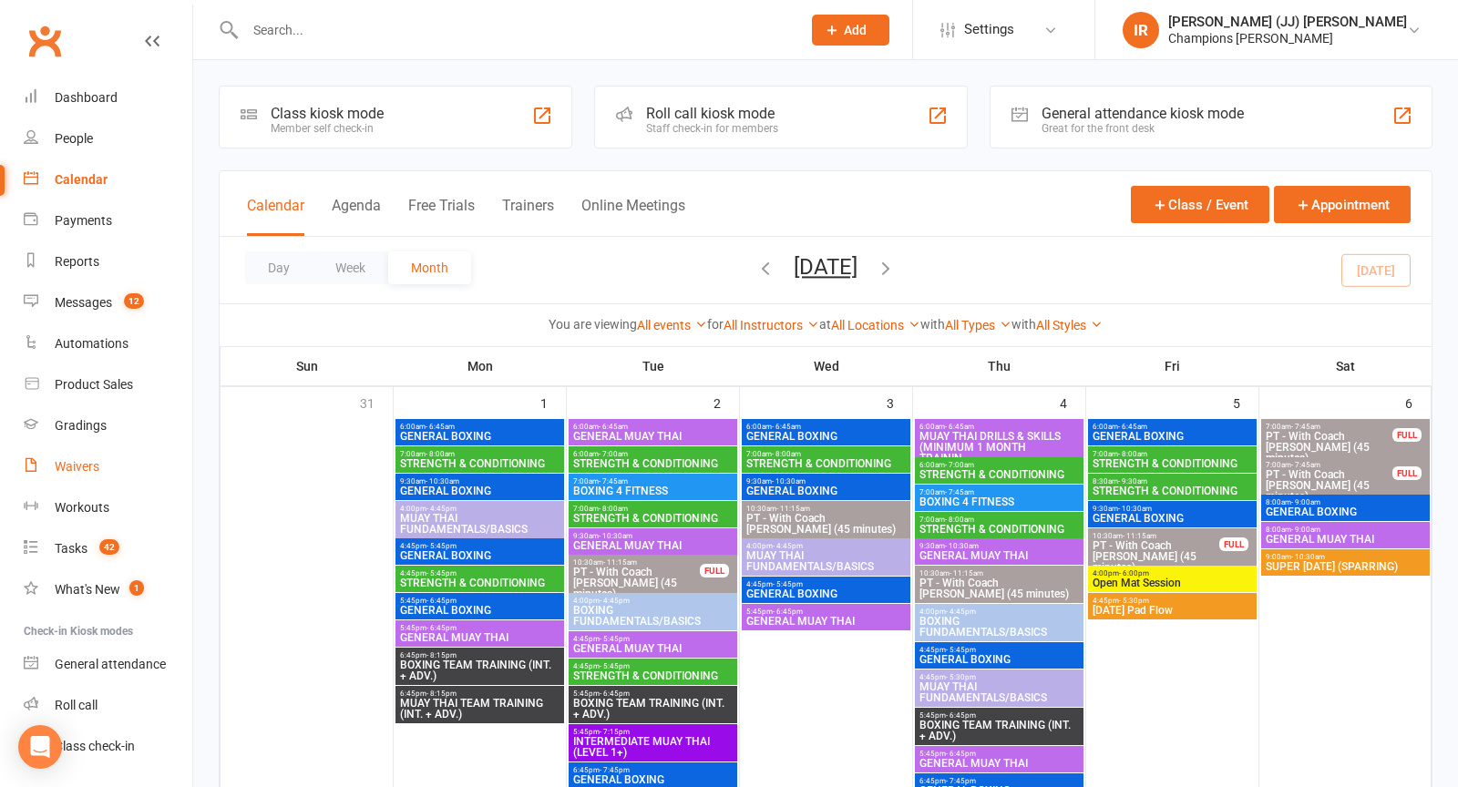
click at [106, 456] on link "Waivers" at bounding box center [108, 466] width 169 height 41
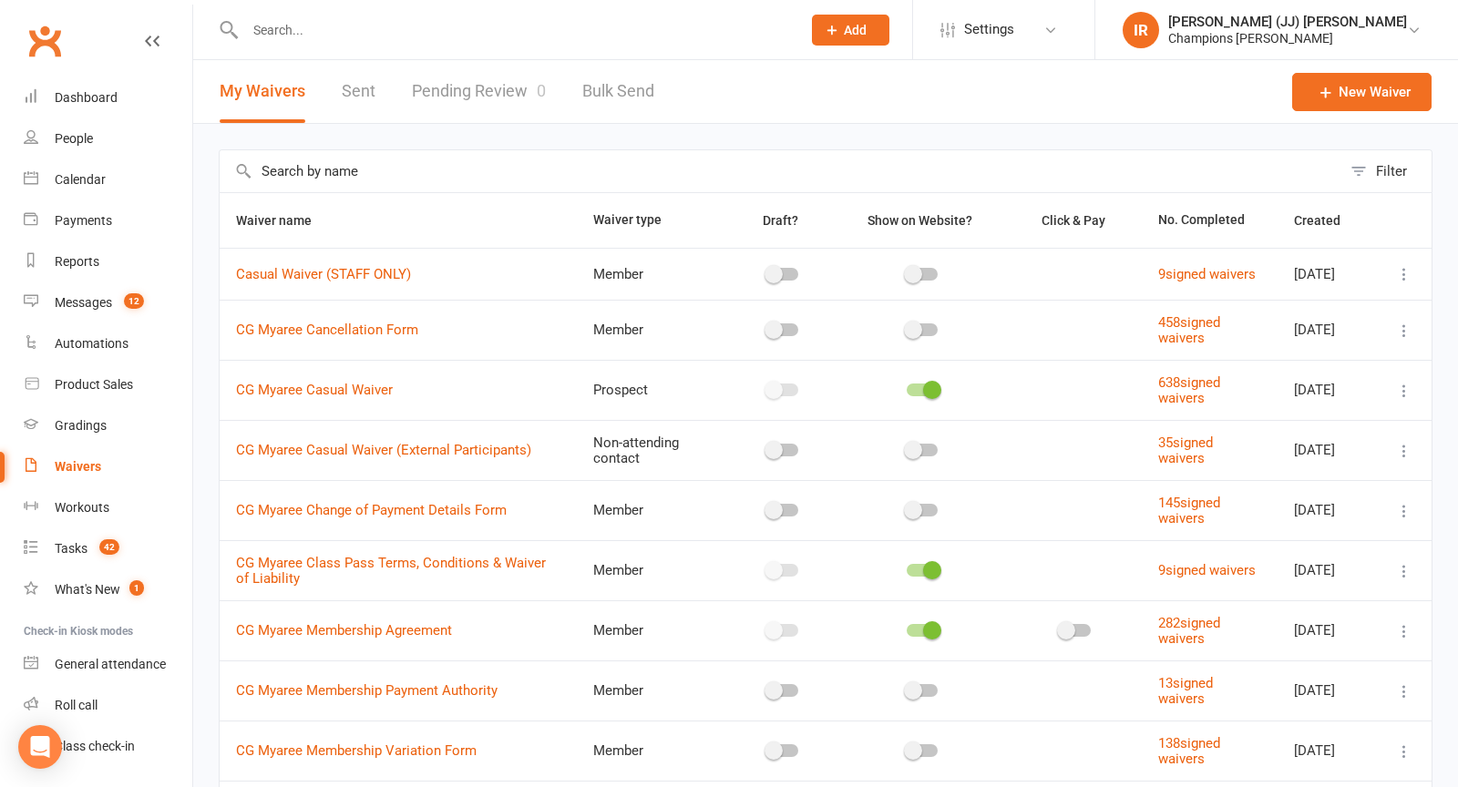
click at [430, 28] on input "text" at bounding box center [514, 30] width 548 height 26
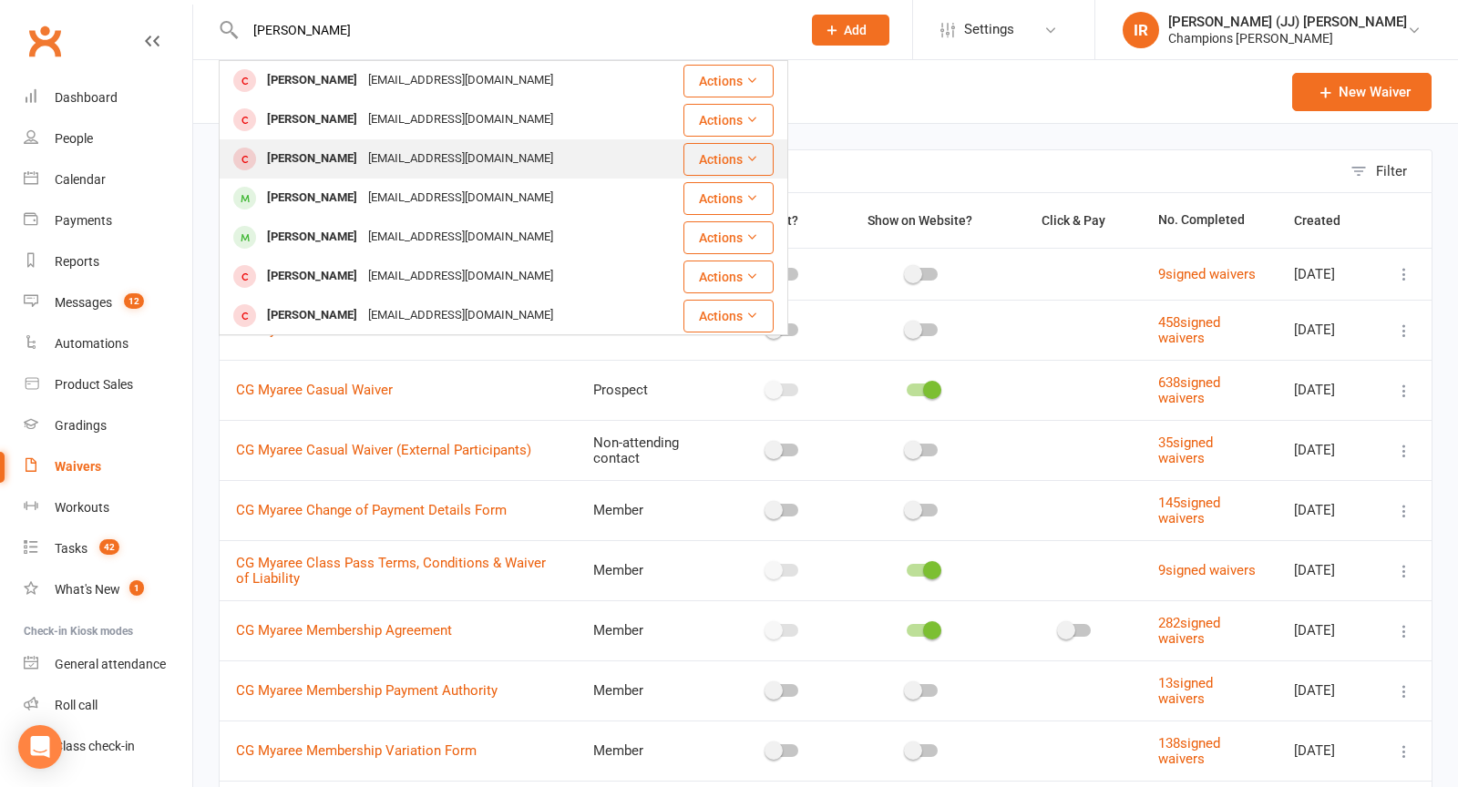
type input "henry"
click at [382, 165] on div "henryshouse89@outlook.com" at bounding box center [461, 159] width 196 height 26
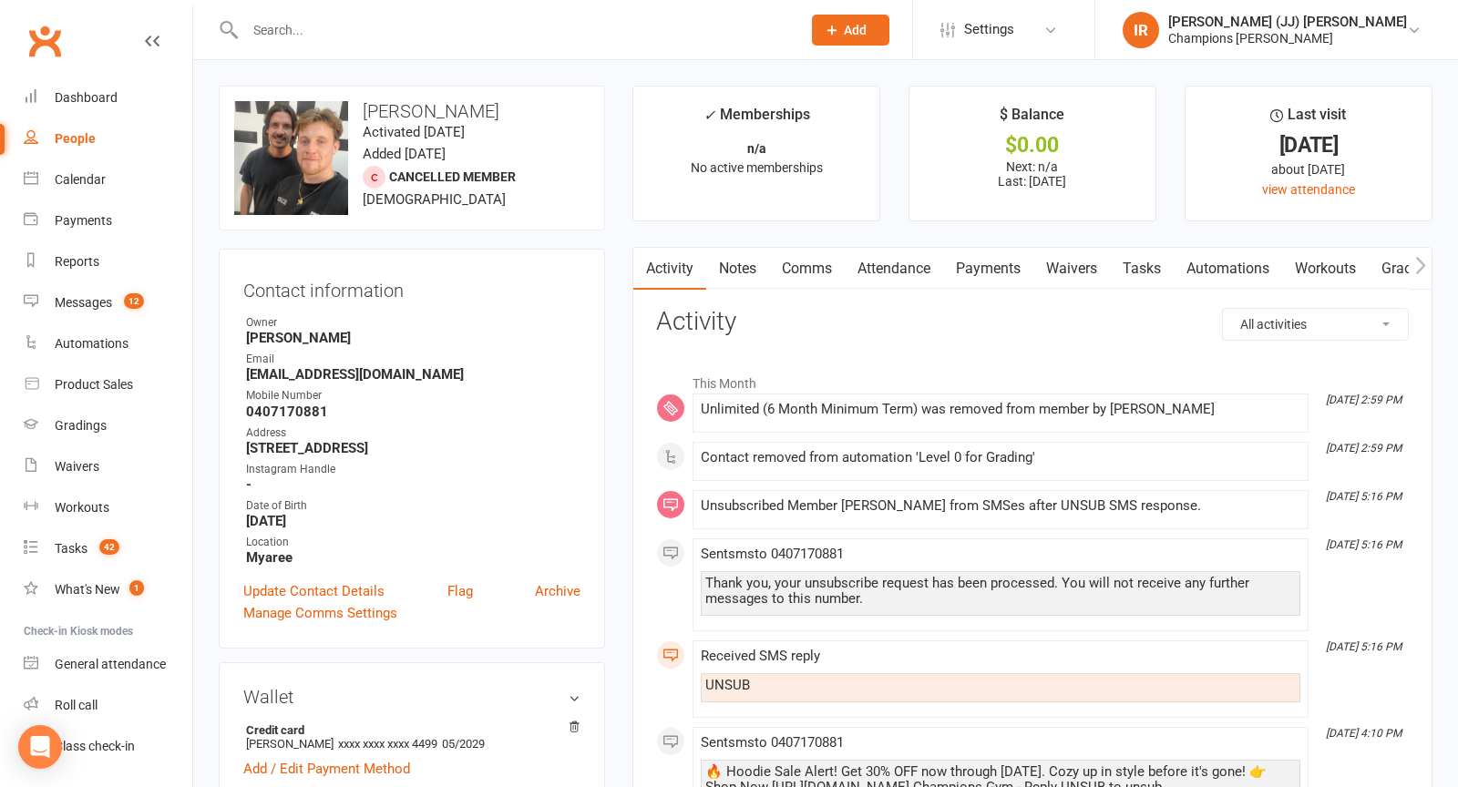
click at [890, 266] on link "Attendance" at bounding box center [894, 269] width 98 height 42
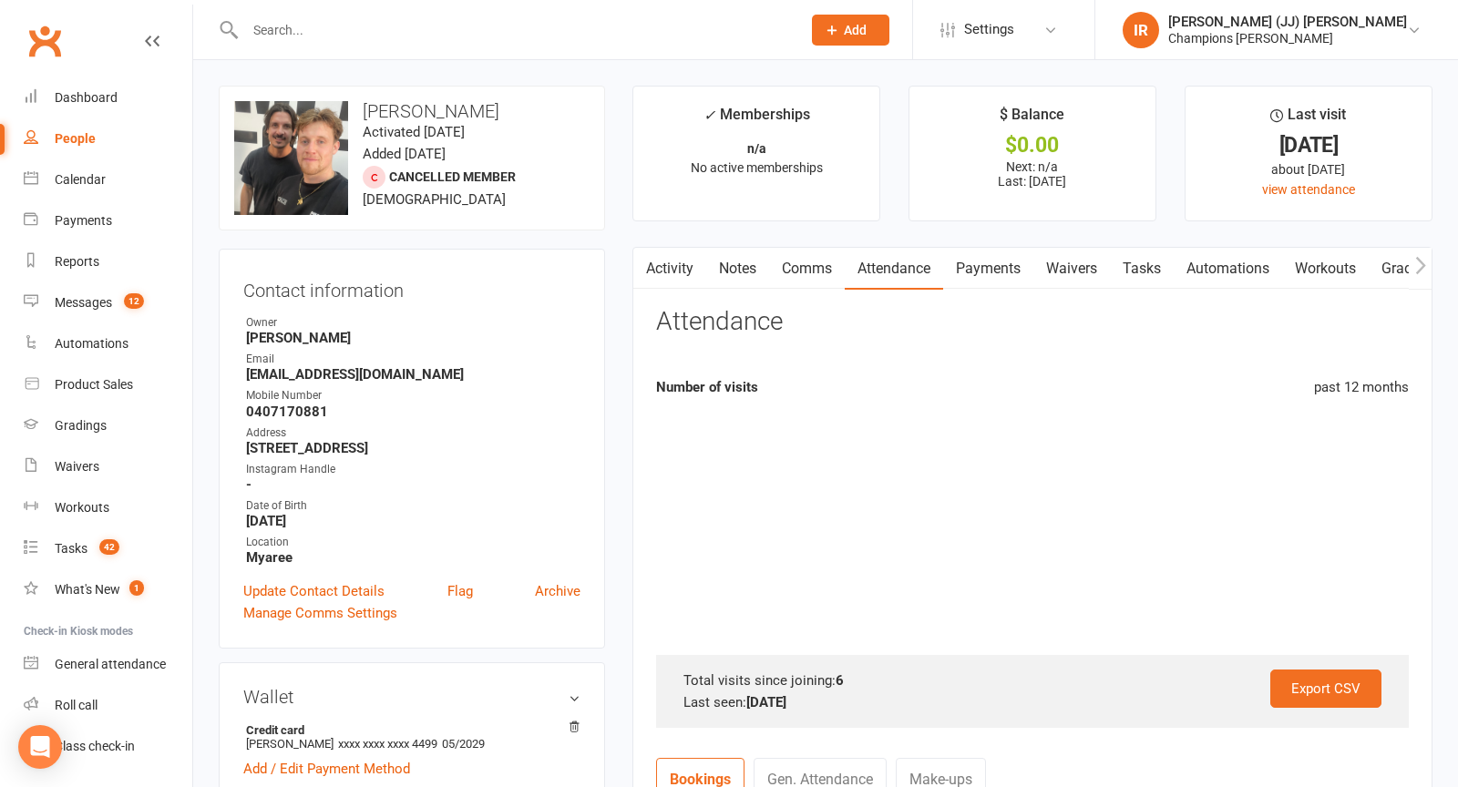
click at [672, 264] on link "Activity" at bounding box center [669, 269] width 73 height 42
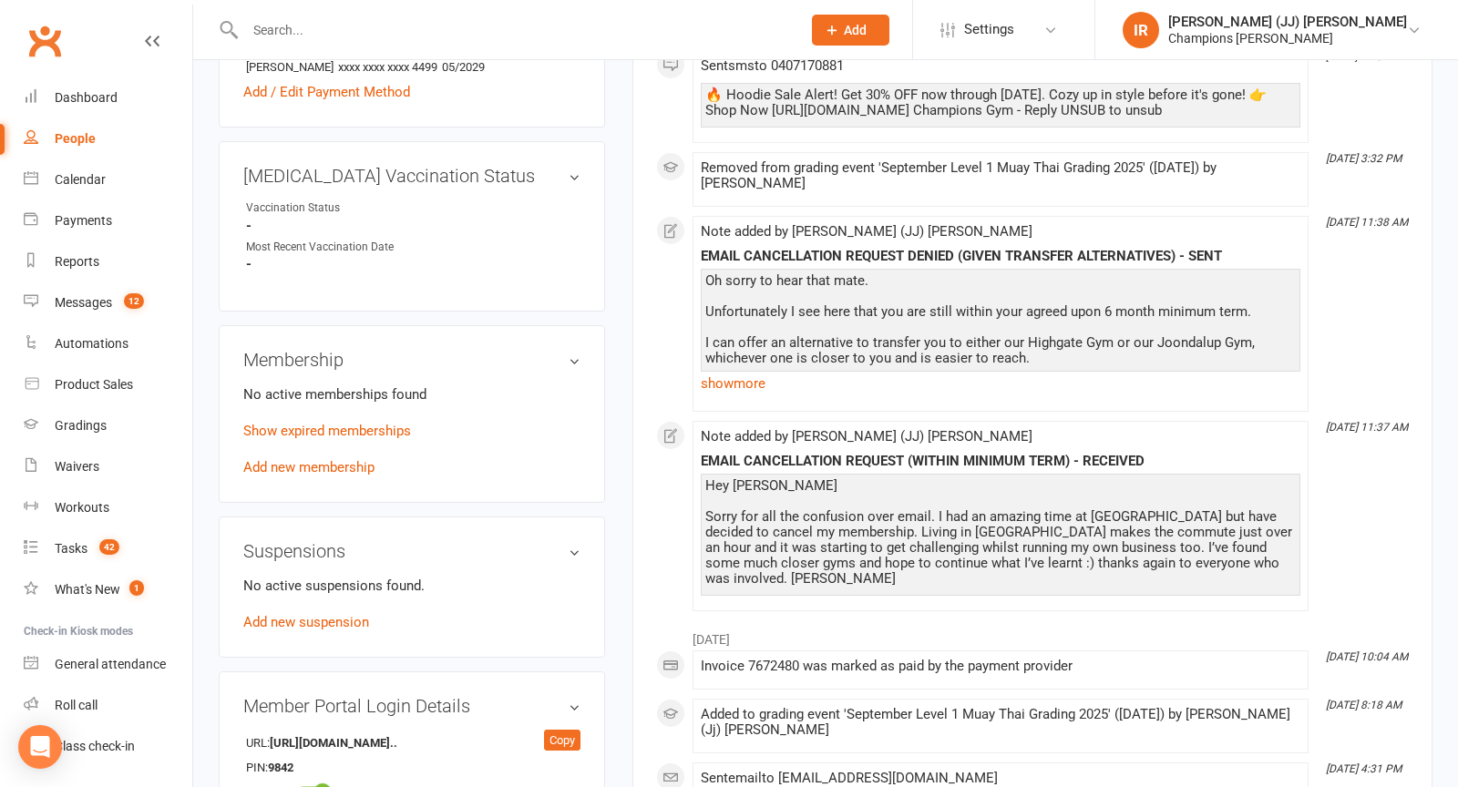
scroll to position [702, 0]
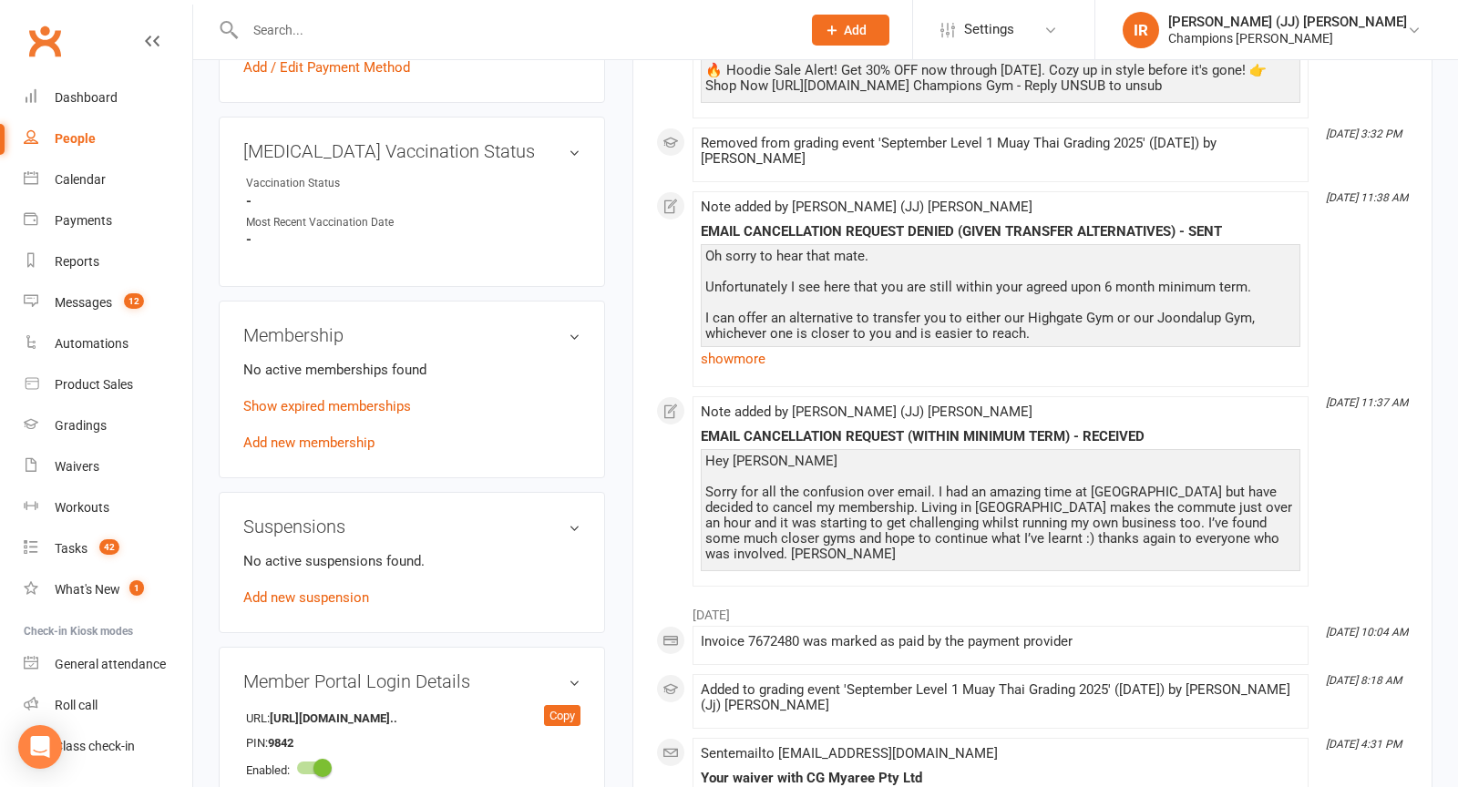
click at [365, 395] on p "Show expired memberships" at bounding box center [411, 406] width 337 height 22
click at [364, 400] on link "Show expired memberships" at bounding box center [327, 406] width 168 height 16
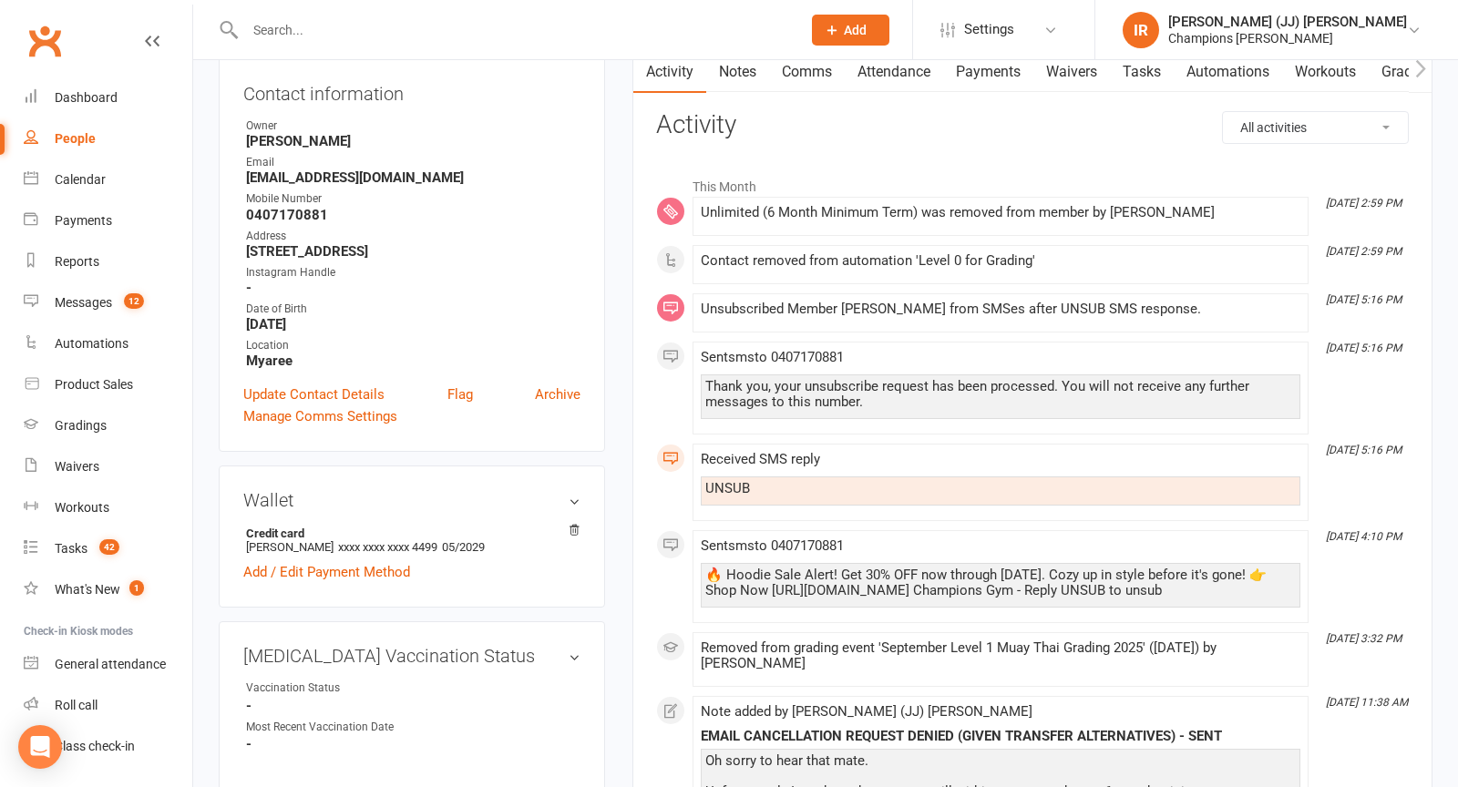
scroll to position [151, 0]
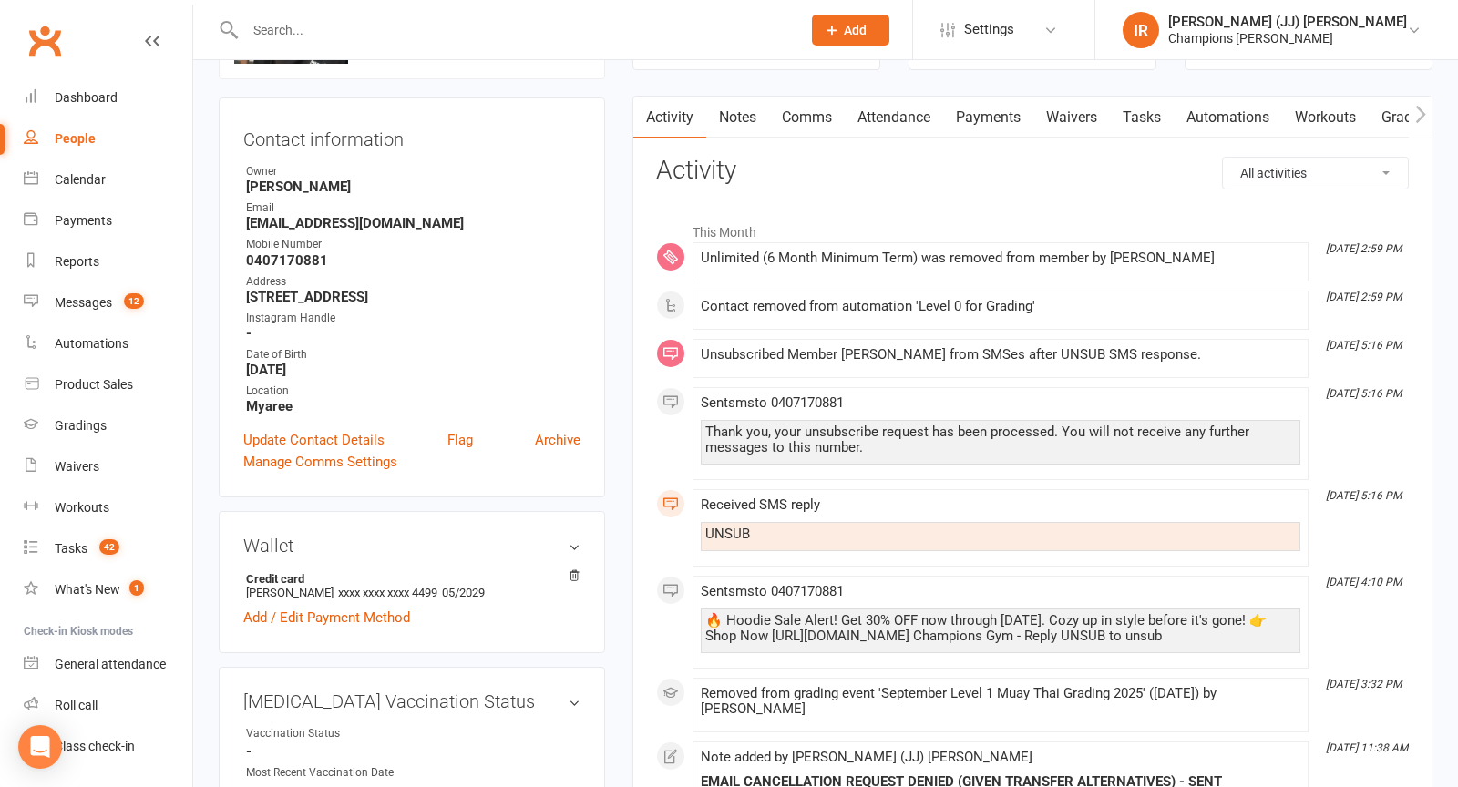
click at [984, 126] on link "Payments" at bounding box center [988, 118] width 90 height 42
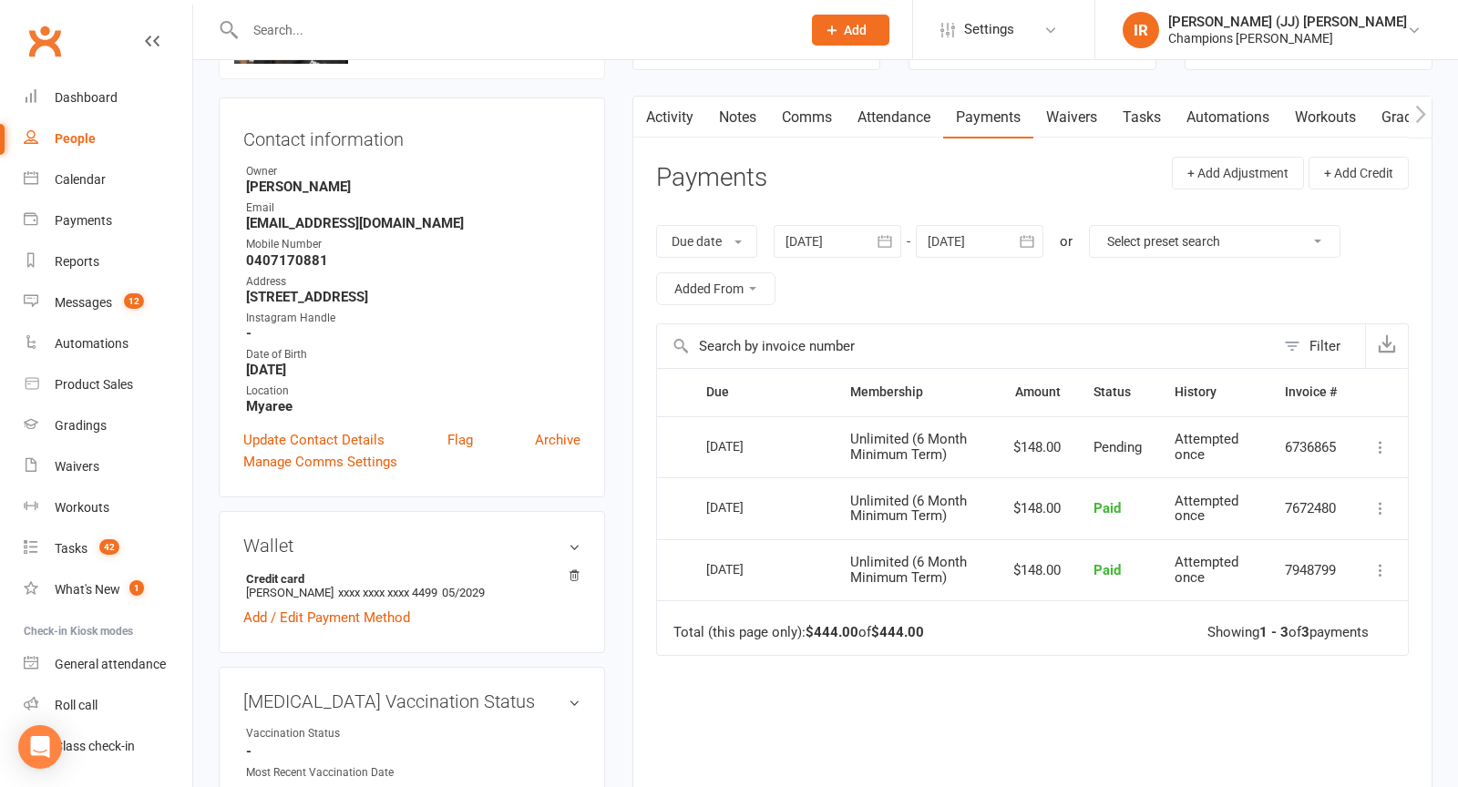
click at [1385, 443] on icon at bounding box center [1380, 447] width 18 height 18
click at [1260, 406] on th "History" at bounding box center [1213, 392] width 110 height 46
click at [957, 241] on div at bounding box center [980, 241] width 128 height 33
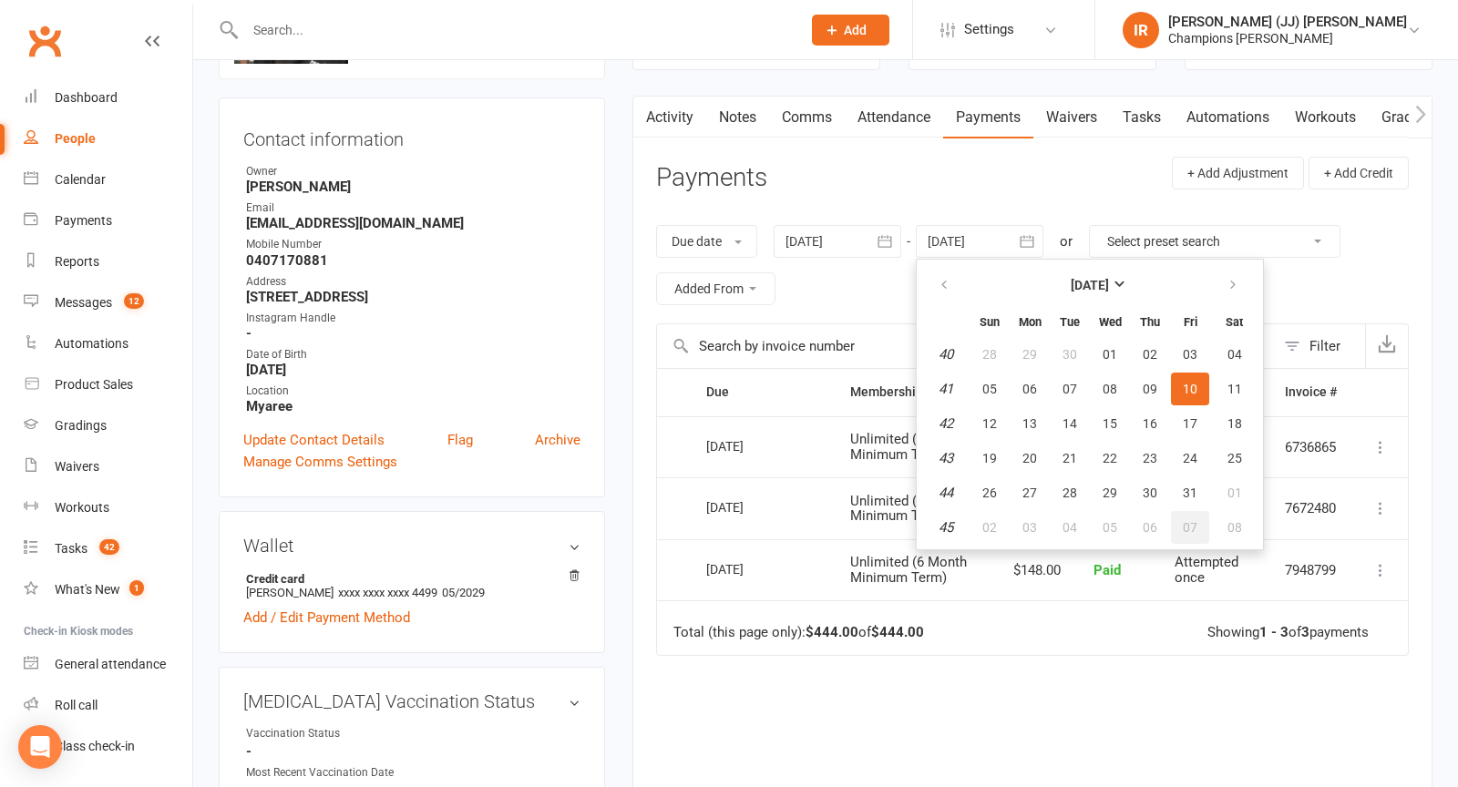
click at [1186, 513] on button "07" at bounding box center [1190, 527] width 38 height 33
type input "07 Nov 2025"
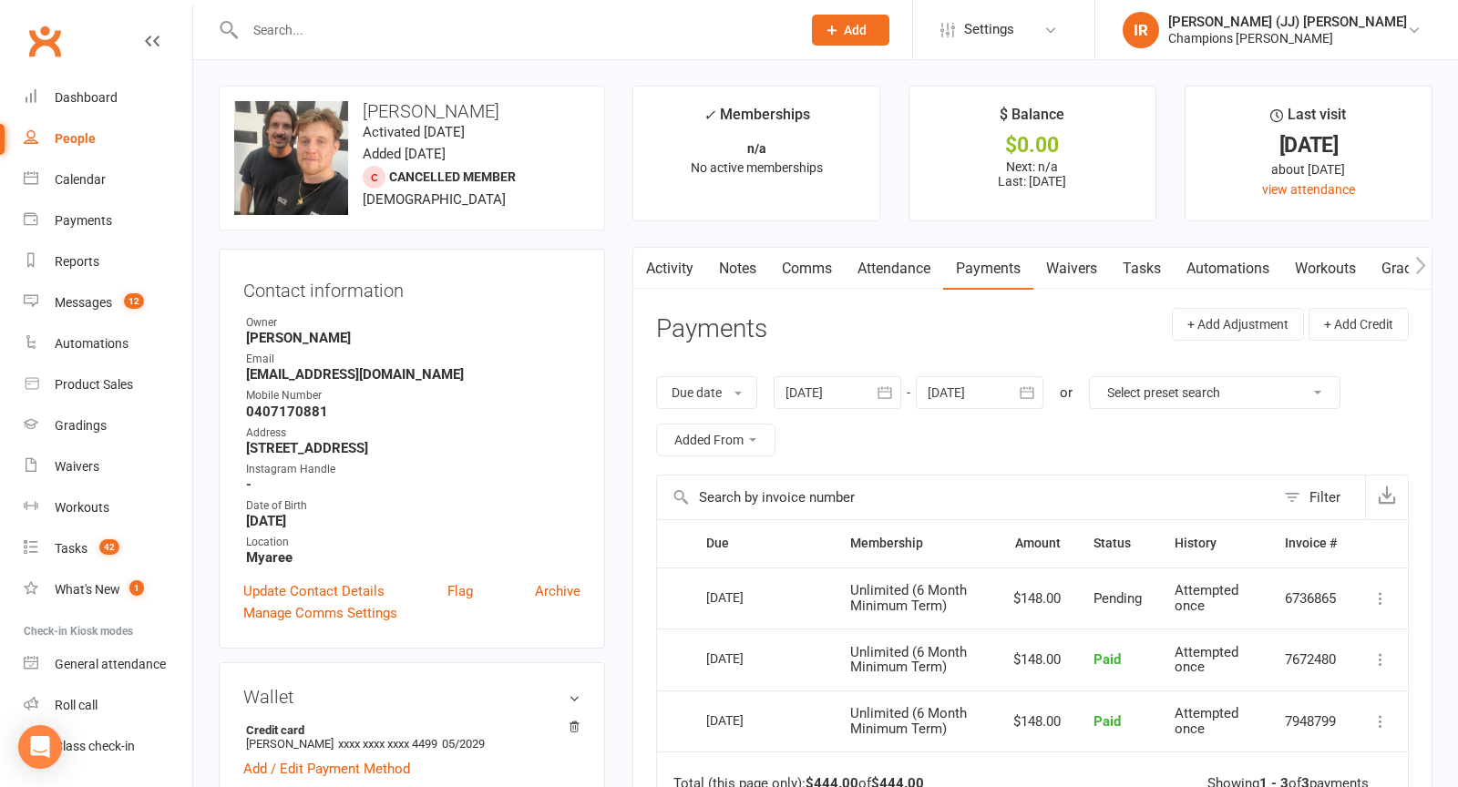
click at [390, 101] on h3 "Henry Brown" at bounding box center [411, 111] width 355 height 20
copy h3 "Henry Brown"
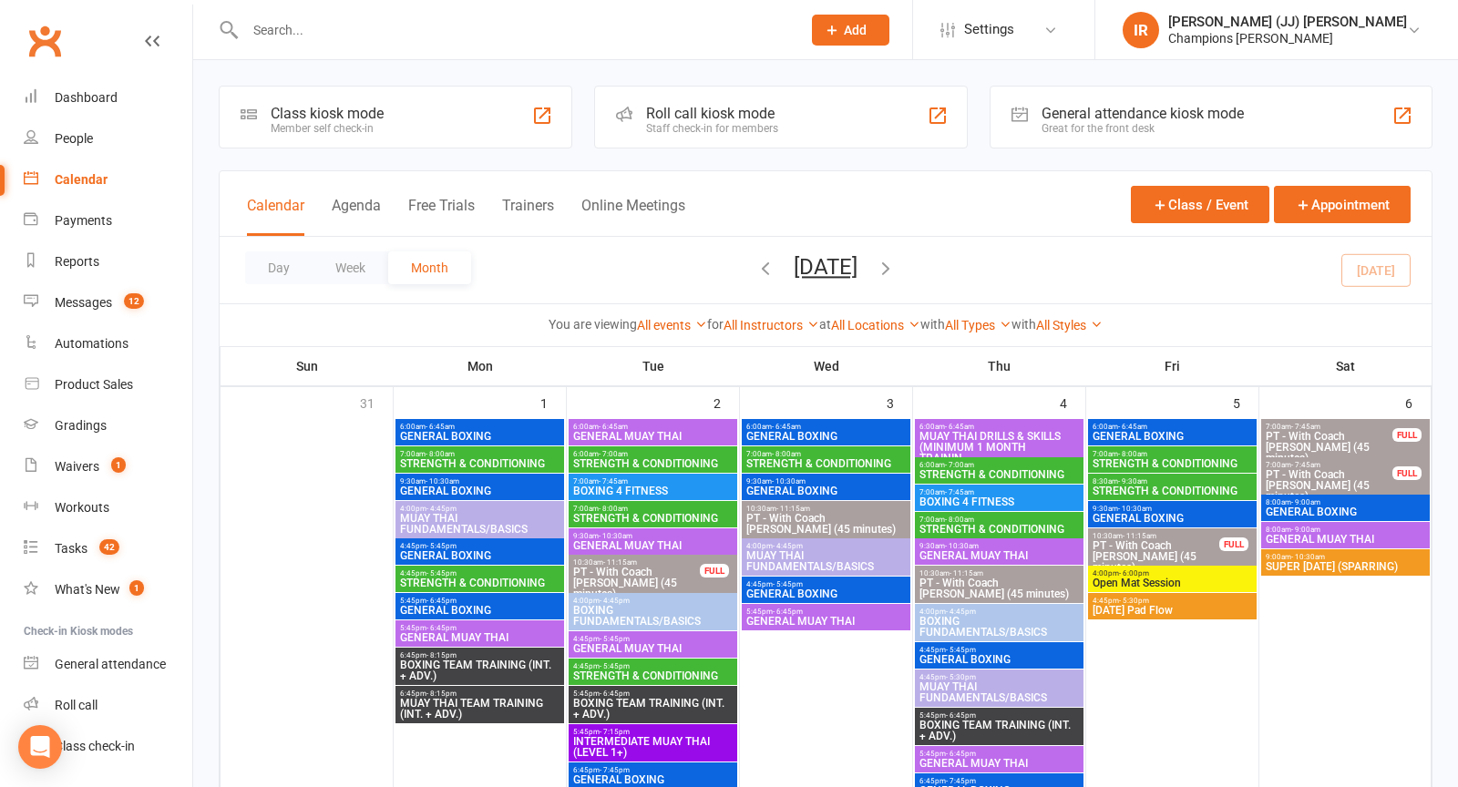
click at [341, 22] on input "text" at bounding box center [514, 30] width 548 height 26
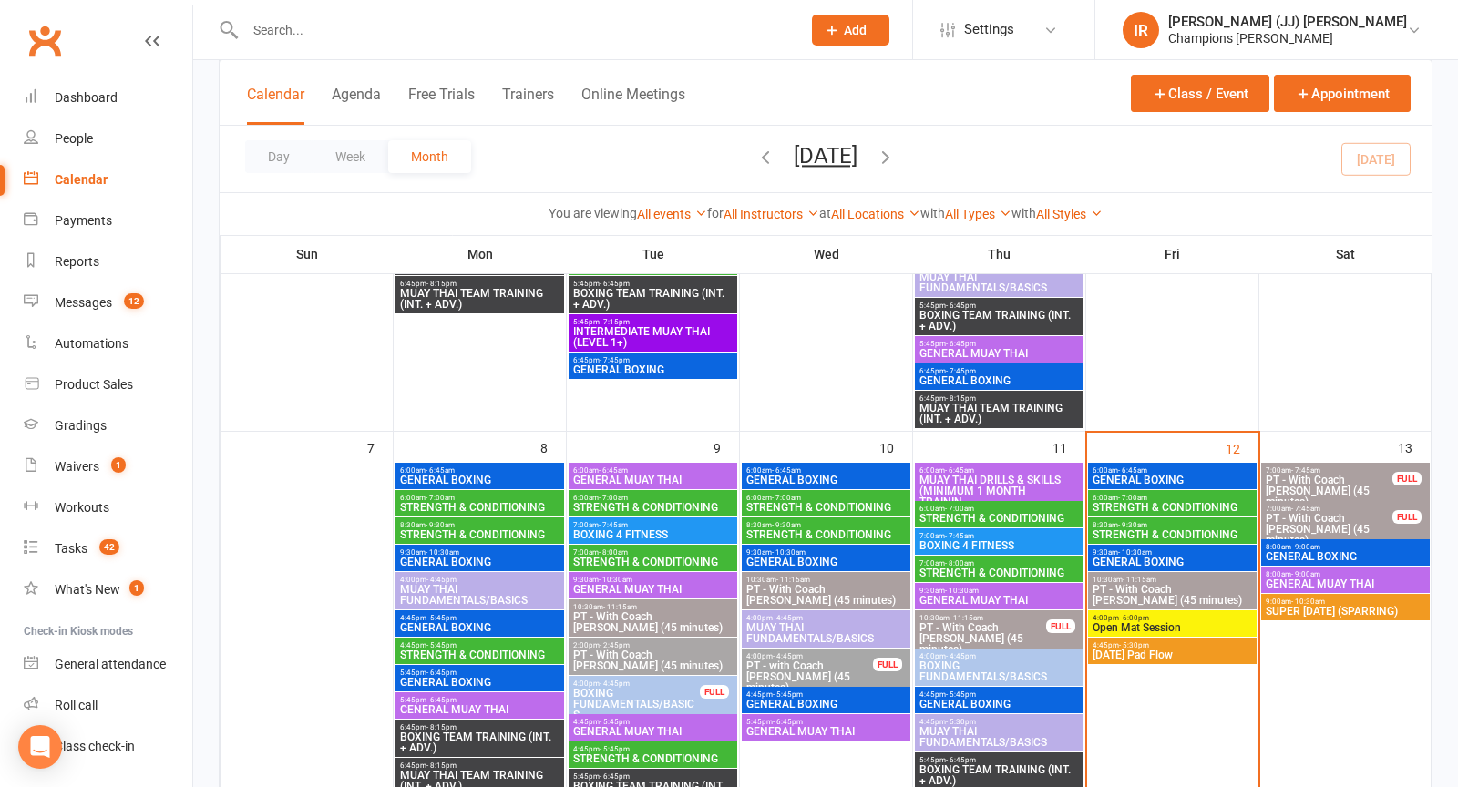
paste input "Rhianna Wilcox"
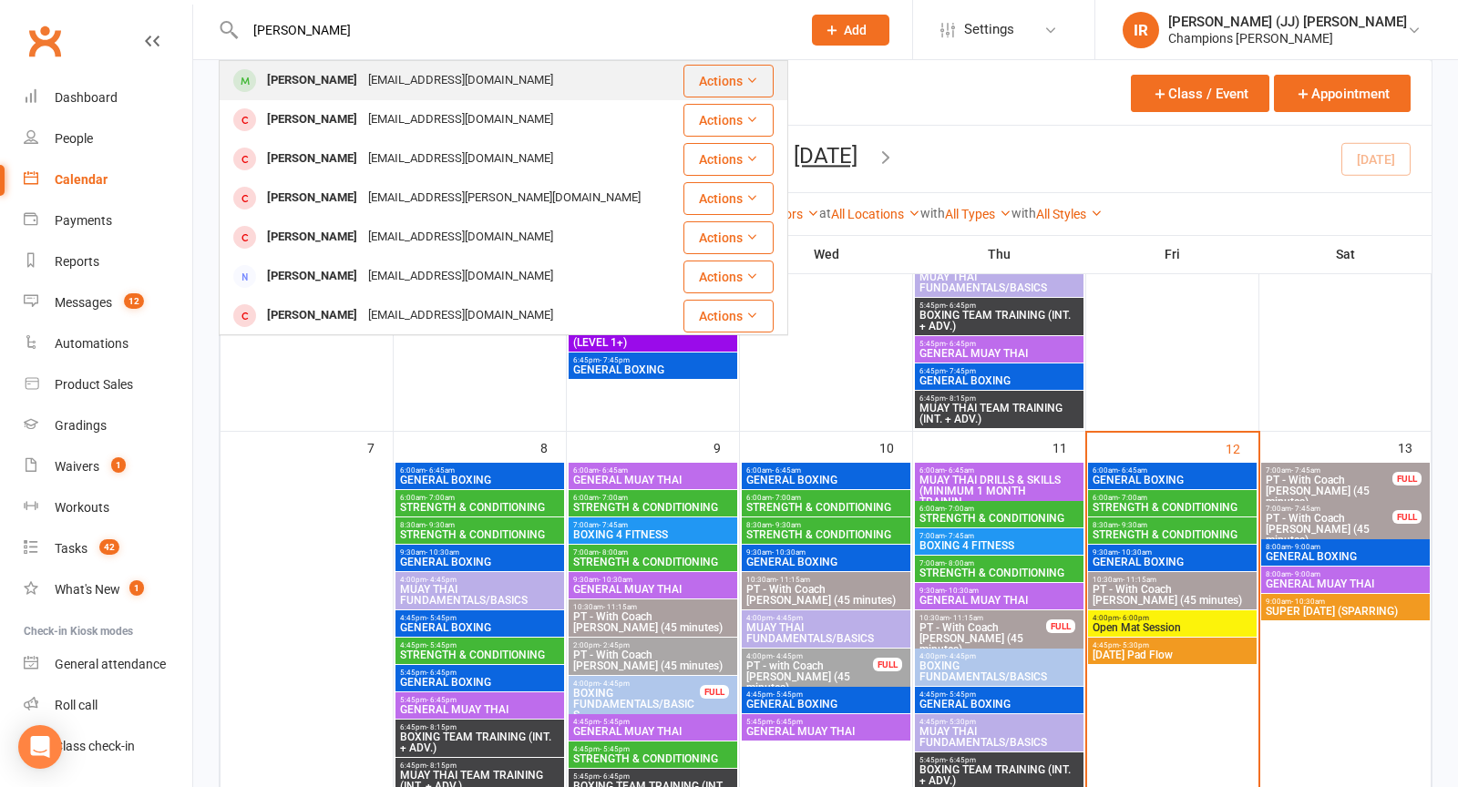
type input "Rhianna Wilcox"
click at [430, 76] on div "Rhiannawilcox97@gmail.com" at bounding box center [461, 80] width 196 height 26
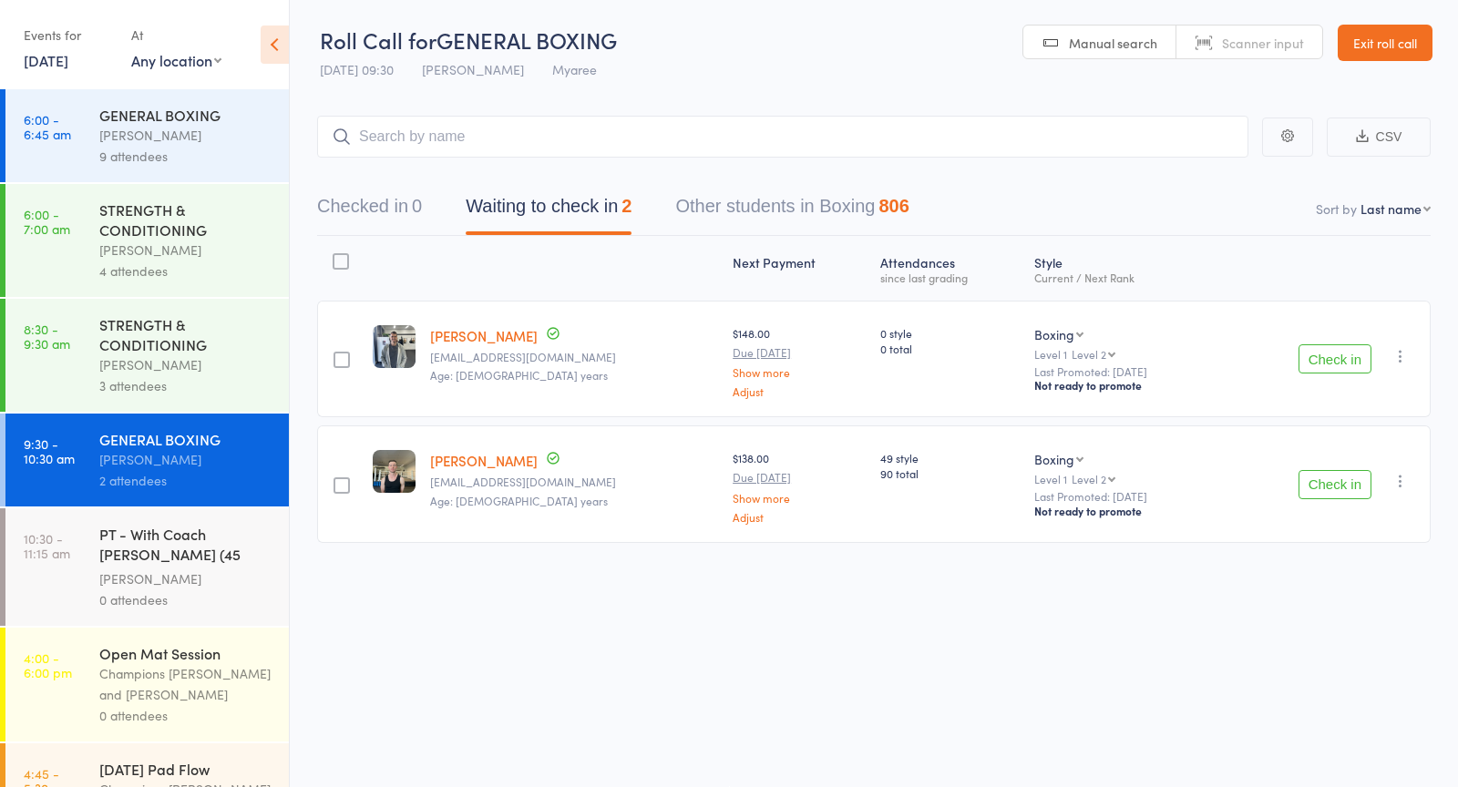
click at [1347, 483] on button "Check in" at bounding box center [1334, 484] width 73 height 29
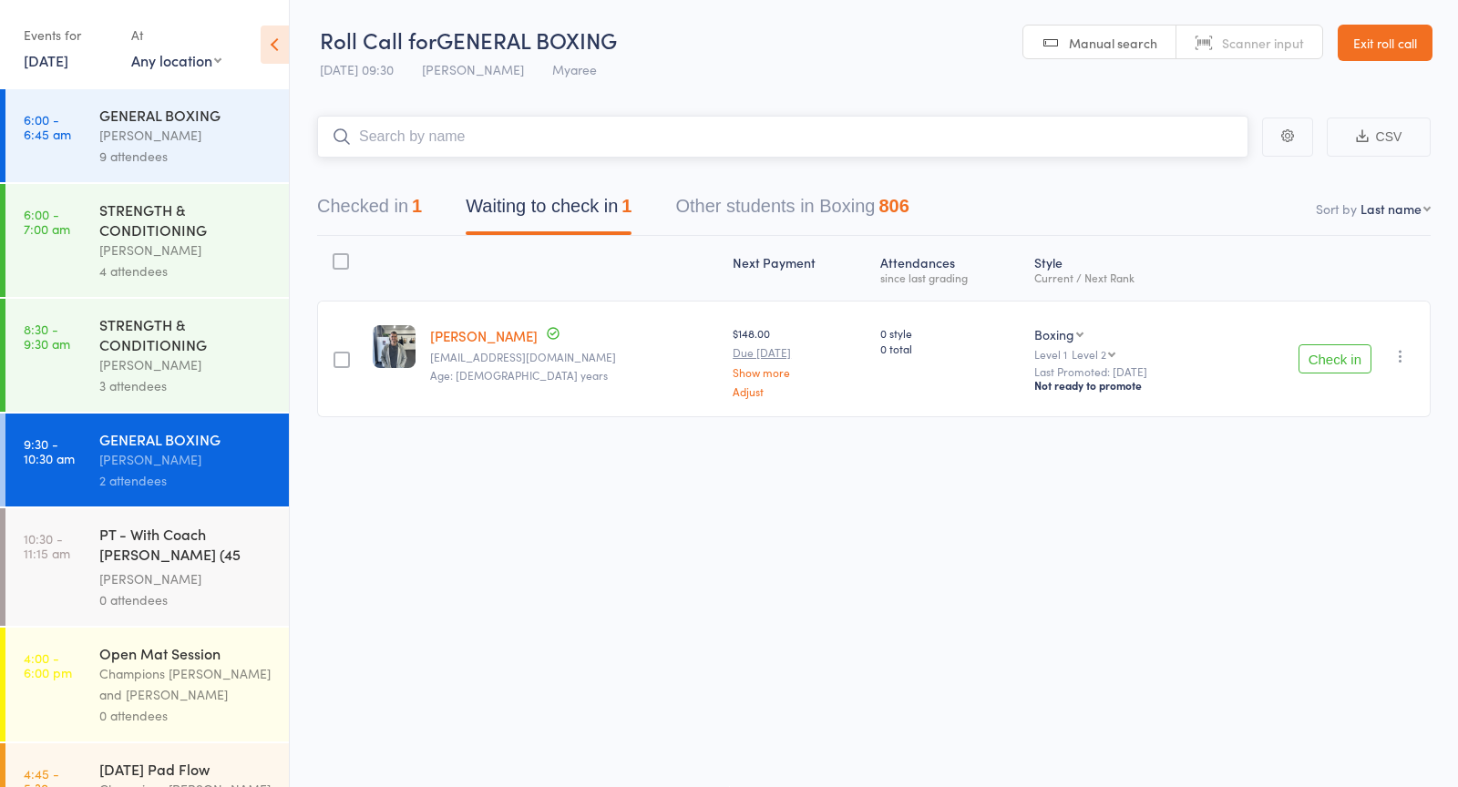
click at [988, 152] on input "search" at bounding box center [782, 137] width 931 height 42
click at [769, 143] on input "search" at bounding box center [782, 137] width 931 height 42
click at [768, 143] on input "search" at bounding box center [782, 137] width 931 height 42
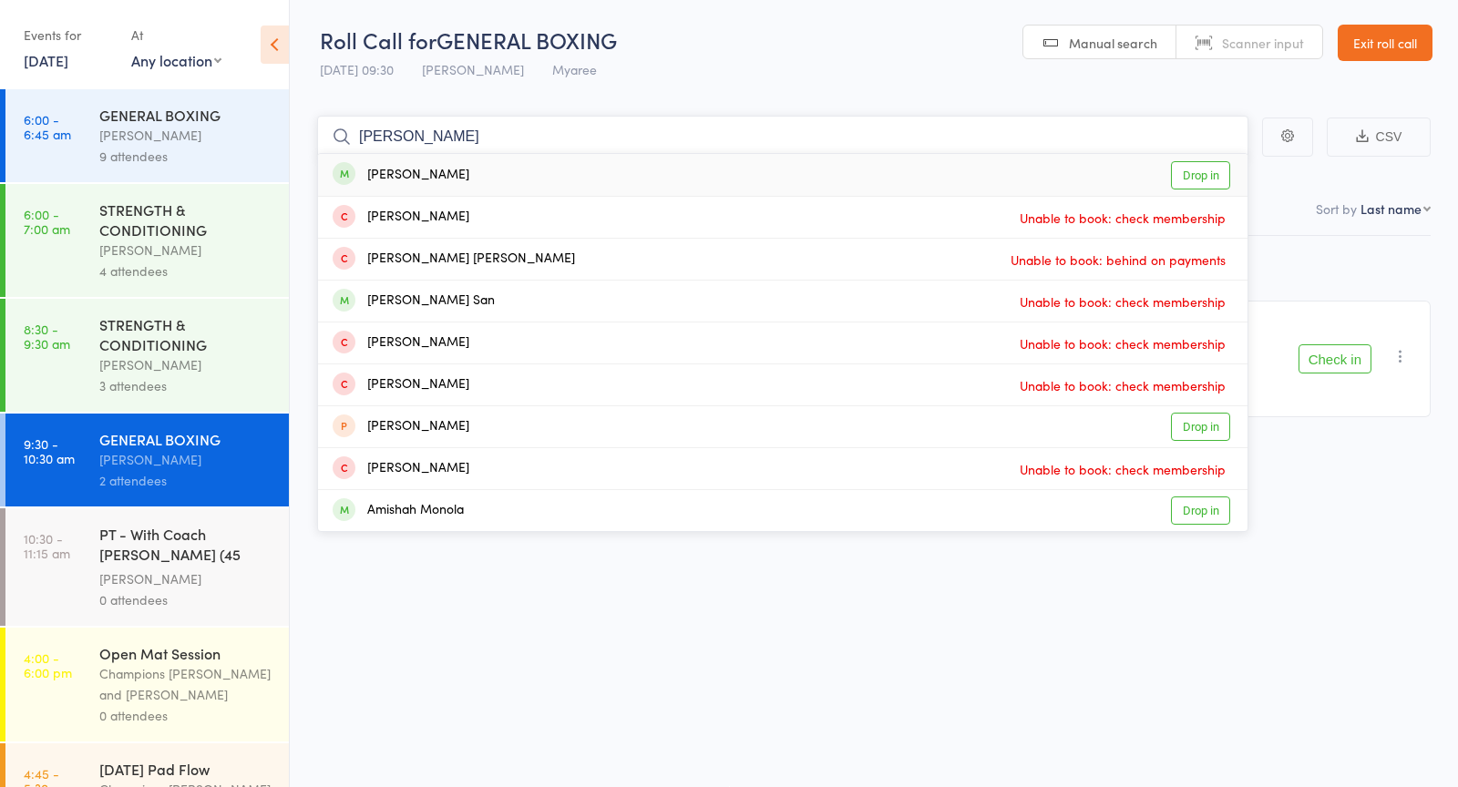
type input "[PERSON_NAME]"
click at [469, 166] on div "[PERSON_NAME] Drop in" at bounding box center [782, 175] width 929 height 42
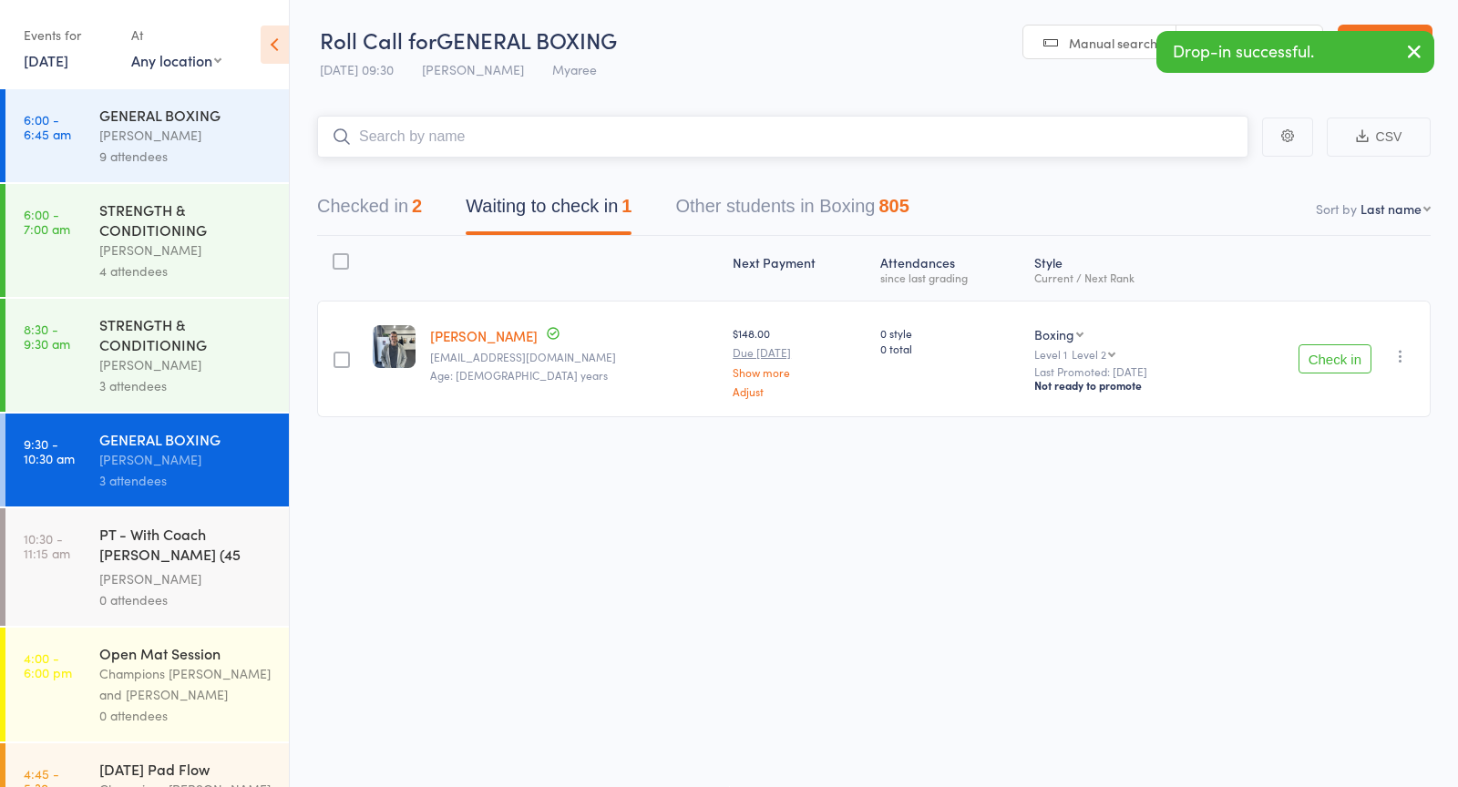
click at [383, 204] on button "Checked in 2" at bounding box center [369, 211] width 105 height 48
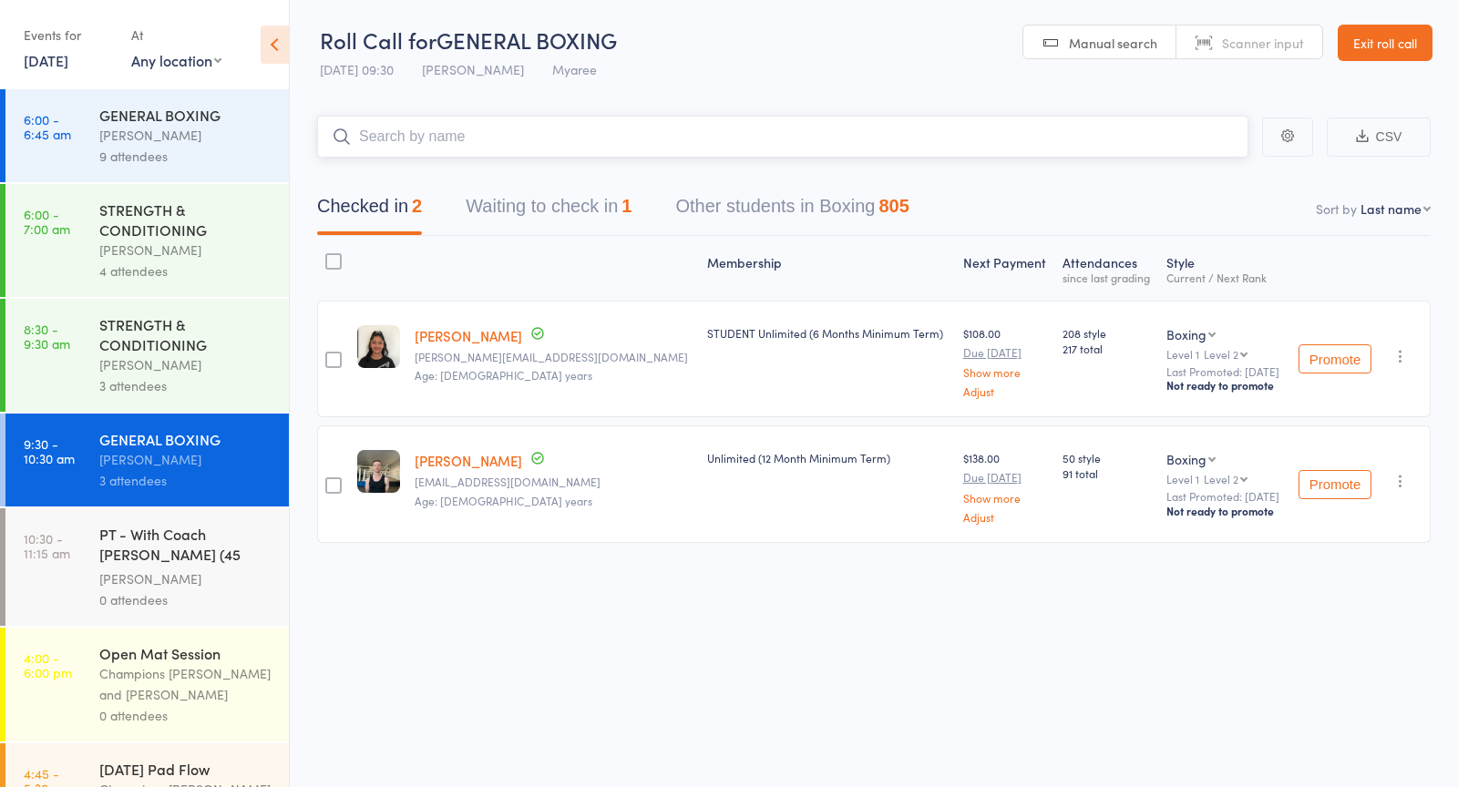
click at [589, 209] on button "Waiting to check in 1" at bounding box center [549, 211] width 166 height 48
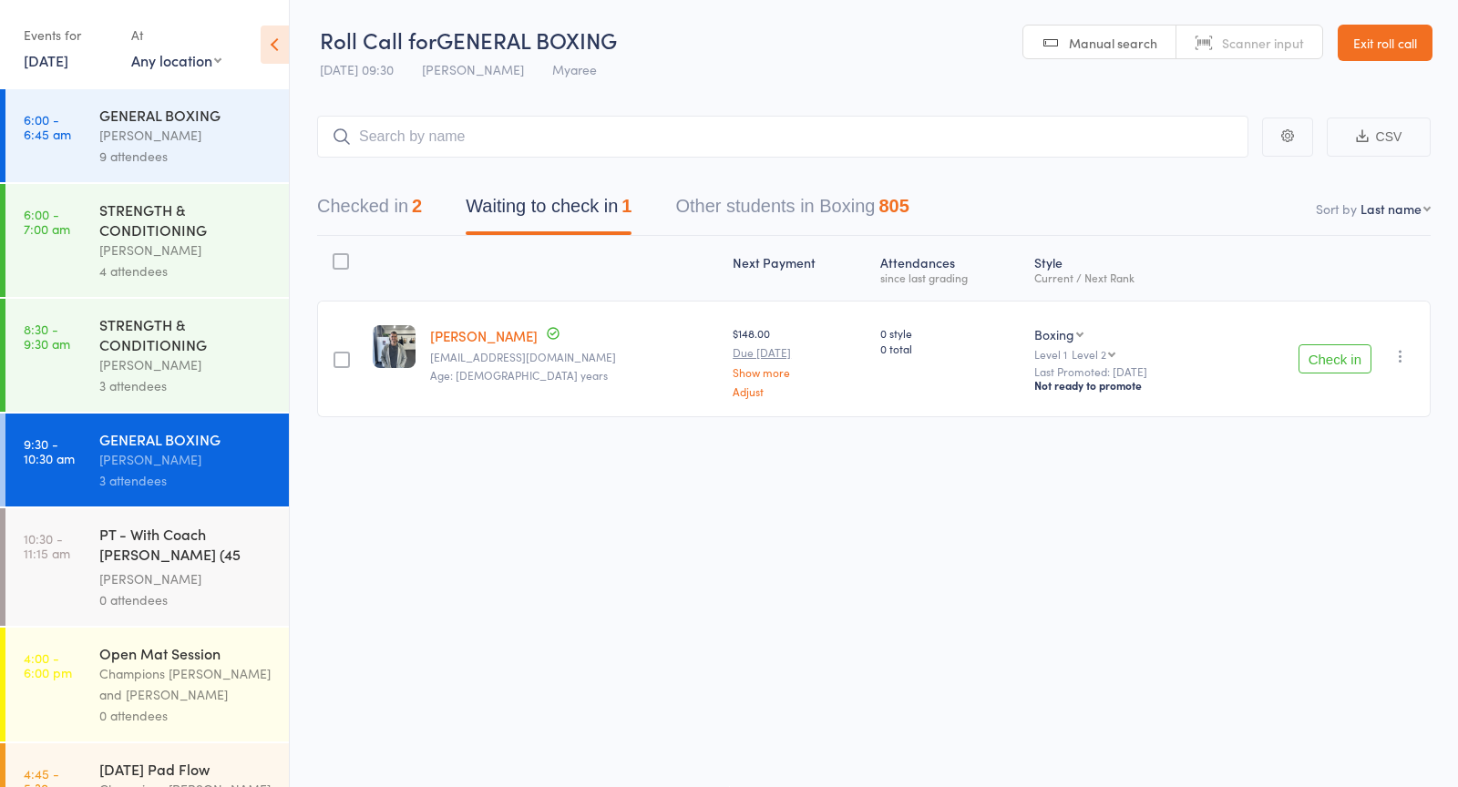
click at [1339, 354] on button "Check in" at bounding box center [1334, 358] width 73 height 29
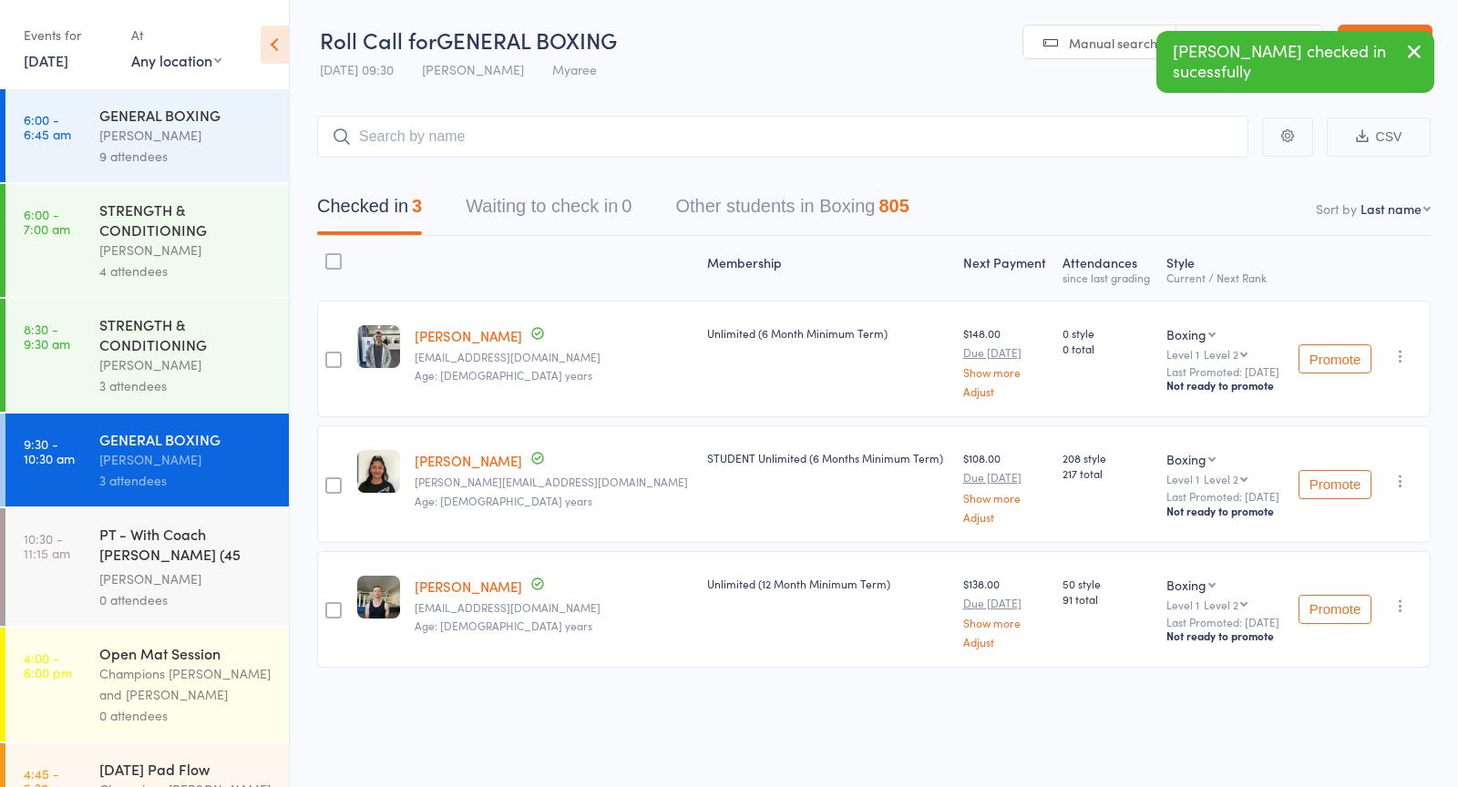
click at [1391, 351] on icon "button" at bounding box center [1400, 356] width 18 height 18
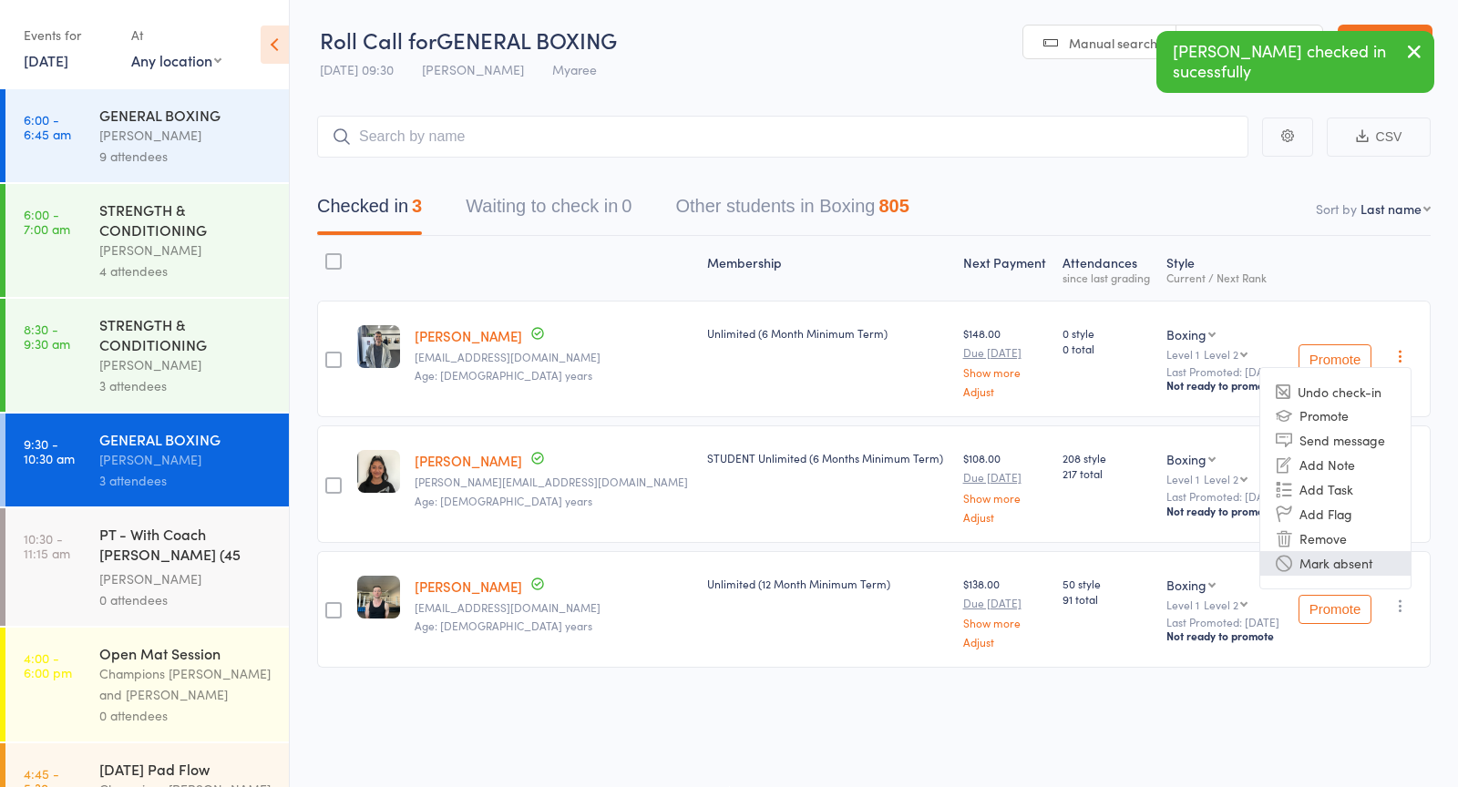
click at [1332, 559] on li "Mark absent" at bounding box center [1335, 563] width 150 height 25
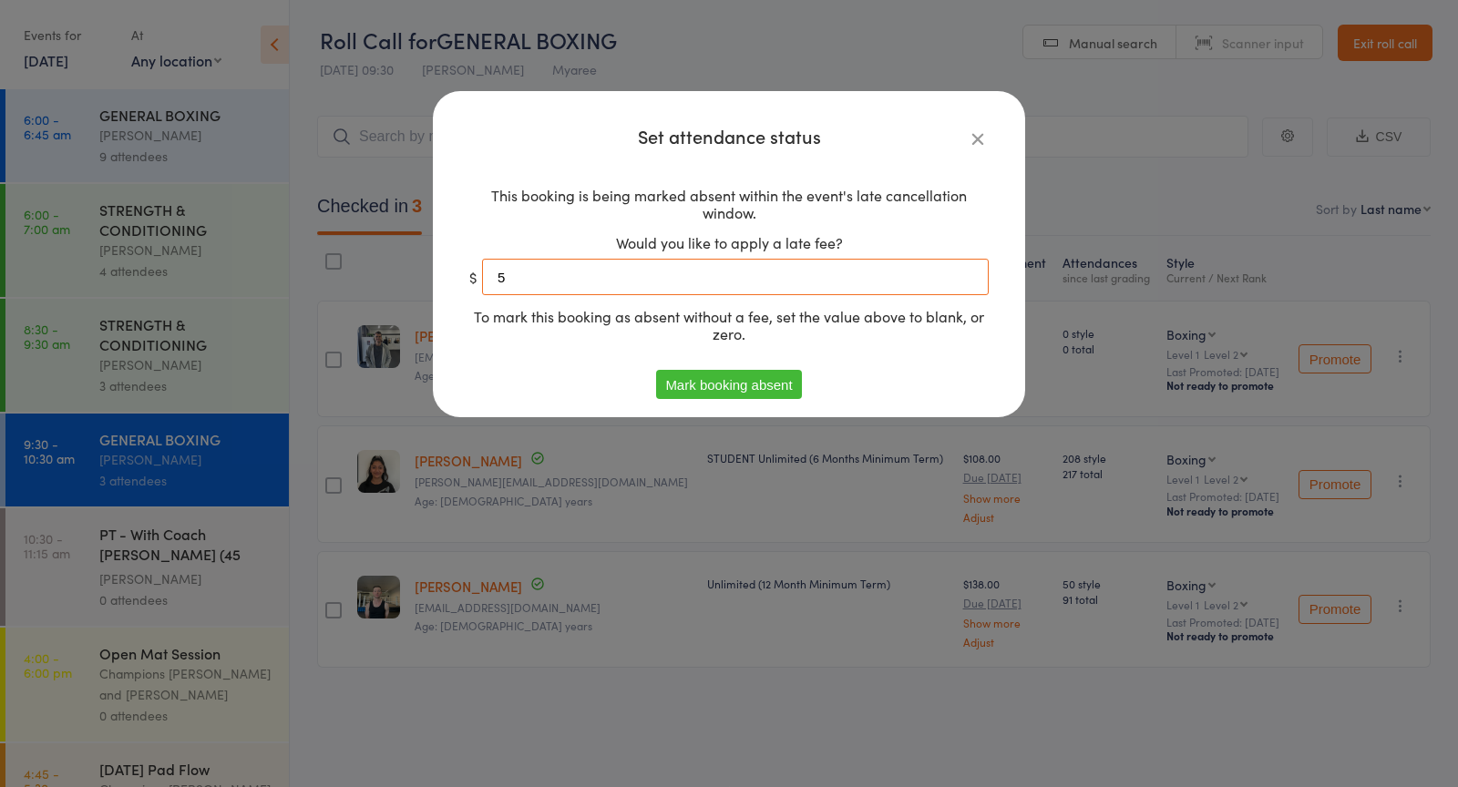
drag, startPoint x: 743, startPoint y: 272, endPoint x: 484, endPoint y: 274, distance: 258.7
click at [484, 274] on input "5" at bounding box center [735, 277] width 507 height 36
type input "0"
click at [979, 132] on icon at bounding box center [978, 138] width 20 height 20
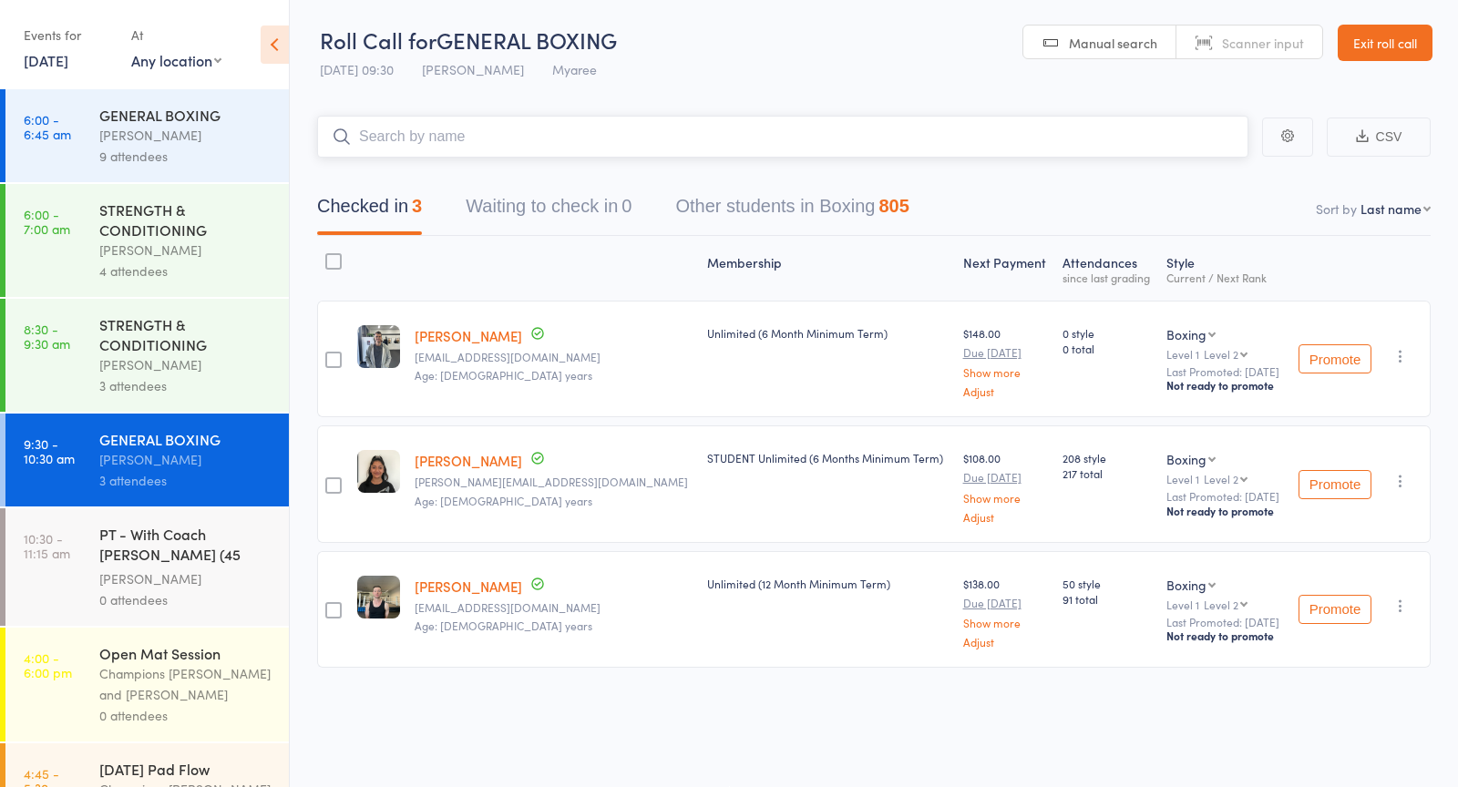
click at [550, 125] on input "search" at bounding box center [782, 137] width 931 height 42
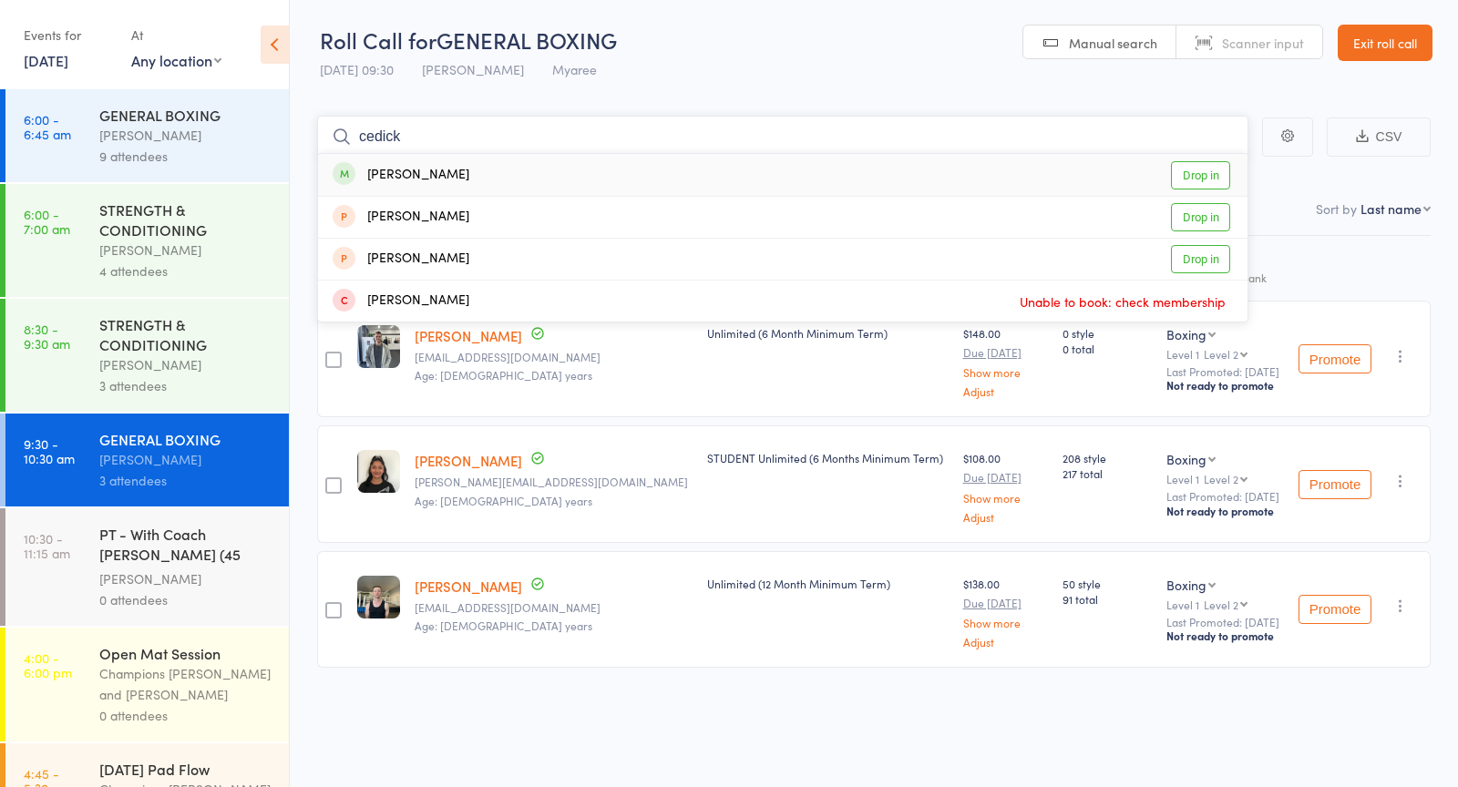
type input "cedick"
click at [1201, 180] on link "Drop in" at bounding box center [1200, 175] width 59 height 28
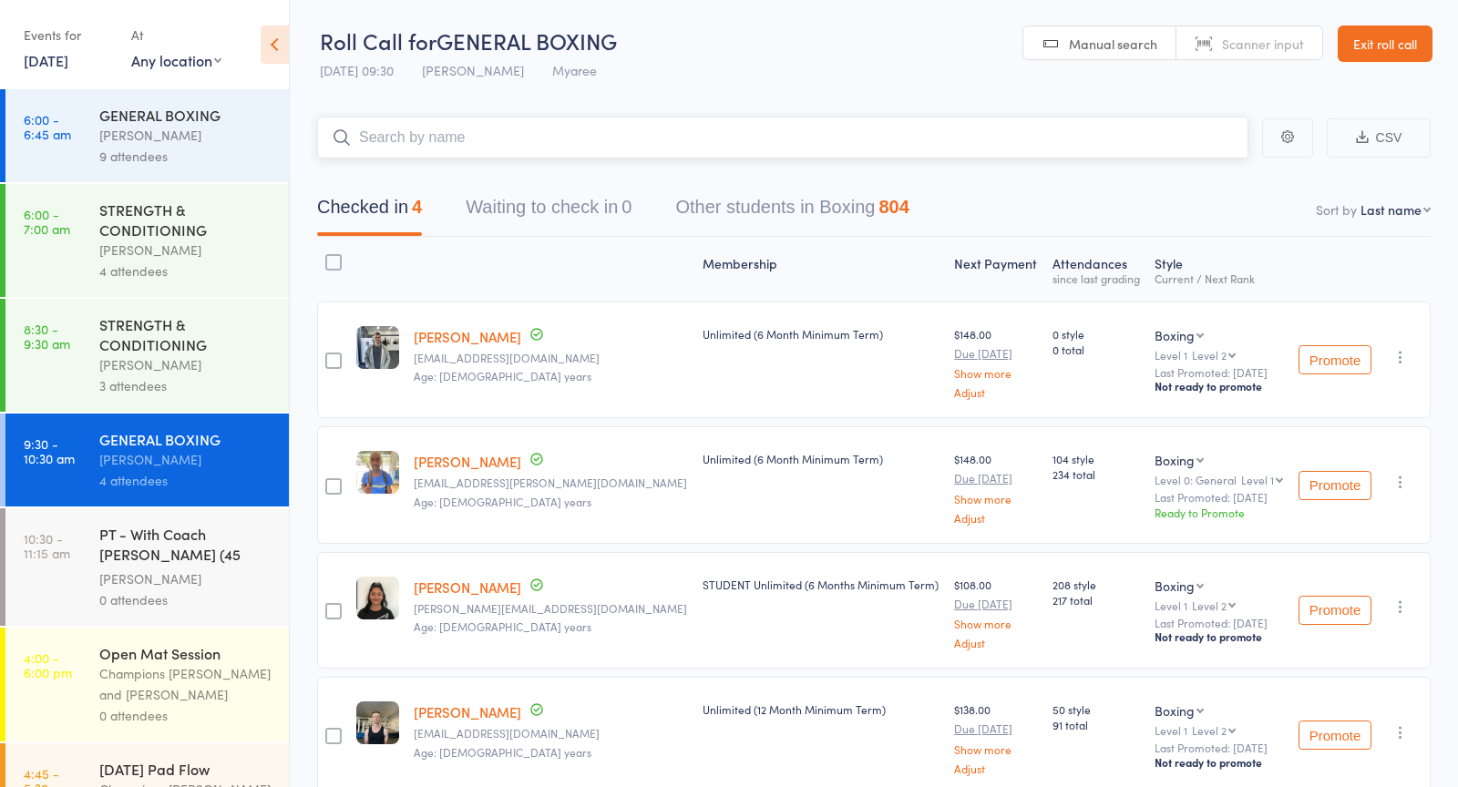
click at [710, 147] on input "search" at bounding box center [782, 138] width 931 height 42
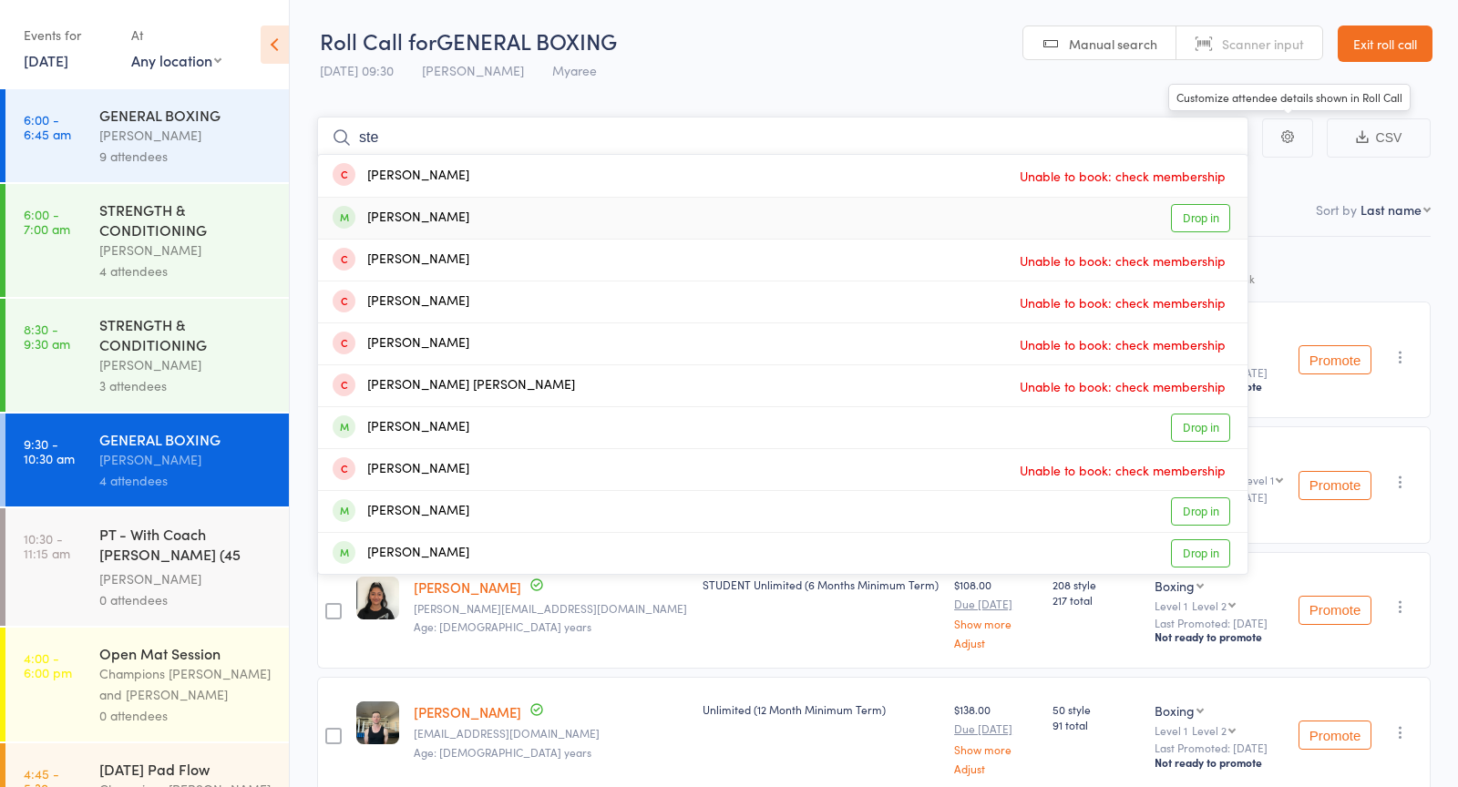
type input "ste"
click at [1210, 221] on link "Drop in" at bounding box center [1200, 218] width 59 height 28
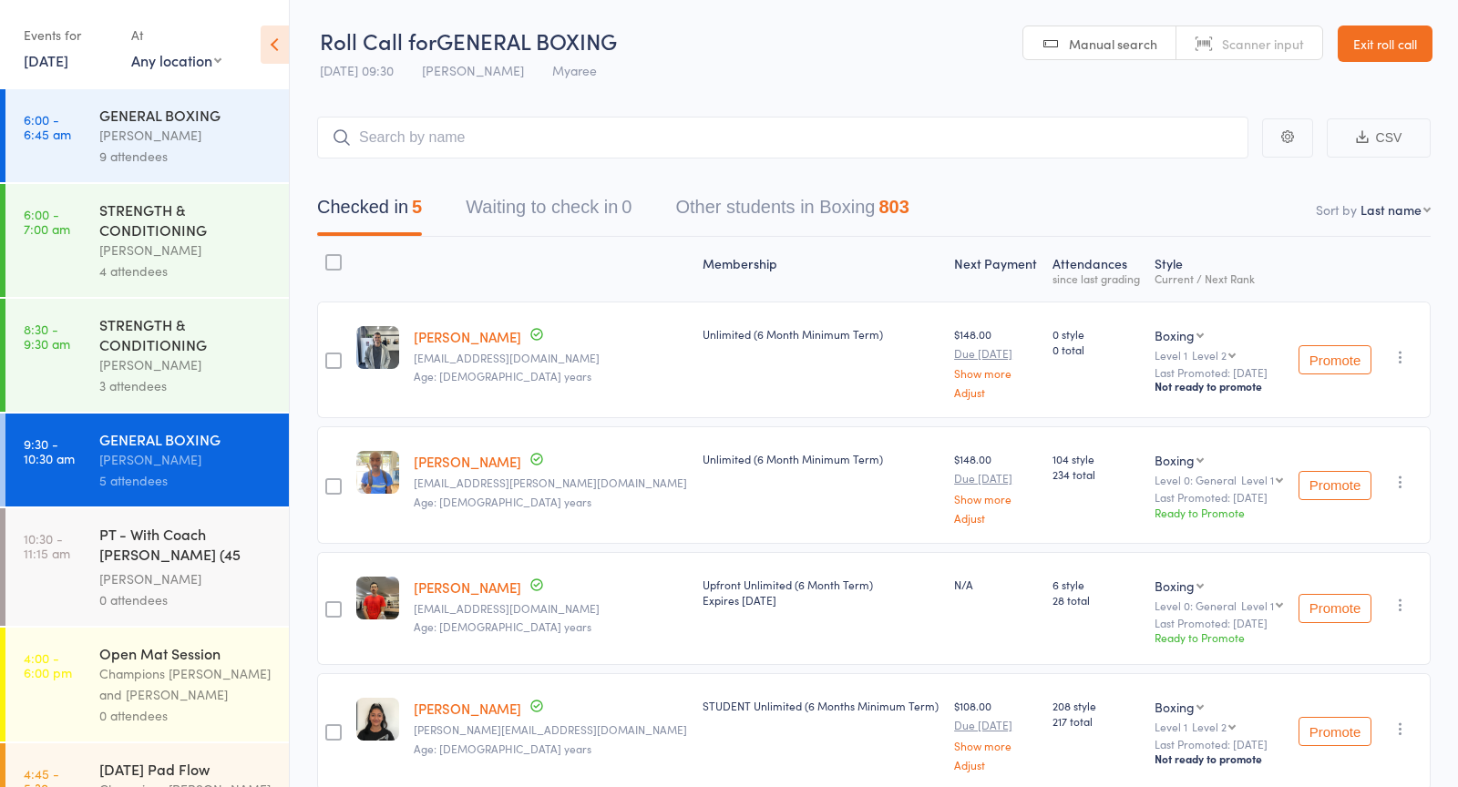
click at [1403, 358] on icon "button" at bounding box center [1400, 357] width 18 height 18
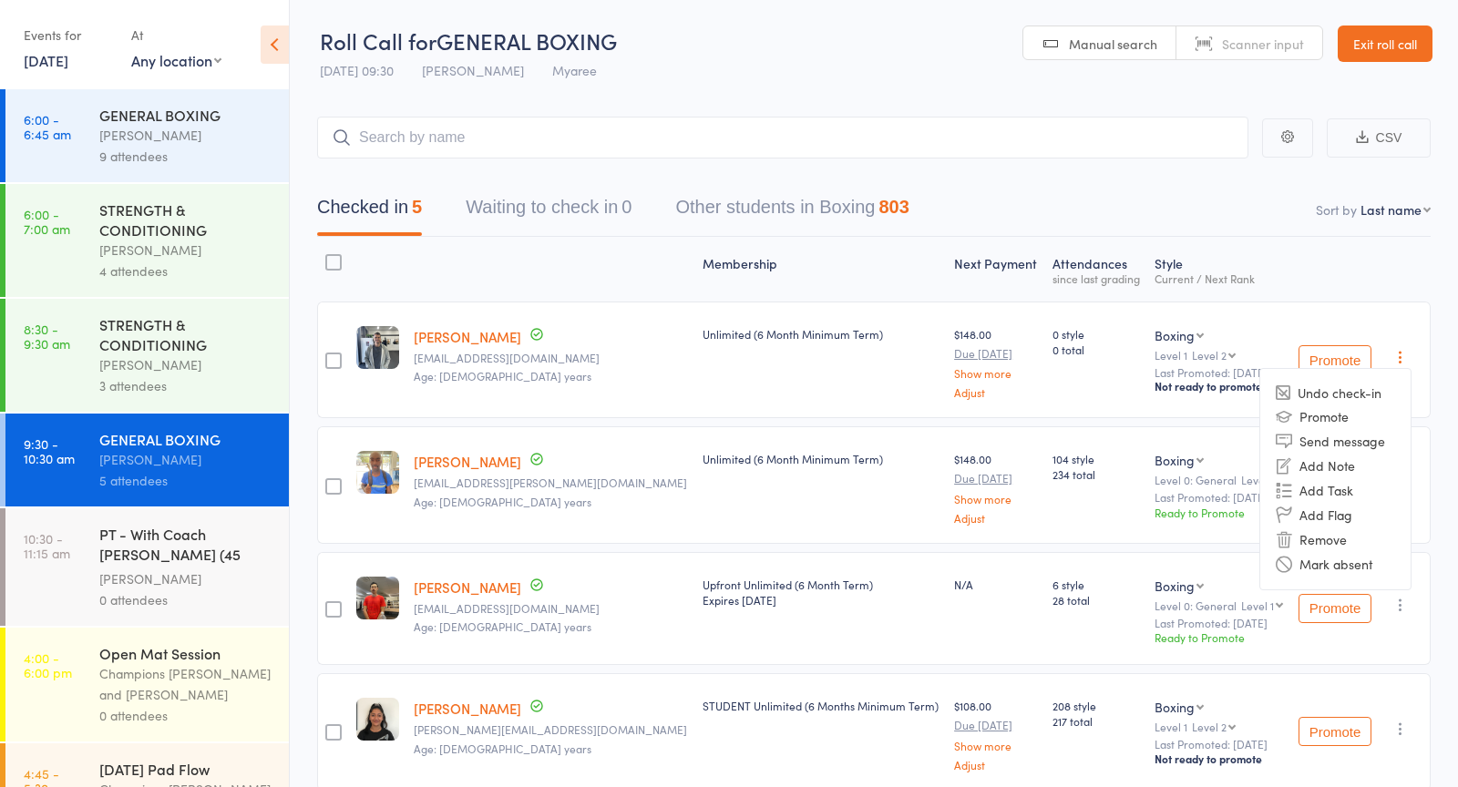
click at [1328, 393] on li "Undo check-in" at bounding box center [1335, 393] width 150 height 23
